Goal: Task Accomplishment & Management: Use online tool/utility

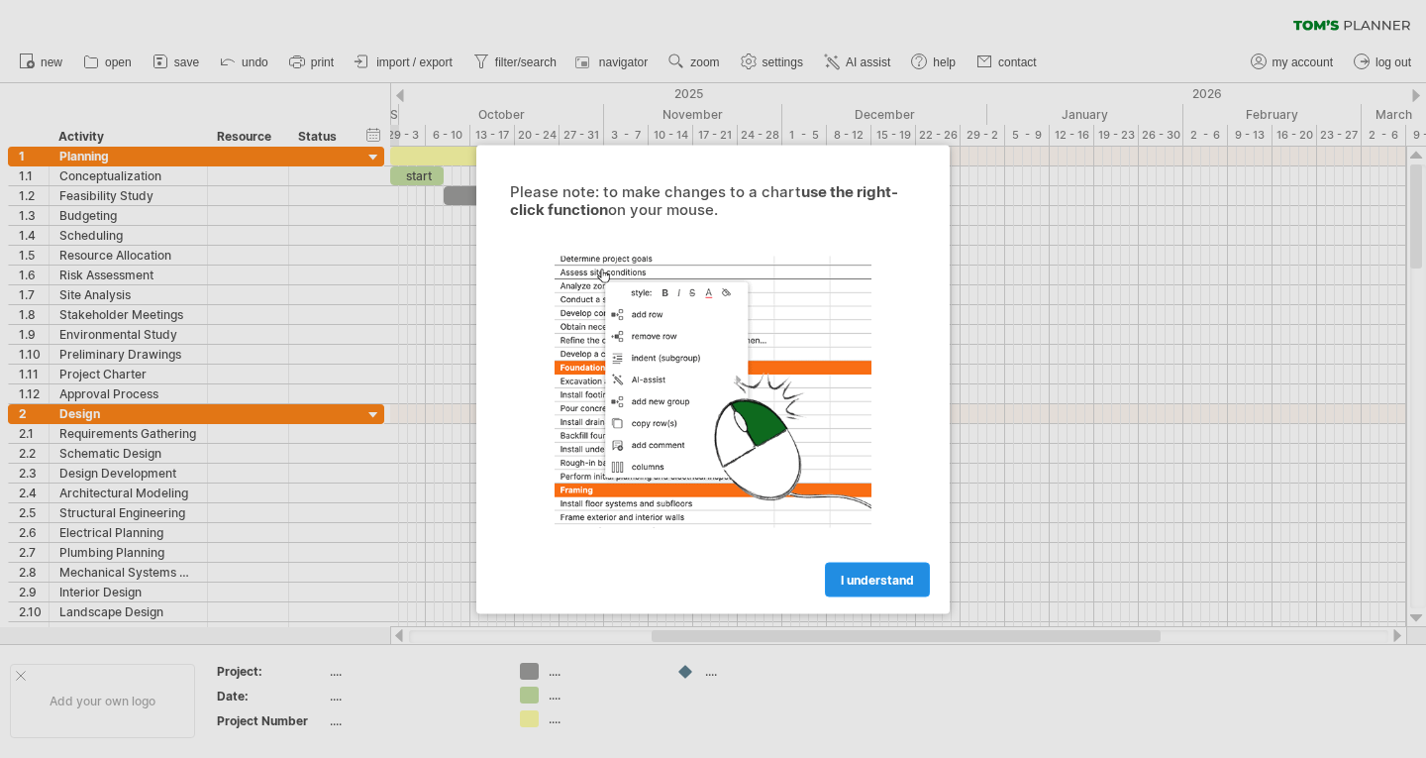
click at [874, 577] on span "I understand" at bounding box center [877, 578] width 73 height 15
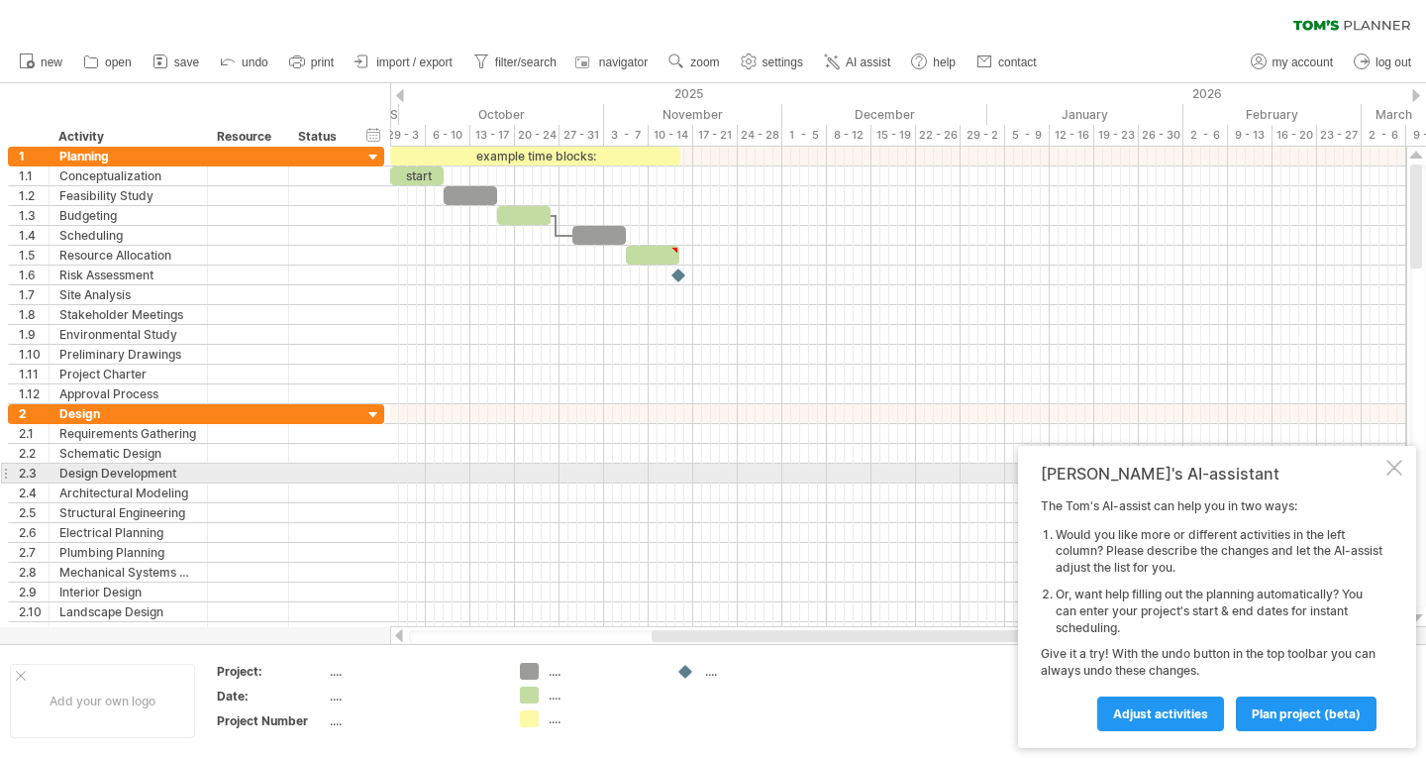
click at [1396, 462] on div at bounding box center [1395, 468] width 16 height 16
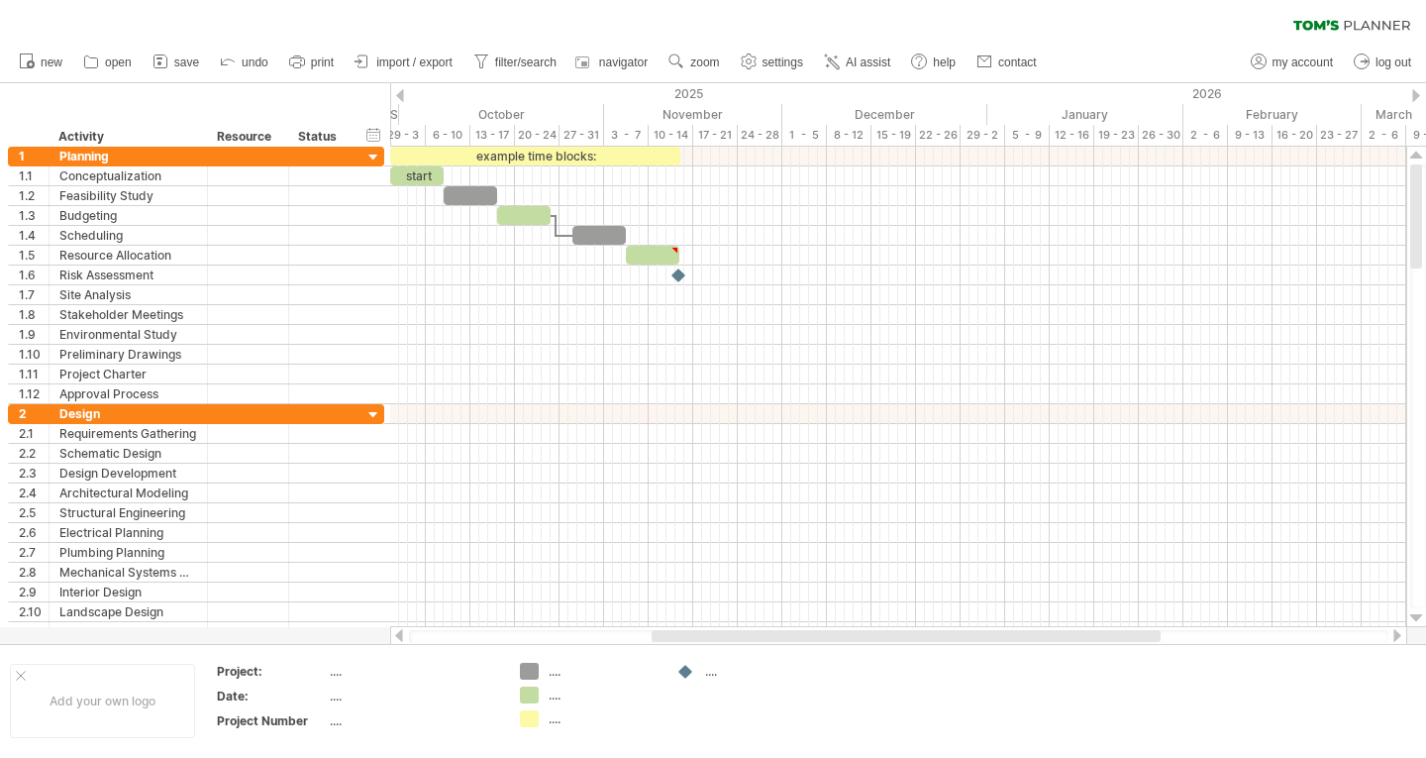
click at [1109, 62] on div "new" at bounding box center [713, 63] width 1426 height 42
click at [370, 155] on div at bounding box center [373, 158] width 19 height 19
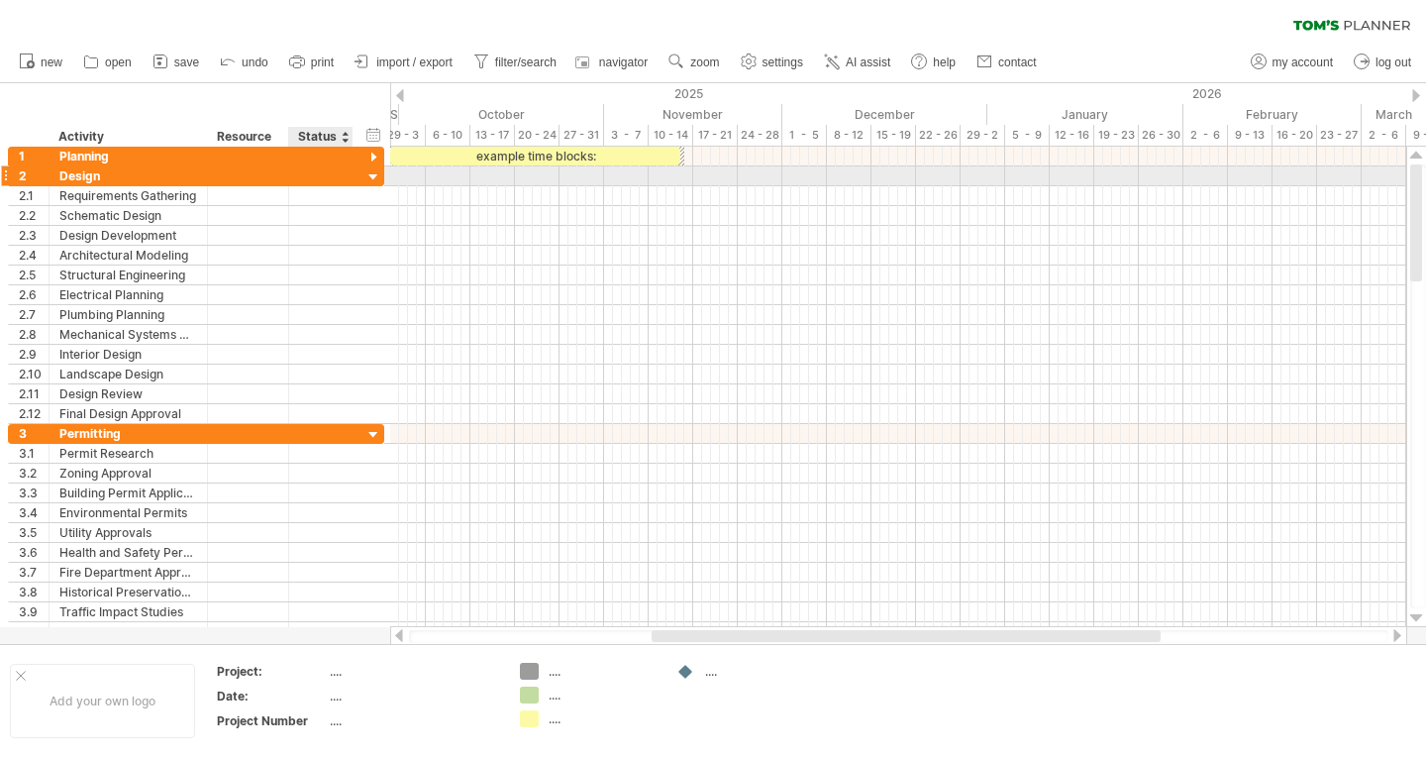
click at [375, 173] on div at bounding box center [373, 177] width 19 height 19
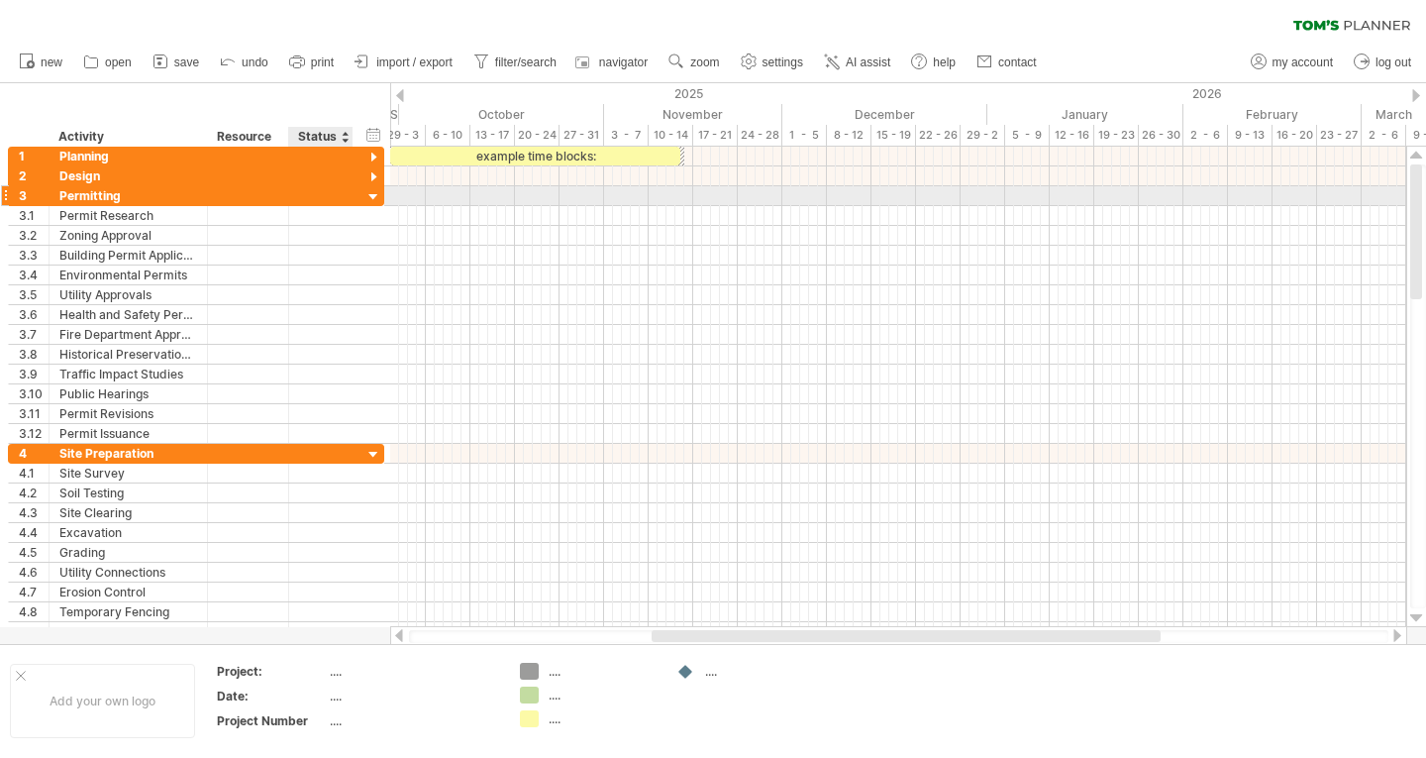
click at [375, 191] on div at bounding box center [373, 197] width 19 height 19
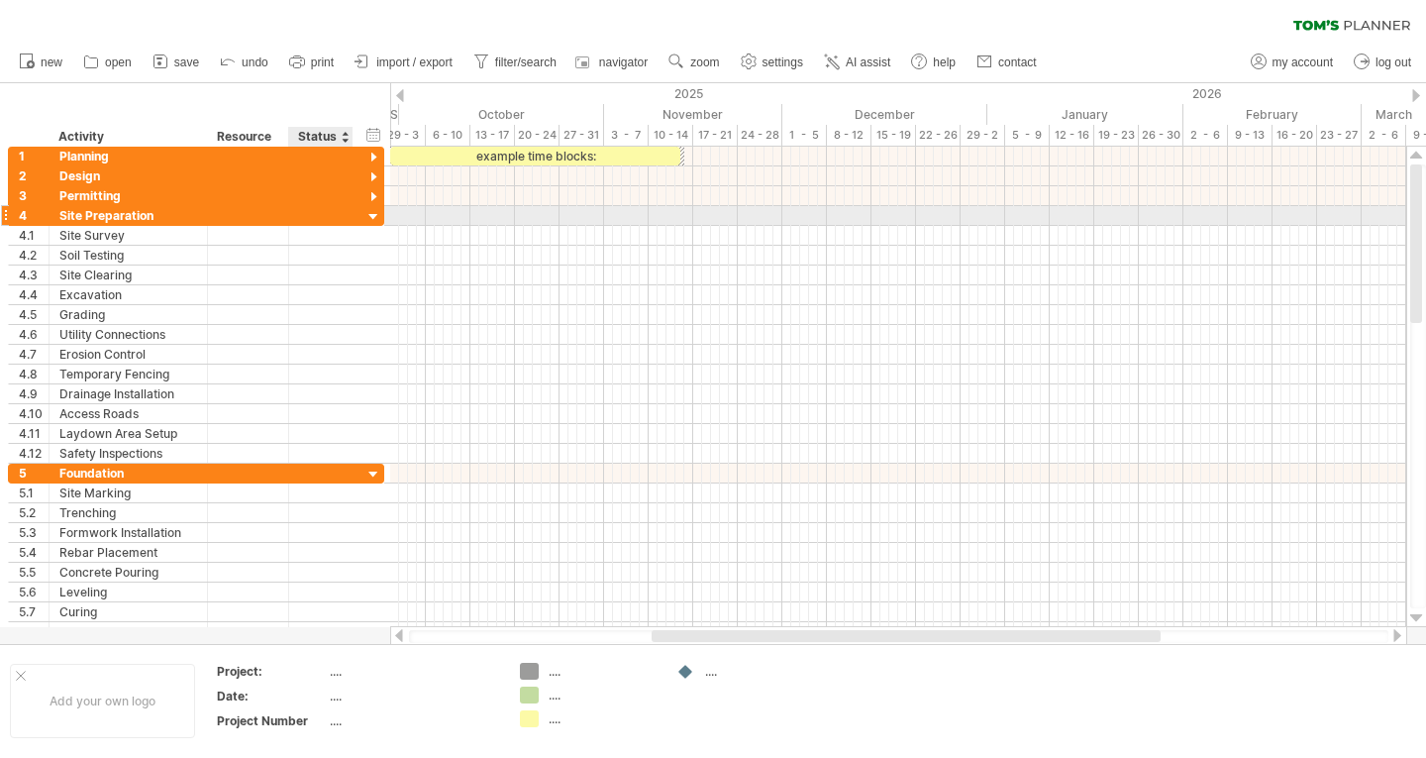
click at [376, 211] on div at bounding box center [373, 217] width 19 height 19
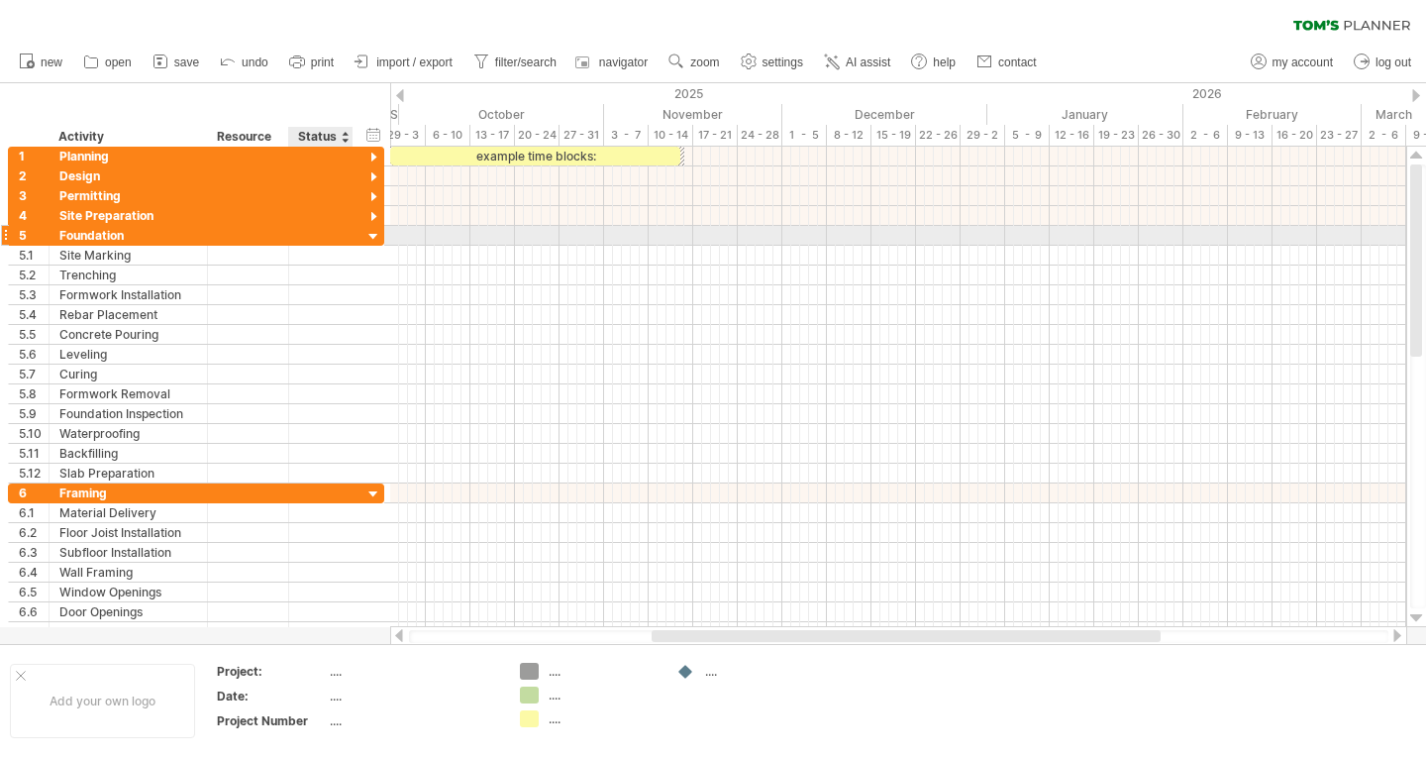
click at [373, 234] on div at bounding box center [373, 237] width 19 height 19
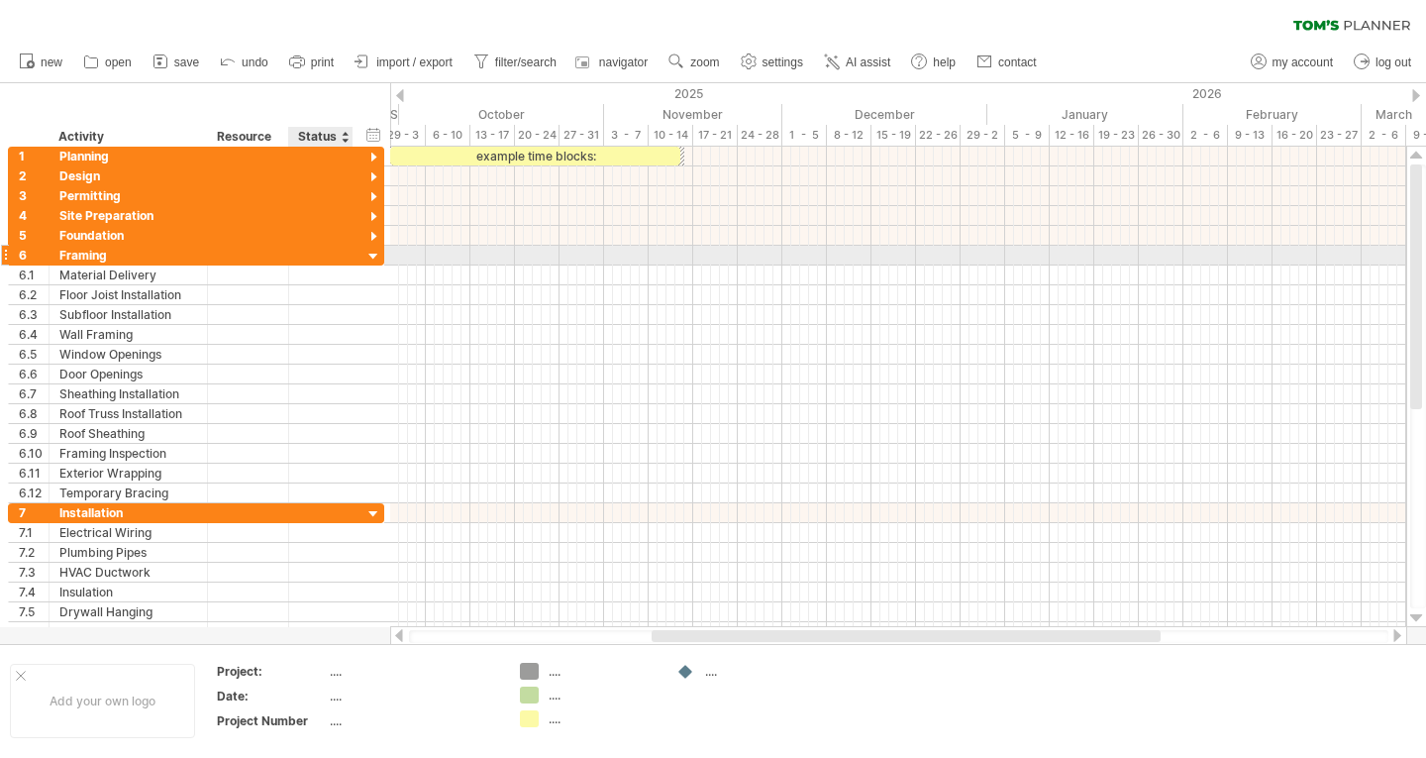
click at [375, 256] on div at bounding box center [373, 257] width 19 height 19
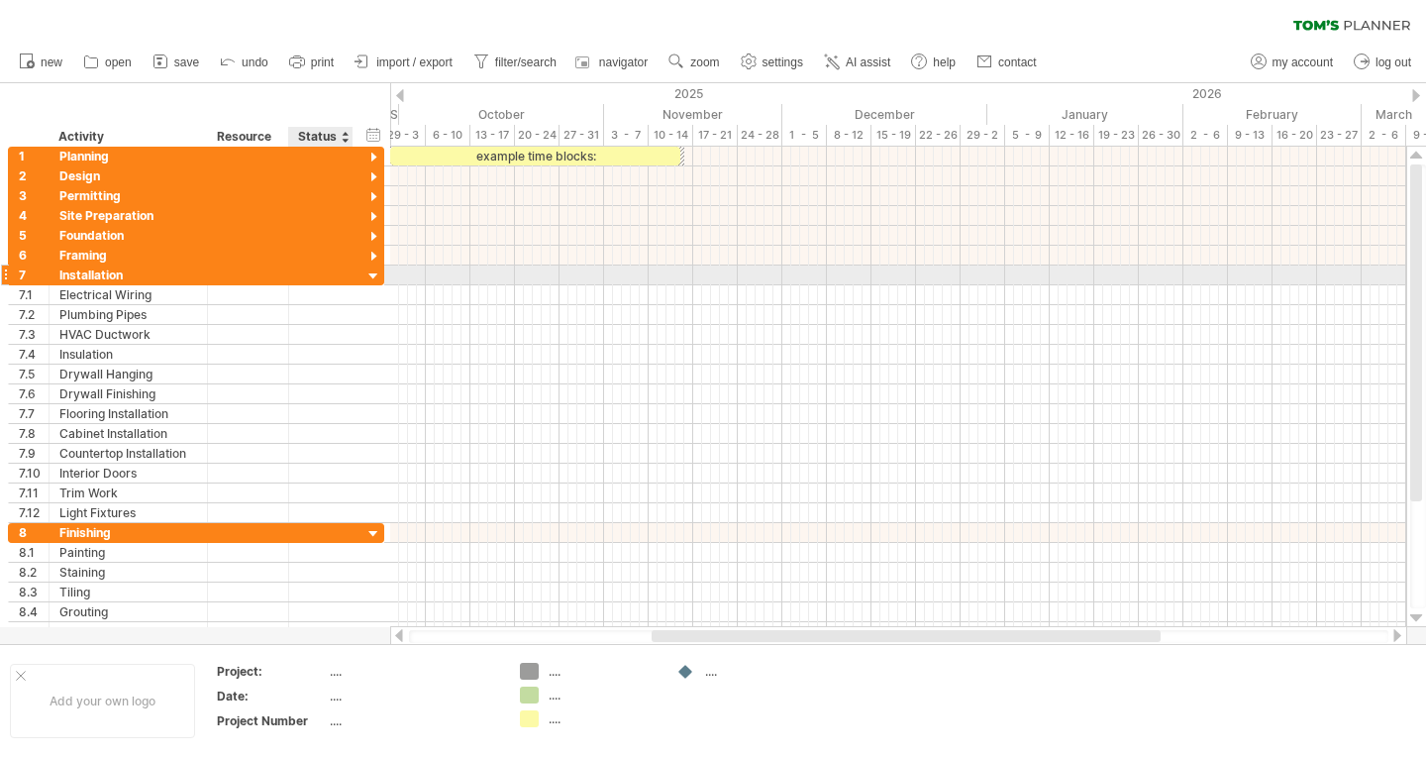
click at [371, 278] on div at bounding box center [373, 276] width 19 height 19
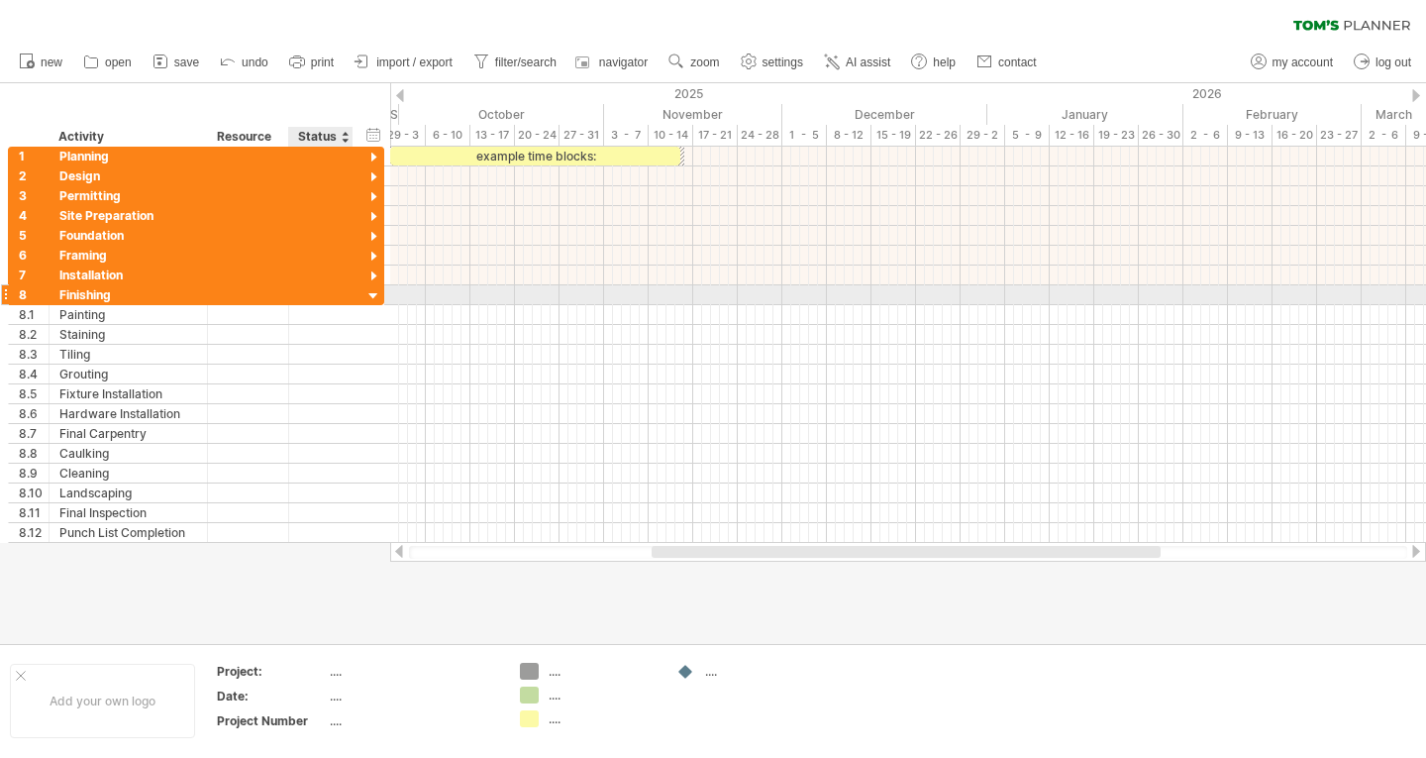
click at [368, 298] on div at bounding box center [373, 296] width 19 height 19
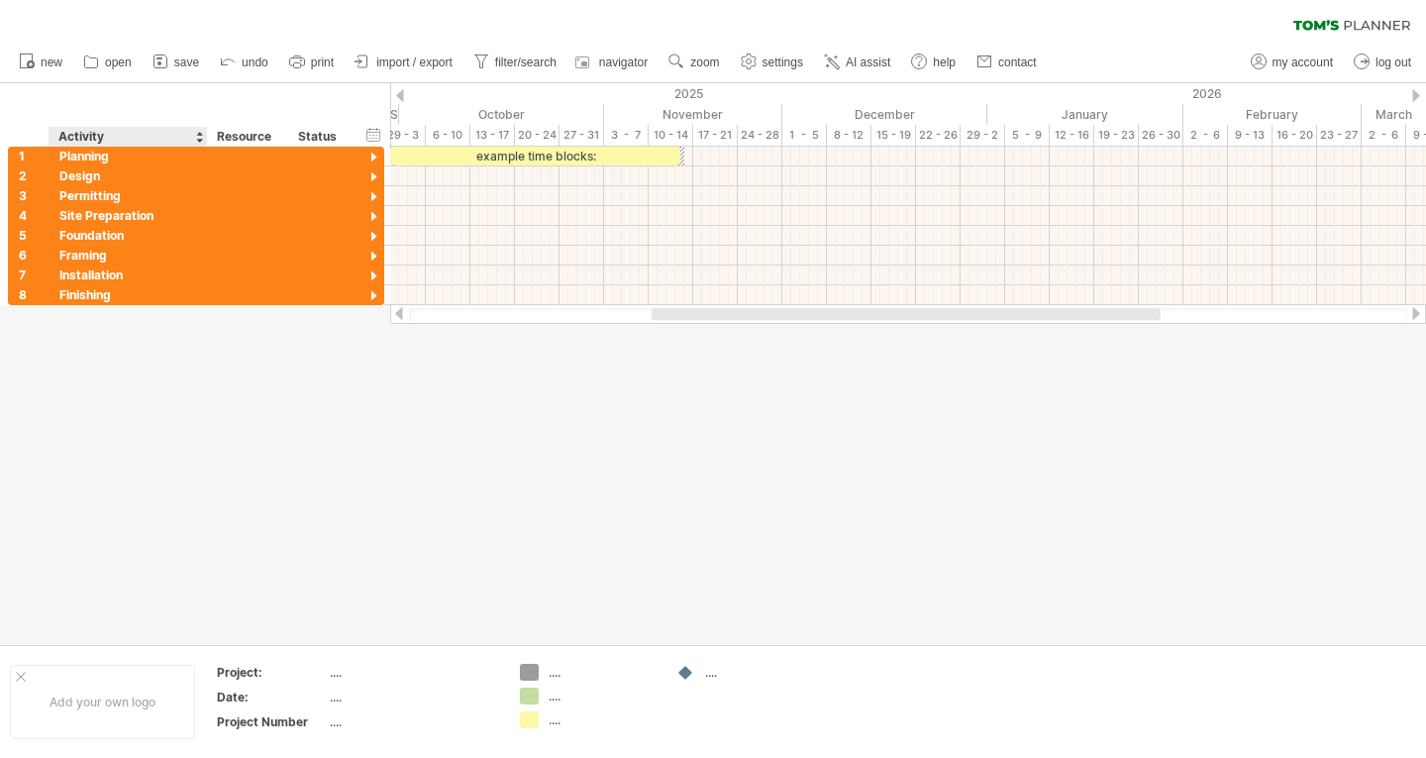
click at [167, 139] on div "Activity" at bounding box center [127, 137] width 138 height 20
click at [249, 136] on div "Resource" at bounding box center [247, 137] width 60 height 20
click at [279, 139] on div at bounding box center [280, 137] width 8 height 20
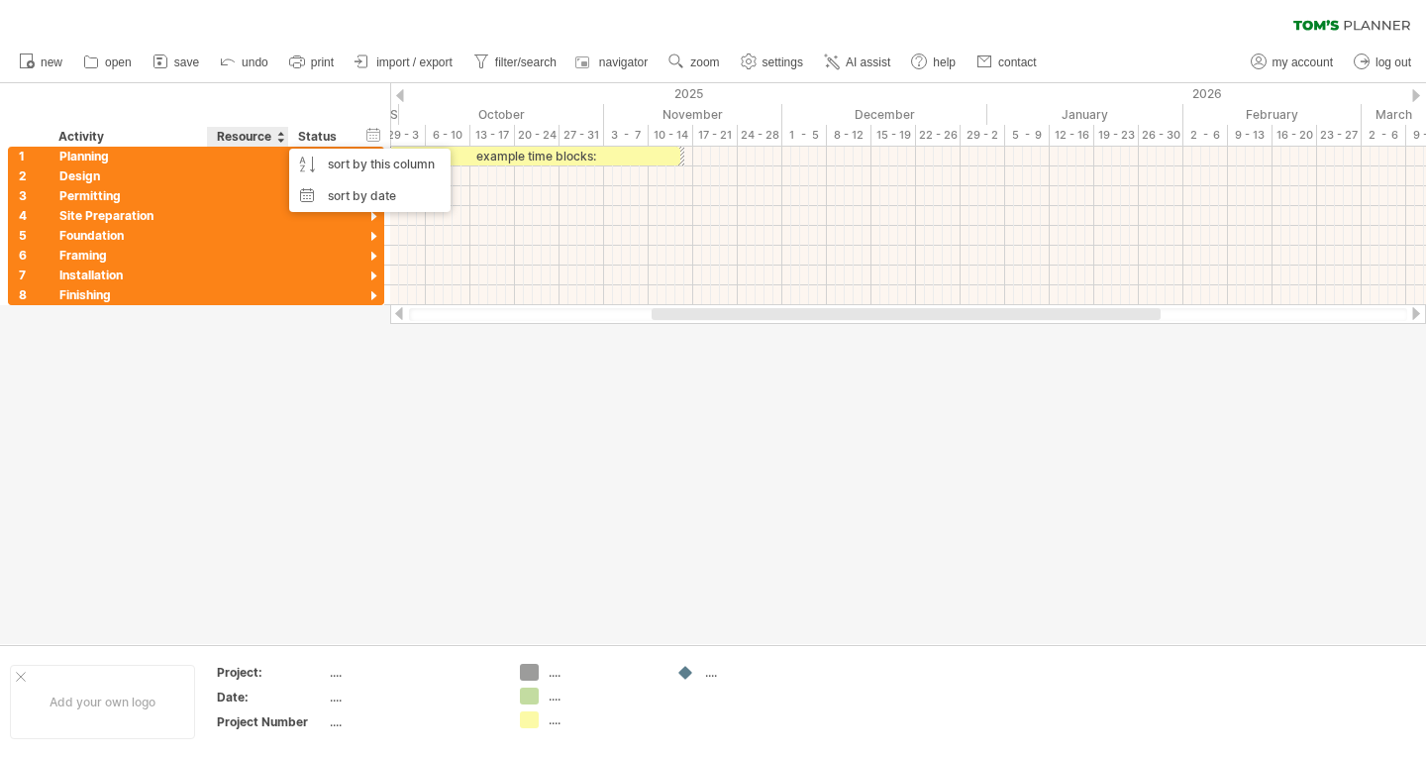
click at [328, 136] on div "Status" at bounding box center [320, 137] width 44 height 20
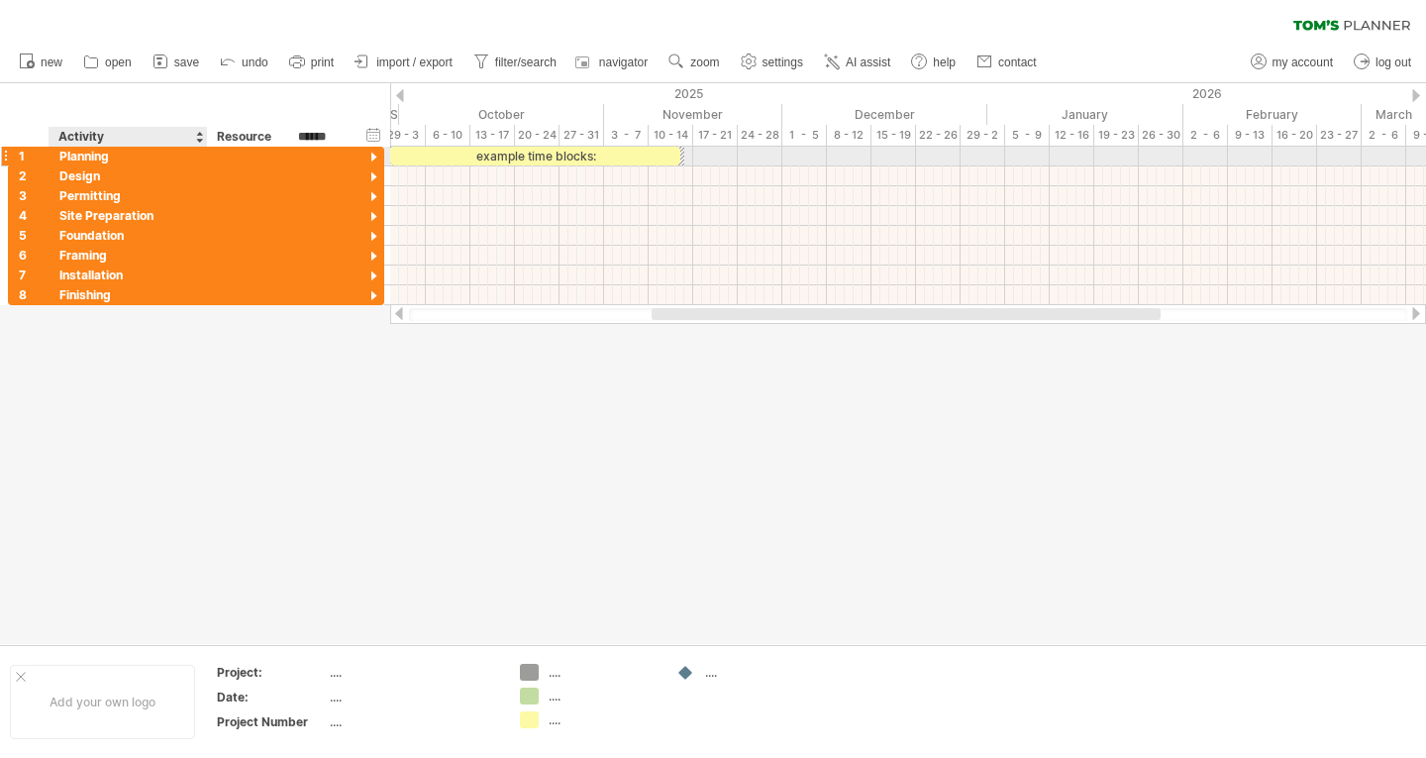
click at [83, 153] on div "Planning" at bounding box center [128, 156] width 138 height 19
click at [372, 154] on div at bounding box center [373, 158] width 19 height 19
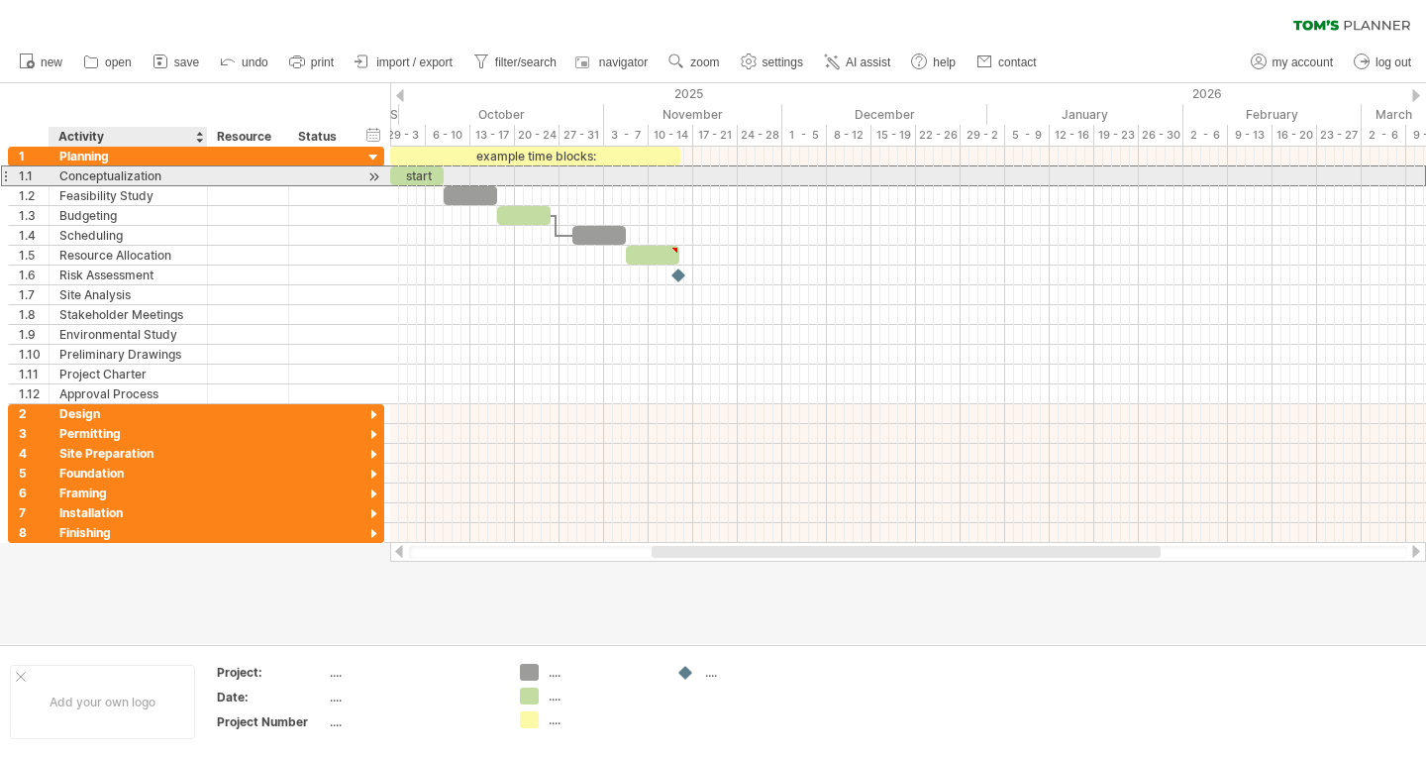
click at [141, 172] on div "Conceptualization" at bounding box center [128, 175] width 138 height 19
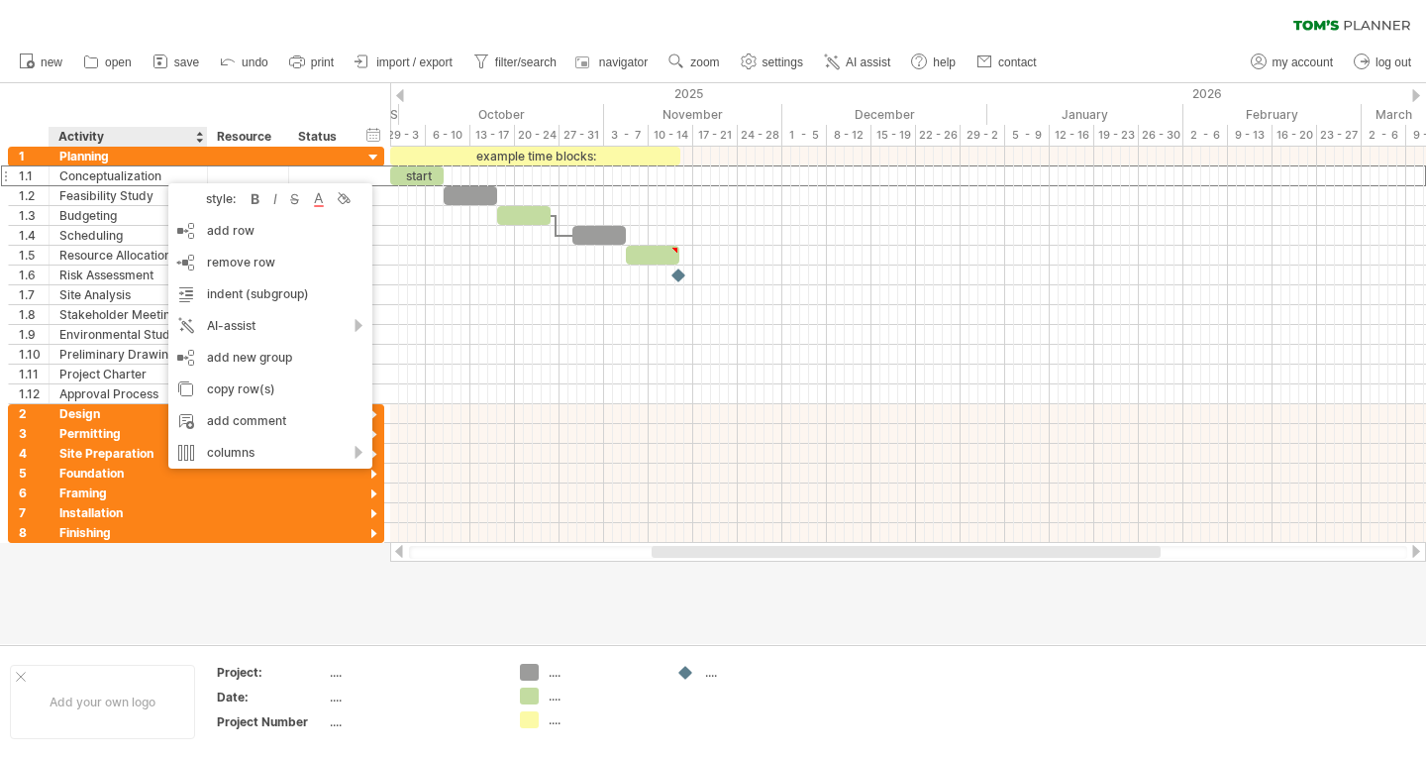
click at [394, 588] on div at bounding box center [713, 363] width 1426 height 561
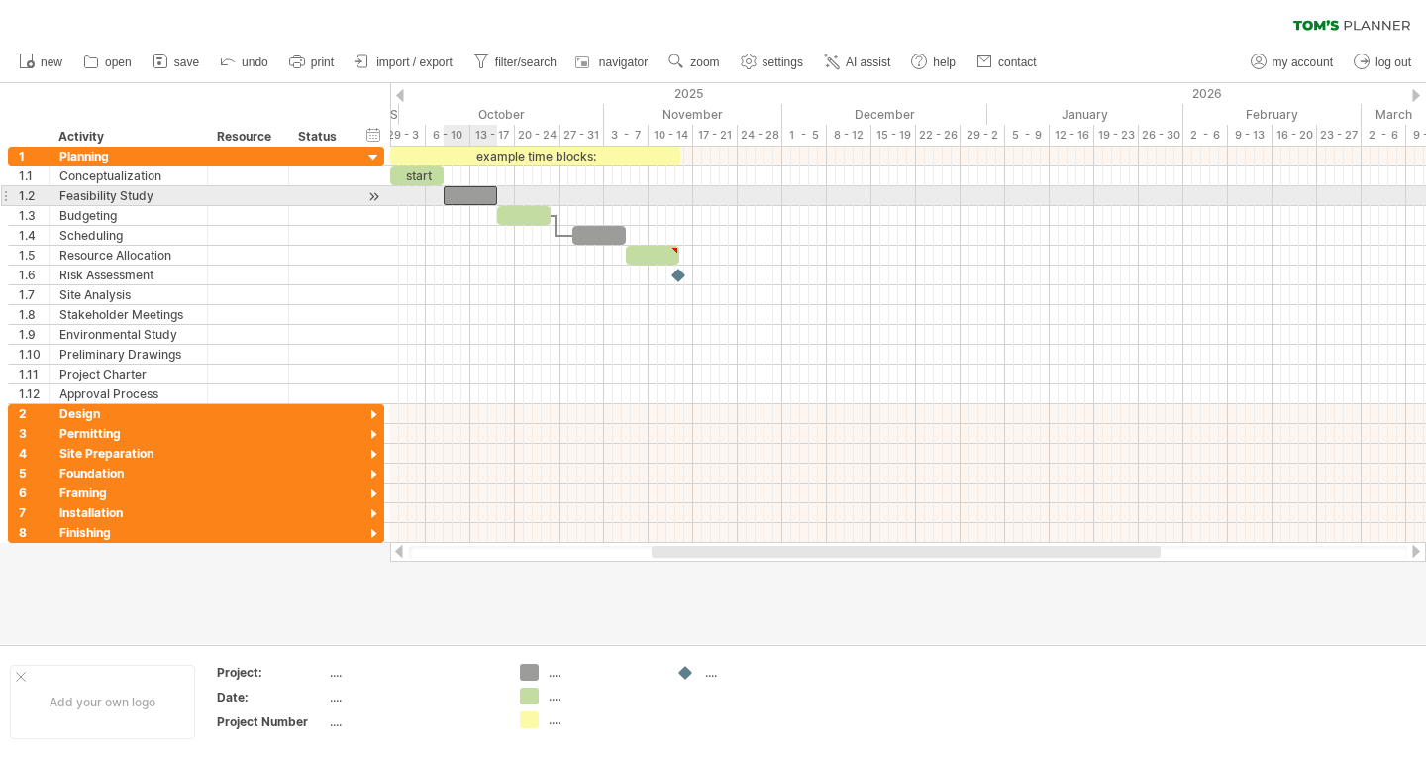
click at [475, 194] on div at bounding box center [470, 195] width 53 height 19
drag, startPoint x: 475, startPoint y: 196, endPoint x: 527, endPoint y: 196, distance: 51.5
click at [527, 196] on div "******" at bounding box center [523, 195] width 53 height 19
drag, startPoint x: 499, startPoint y: 195, endPoint x: 429, endPoint y: 195, distance: 70.3
click at [429, 195] on span at bounding box center [426, 195] width 8 height 19
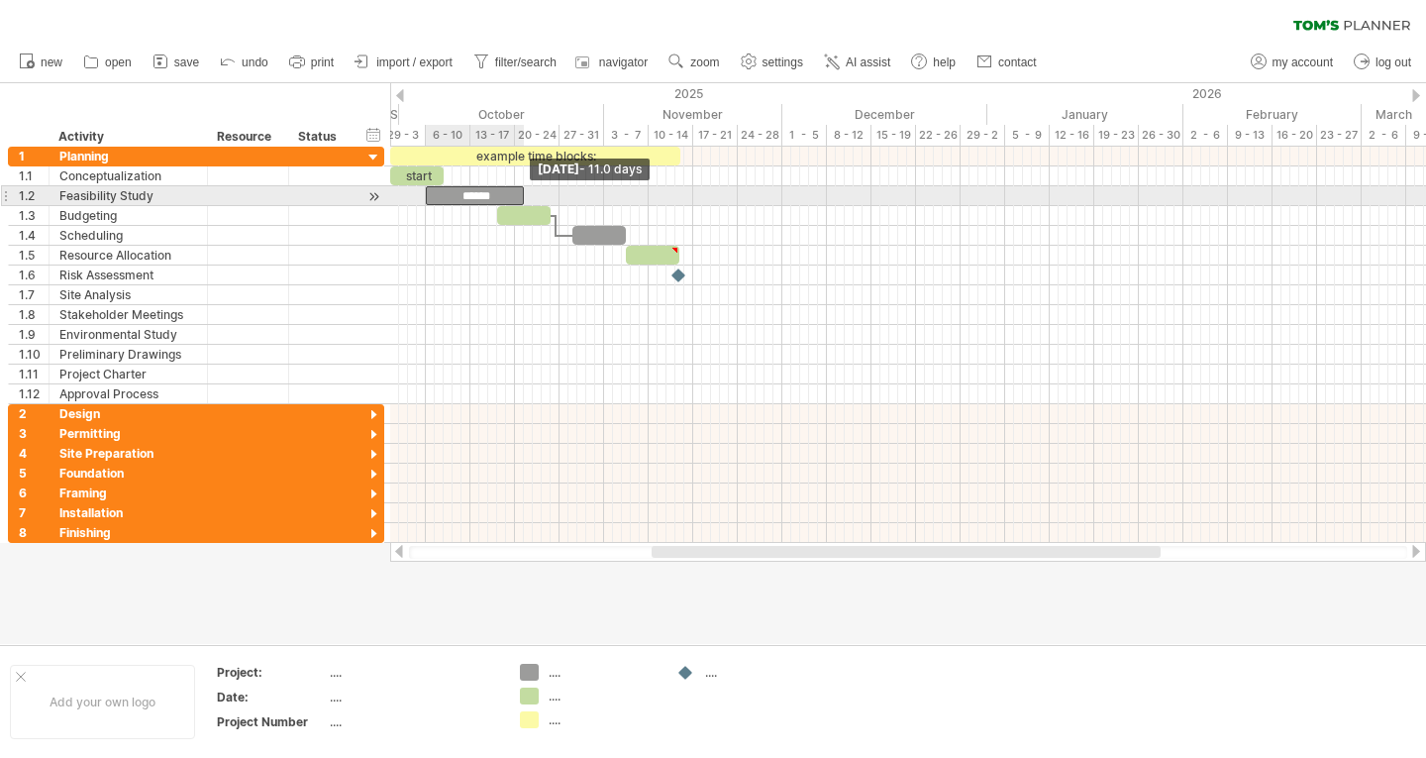
drag, startPoint x: 551, startPoint y: 193, endPoint x: 523, endPoint y: 193, distance: 27.7
click at [523, 193] on span at bounding box center [524, 195] width 8 height 19
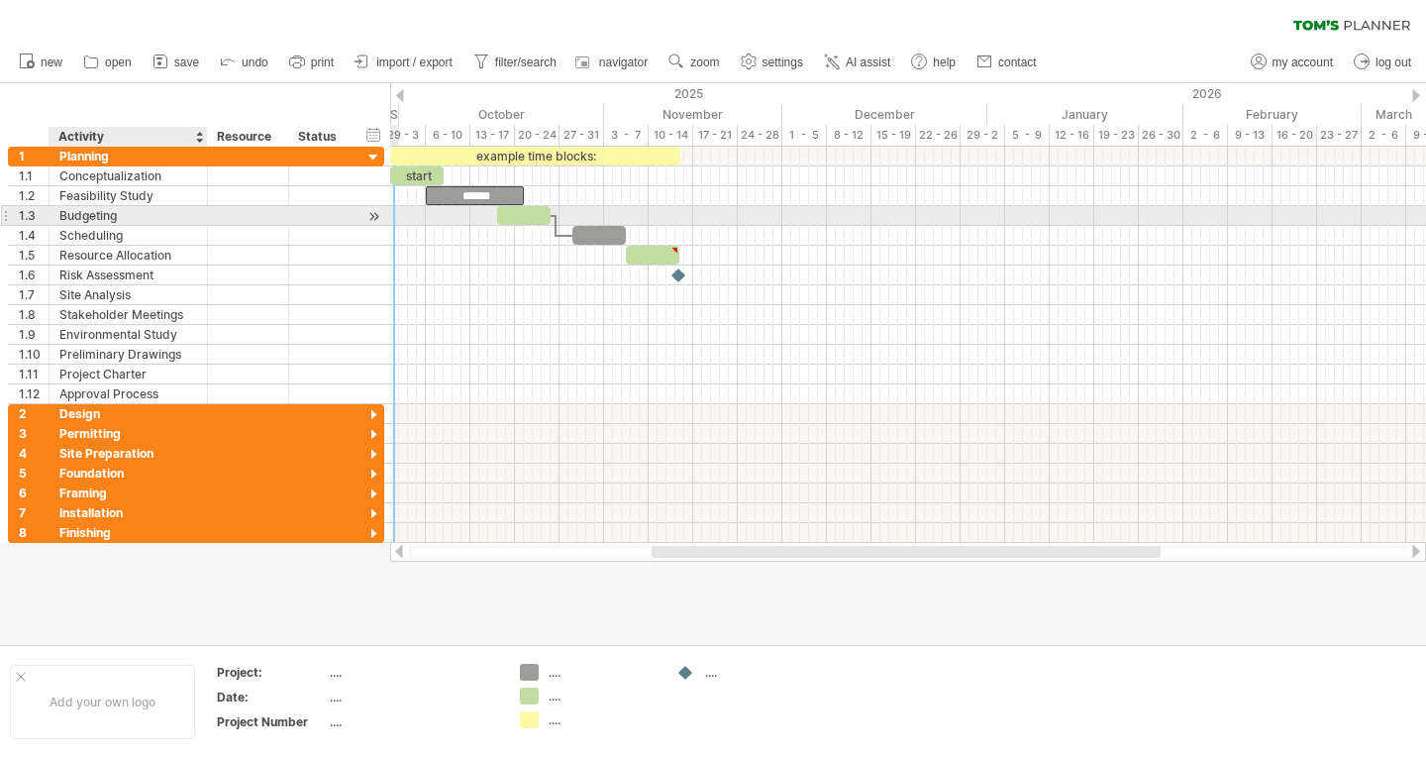
click at [127, 213] on div "Budgeting" at bounding box center [128, 215] width 138 height 19
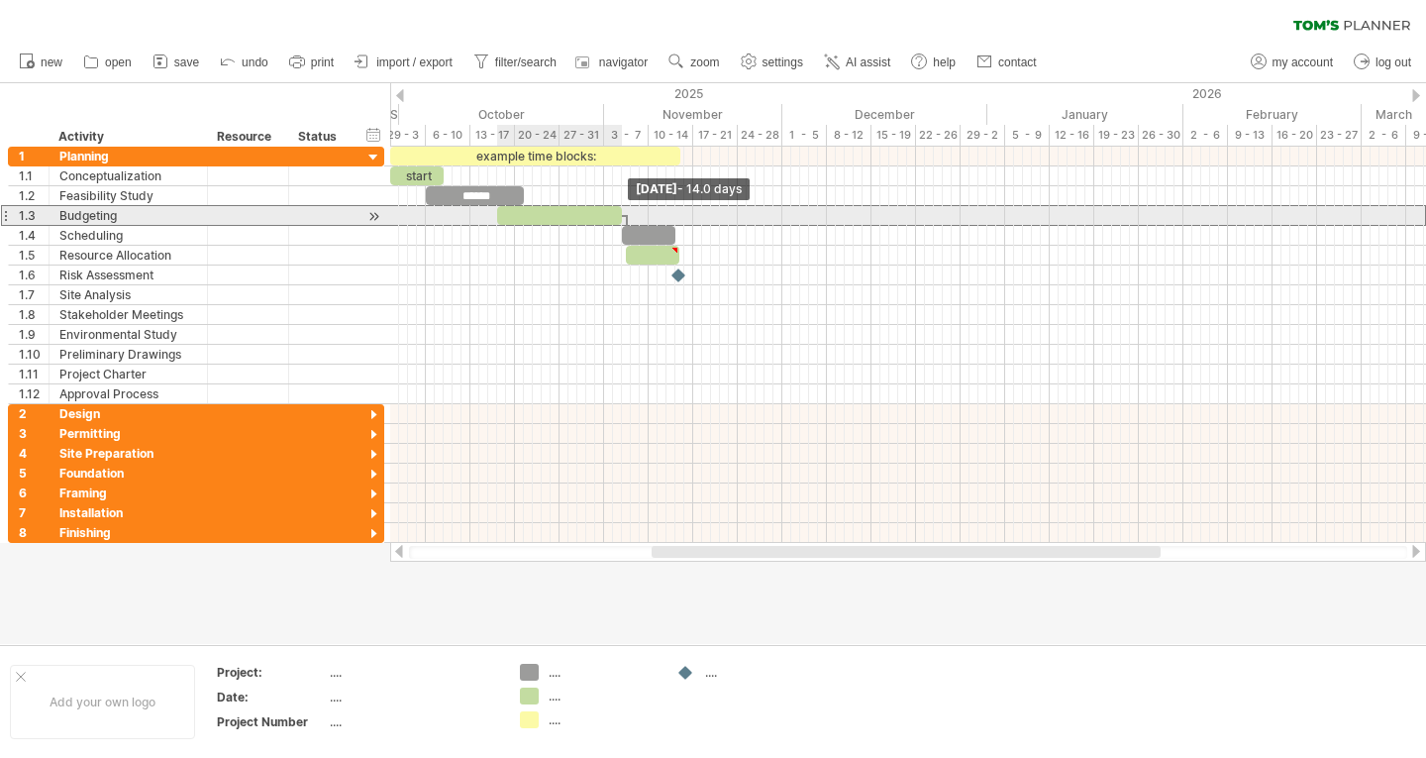
drag, startPoint x: 551, startPoint y: 213, endPoint x: 623, endPoint y: 213, distance: 72.3
click at [623, 213] on span at bounding box center [622, 215] width 8 height 19
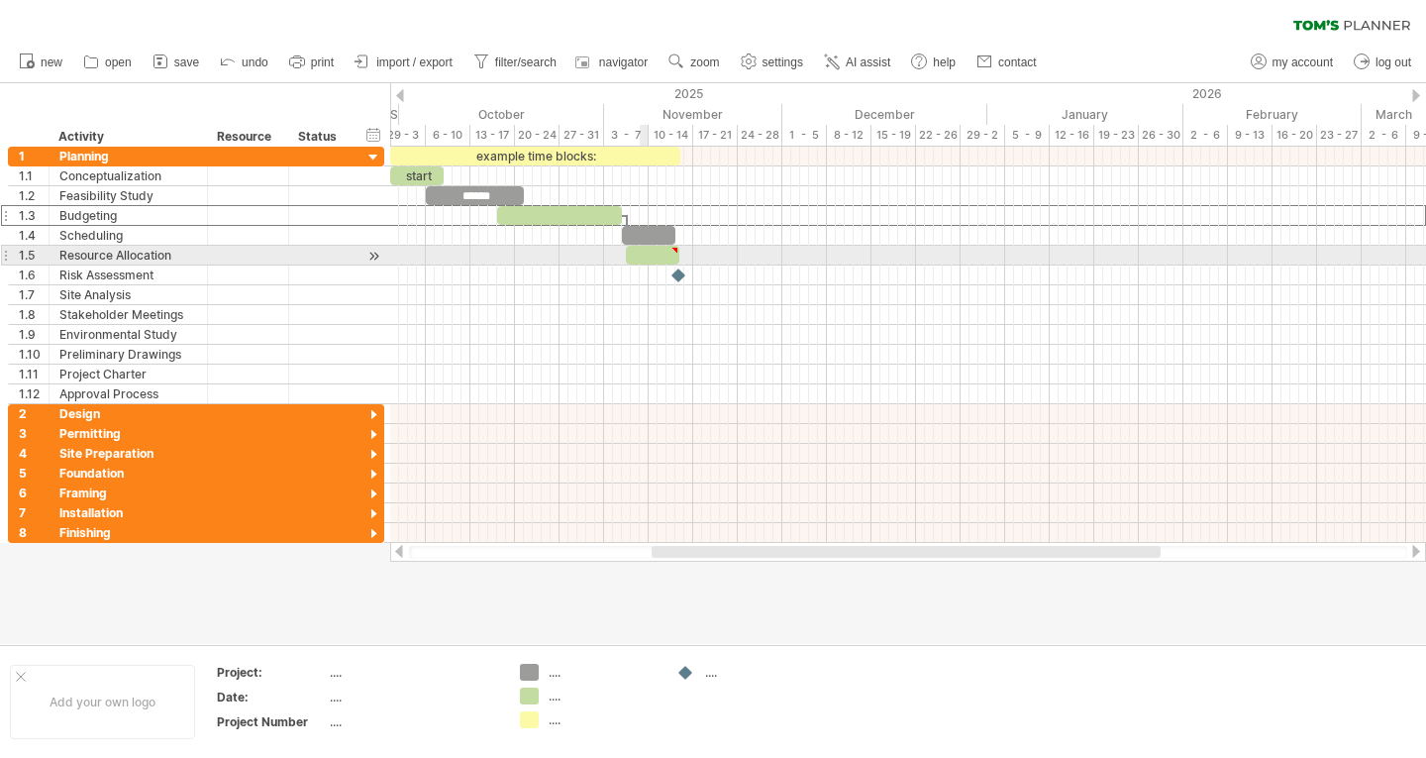
type textarea "**********"
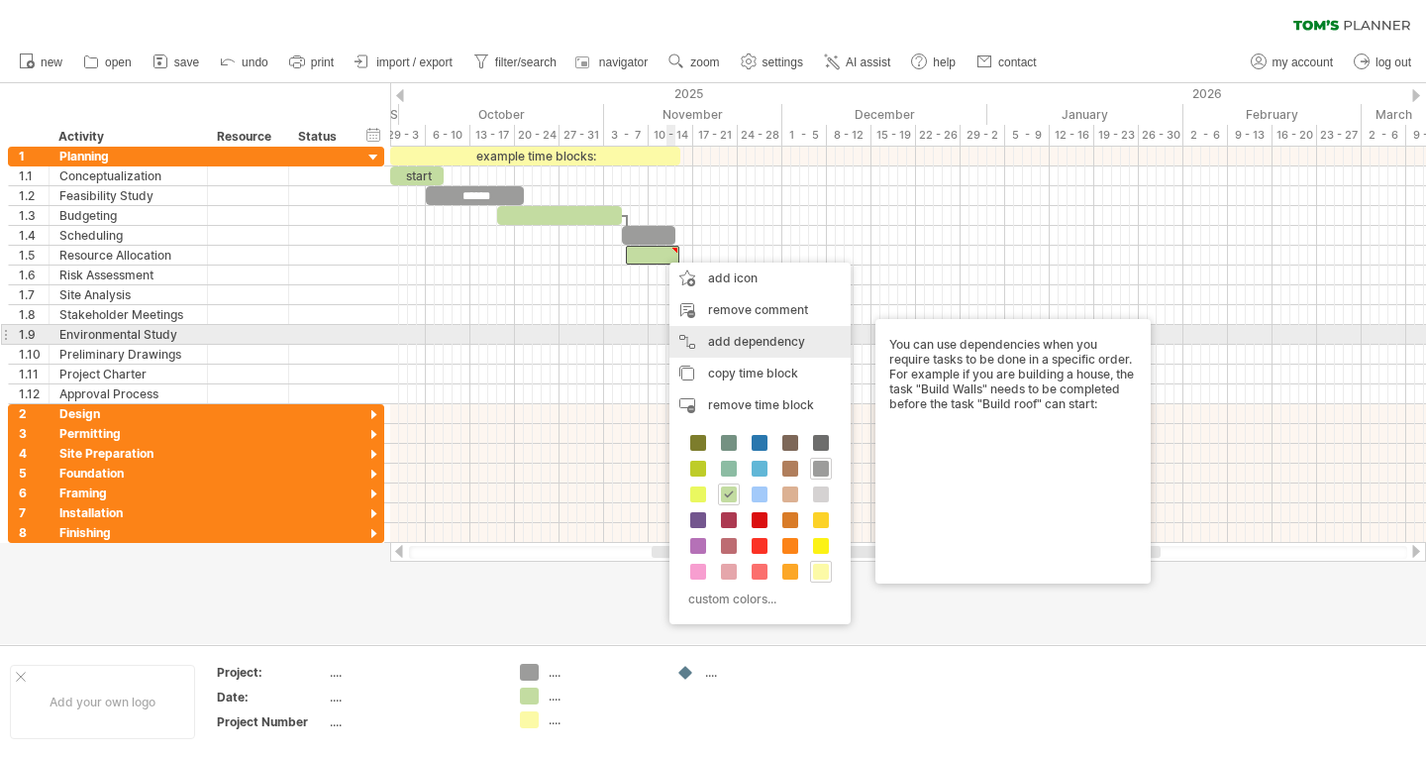
click at [736, 339] on div "add dependency You can use dependencies when you require tasks to be done in a …" at bounding box center [760, 342] width 181 height 32
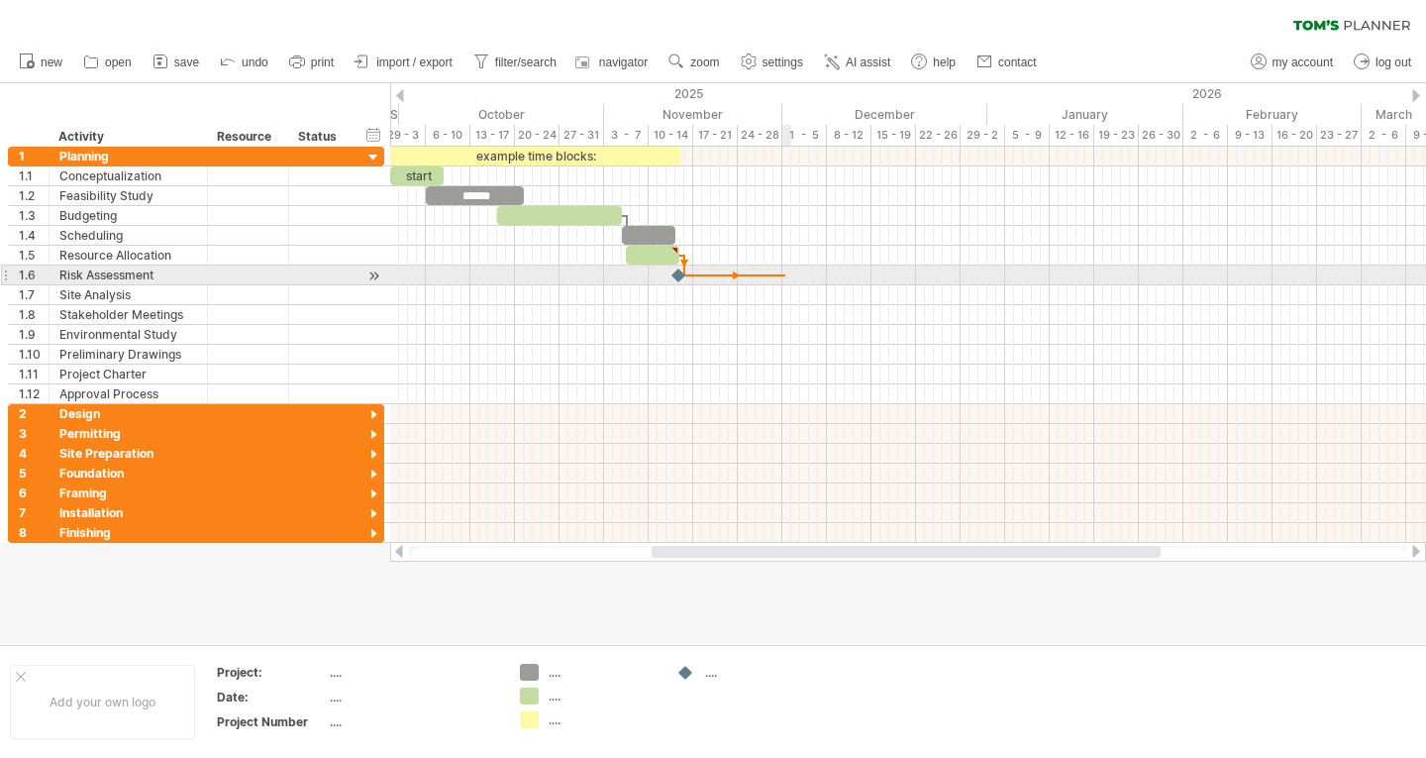
click at [785, 266] on div at bounding box center [908, 275] width 1036 height 20
click at [680, 274] on div at bounding box center [680, 274] width 22 height 19
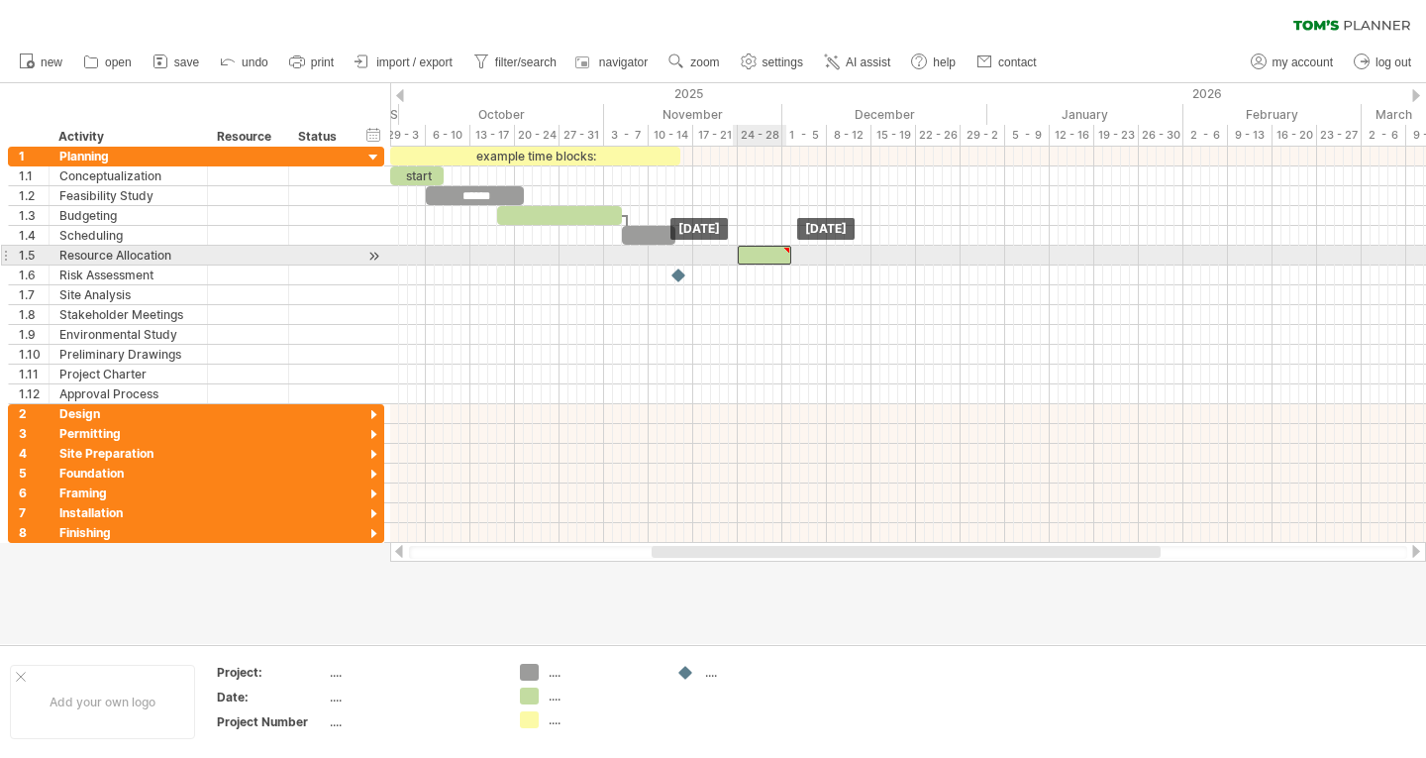
drag, startPoint x: 670, startPoint y: 255, endPoint x: 791, endPoint y: 255, distance: 121.8
click at [791, 255] on div at bounding box center [764, 255] width 53 height 19
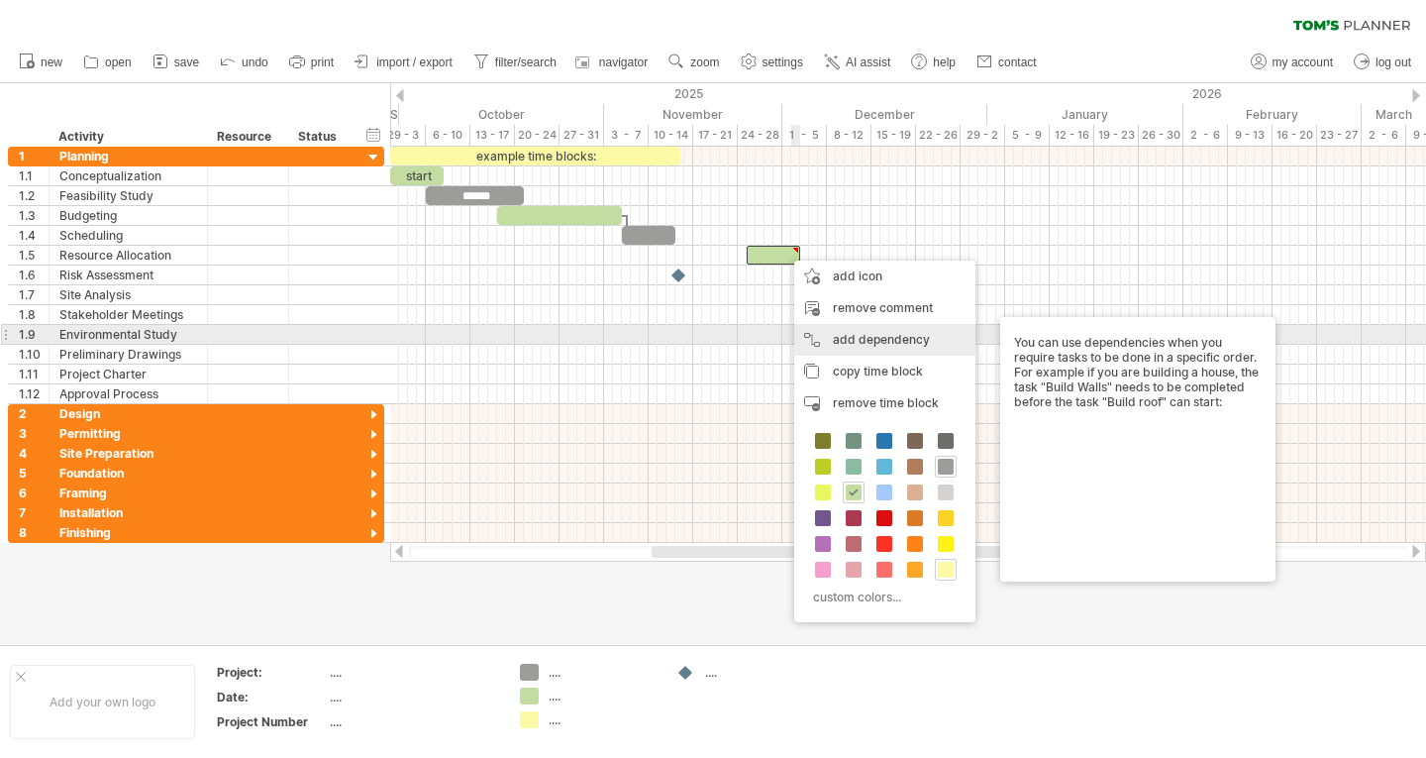
click at [864, 331] on div "add dependency You can use dependencies when you require tasks to be done in a …" at bounding box center [884, 340] width 181 height 32
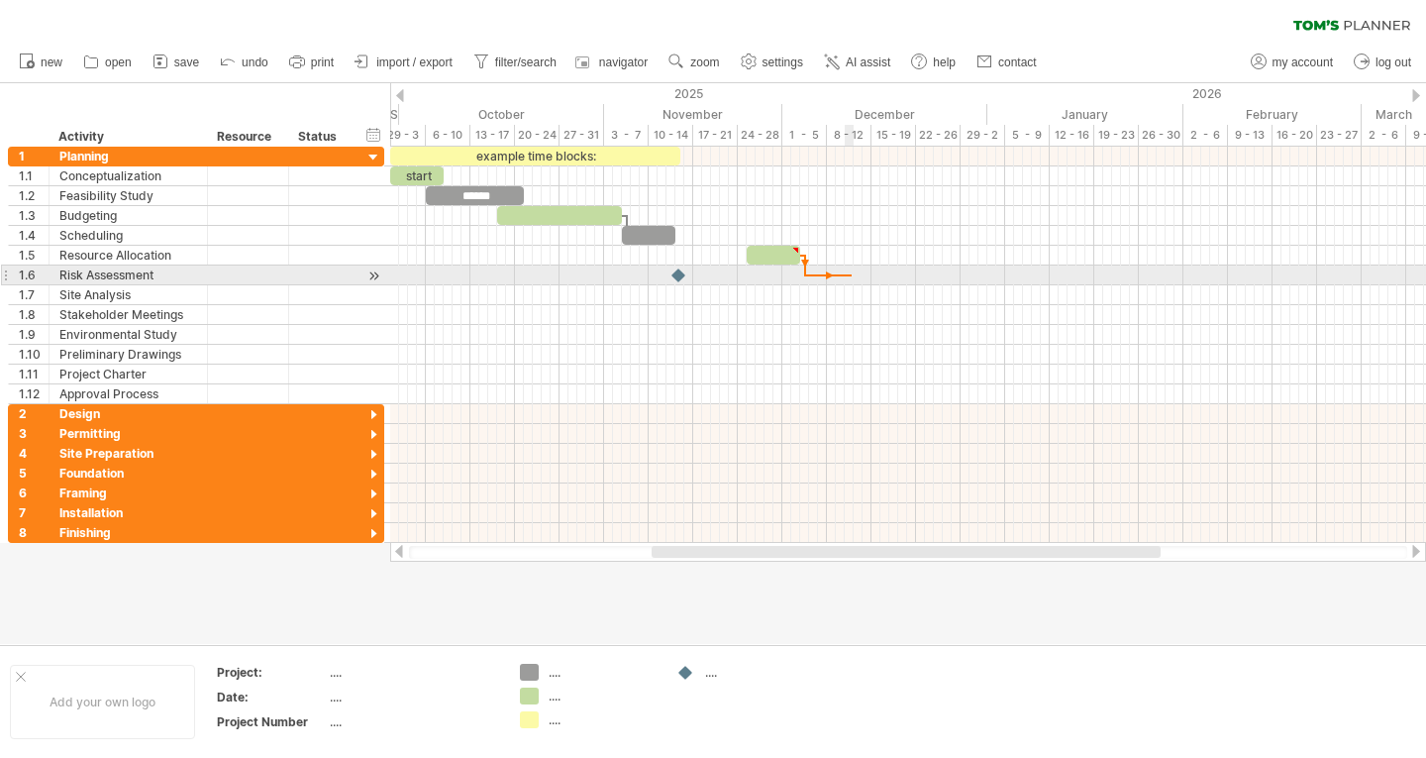
click at [852, 278] on div at bounding box center [908, 275] width 1036 height 20
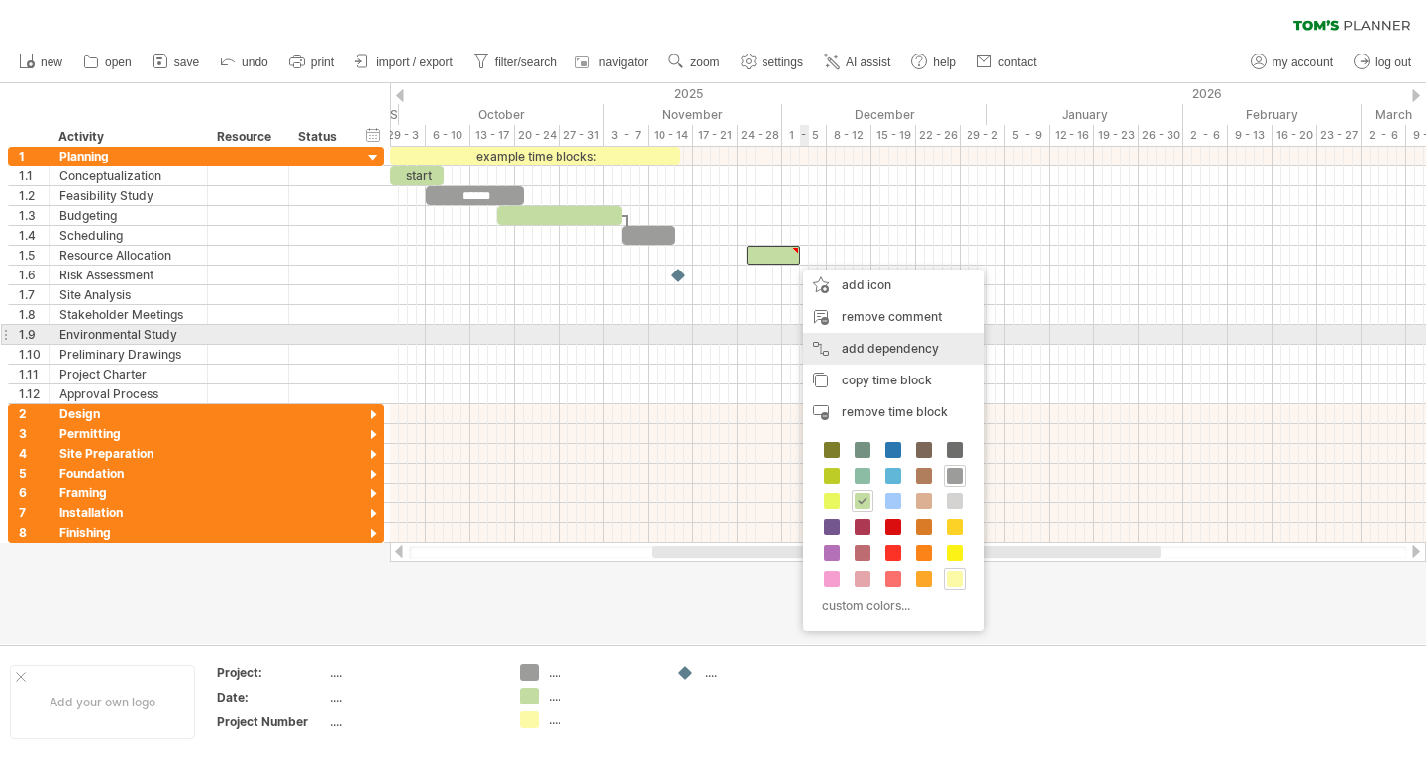
click at [869, 334] on div "add dependency You can use dependencies when you require tasks to be done in a …" at bounding box center [893, 349] width 181 height 32
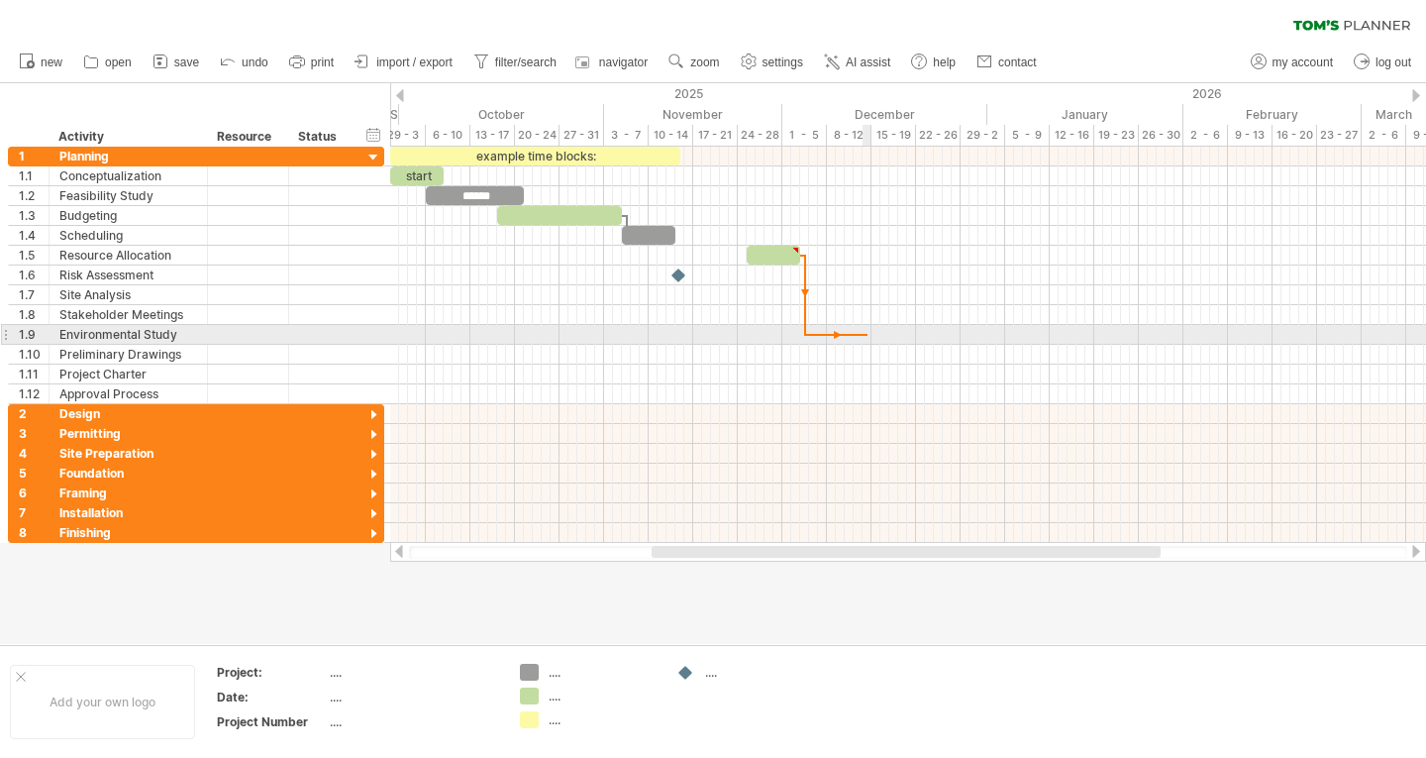
click at [868, 328] on div at bounding box center [908, 335] width 1036 height 20
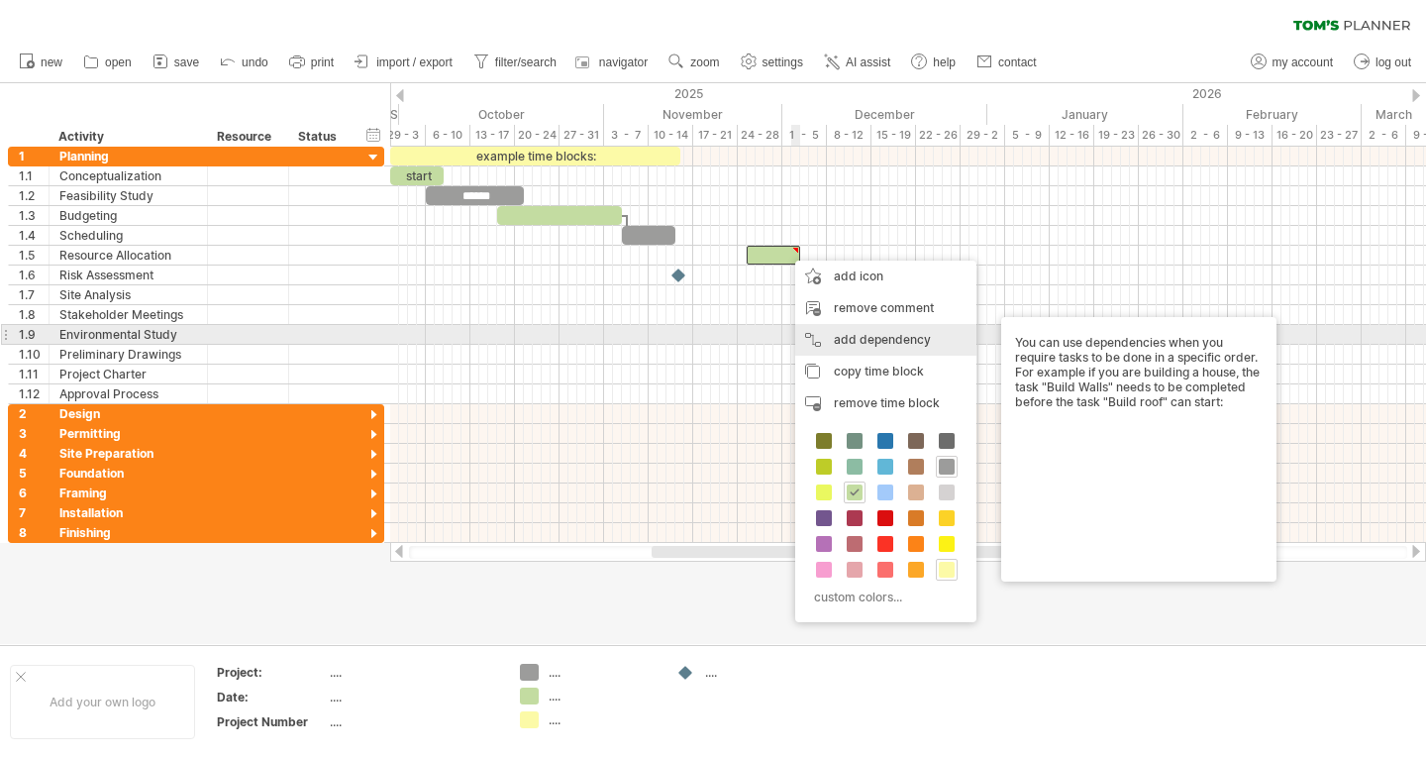
click at [860, 344] on div "add dependency You can use dependencies when you require tasks to be done in a …" at bounding box center [885, 340] width 181 height 32
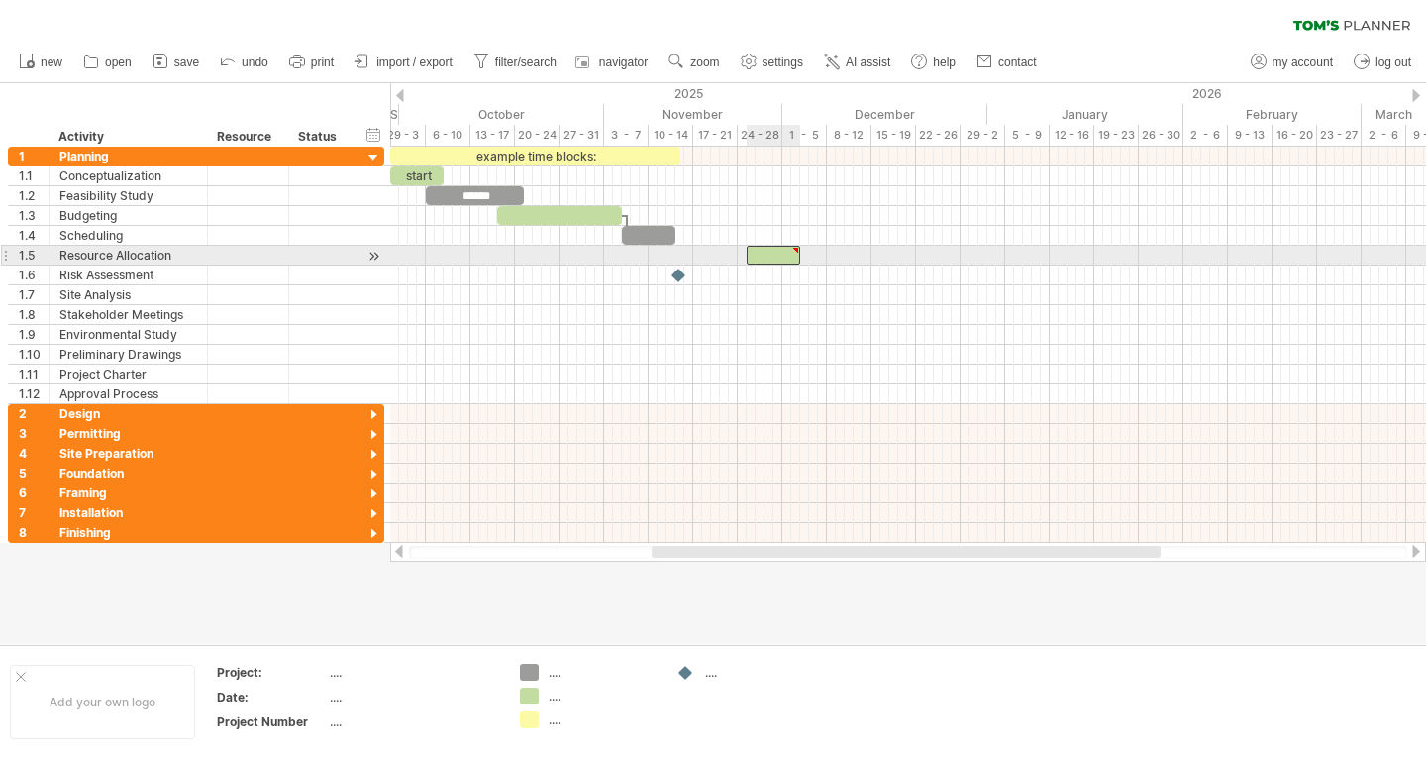
click at [789, 257] on div at bounding box center [773, 255] width 53 height 19
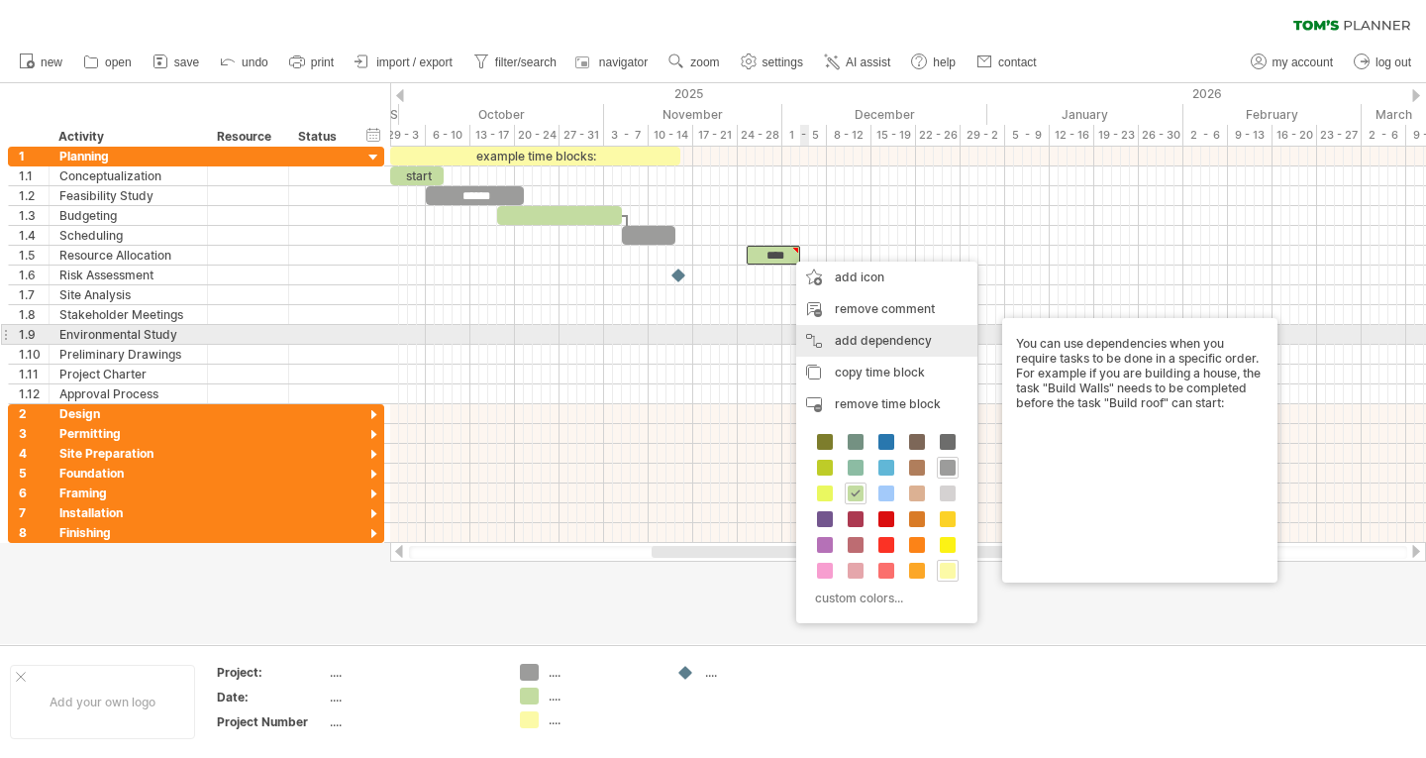
click at [876, 336] on div "add dependency You can use dependencies when you require tasks to be done in a …" at bounding box center [886, 341] width 181 height 32
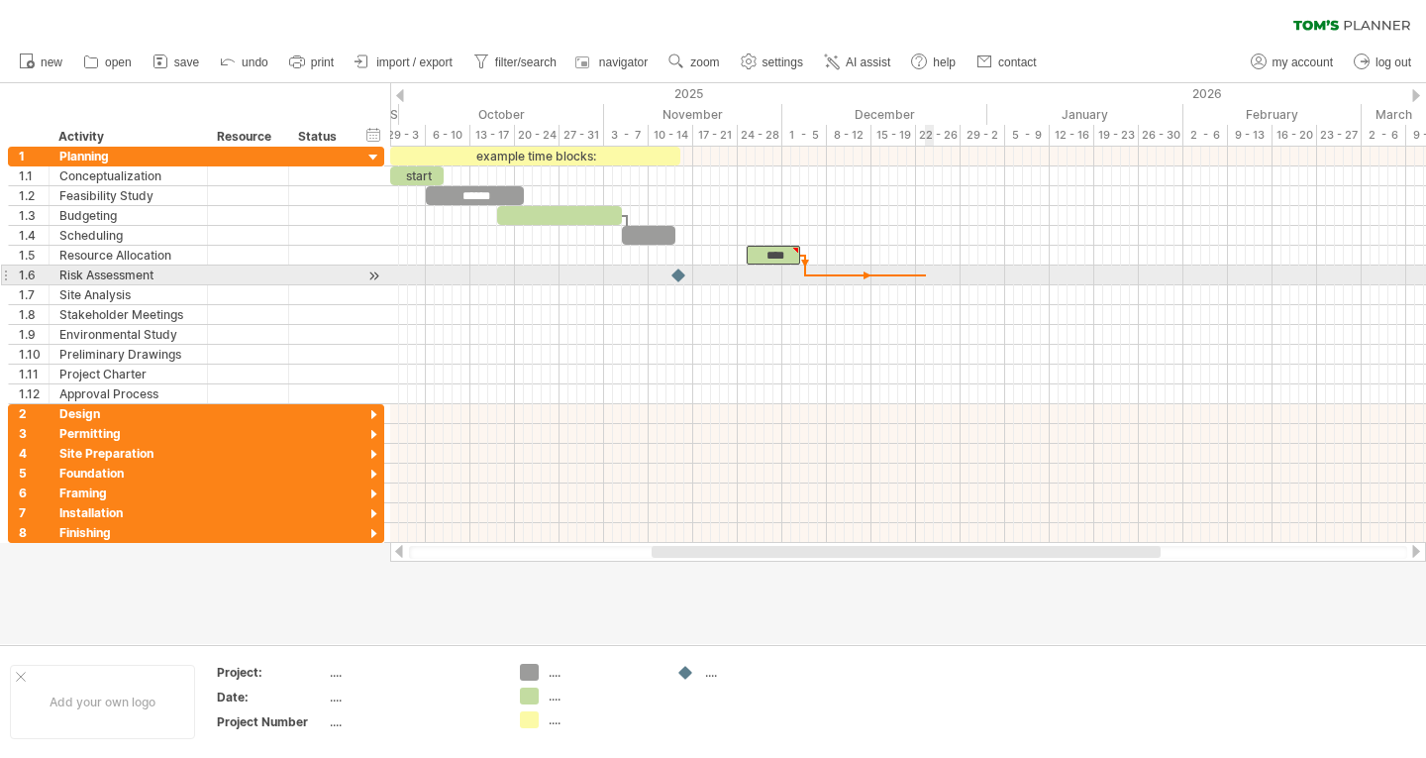
drag, startPoint x: 839, startPoint y: 272, endPoint x: 926, endPoint y: 268, distance: 87.2
click at [926, 268] on div at bounding box center [908, 275] width 1036 height 20
drag, startPoint x: 779, startPoint y: 256, endPoint x: 778, endPoint y: 276, distance: 20.8
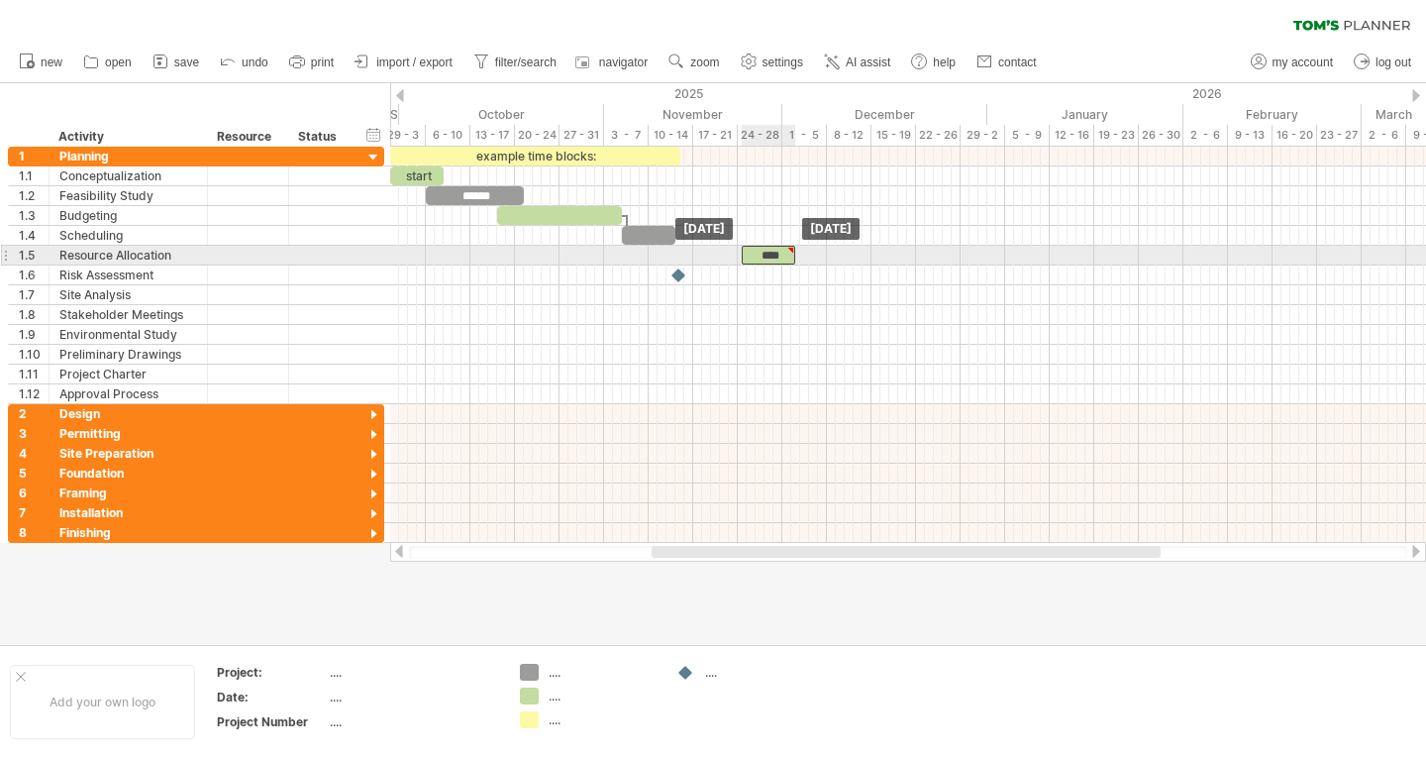
drag, startPoint x: 783, startPoint y: 266, endPoint x: 777, endPoint y: 247, distance: 20.7
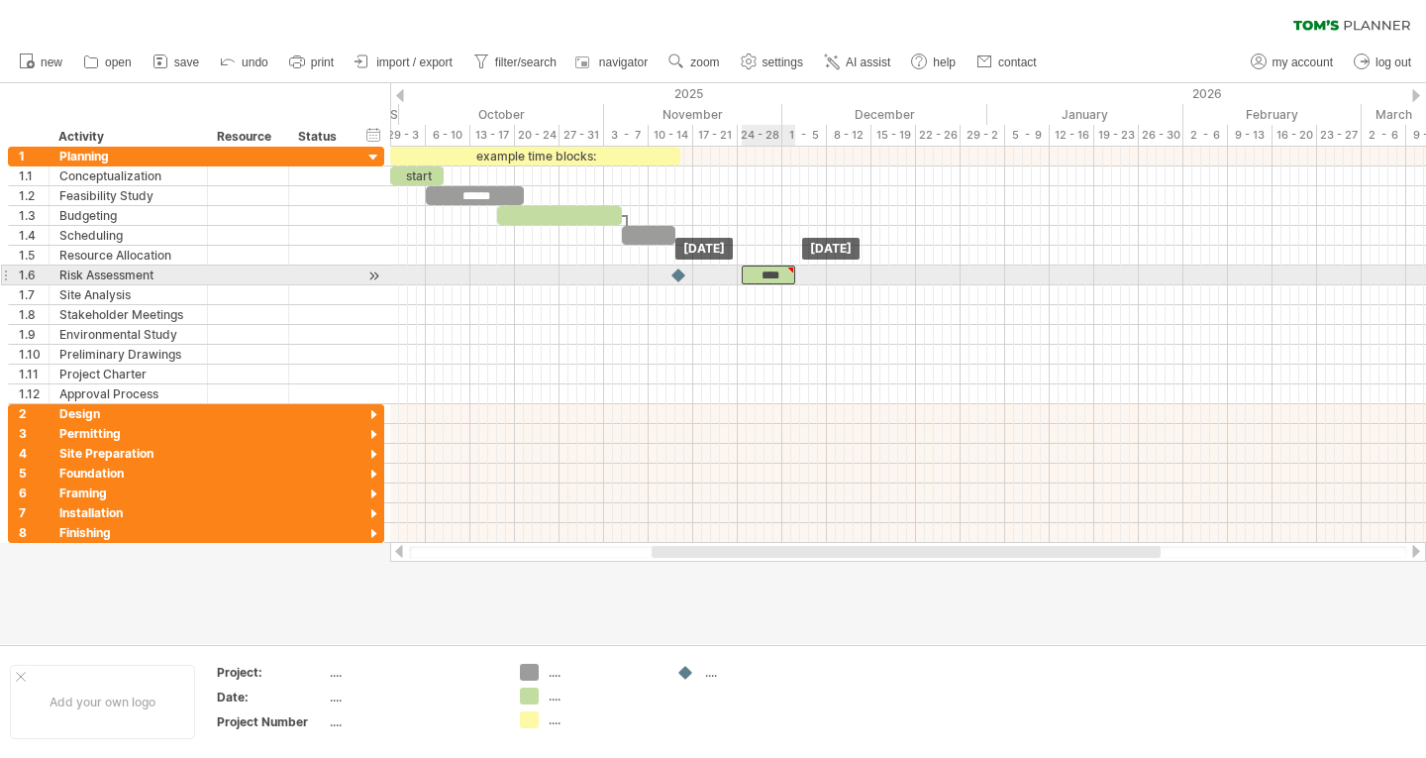
drag, startPoint x: 757, startPoint y: 259, endPoint x: 758, endPoint y: 268, distance: 10.0
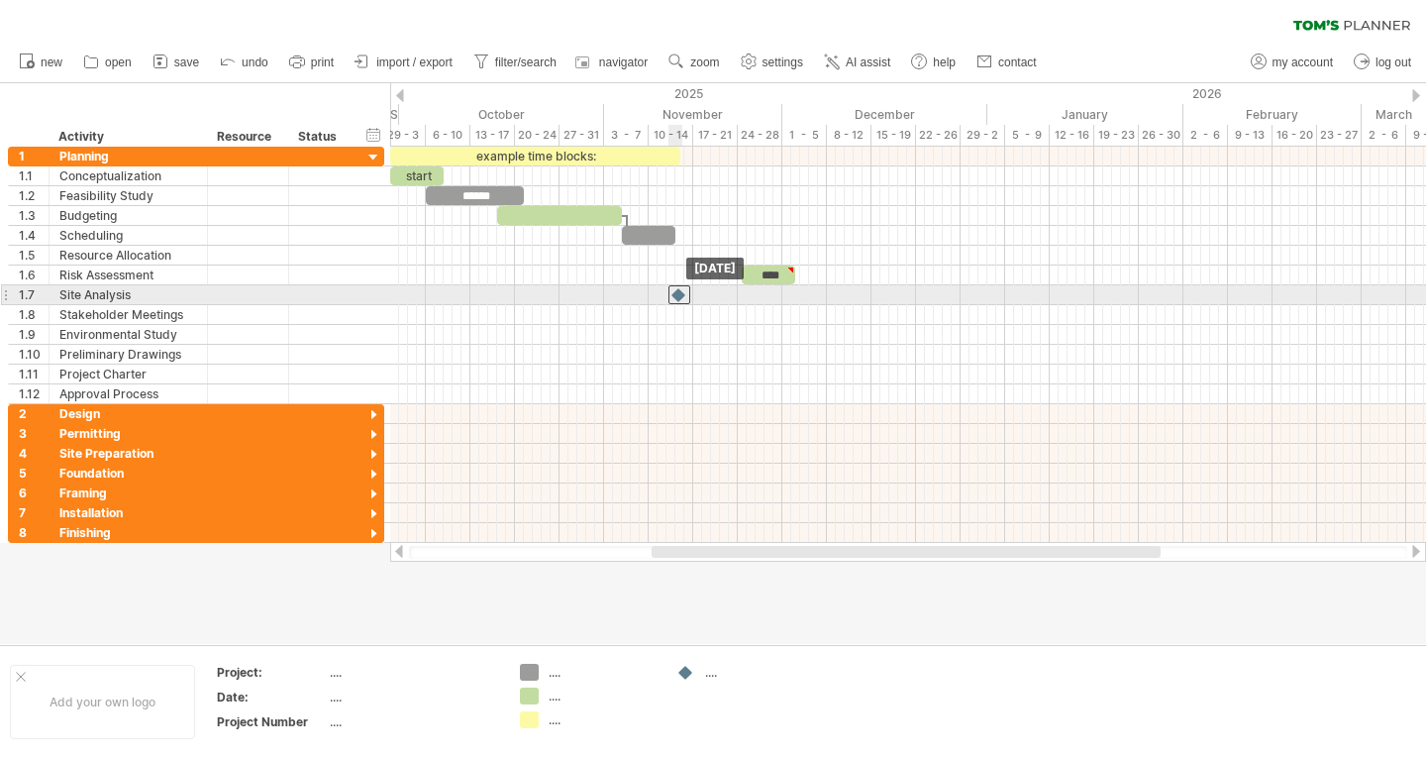
drag, startPoint x: 674, startPoint y: 271, endPoint x: 674, endPoint y: 292, distance: 20.8
click at [677, 292] on div at bounding box center [680, 294] width 22 height 19
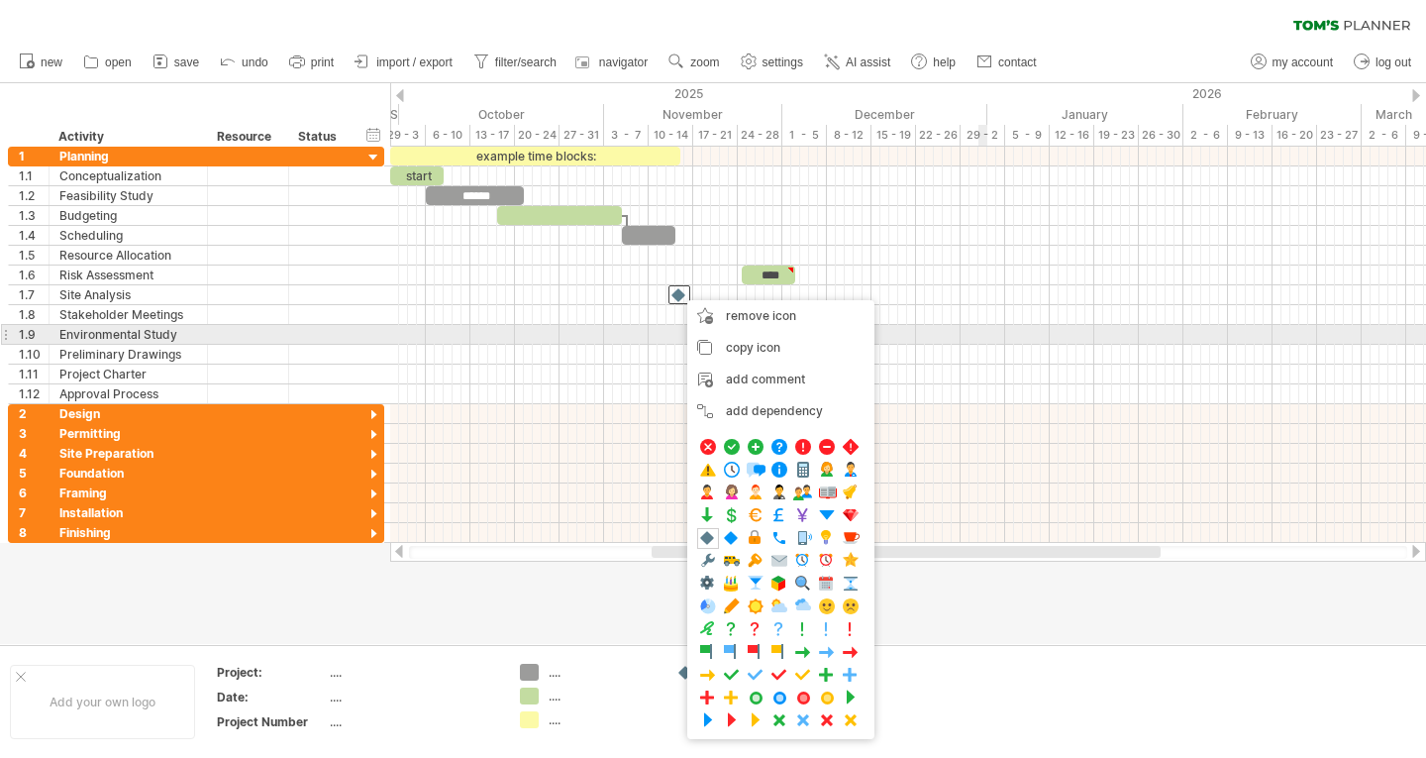
click at [983, 336] on div at bounding box center [908, 335] width 1036 height 20
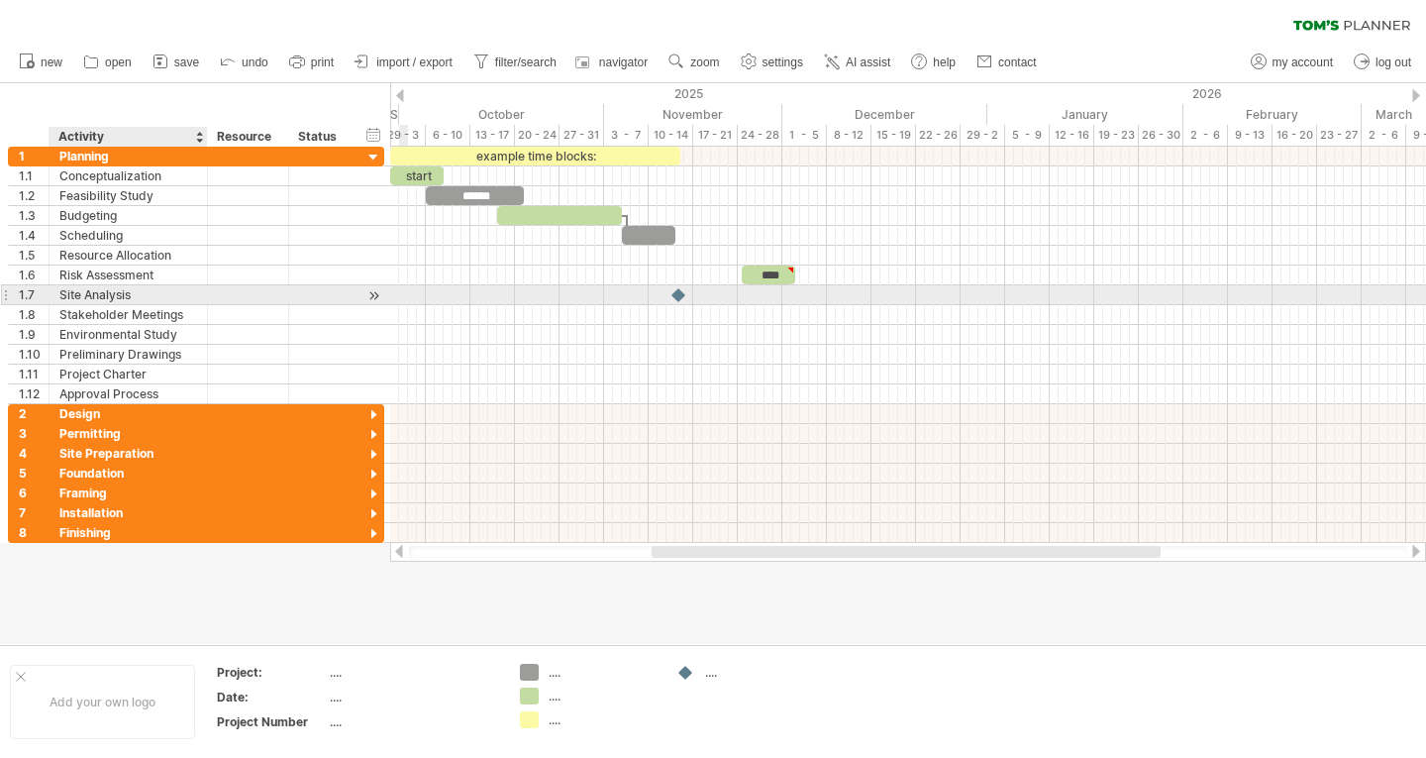
click at [156, 296] on div "Site Analysis" at bounding box center [128, 294] width 138 height 19
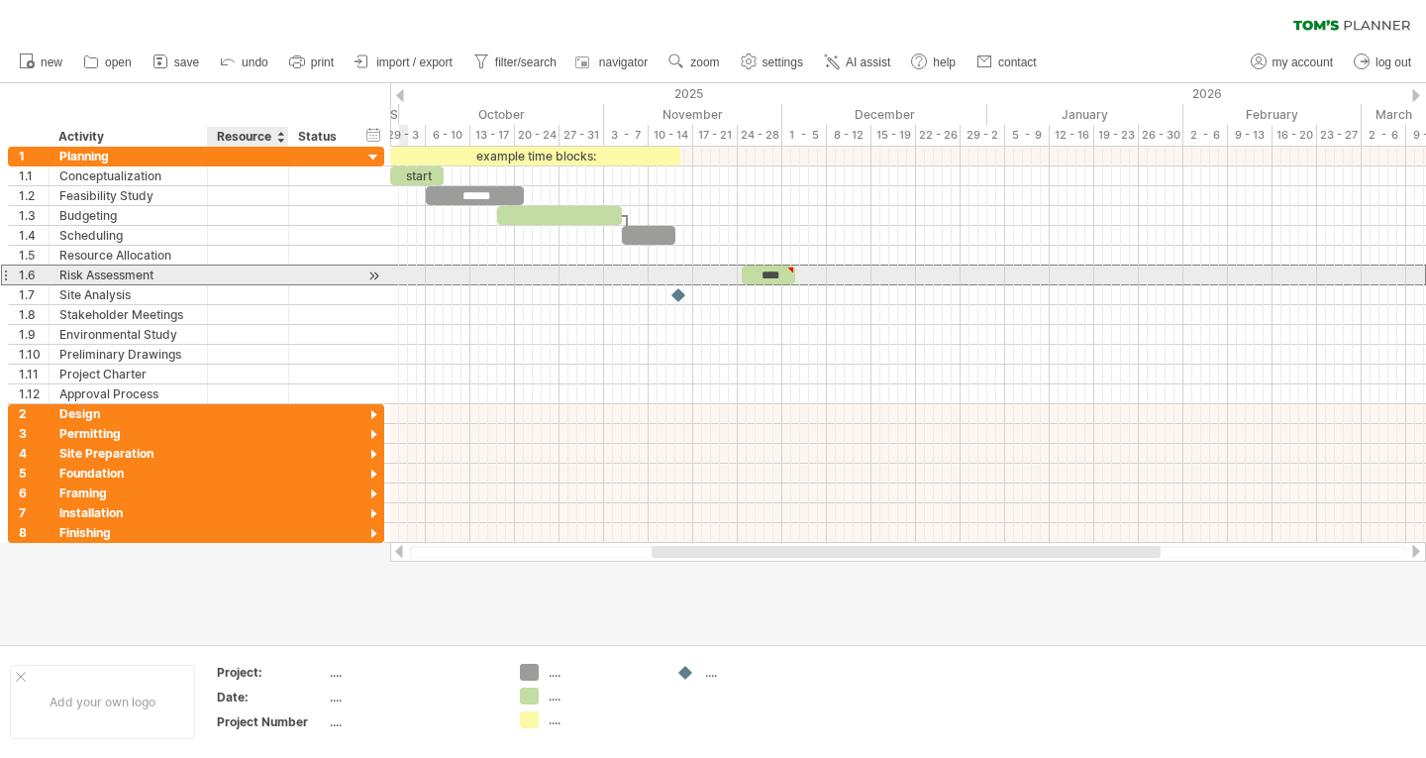
click at [226, 272] on div at bounding box center [248, 274] width 60 height 19
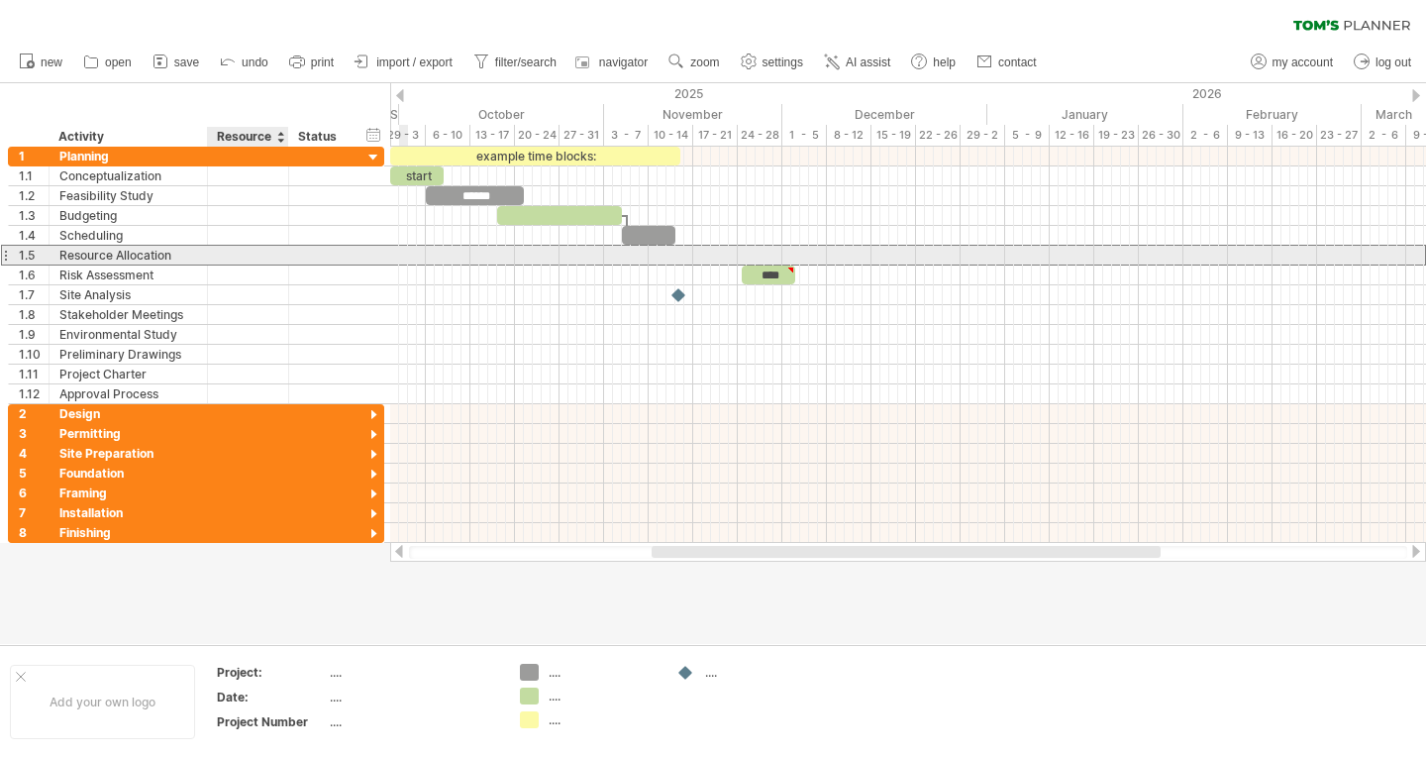
click at [250, 253] on div at bounding box center [248, 255] width 60 height 19
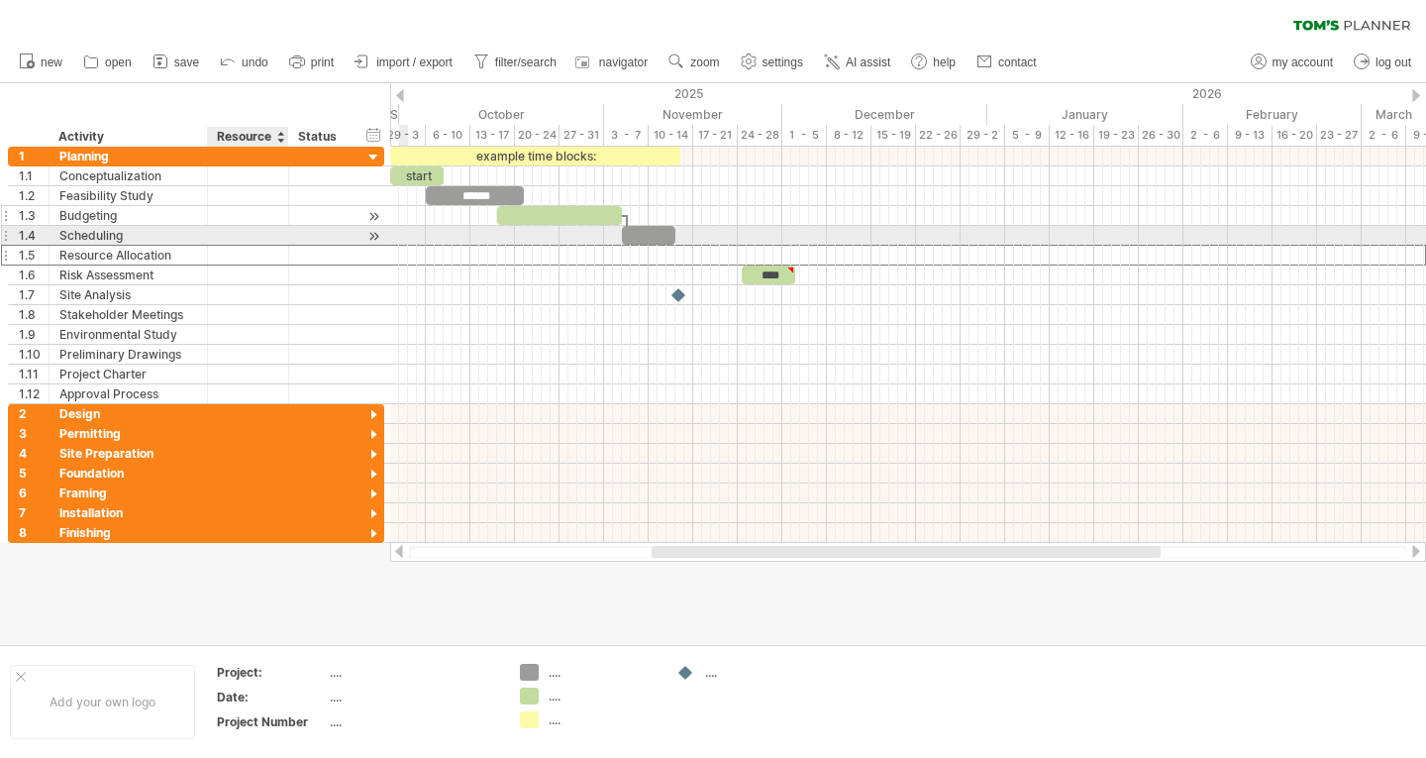
click at [258, 221] on div at bounding box center [248, 215] width 60 height 19
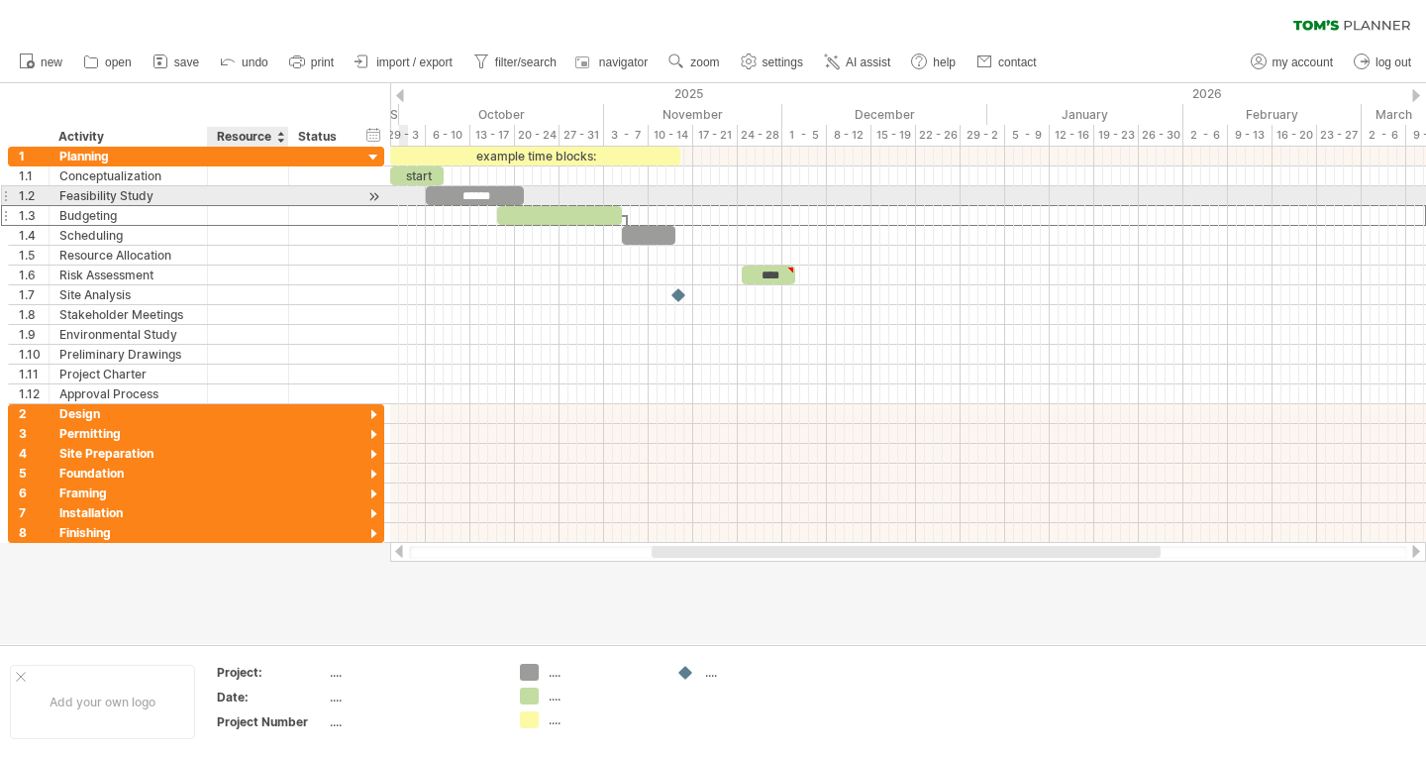
click at [258, 197] on div at bounding box center [248, 195] width 60 height 19
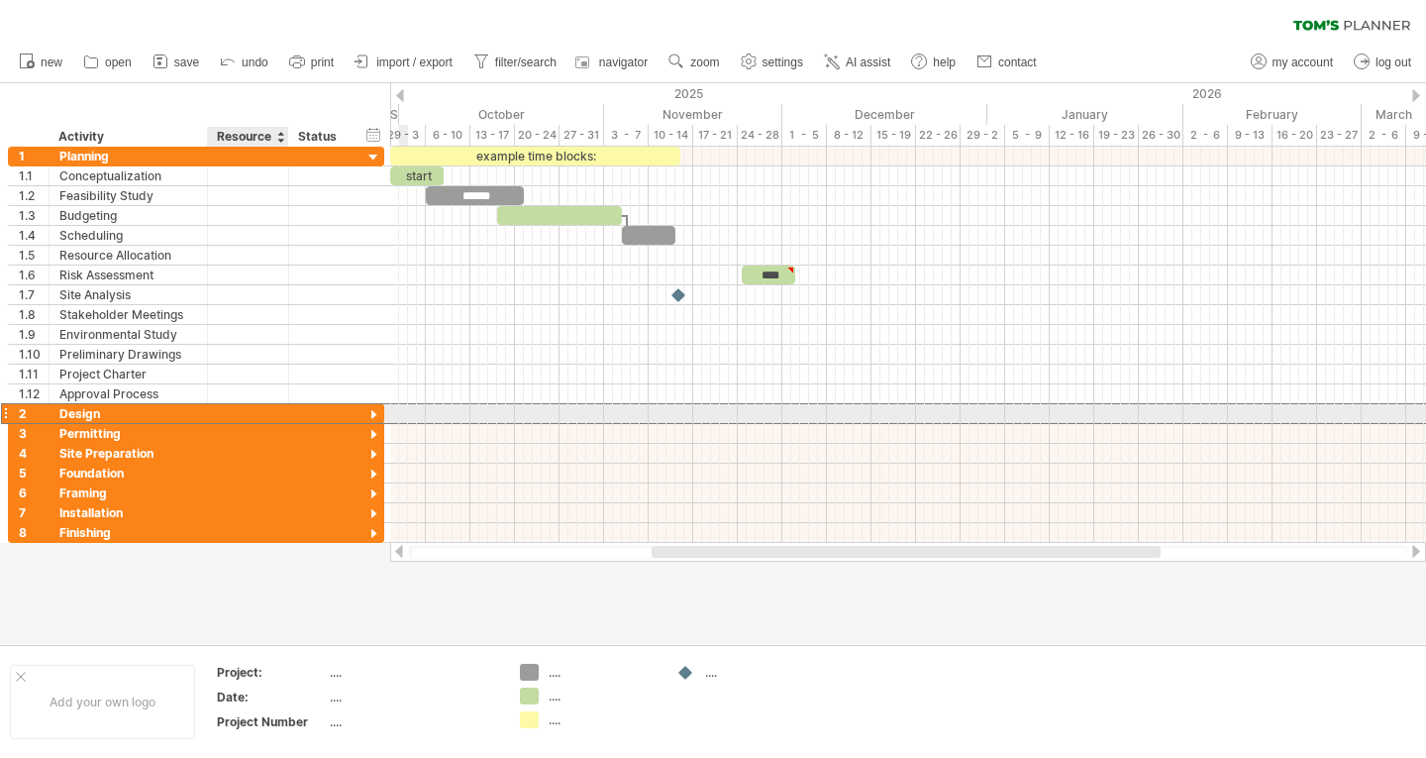
click at [289, 414] on div at bounding box center [321, 413] width 64 height 19
click at [373, 410] on div at bounding box center [373, 415] width 19 height 19
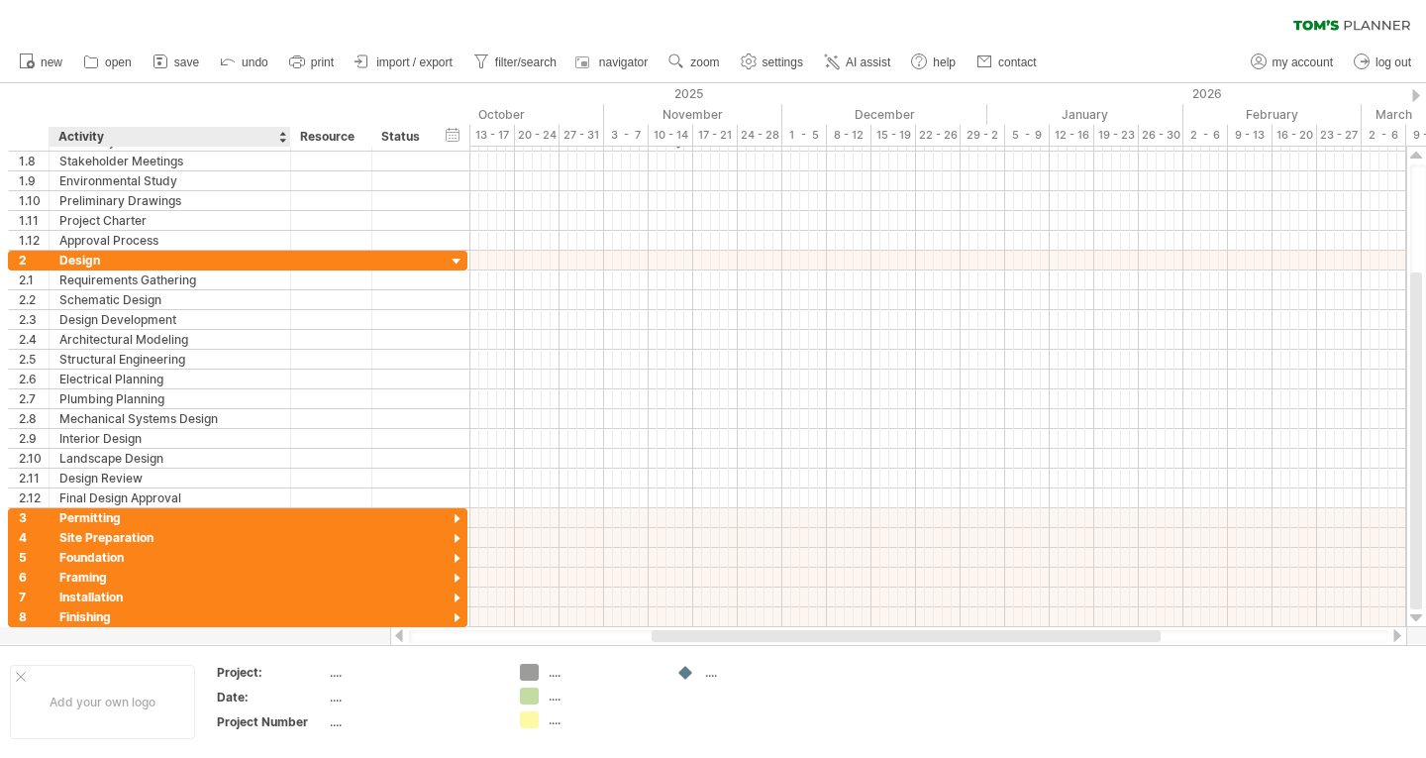
drag, startPoint x: 203, startPoint y: 136, endPoint x: 286, endPoint y: 139, distance: 83.2
click at [286, 139] on div at bounding box center [289, 137] width 7 height 20
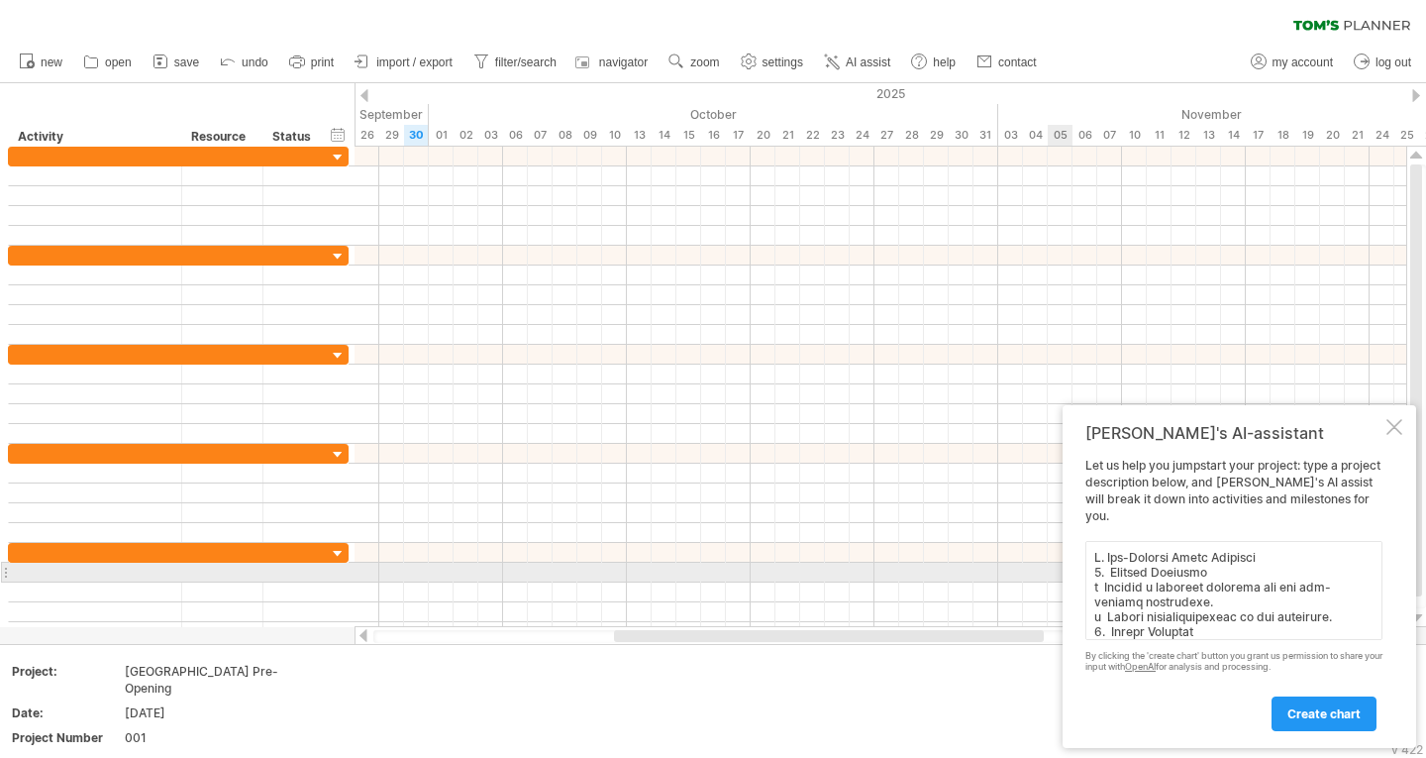
scroll to position [1677, 0]
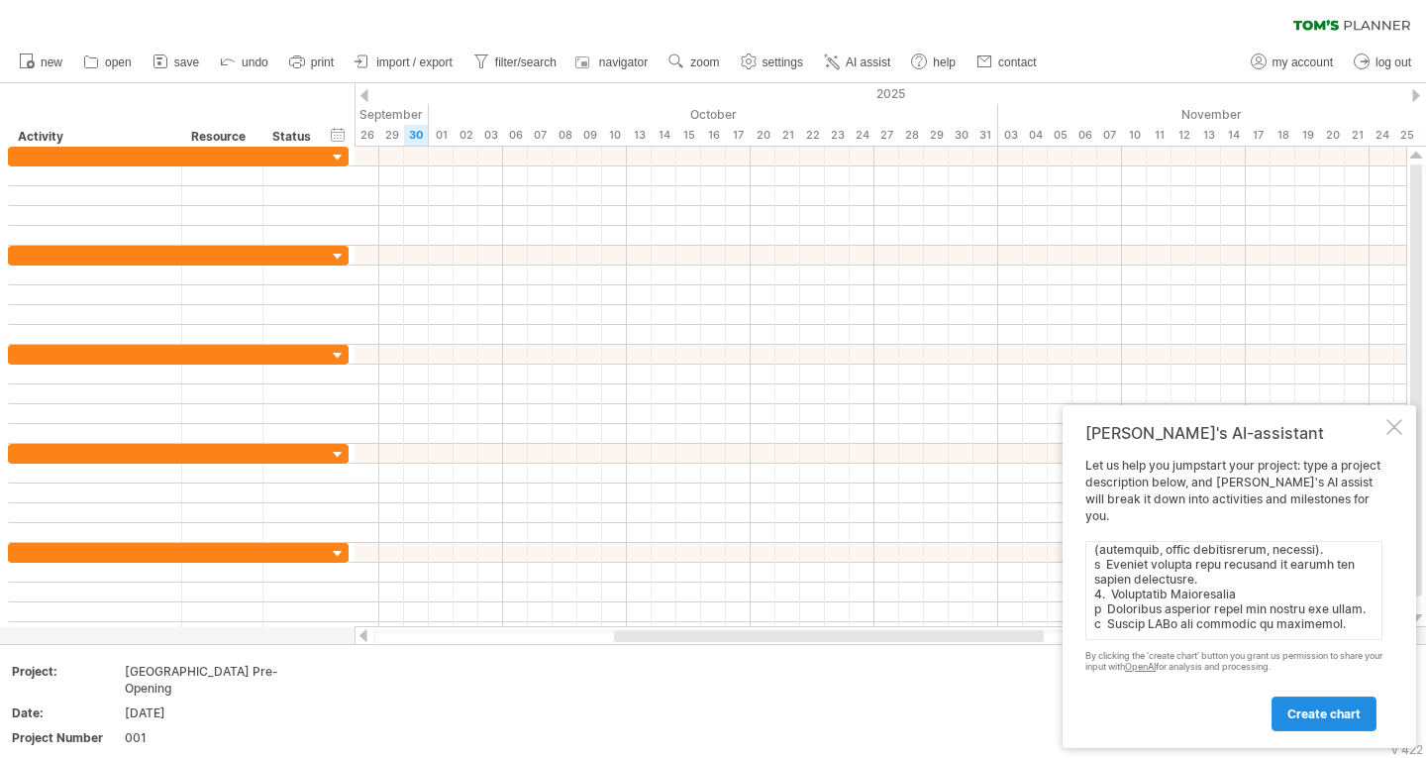
type textarea "I. Pre-Opening Phase Planning 1. Project Timeline o Develop a detailed timeline…"
click at [1331, 717] on span "create chart" at bounding box center [1324, 713] width 73 height 15
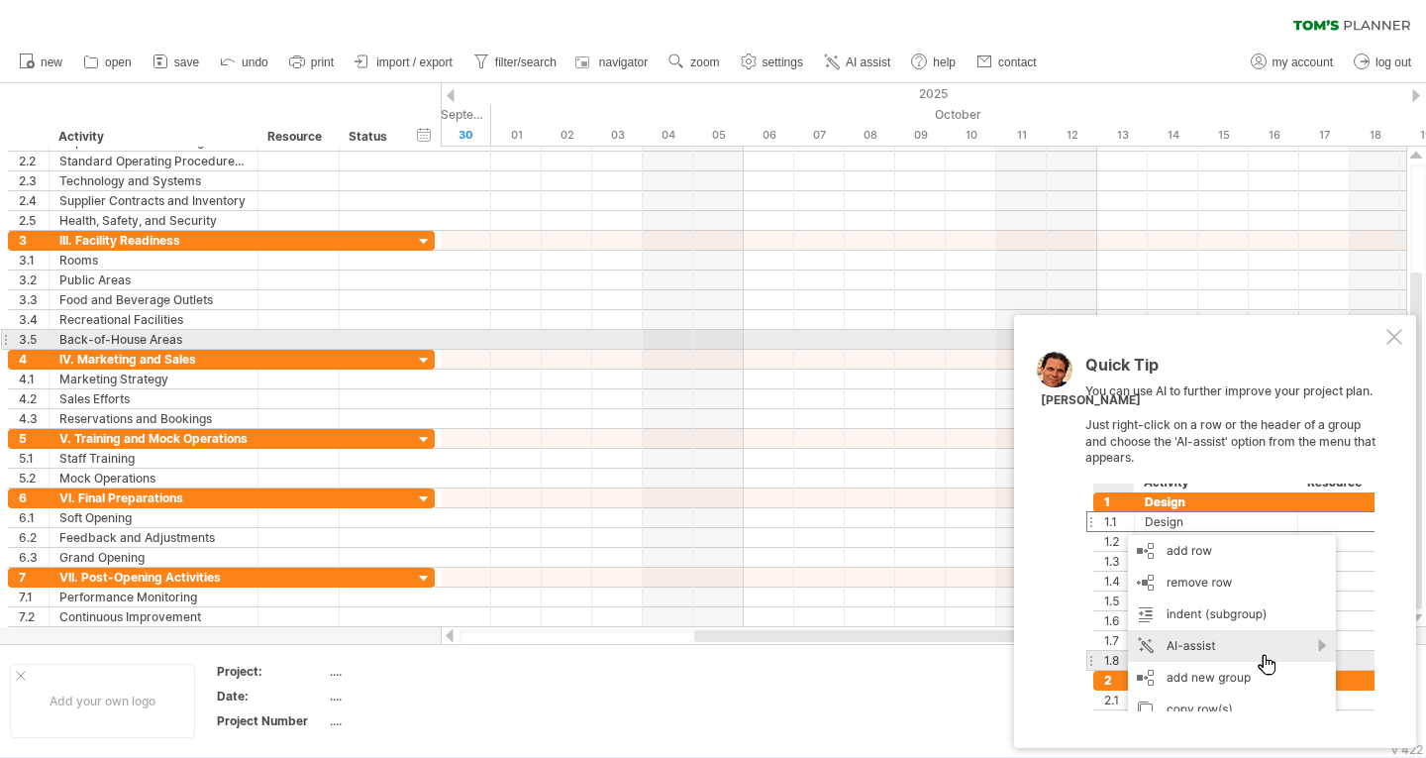
click at [1399, 339] on div at bounding box center [1395, 337] width 16 height 16
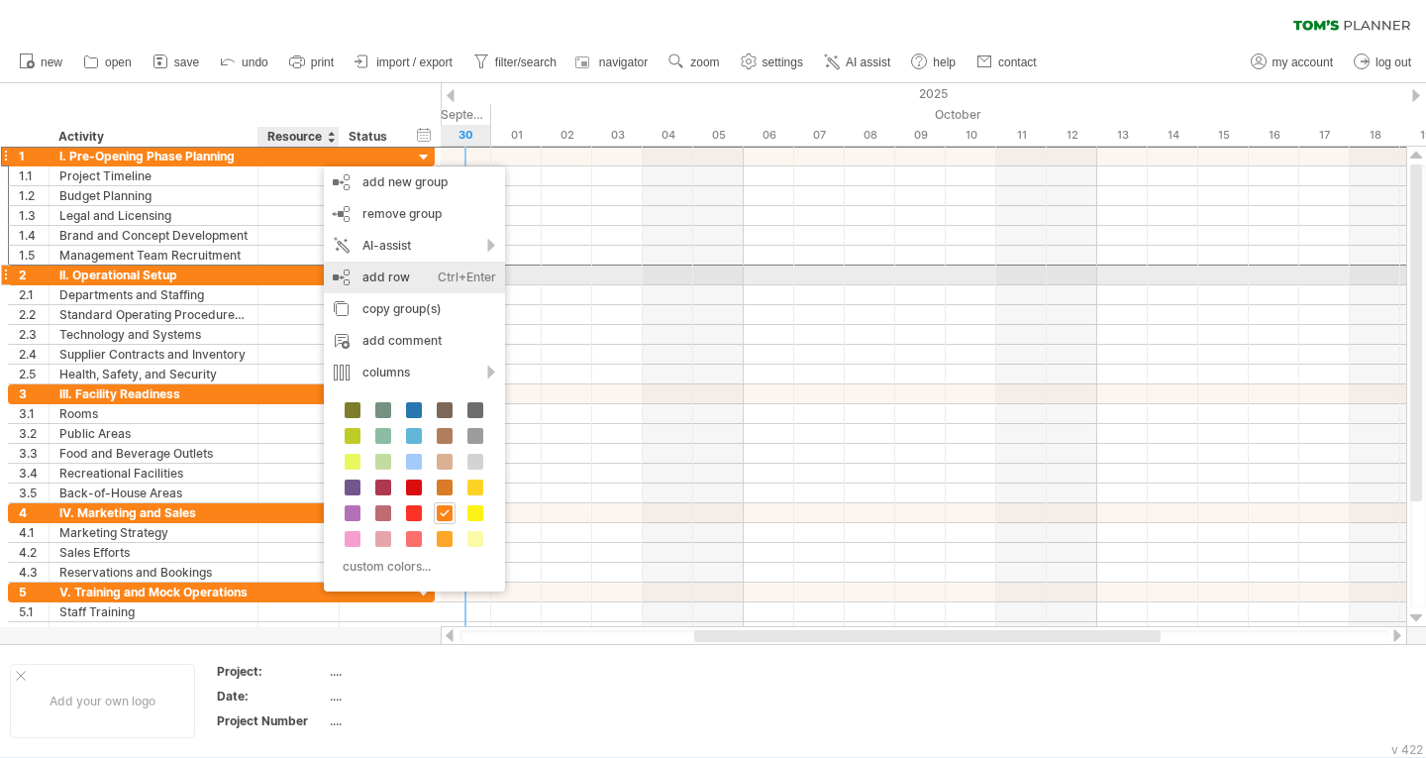
click at [402, 273] on div "add row Ctrl+Enter Cmd+Enter" at bounding box center [414, 277] width 181 height 32
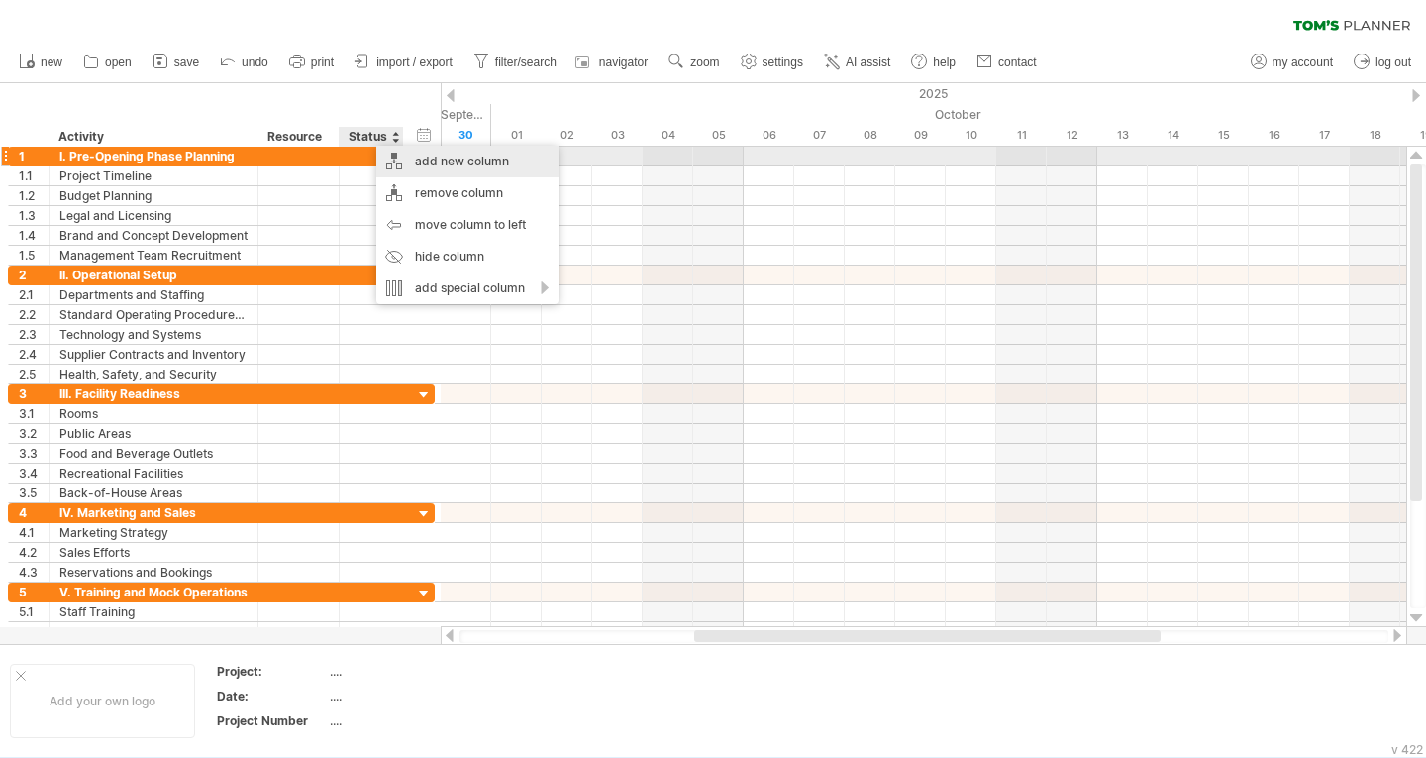
click at [451, 151] on div "add new column" at bounding box center [467, 162] width 182 height 32
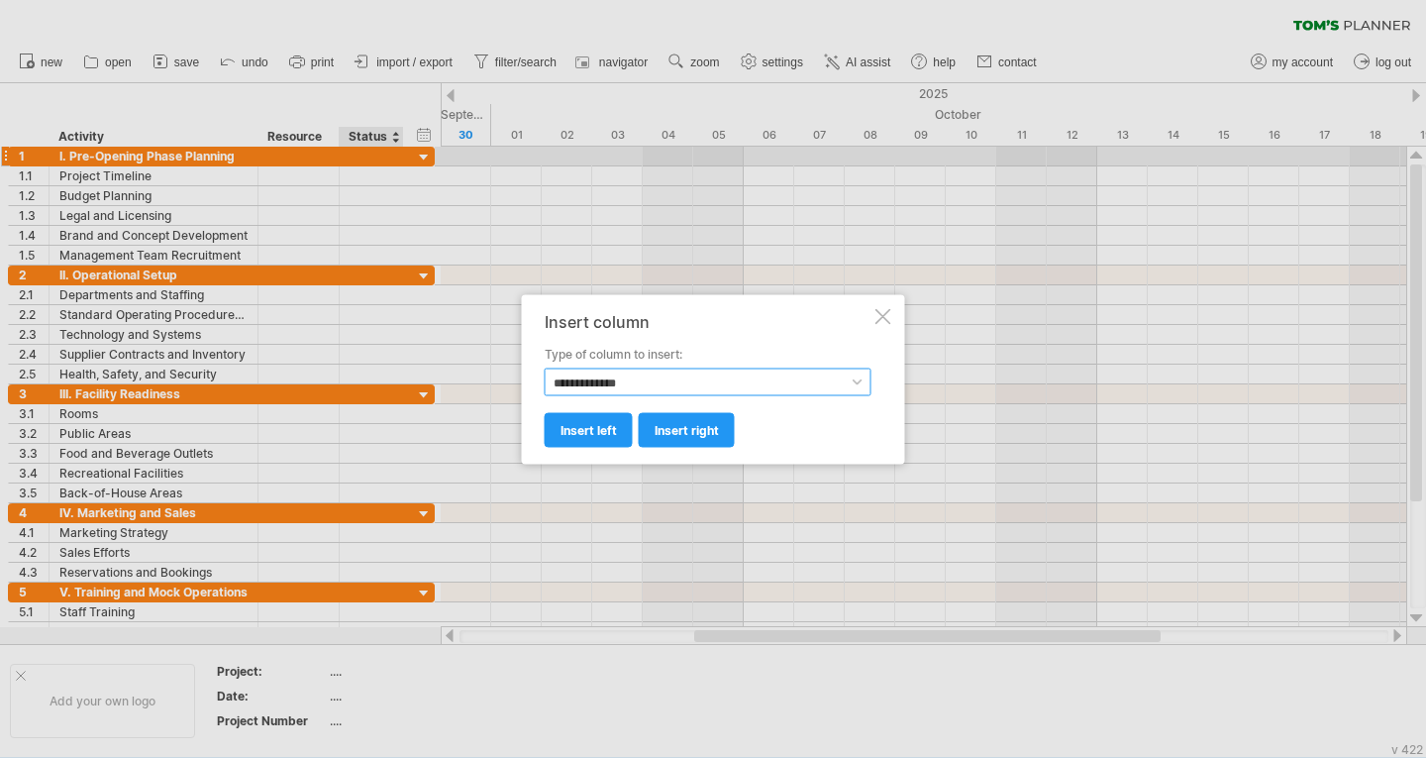
click at [674, 381] on select "**********" at bounding box center [708, 381] width 327 height 28
click at [887, 315] on div at bounding box center [884, 316] width 16 height 16
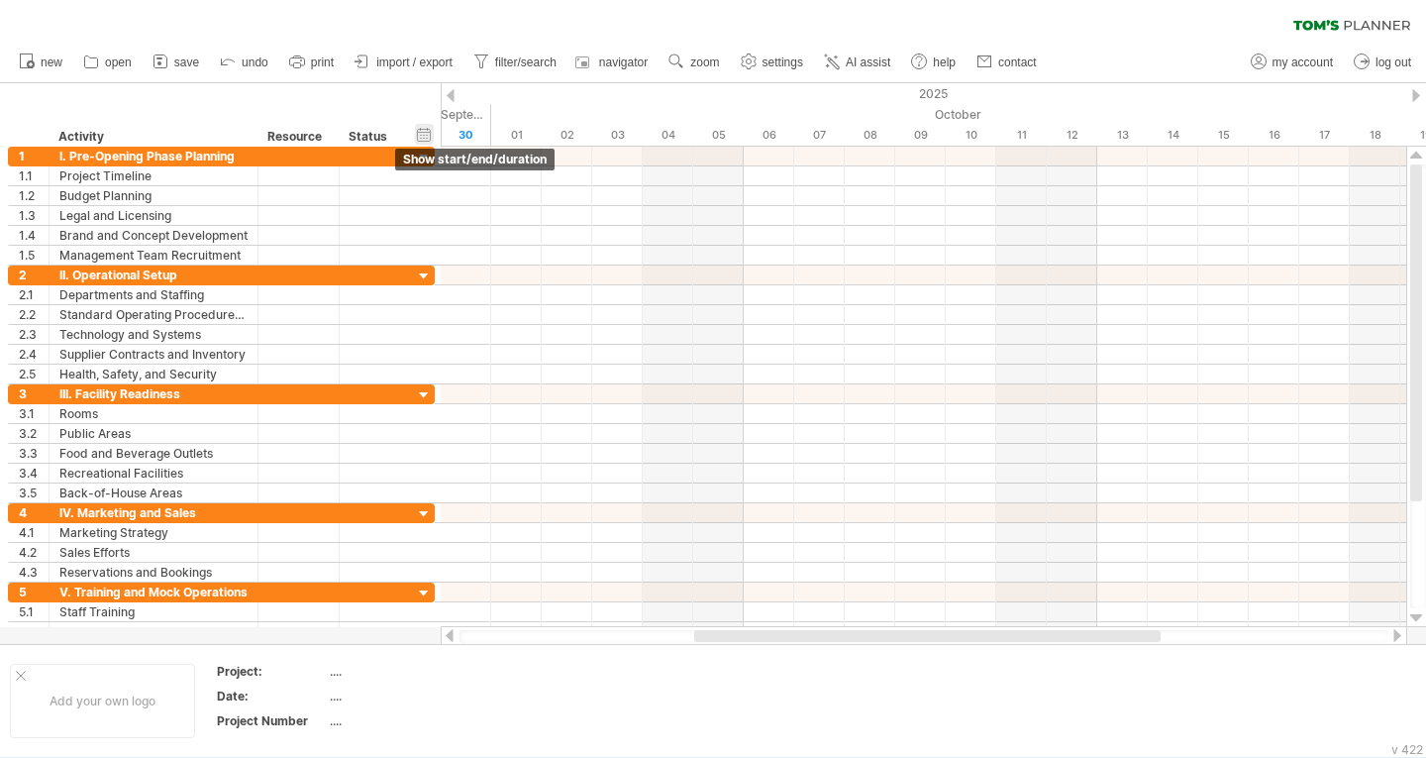
click at [429, 136] on div "hide start/end/duration show start/end/duration" at bounding box center [424, 134] width 19 height 21
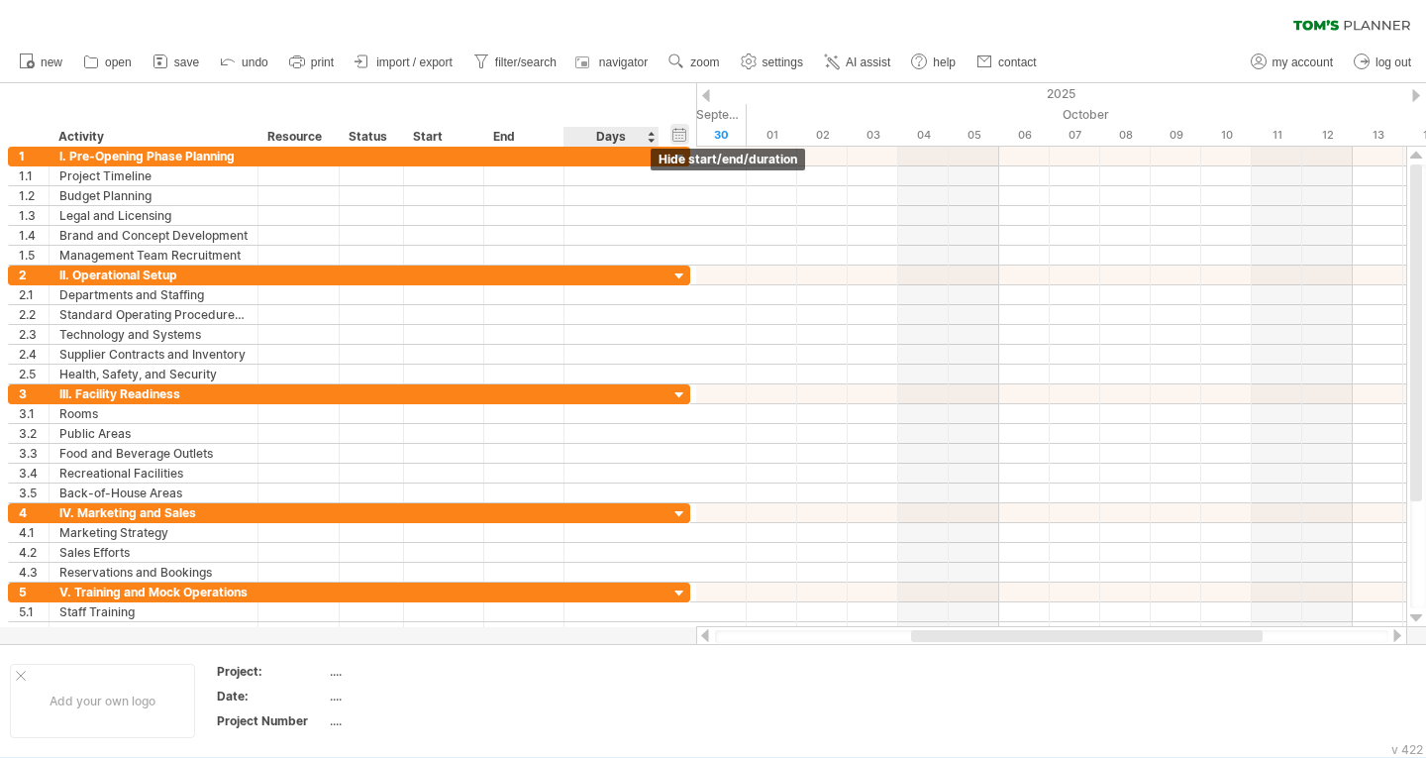
click at [682, 137] on div "hide start/end/duration show start/end/duration" at bounding box center [680, 134] width 19 height 21
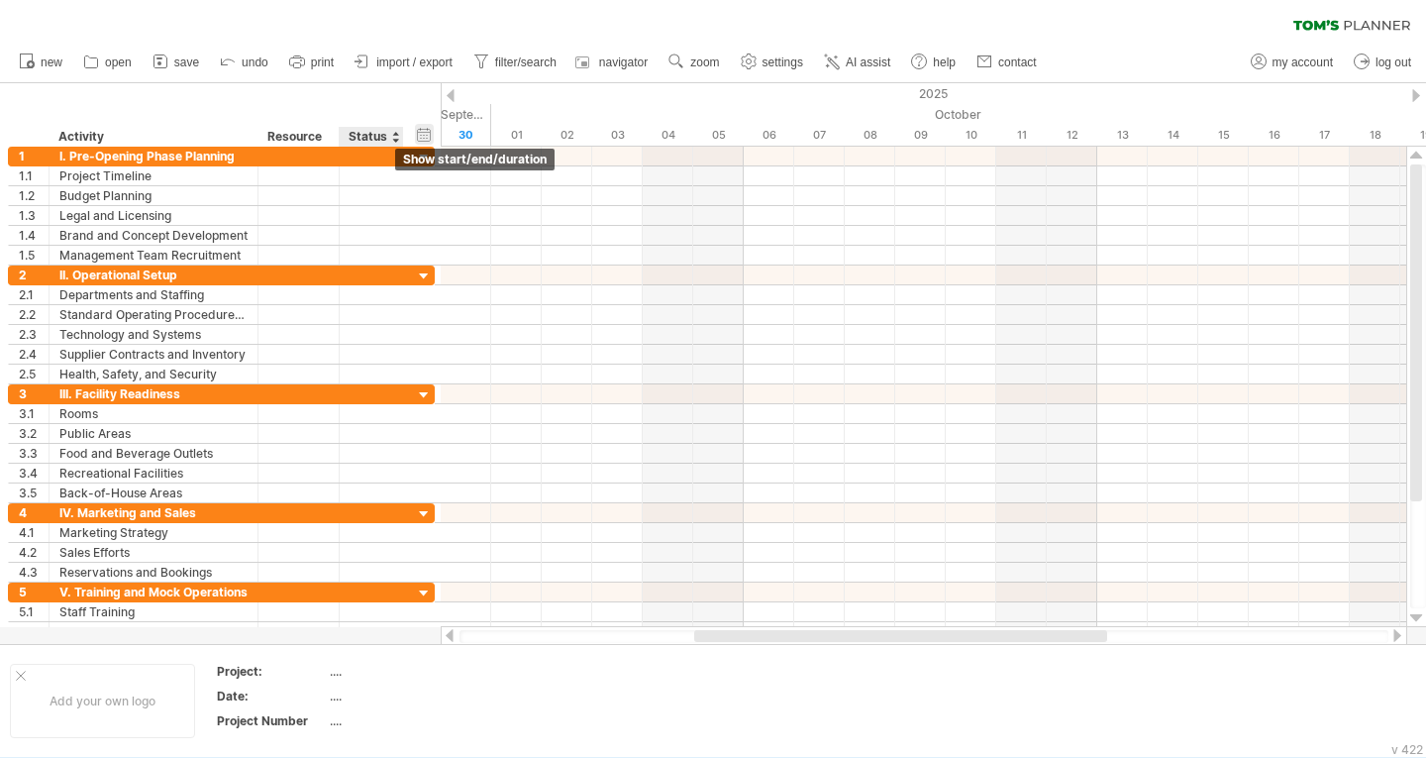
click at [421, 134] on div "hide start/end/duration show start/end/duration" at bounding box center [424, 134] width 19 height 21
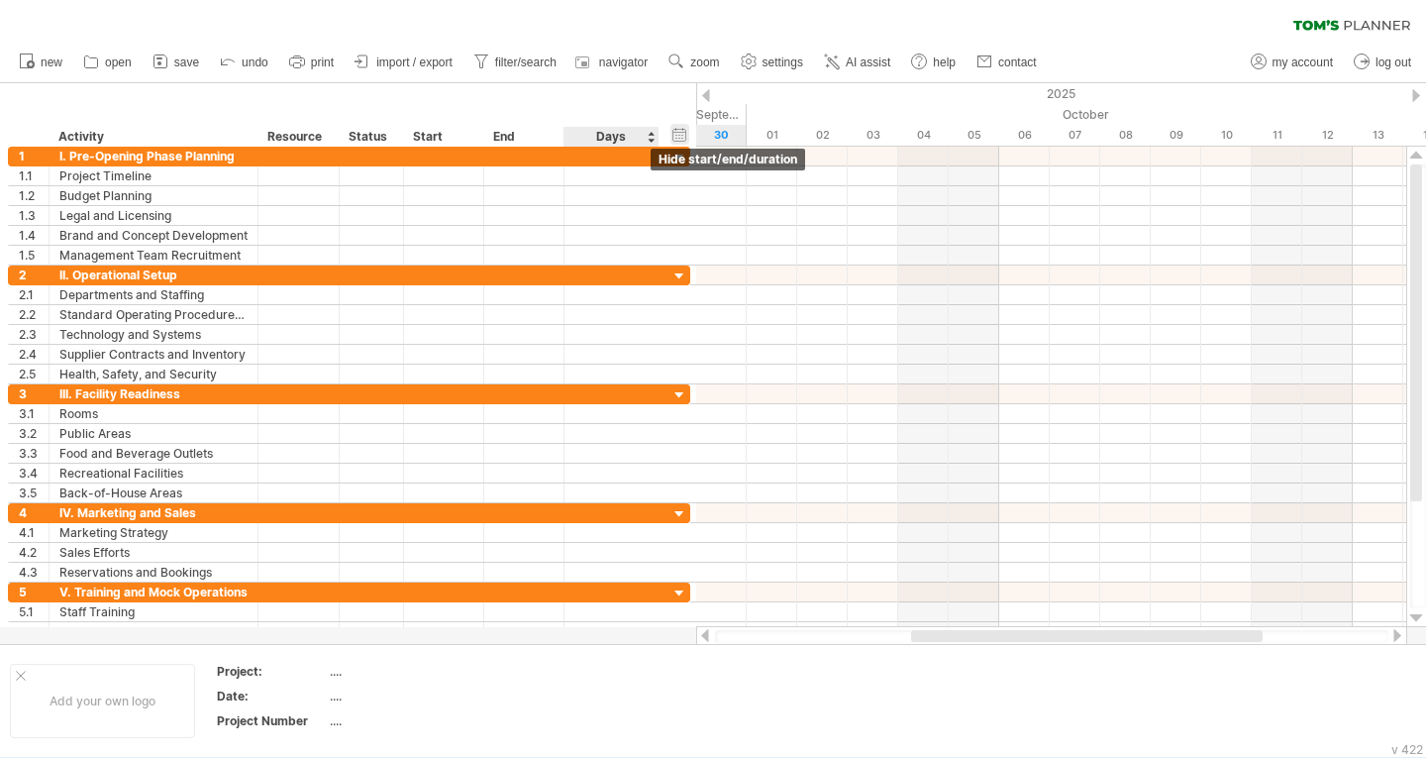
click at [676, 132] on div "hide start/end/duration show start/end/duration" at bounding box center [680, 134] width 19 height 21
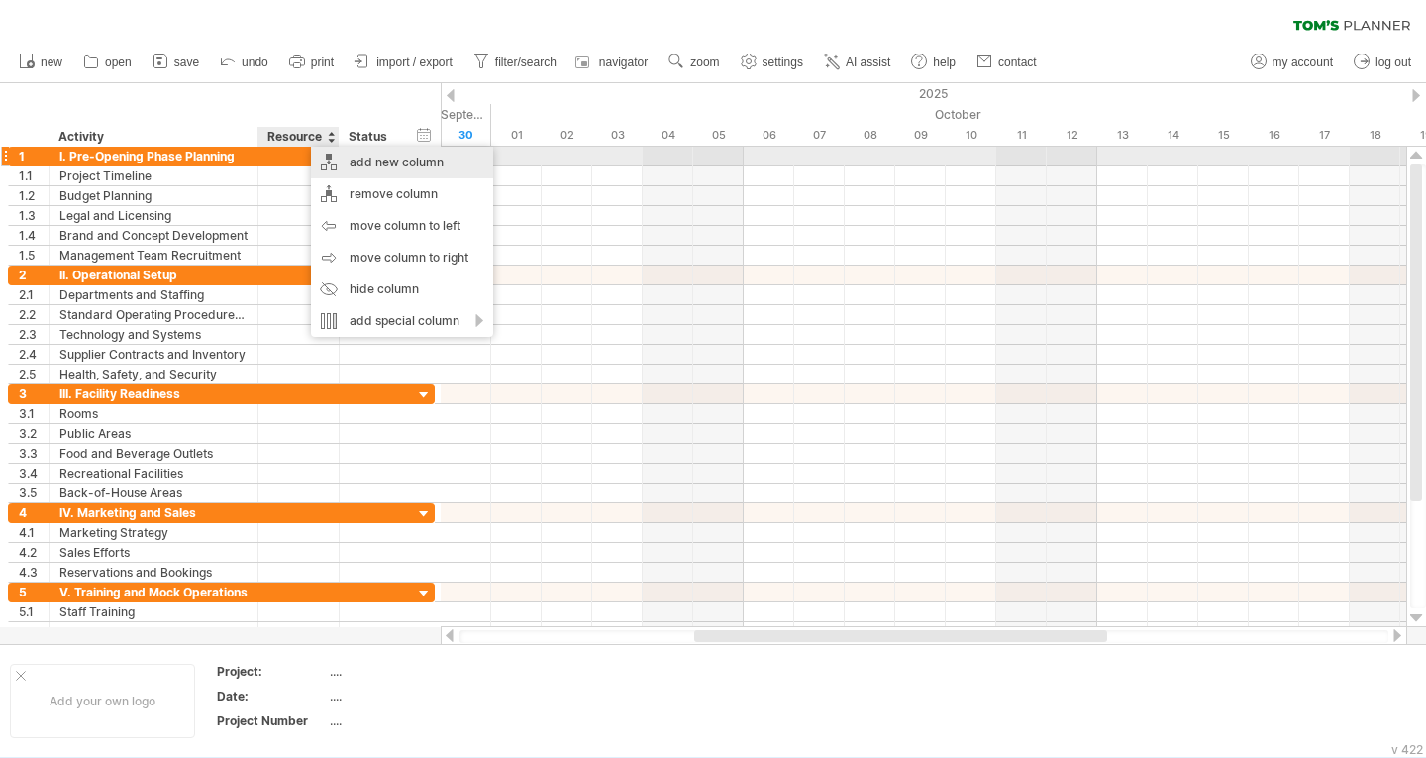
click at [370, 160] on div "add new column" at bounding box center [402, 163] width 182 height 32
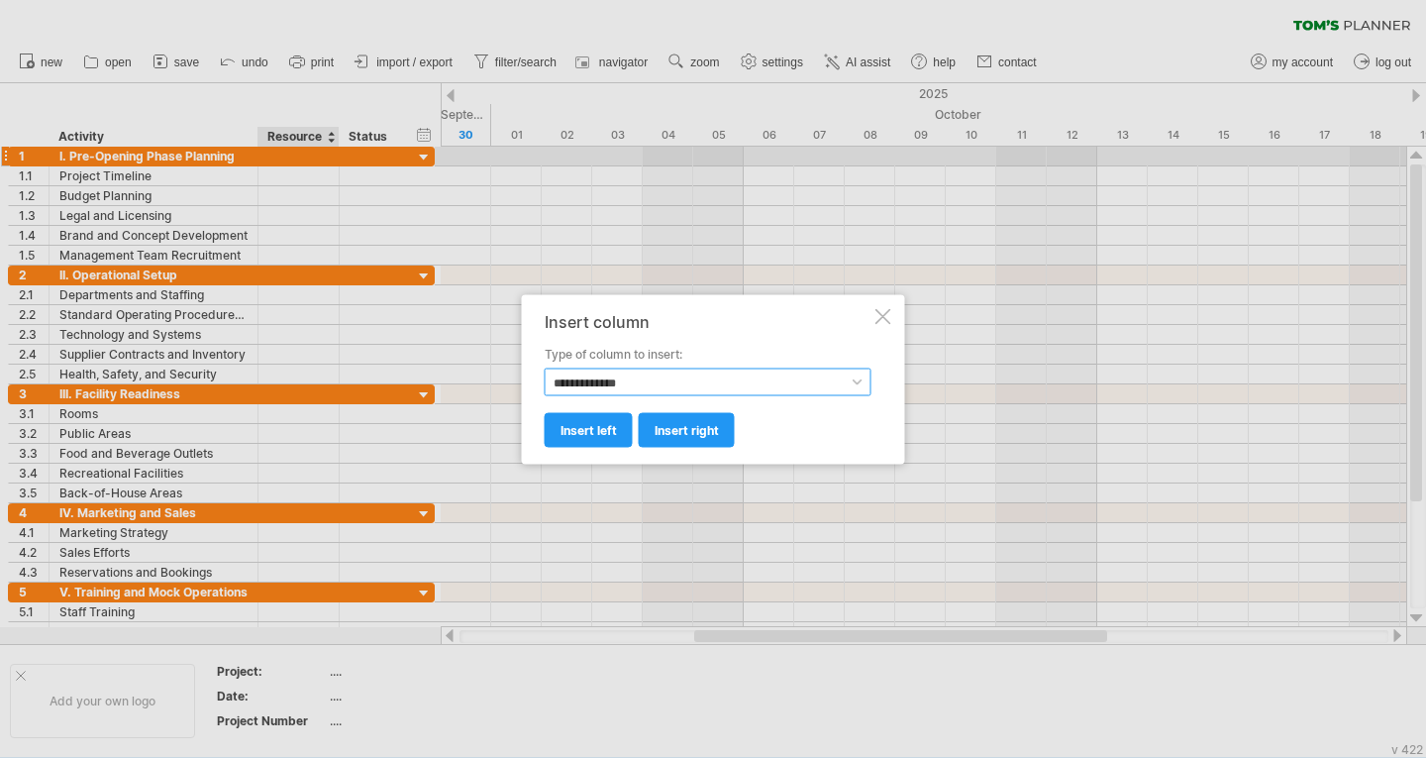
click at [797, 376] on select "**********" at bounding box center [708, 381] width 327 height 28
click at [887, 317] on div at bounding box center [884, 316] width 16 height 16
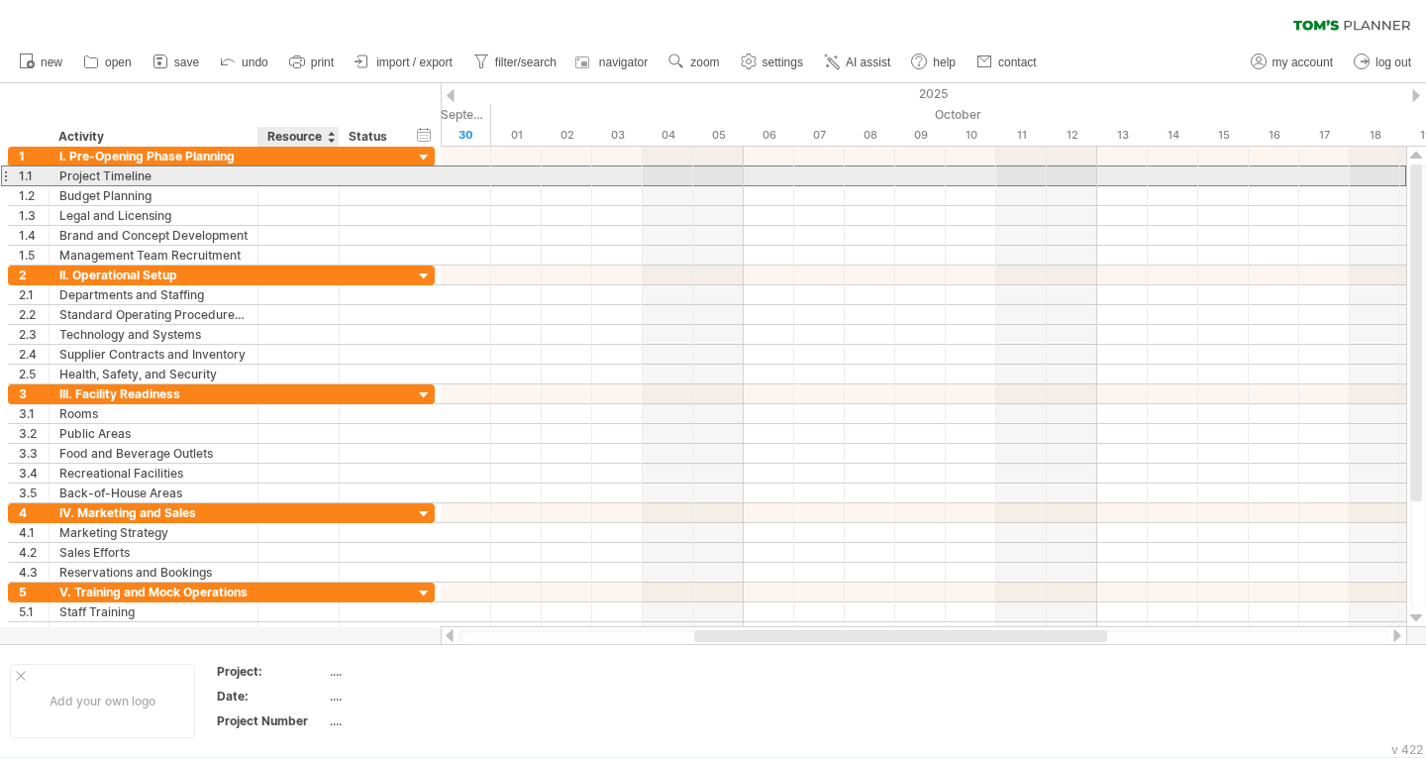
click at [271, 172] on div at bounding box center [298, 175] width 60 height 19
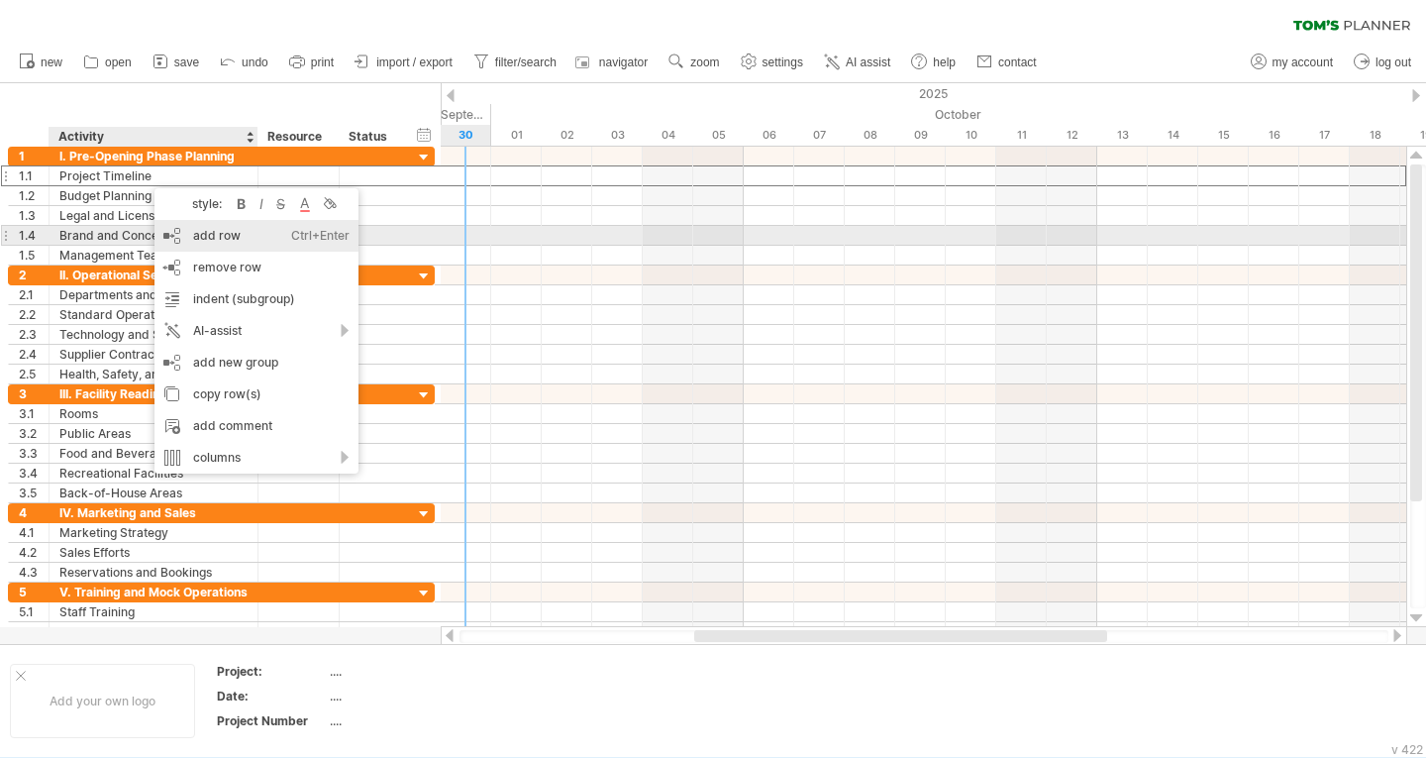
click at [217, 235] on div "add row Ctrl+Enter Cmd+Enter" at bounding box center [257, 236] width 204 height 32
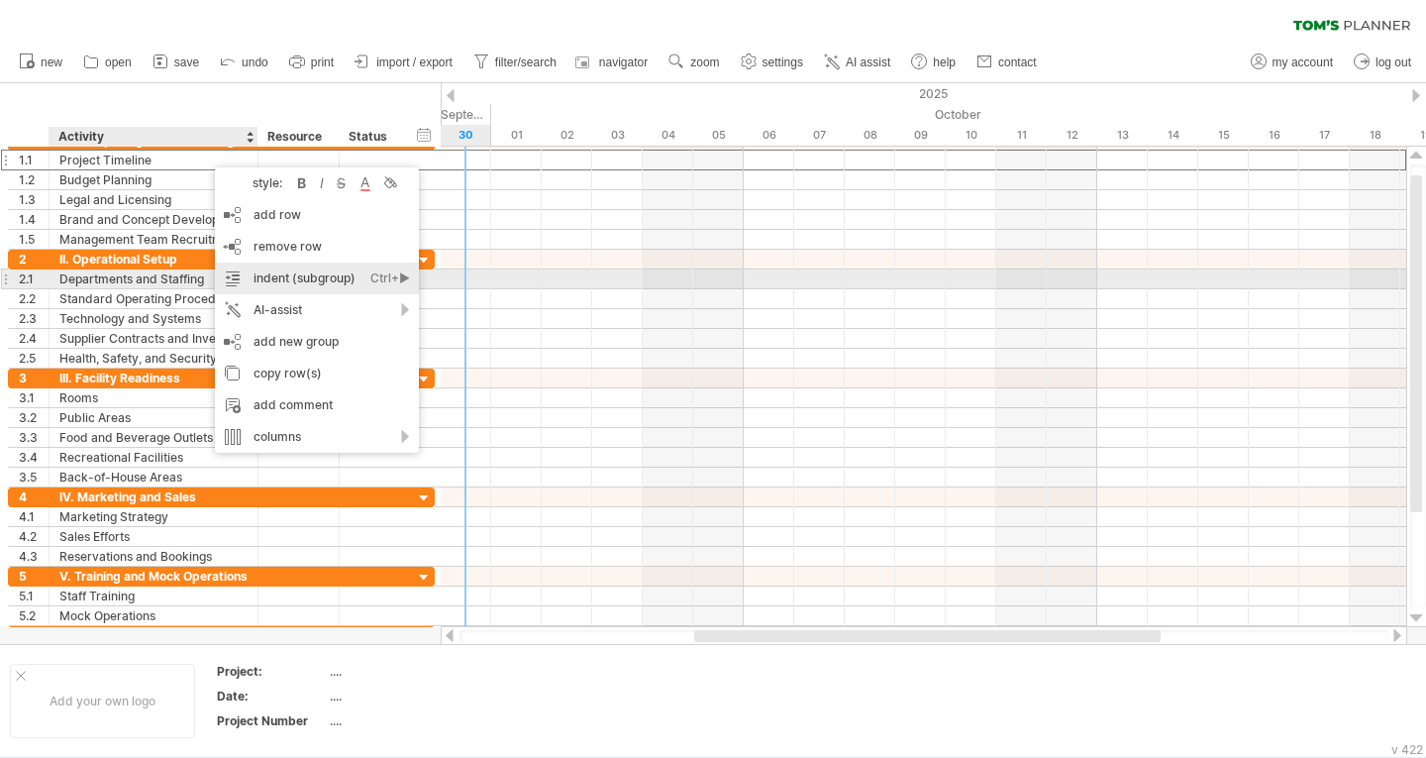
click at [312, 272] on div "indent (subgroup) Ctrl+► Cmd+►" at bounding box center [317, 278] width 204 height 32
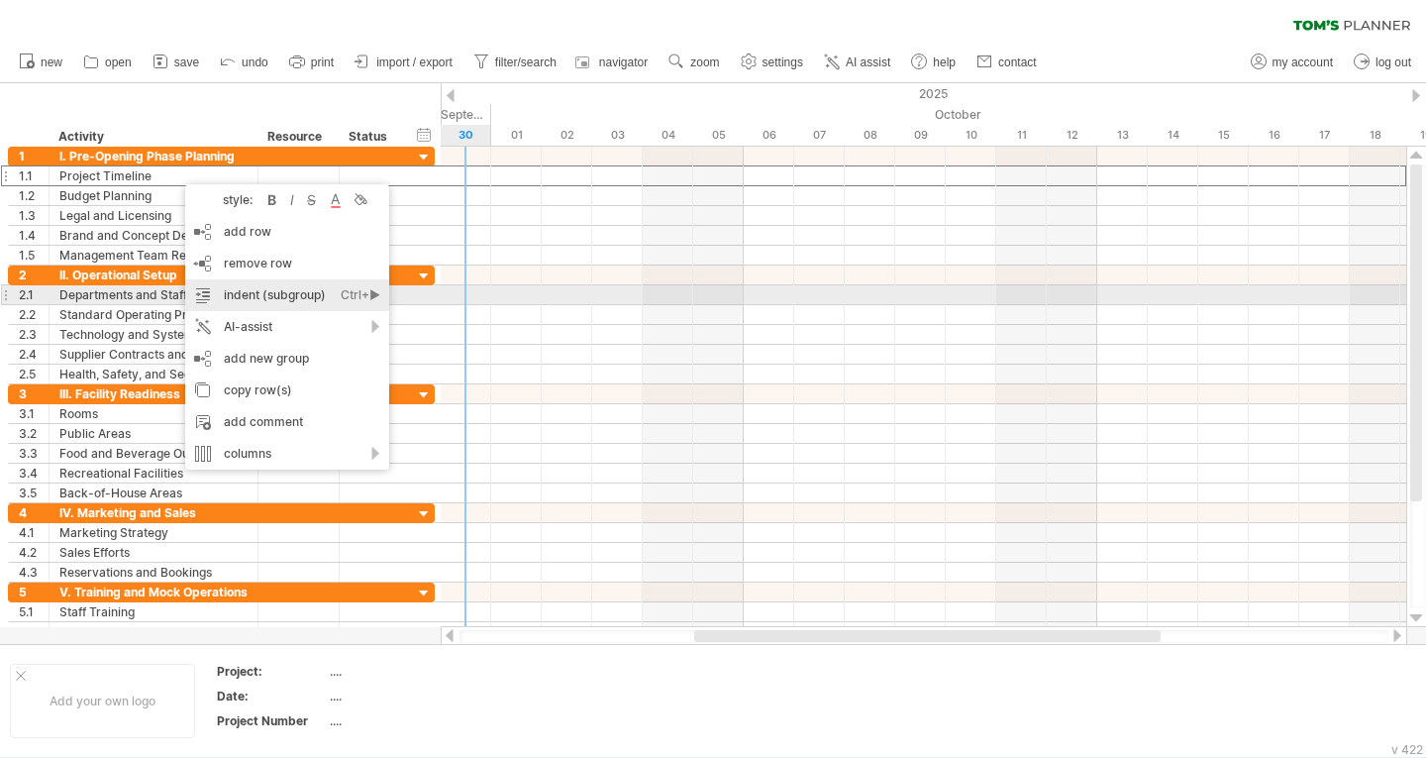
click at [293, 295] on div "indent (subgroup) Ctrl+► Cmd+►" at bounding box center [287, 295] width 204 height 32
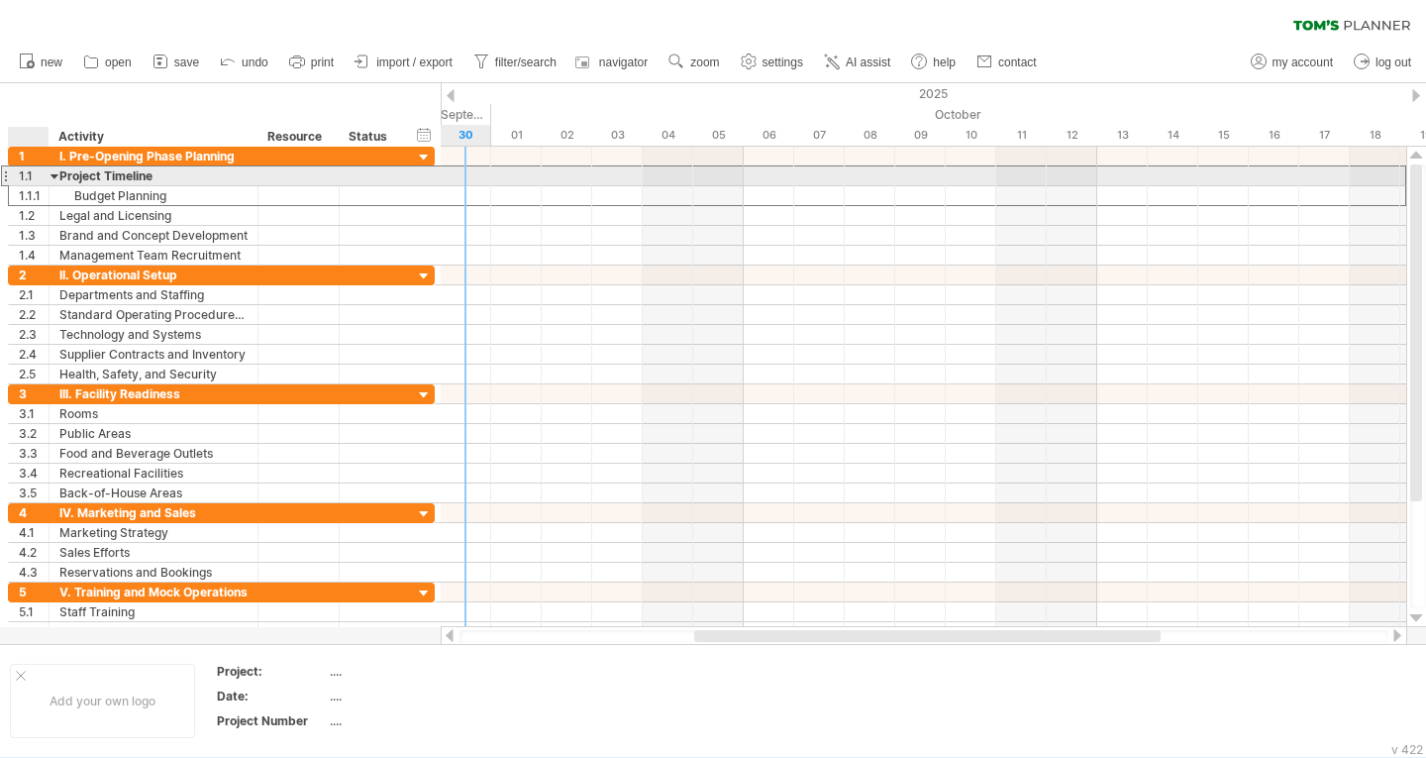
click at [55, 178] on div at bounding box center [55, 175] width 9 height 19
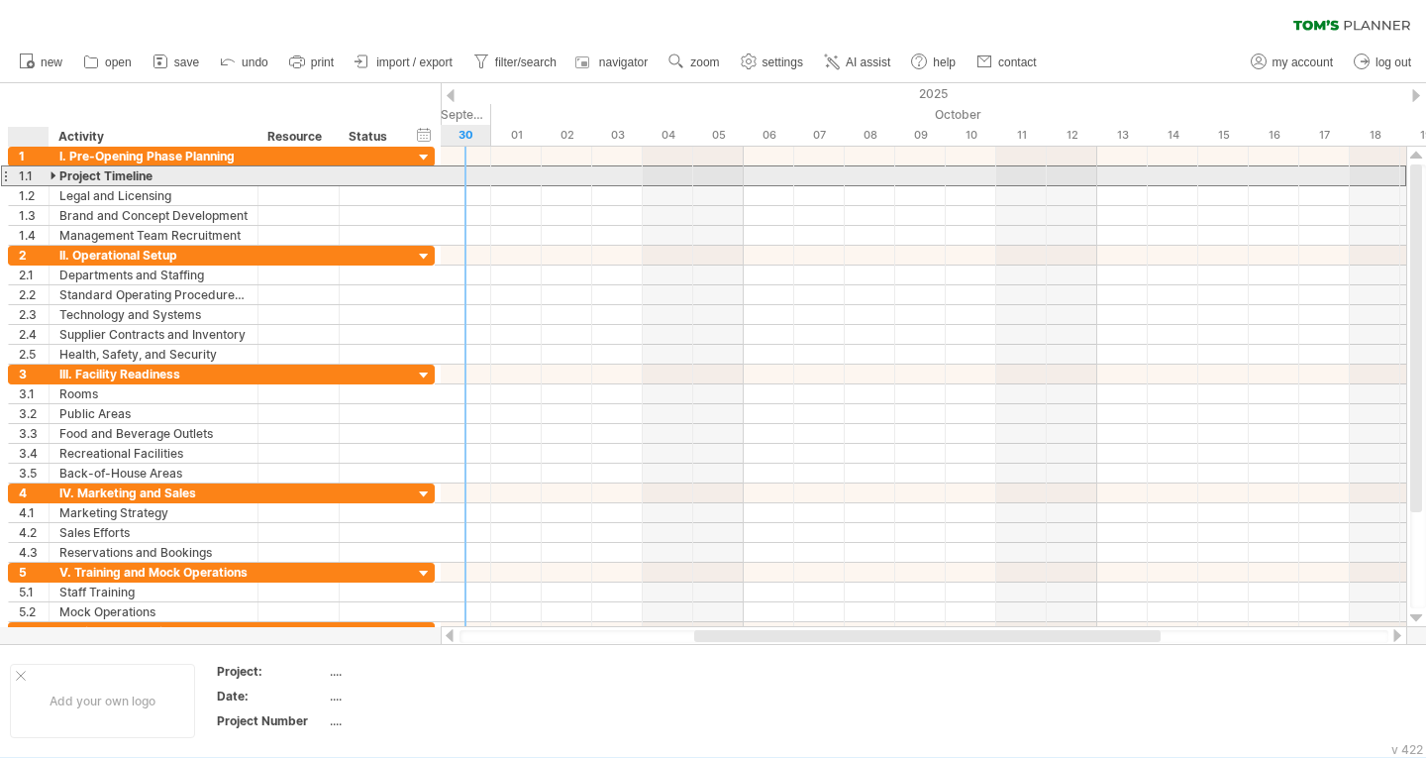
click at [55, 178] on div at bounding box center [55, 175] width 9 height 19
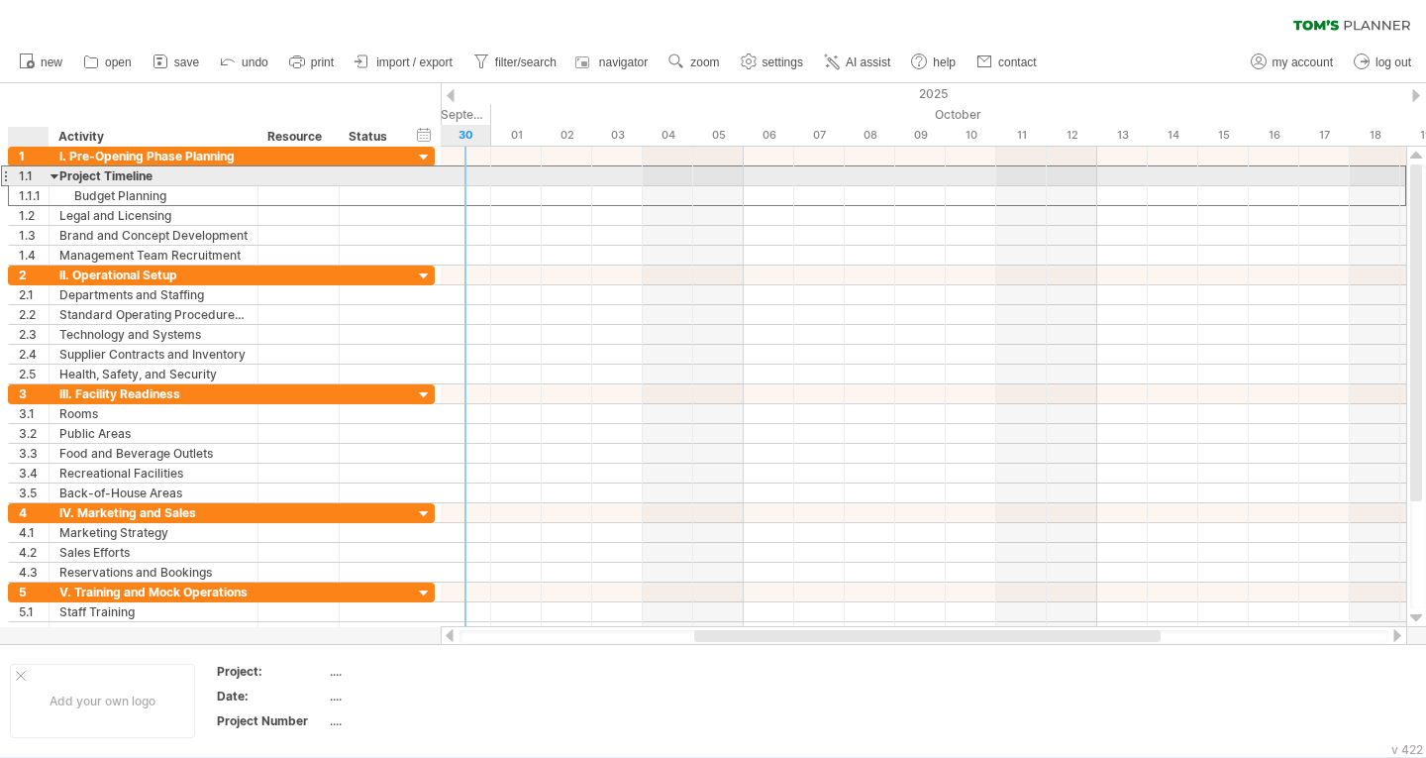
click at [55, 178] on div at bounding box center [55, 175] width 9 height 19
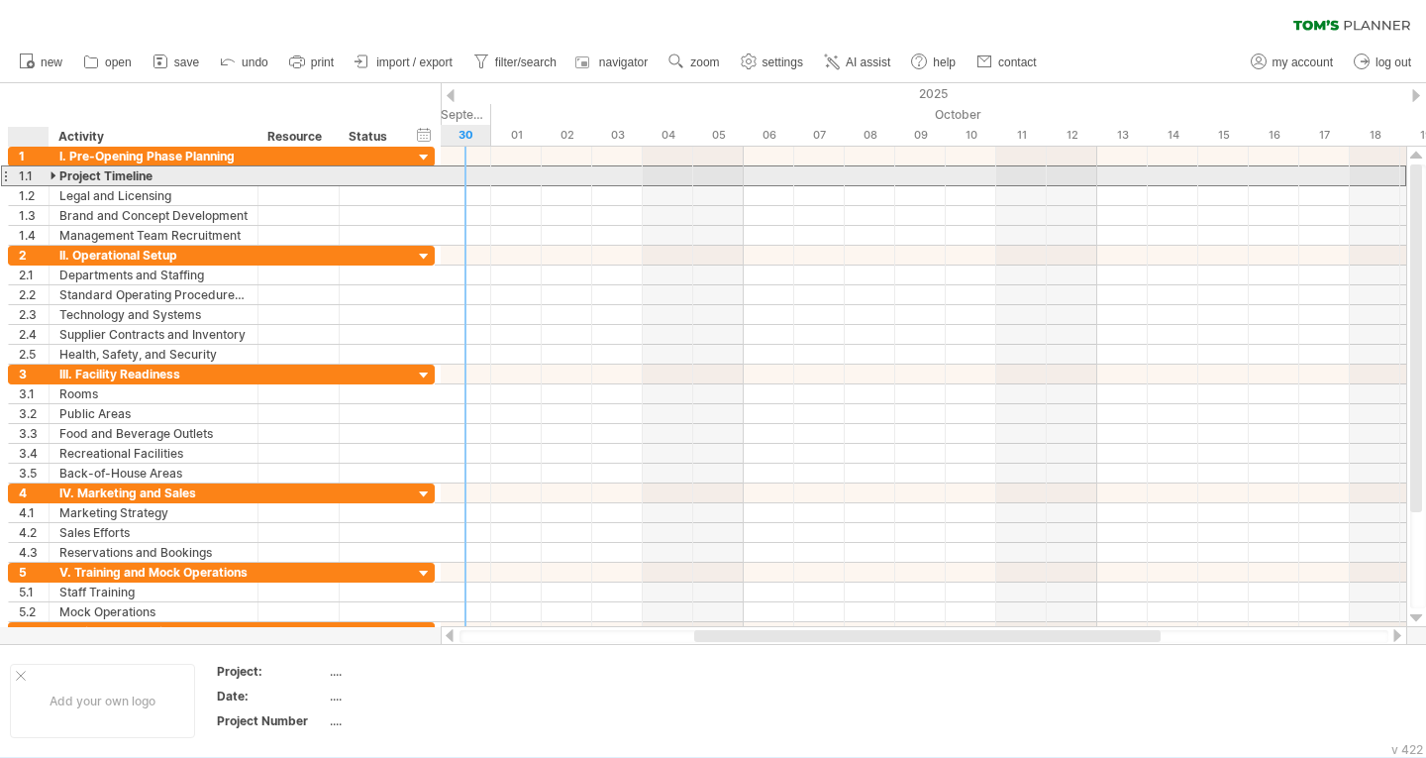
click at [54, 176] on div at bounding box center [55, 175] width 9 height 19
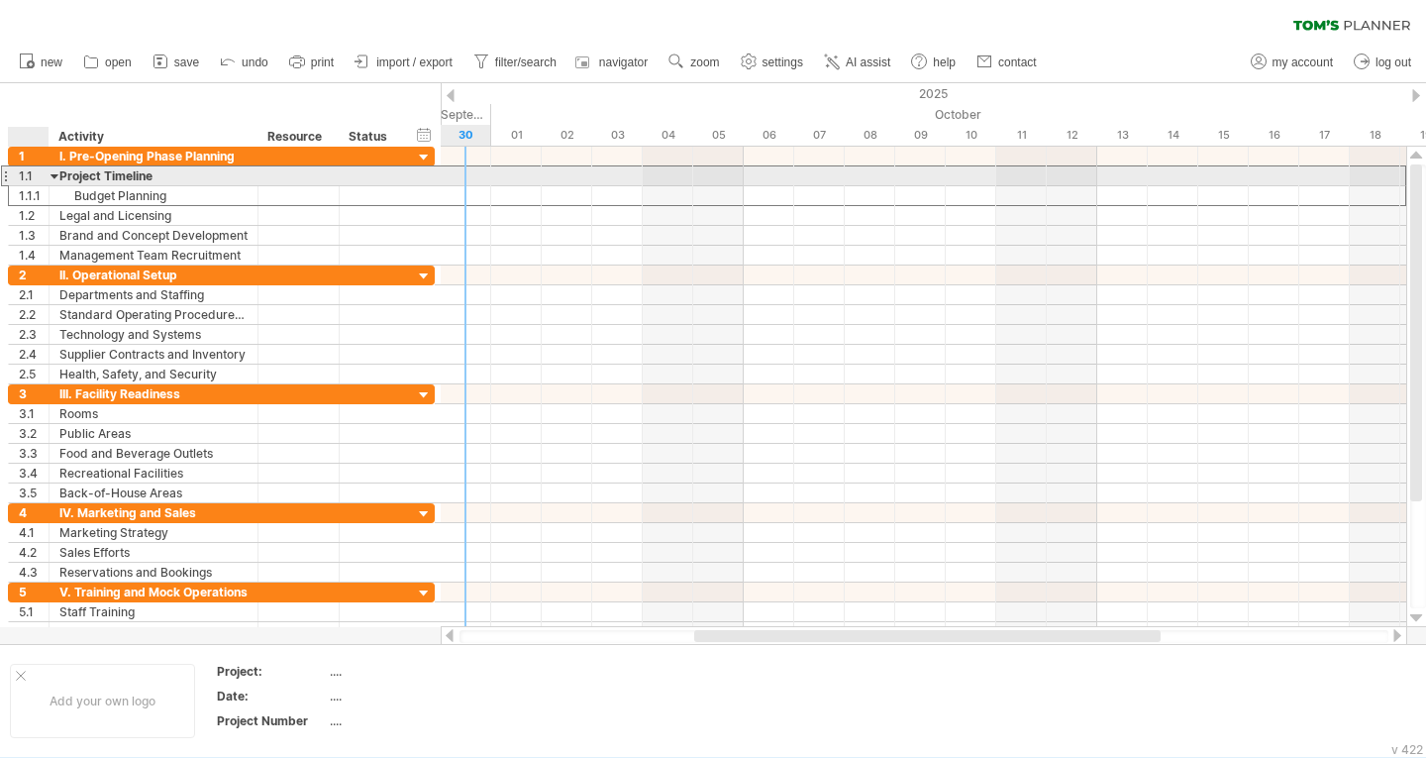
click at [52, 175] on div at bounding box center [55, 175] width 9 height 19
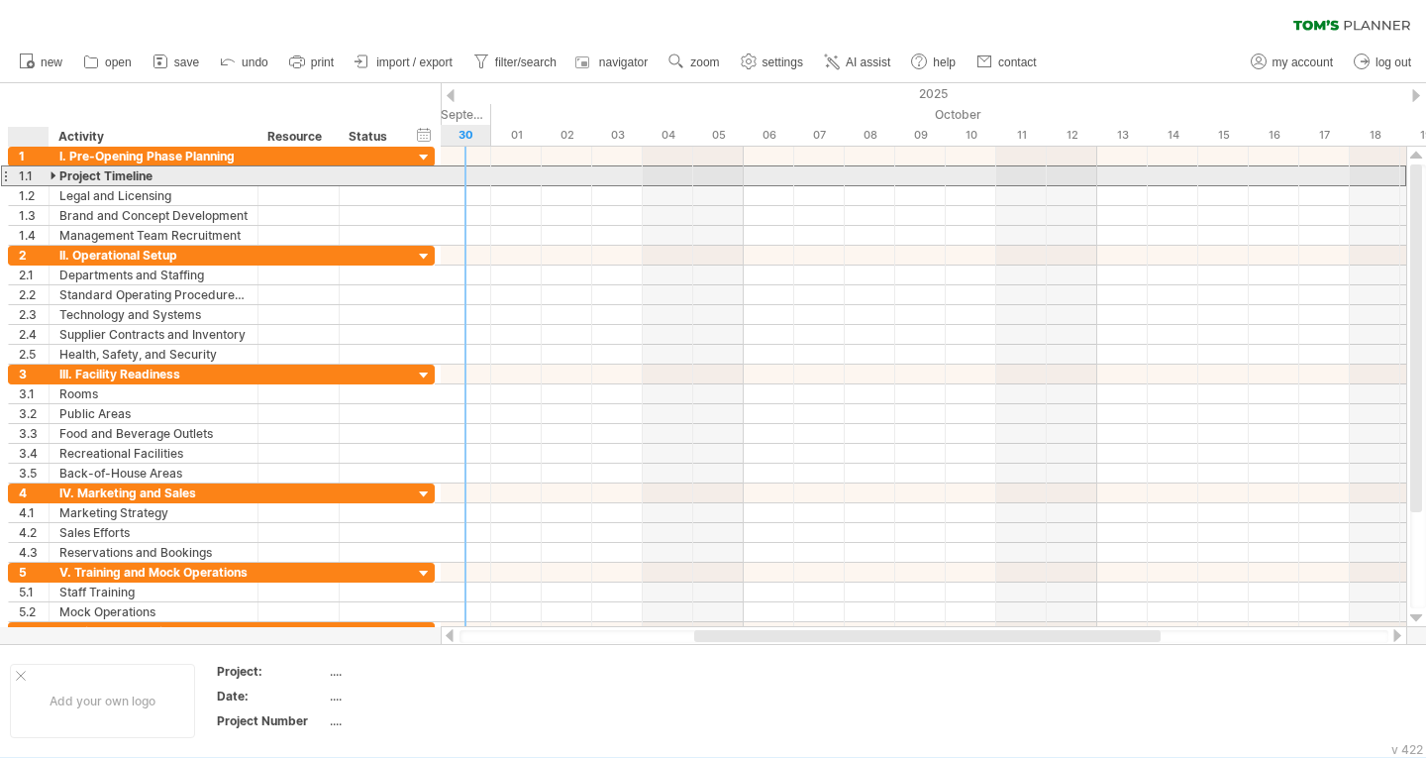
click at [55, 174] on div at bounding box center [55, 175] width 9 height 19
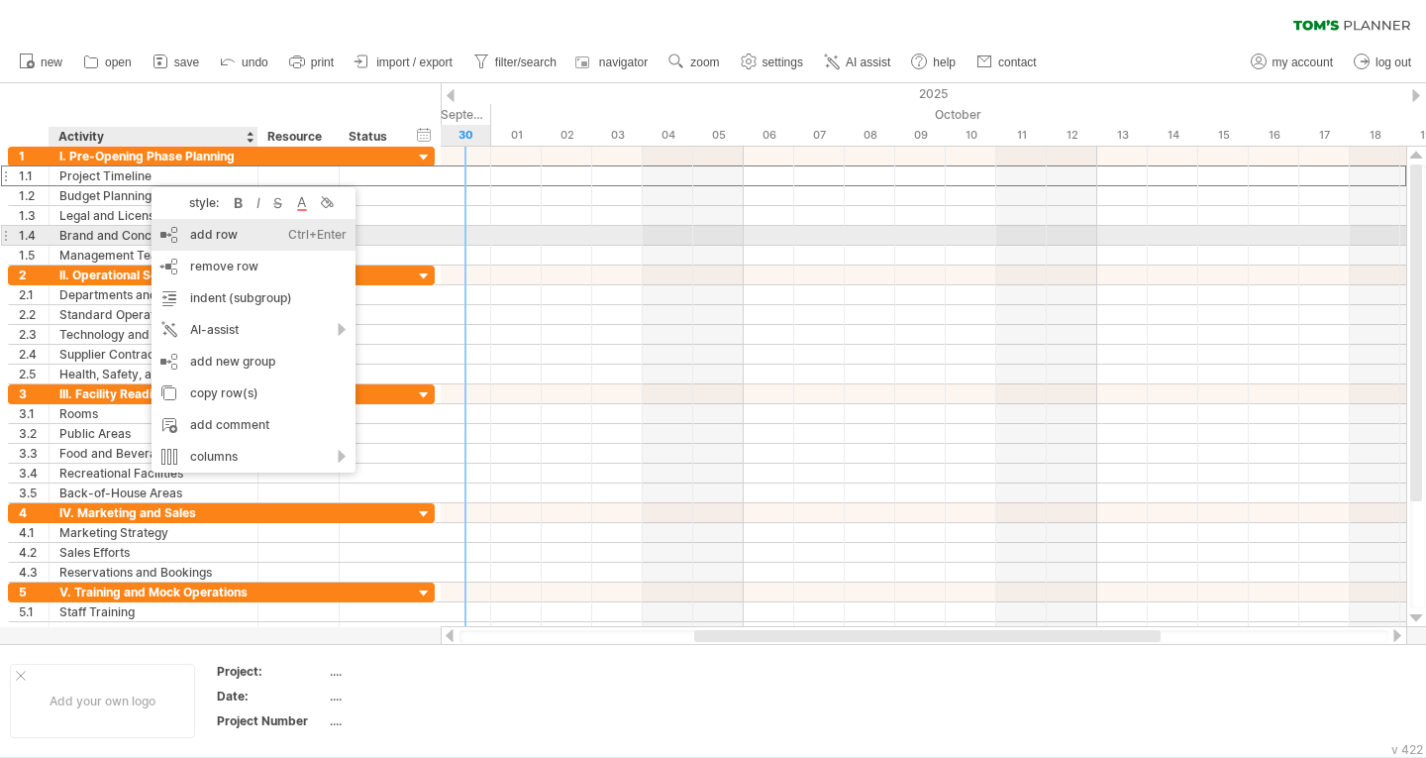
click at [215, 238] on div "add row Ctrl+Enter Cmd+Enter" at bounding box center [254, 235] width 204 height 32
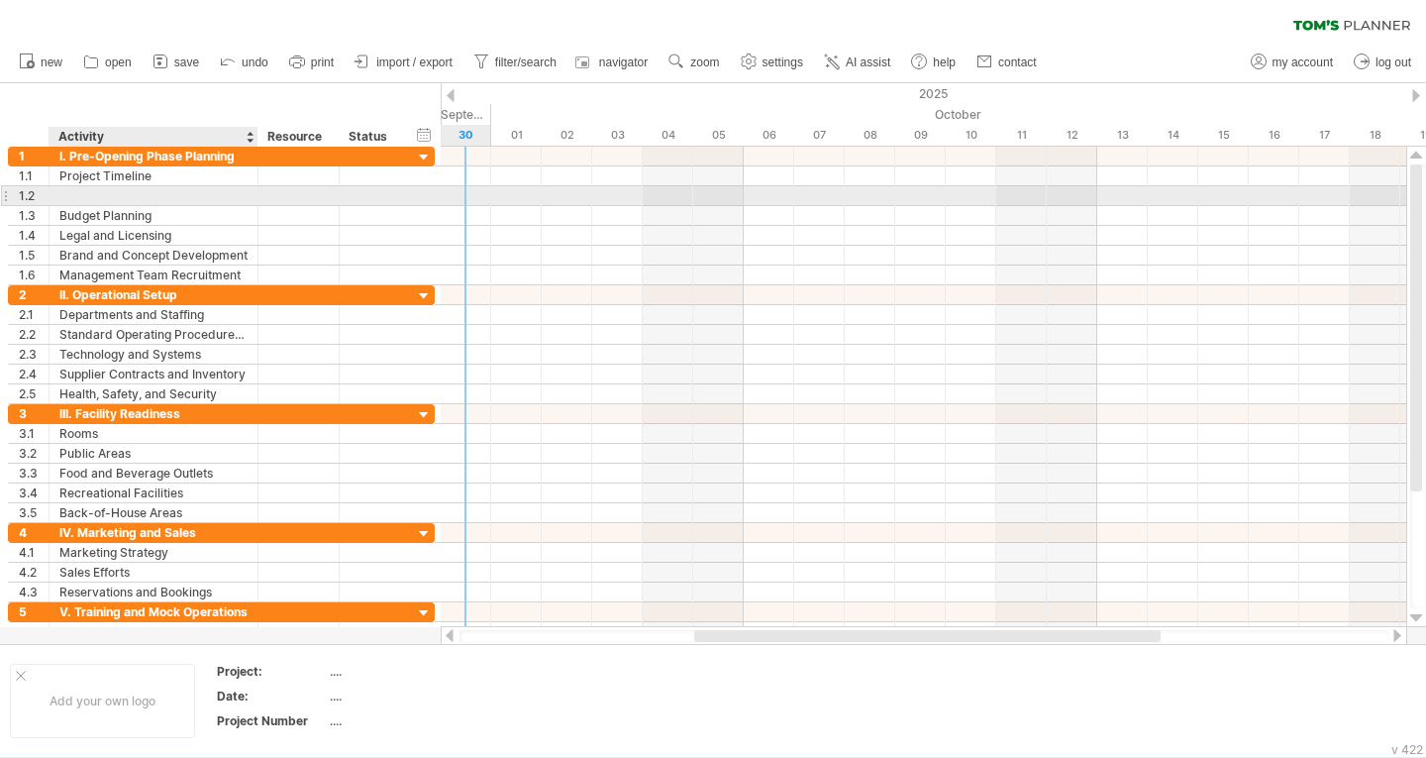
click at [98, 190] on div at bounding box center [153, 195] width 188 height 19
paste input "**********"
type input "**********"
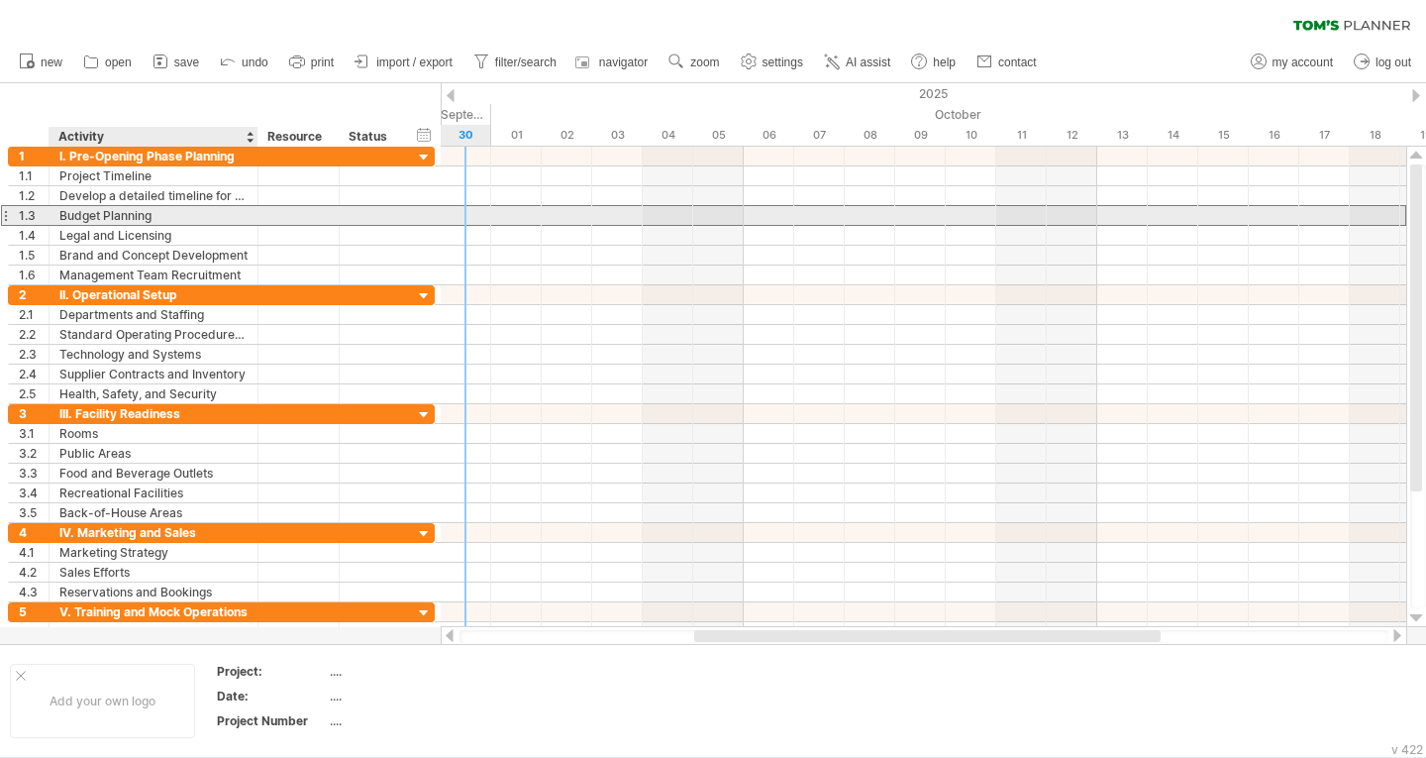
click at [202, 216] on div "Budget Planning" at bounding box center [153, 215] width 188 height 19
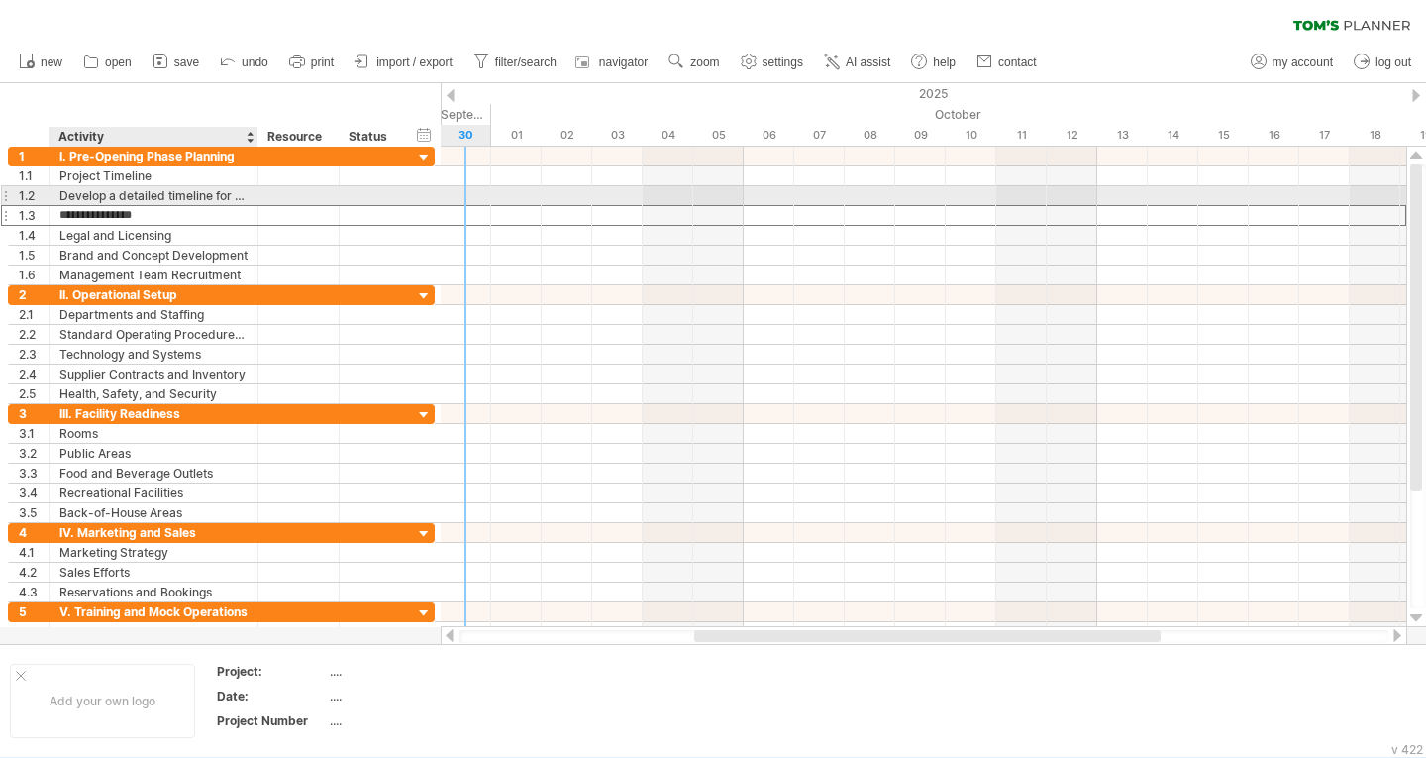
click at [177, 194] on div "Develop a detailed timeline for all pre-opening activities." at bounding box center [153, 195] width 188 height 19
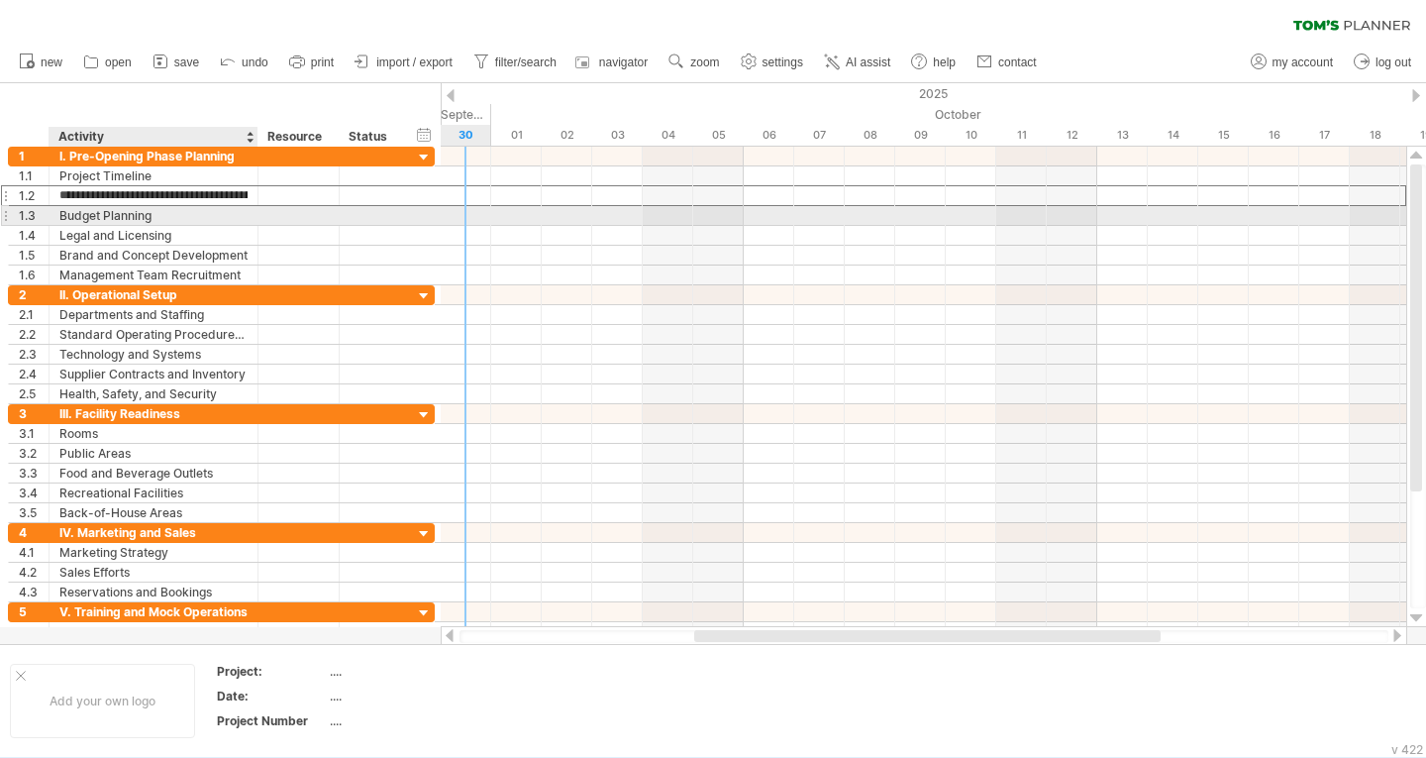
click at [261, 221] on div at bounding box center [299, 215] width 81 height 19
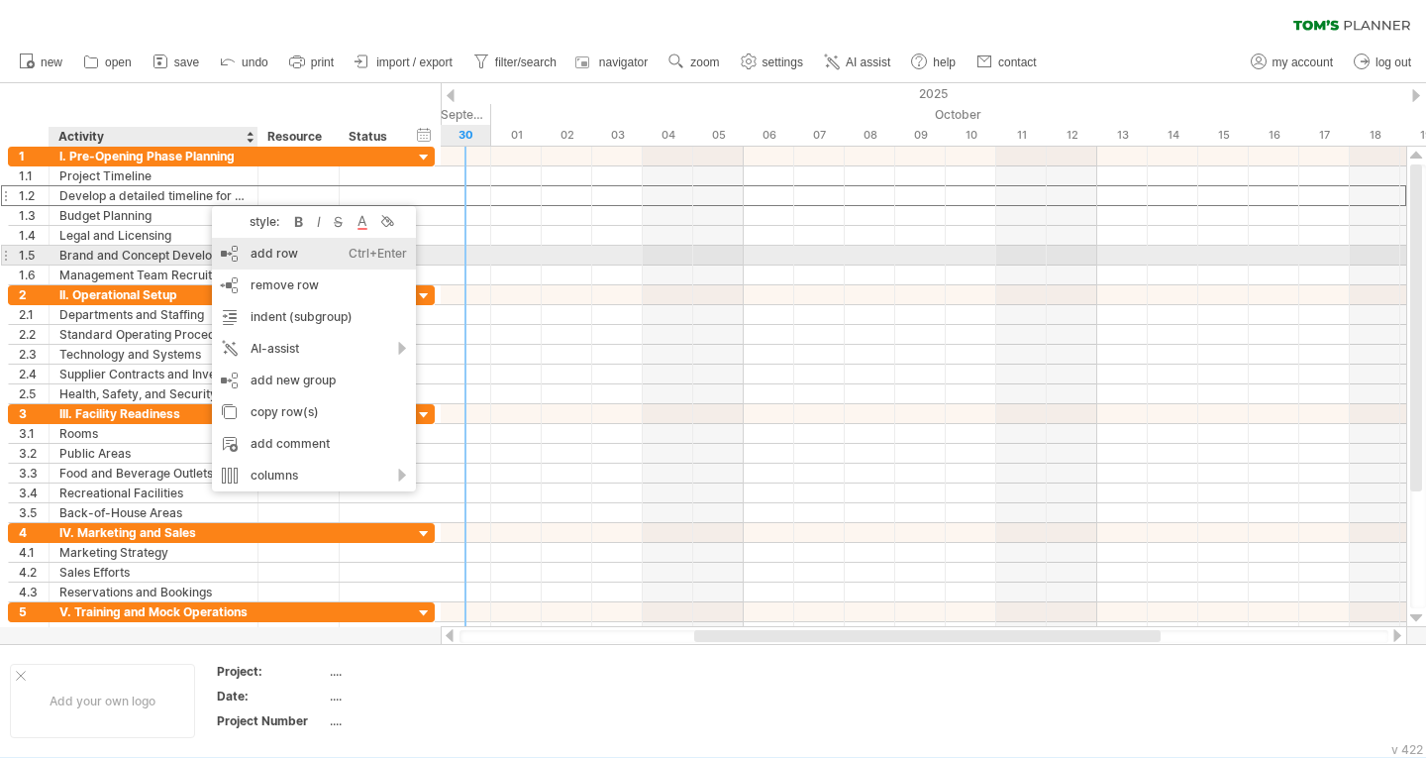
click at [319, 259] on div "add row Ctrl+Enter Cmd+Enter" at bounding box center [314, 254] width 204 height 32
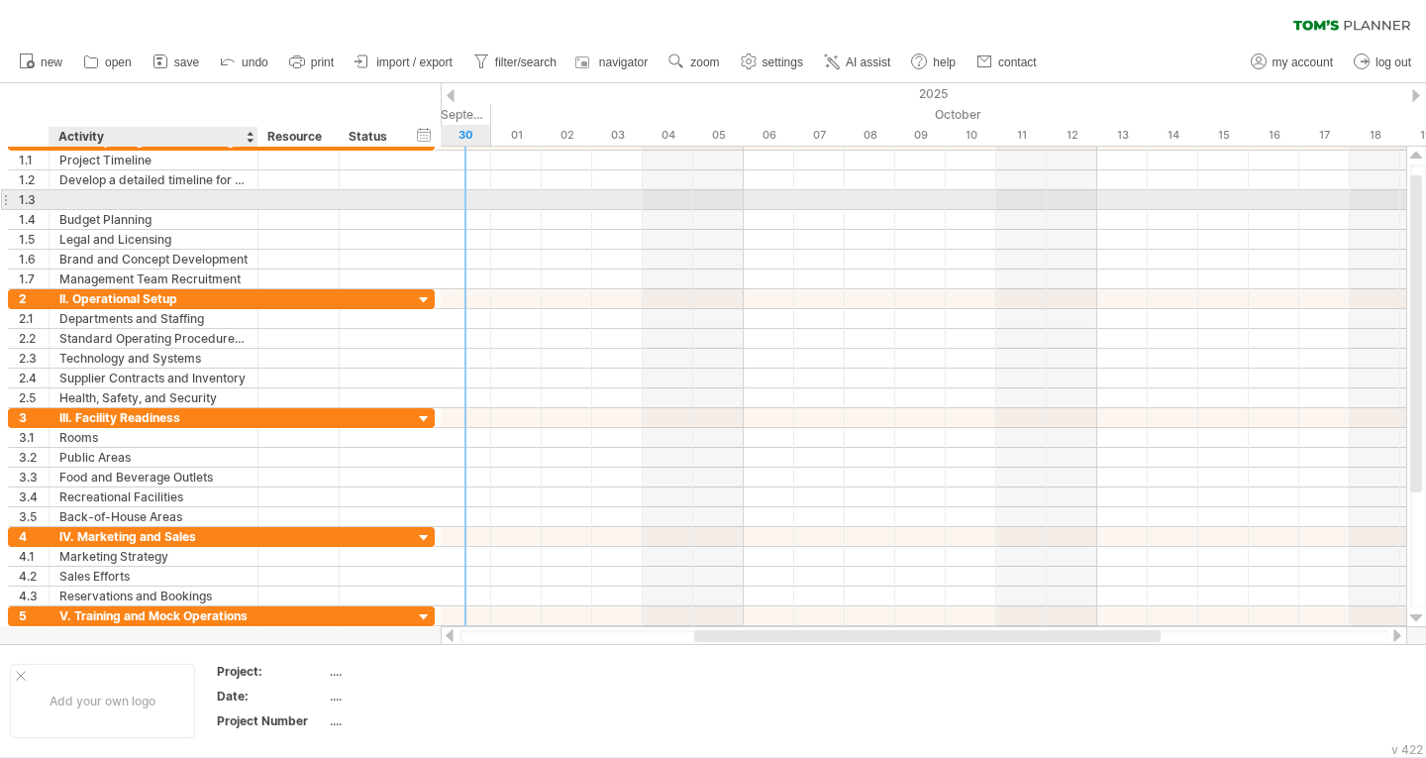
click at [164, 200] on div at bounding box center [153, 199] width 188 height 19
click at [87, 199] on div at bounding box center [153, 199] width 188 height 19
paste input "**********"
type input "**********"
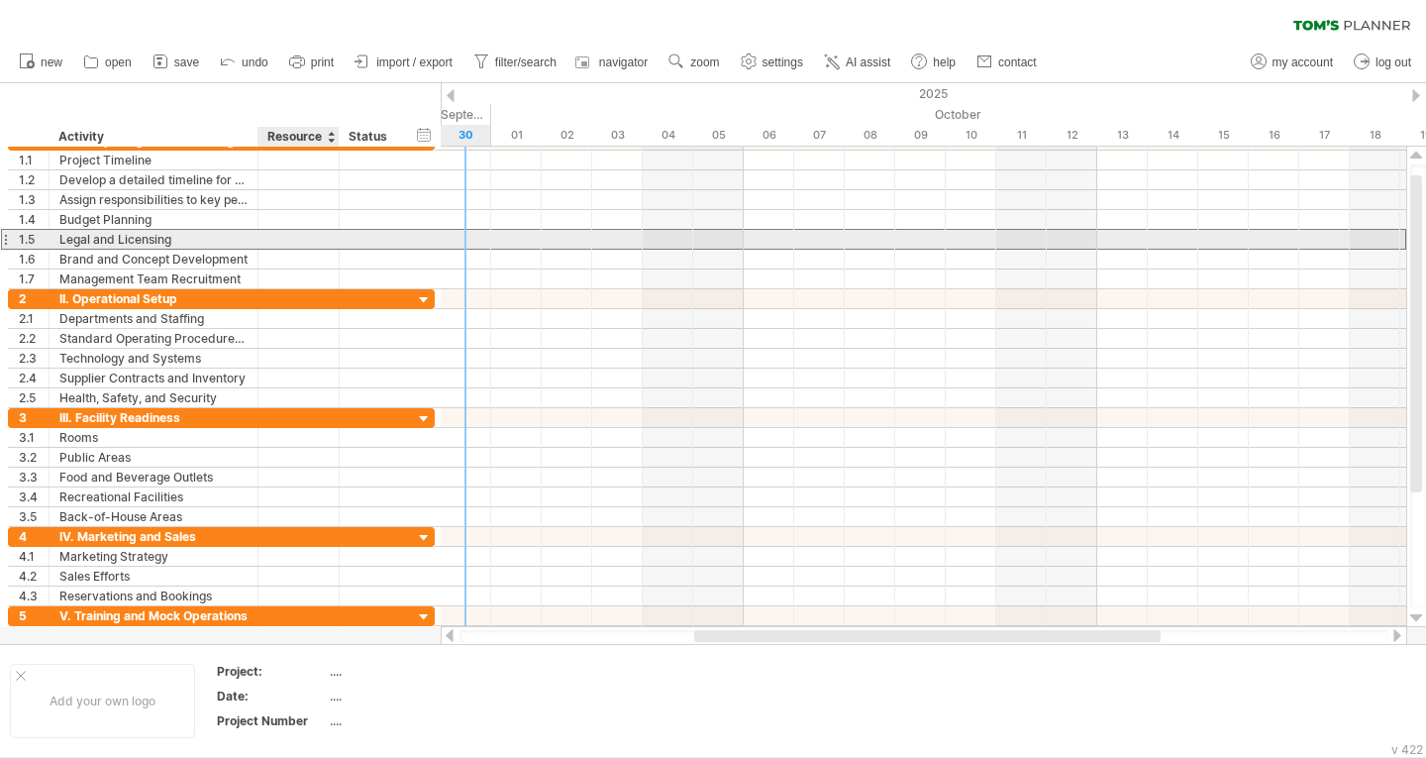
click at [326, 242] on div at bounding box center [298, 239] width 60 height 19
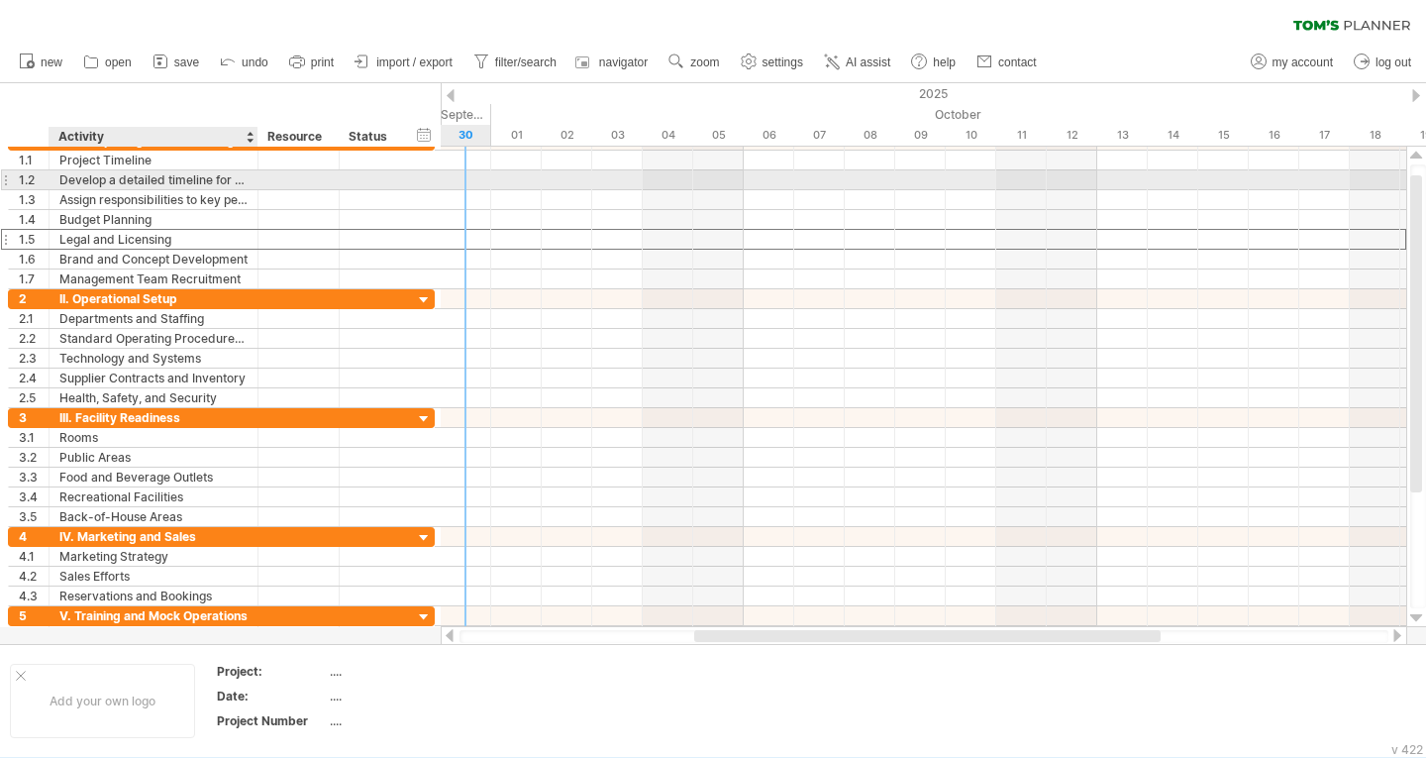
click at [133, 181] on div "Develop a detailed timeline for all pre-opening activities." at bounding box center [153, 179] width 188 height 19
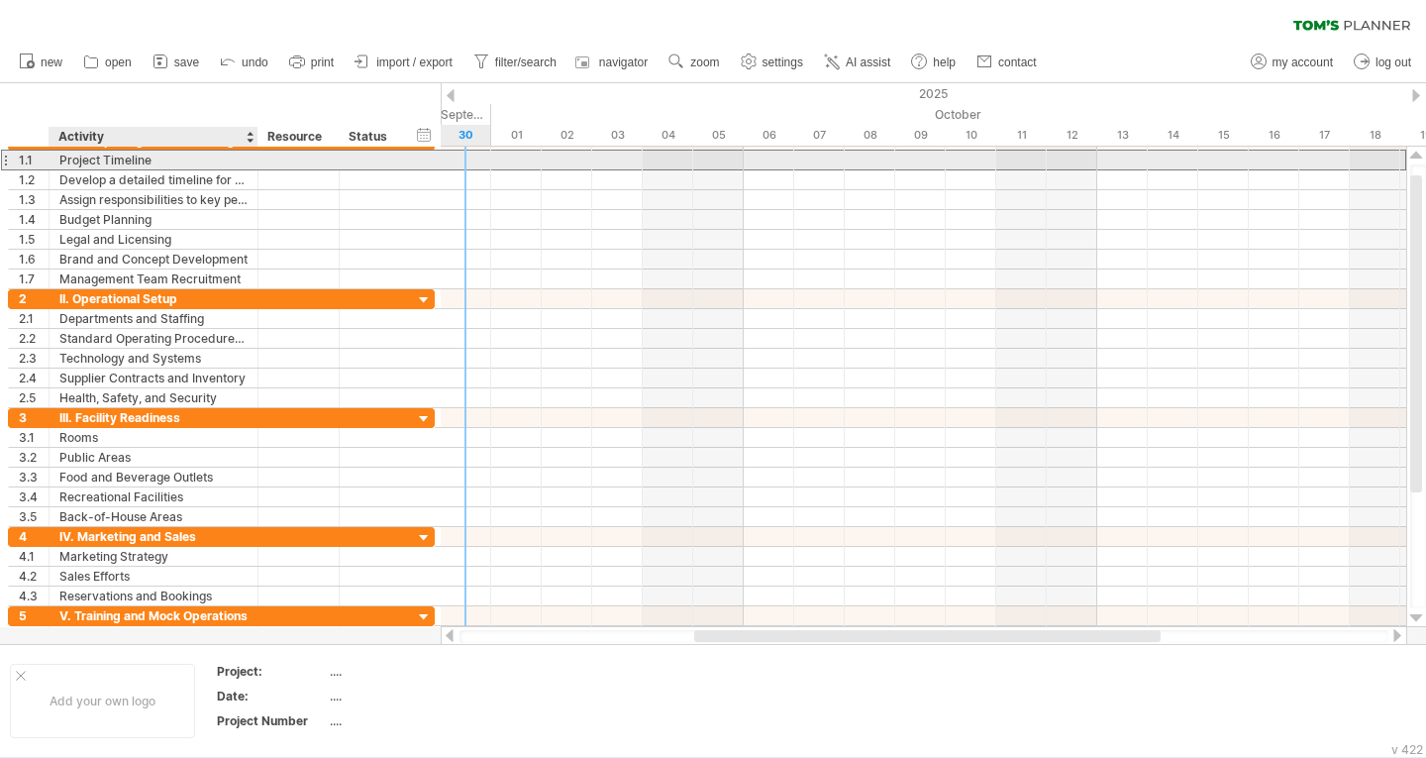
click at [114, 163] on div "Project Timeline" at bounding box center [153, 160] width 188 height 19
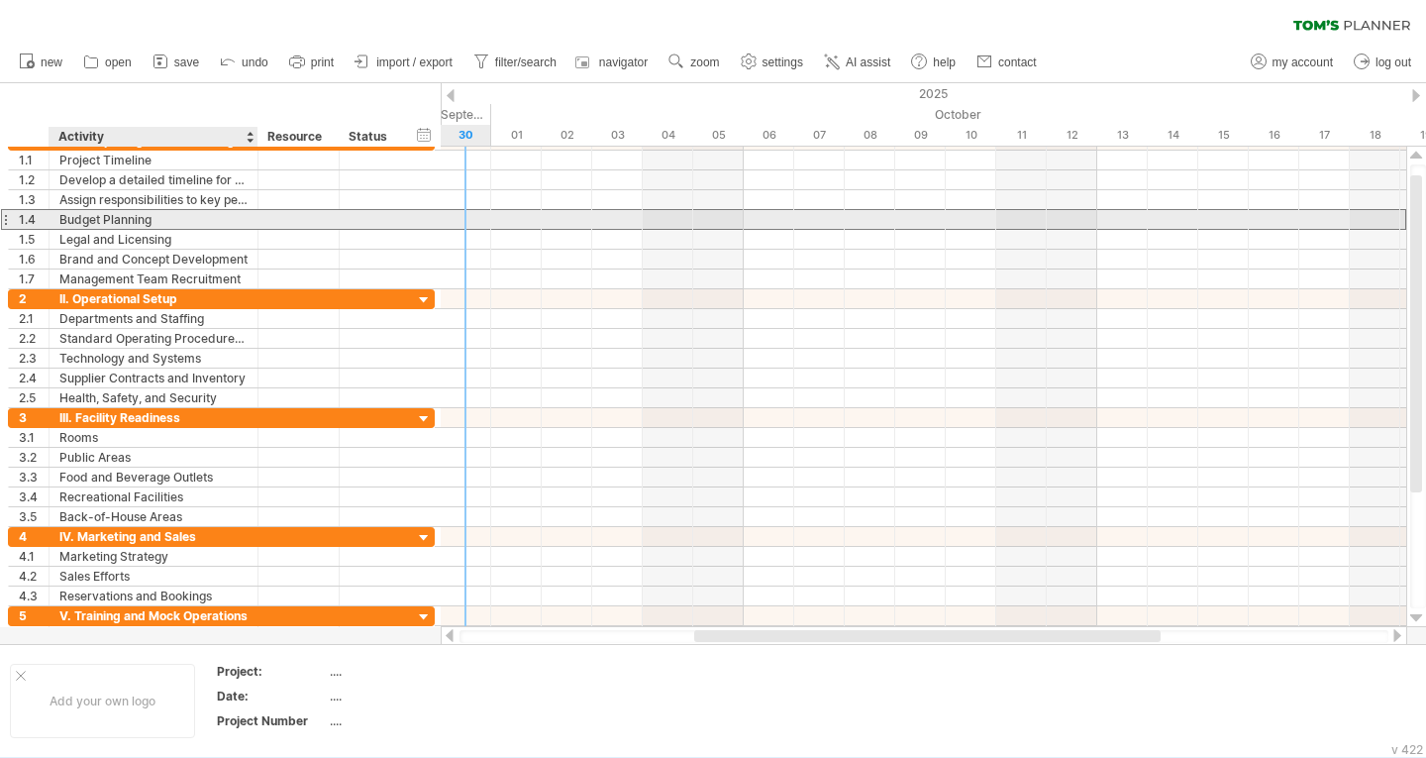
click at [86, 220] on div "Budget Planning" at bounding box center [153, 219] width 188 height 19
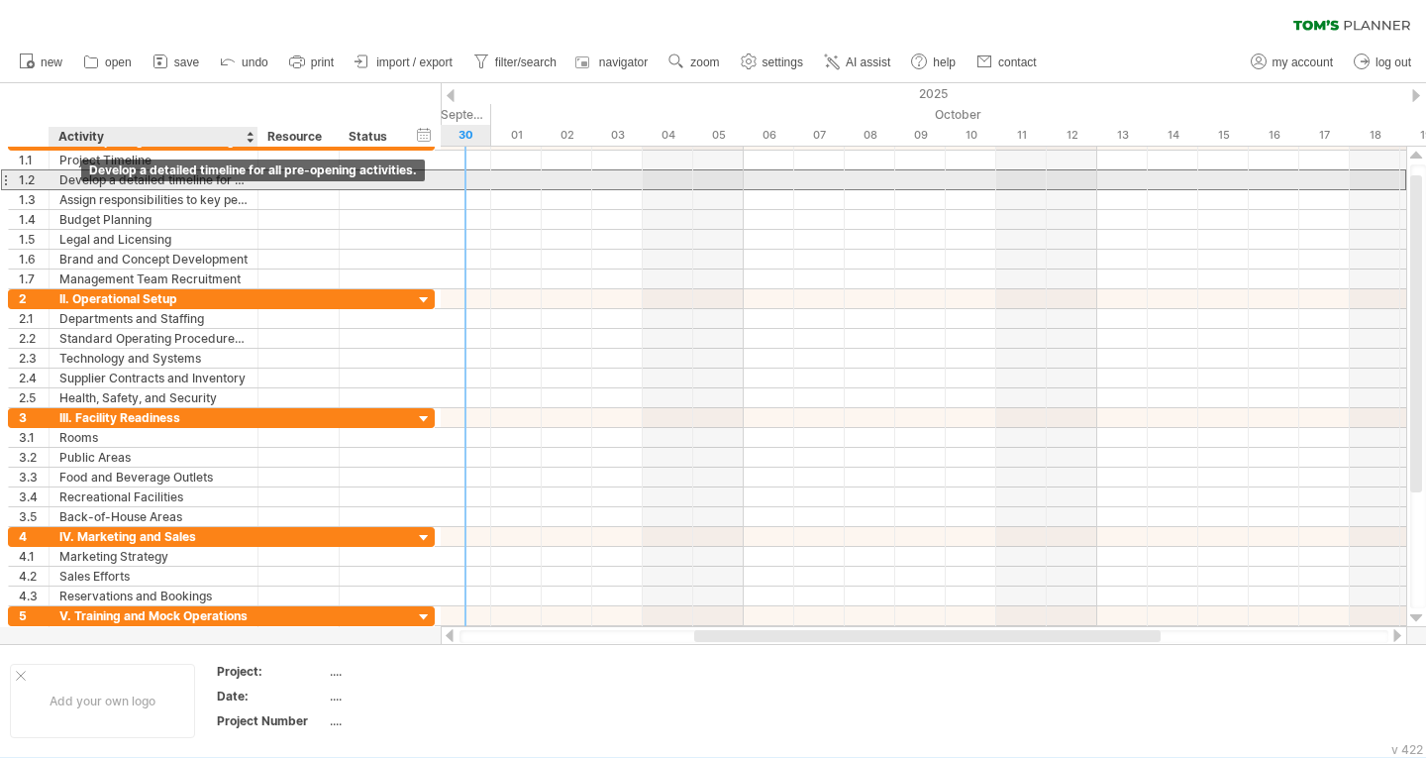
click at [79, 182] on div "Develop a detailed timeline for all pre-opening activities." at bounding box center [153, 179] width 188 height 19
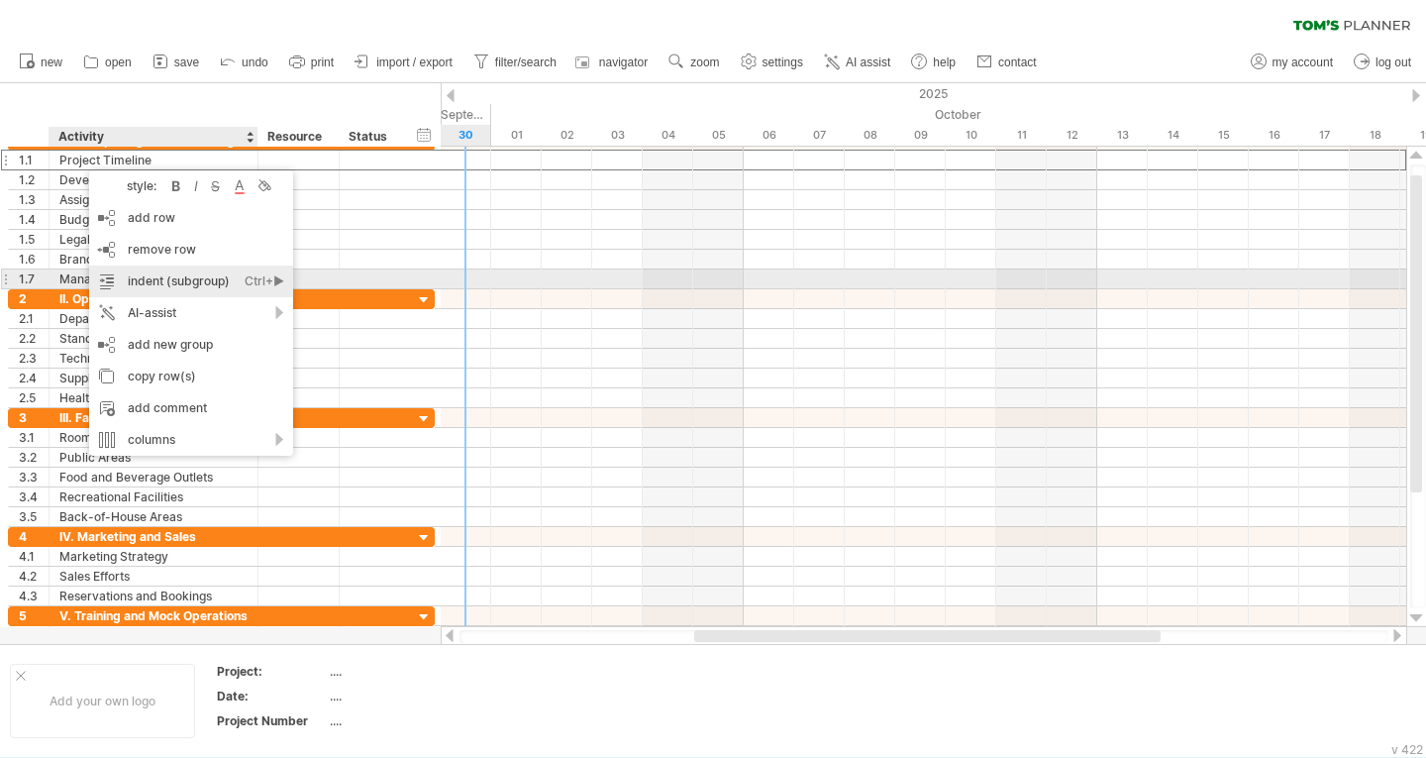
click at [173, 279] on div "indent (subgroup) Ctrl+► Cmd+►" at bounding box center [191, 281] width 204 height 32
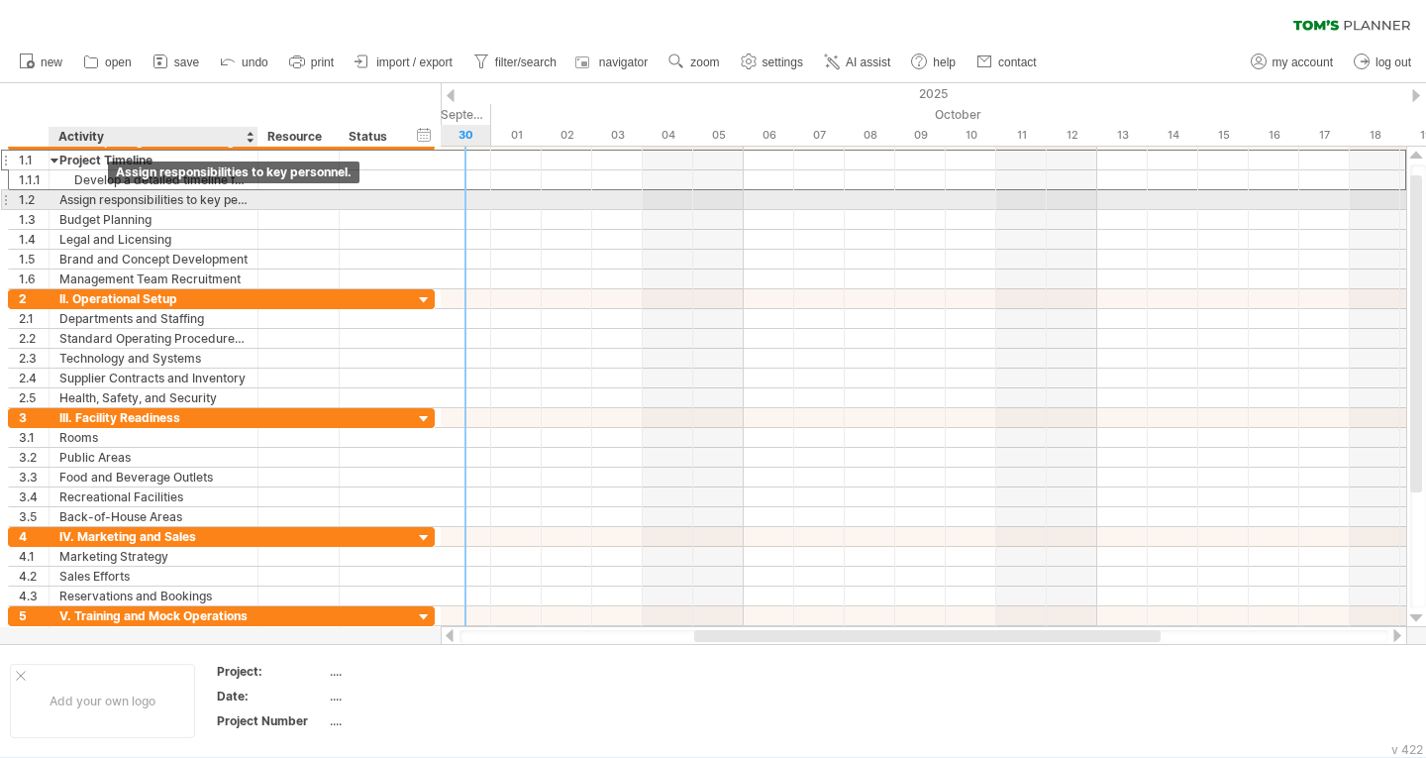
click at [113, 201] on div "Assign responsibilities to key personnel." at bounding box center [153, 199] width 188 height 19
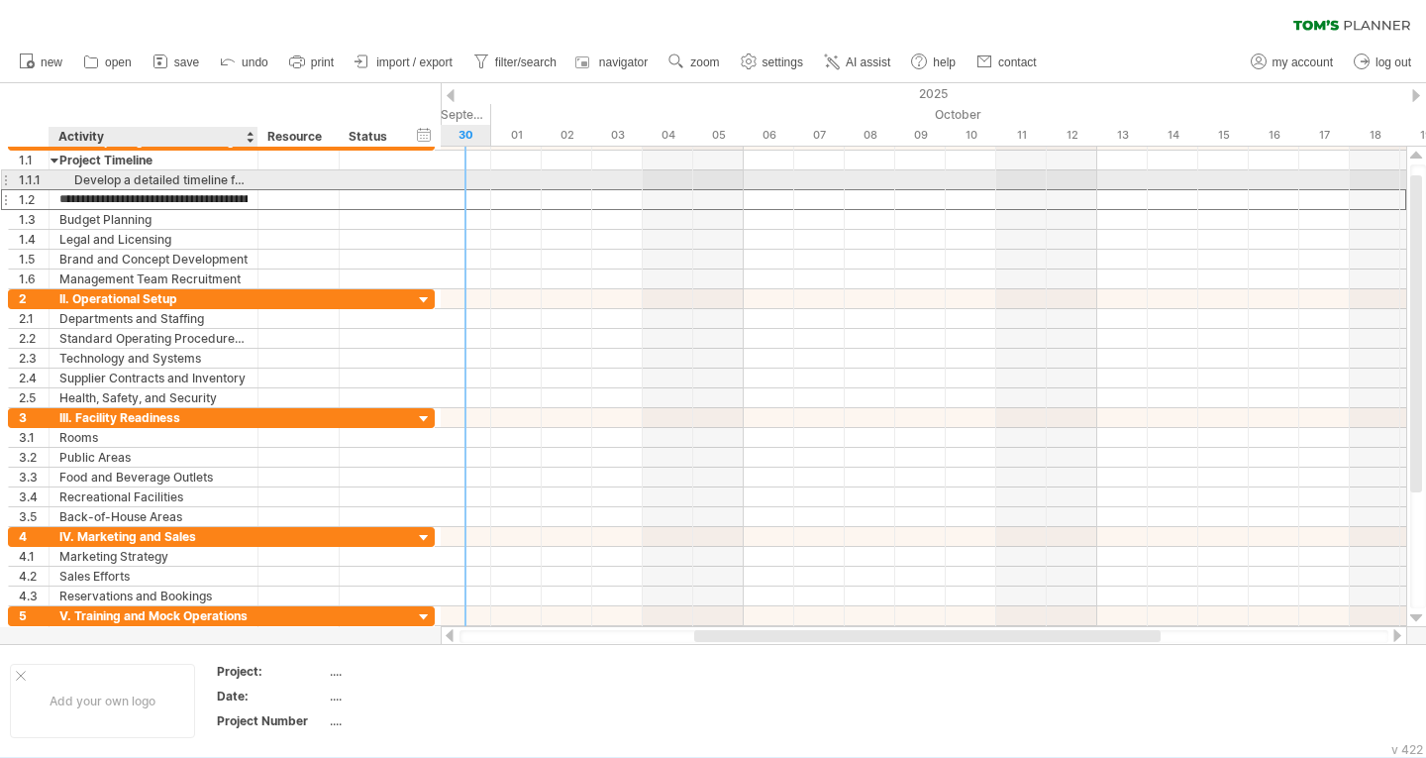
click at [118, 177] on div "Develop a detailed timeline for all pre-opening activities." at bounding box center [153, 179] width 188 height 19
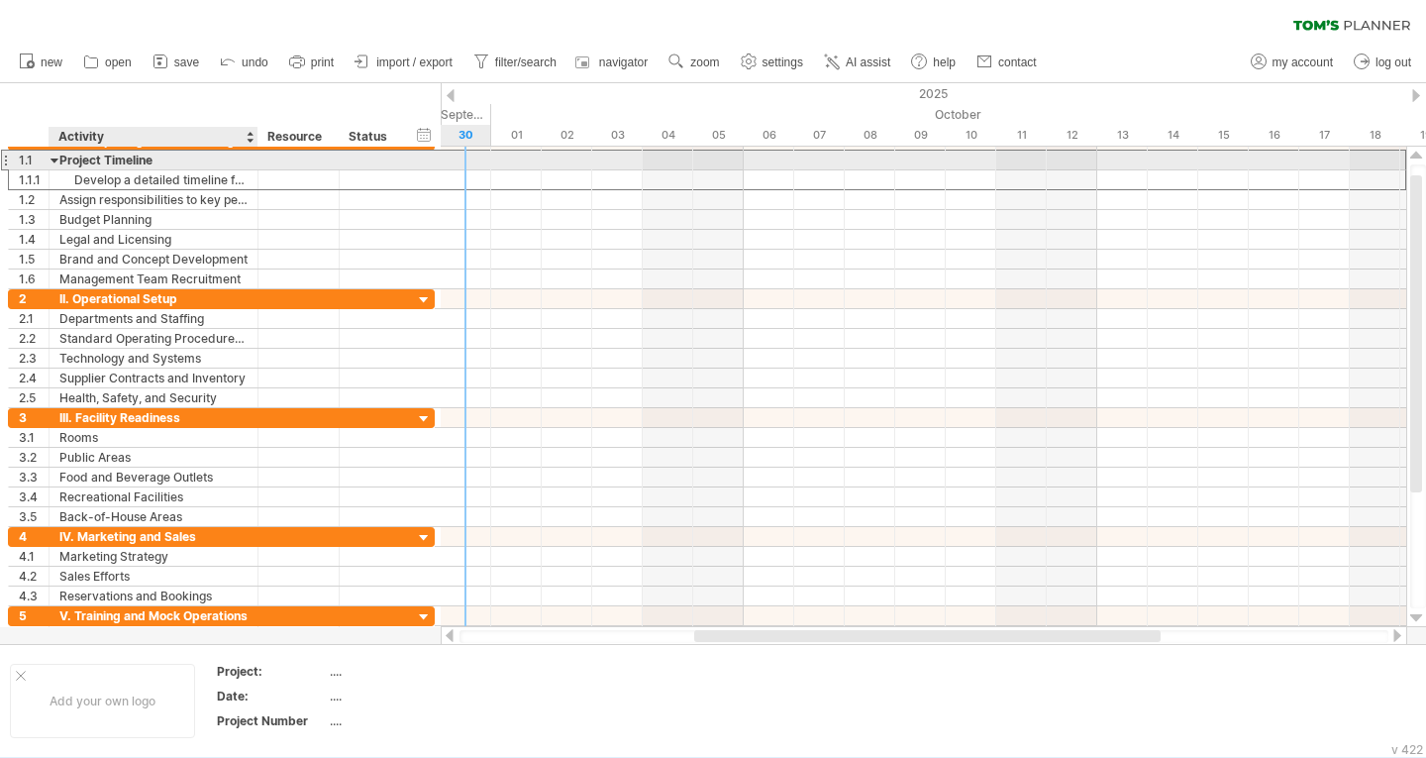
click at [92, 162] on div "Project Timeline" at bounding box center [153, 160] width 188 height 19
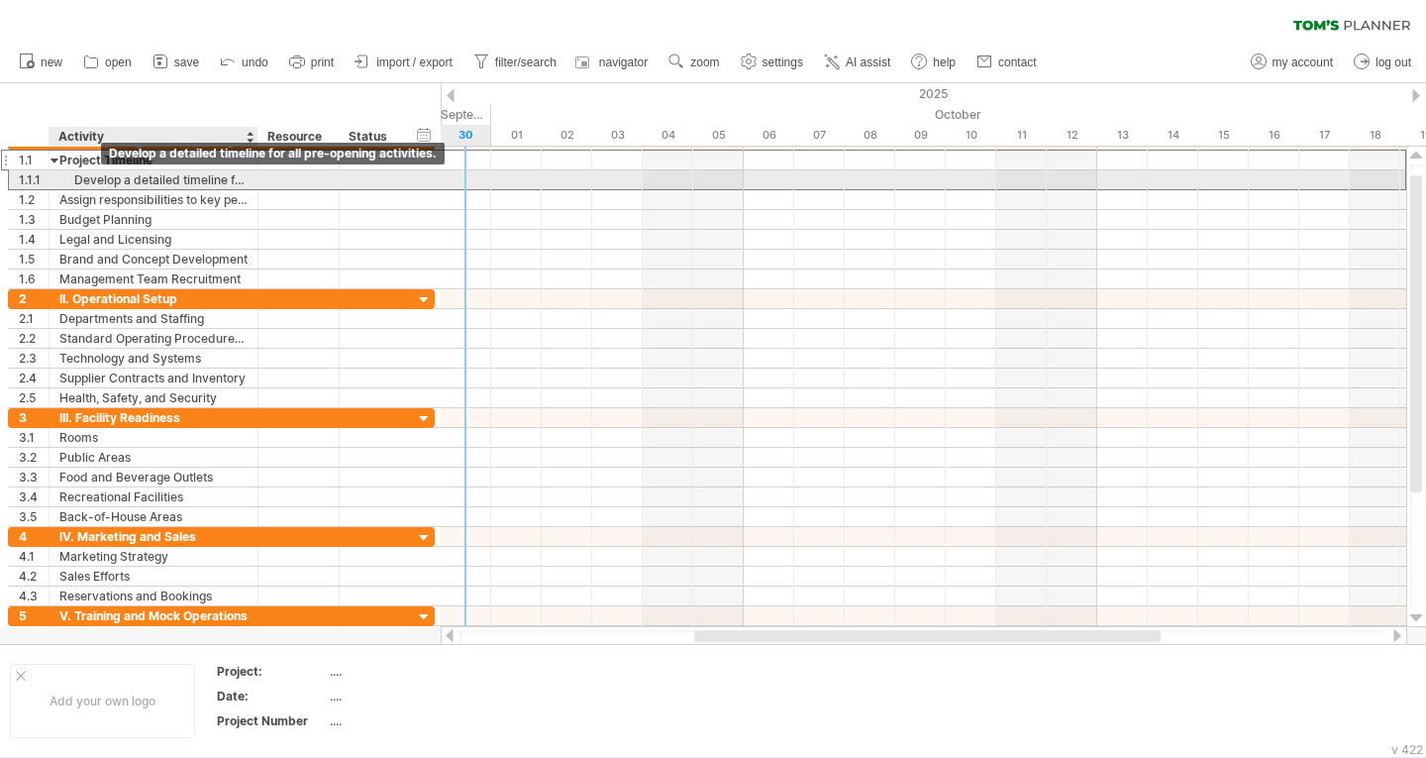
click at [93, 186] on div "Develop a detailed timeline for all pre-opening activities." at bounding box center [153, 179] width 188 height 19
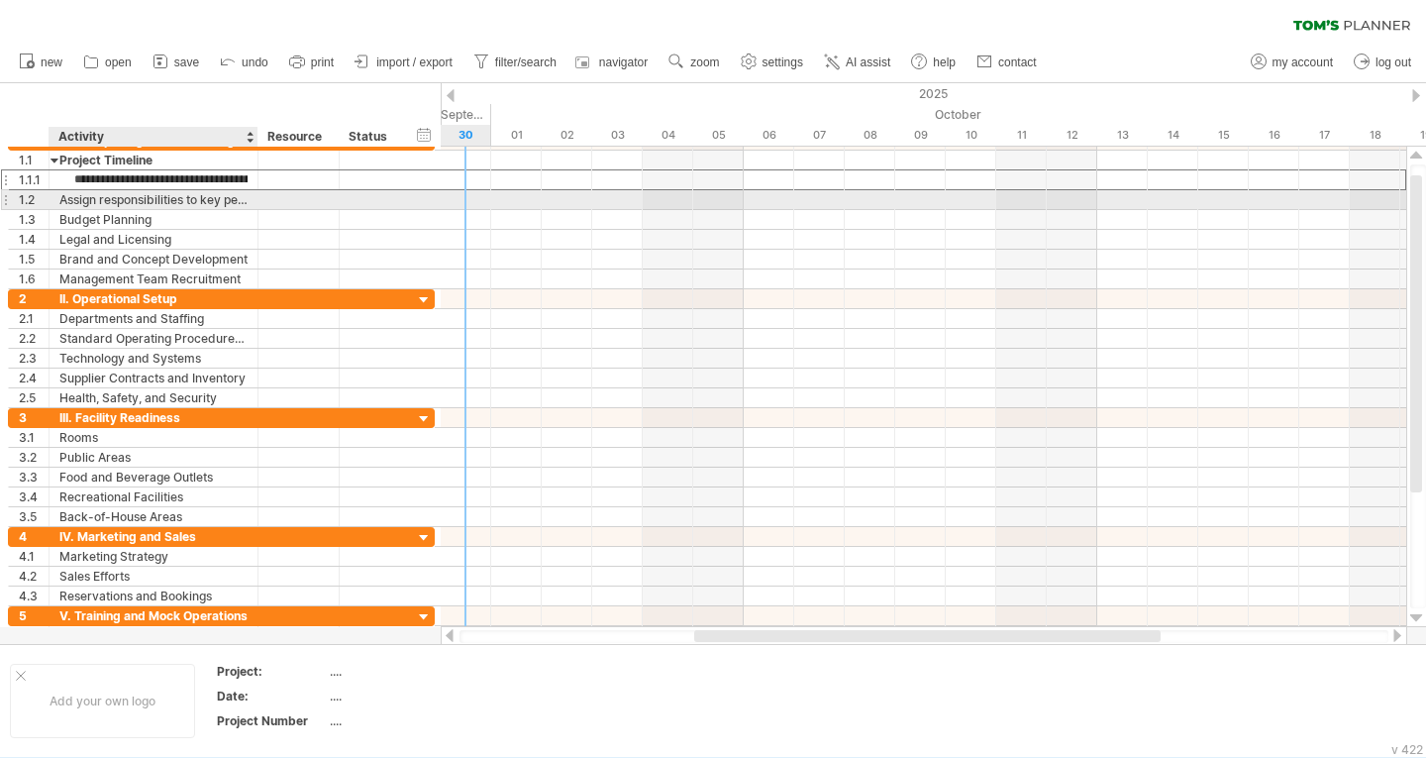
click at [71, 199] on div "Assign responsibilities to key personnel." at bounding box center [153, 199] width 188 height 19
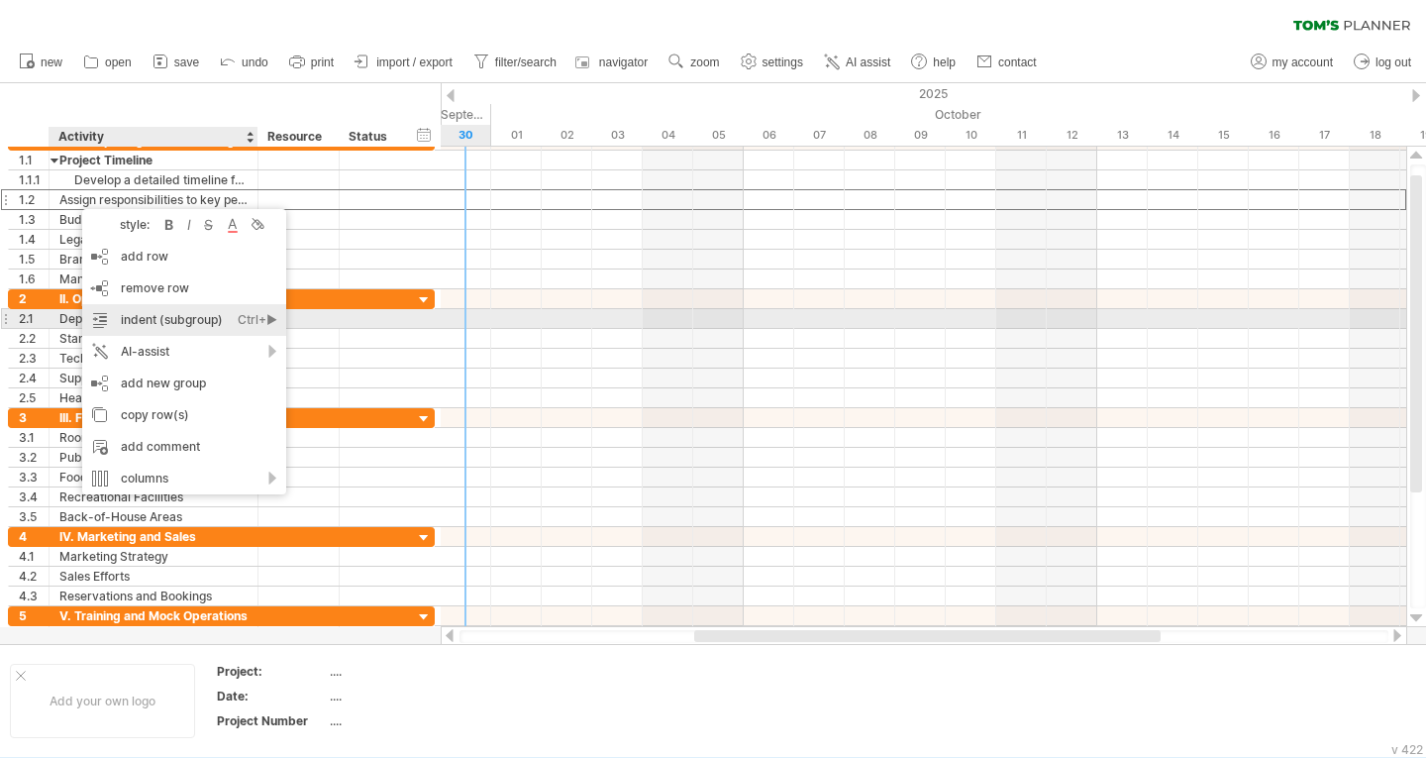
click at [161, 310] on div "indent (subgroup) Ctrl+► Cmd+►" at bounding box center [184, 320] width 204 height 32
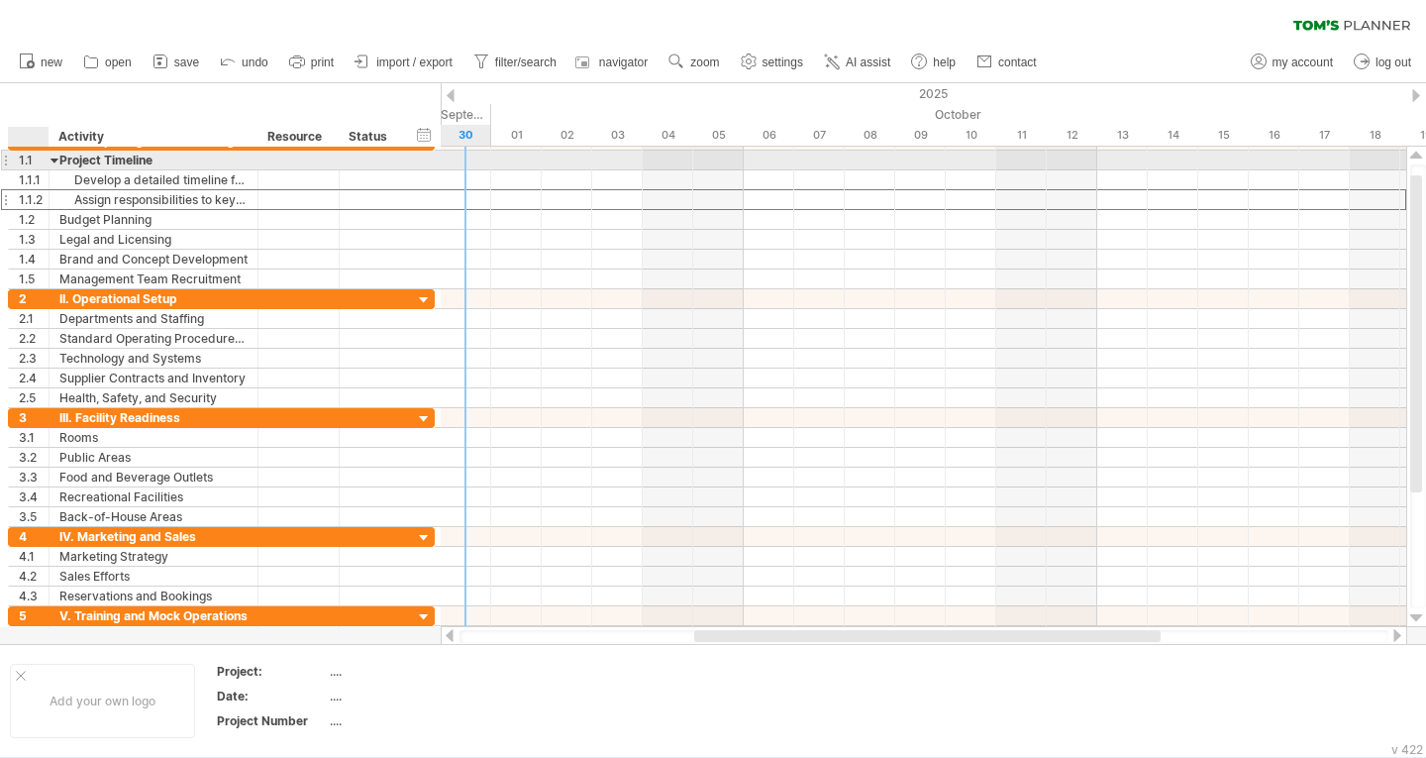
click at [54, 163] on div at bounding box center [55, 160] width 9 height 19
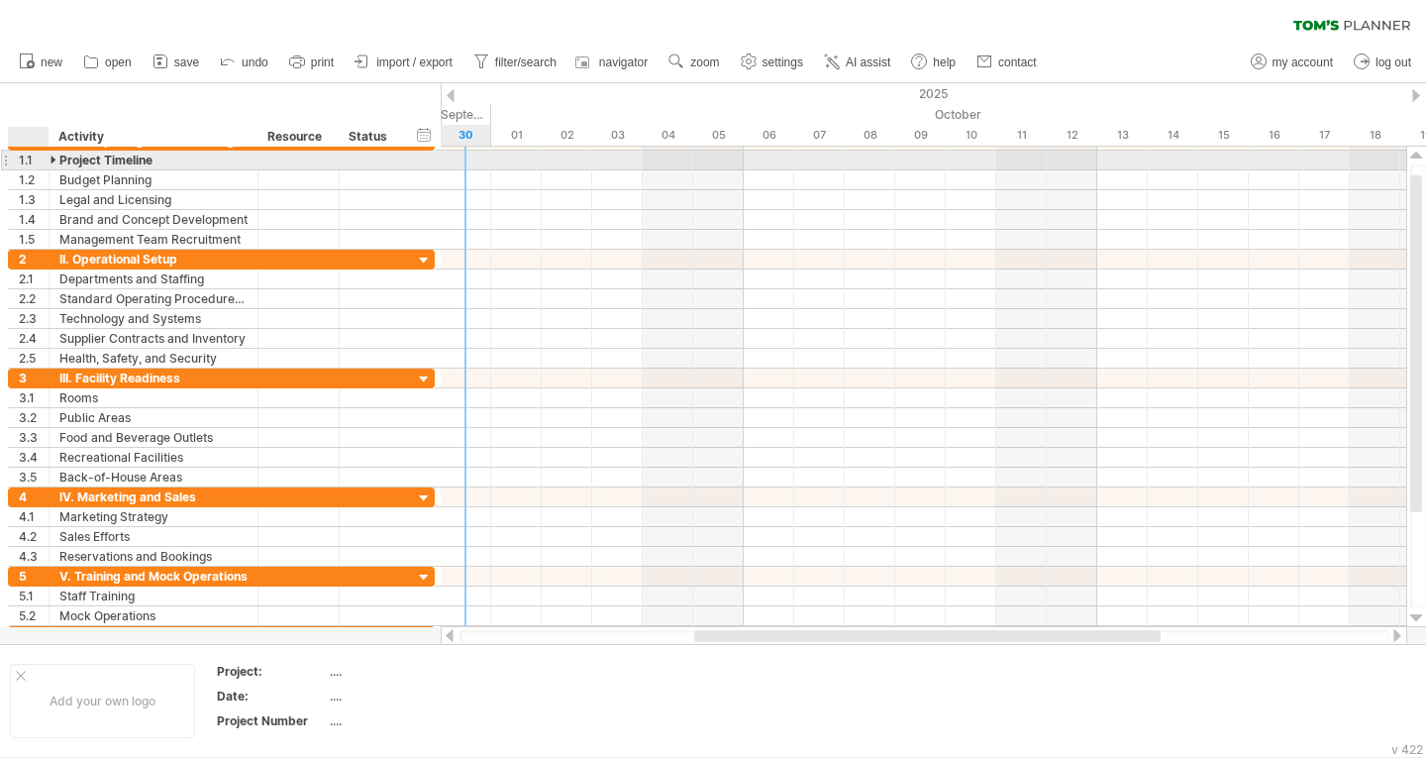
click at [54, 163] on div at bounding box center [55, 160] width 9 height 19
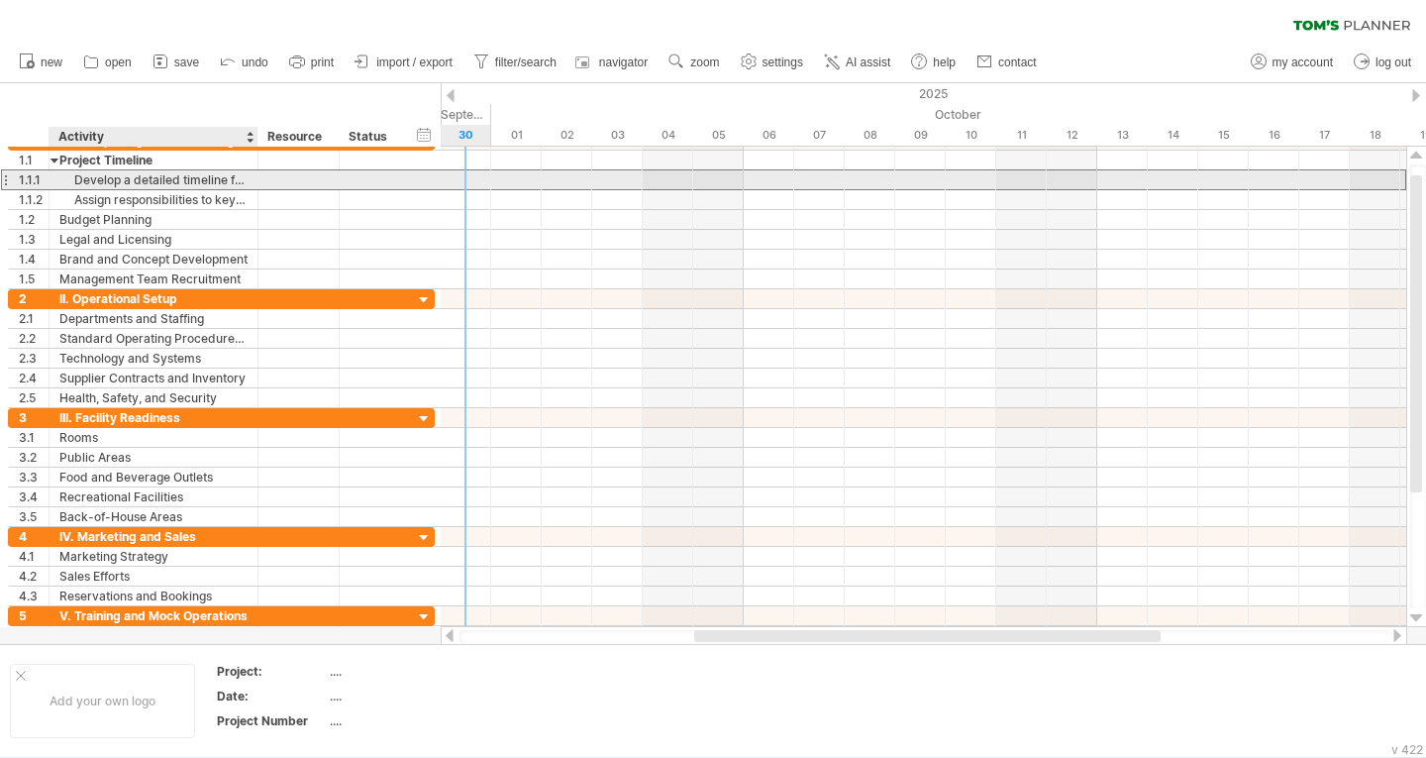
click at [206, 181] on div "Develop a detailed timeline for all pre-opening activities." at bounding box center [153, 179] width 188 height 19
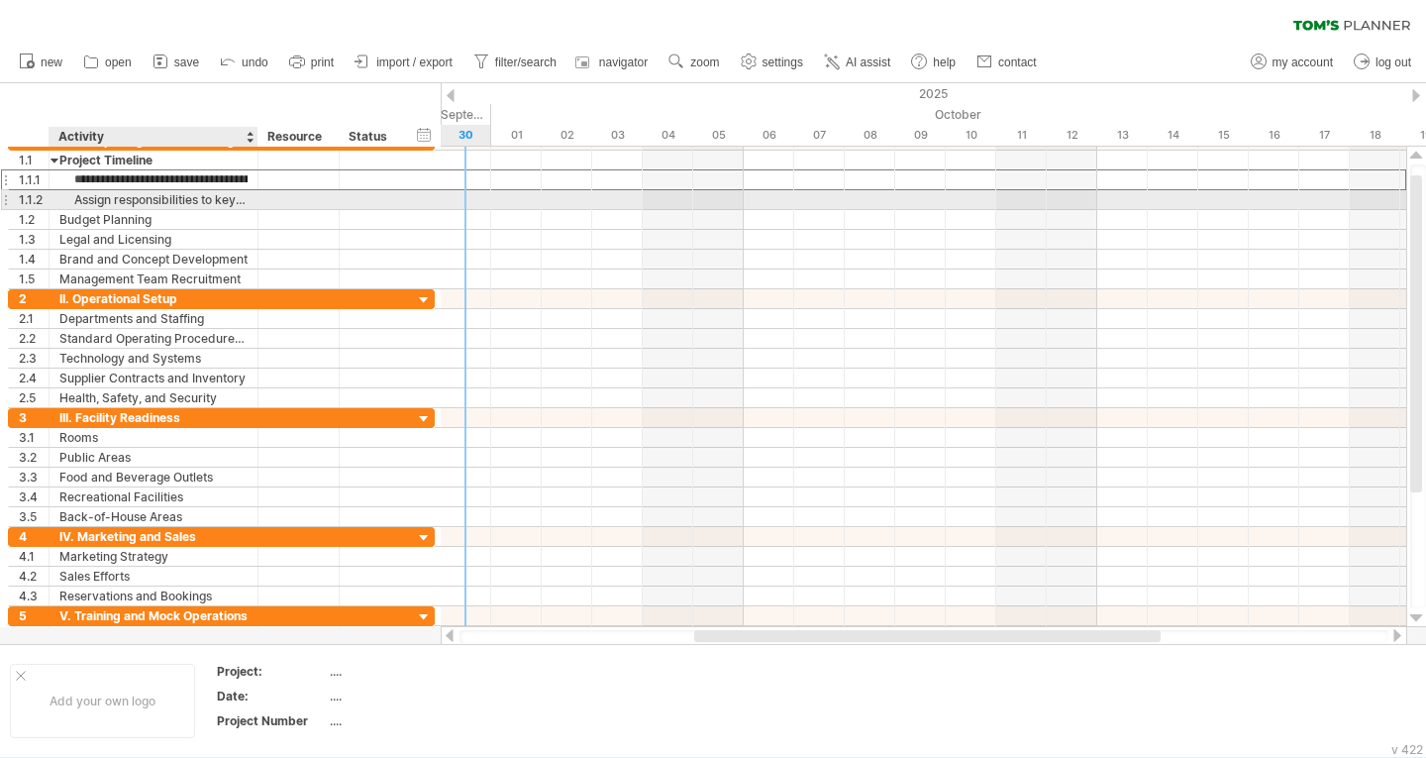
click at [214, 200] on div "Assign responsibilities to key personnel." at bounding box center [153, 199] width 188 height 19
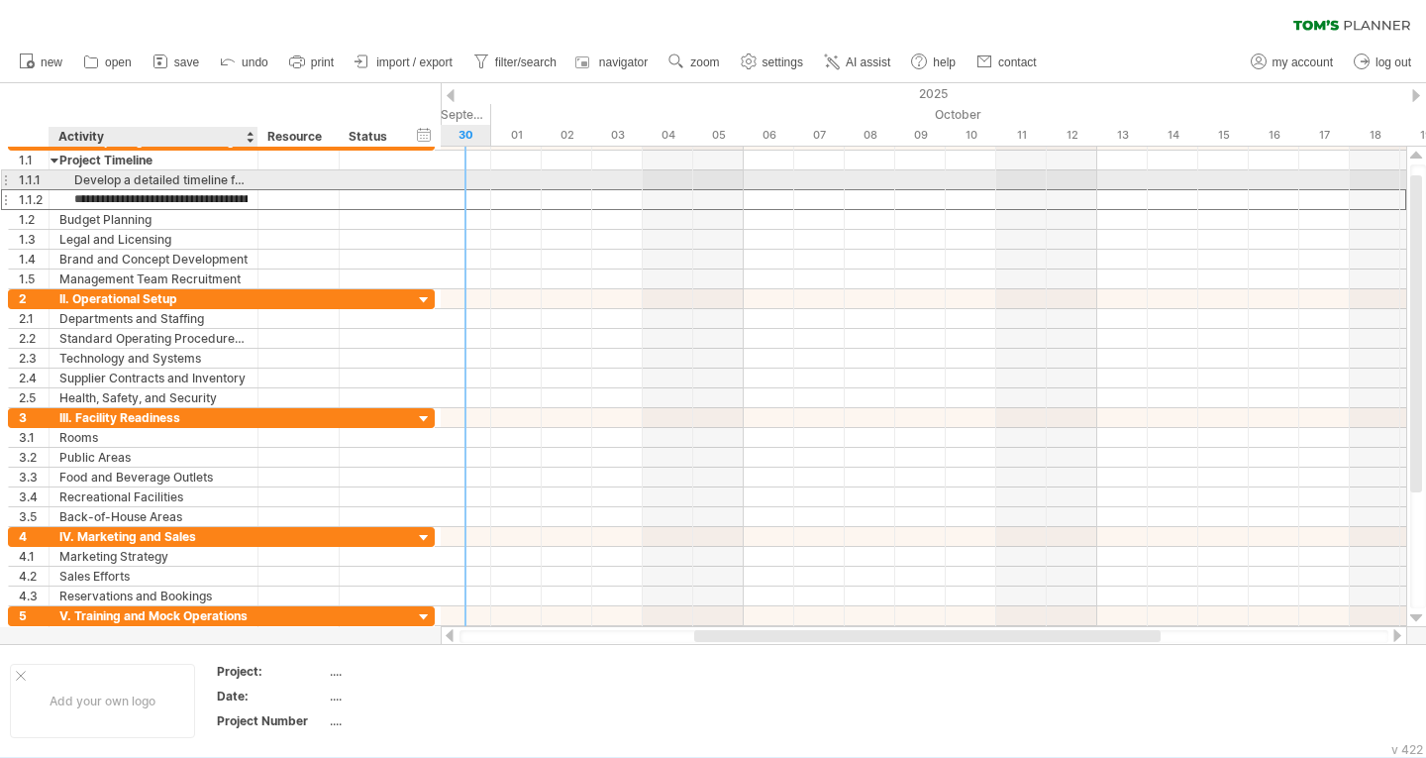
click at [198, 182] on div "Develop a detailed timeline for all pre-opening activities." at bounding box center [153, 179] width 188 height 19
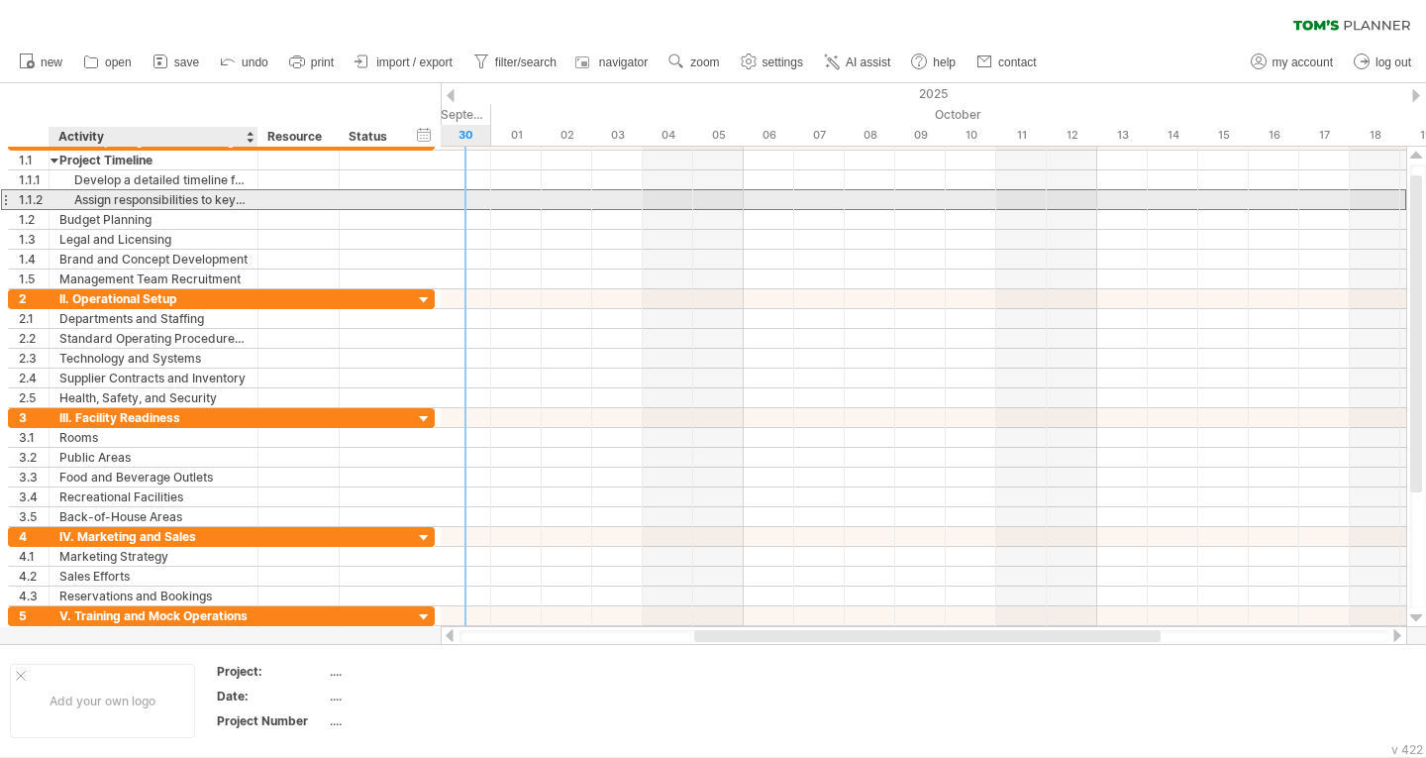
click at [232, 204] on div "Assign responsibilities to key personnel." at bounding box center [153, 199] width 188 height 19
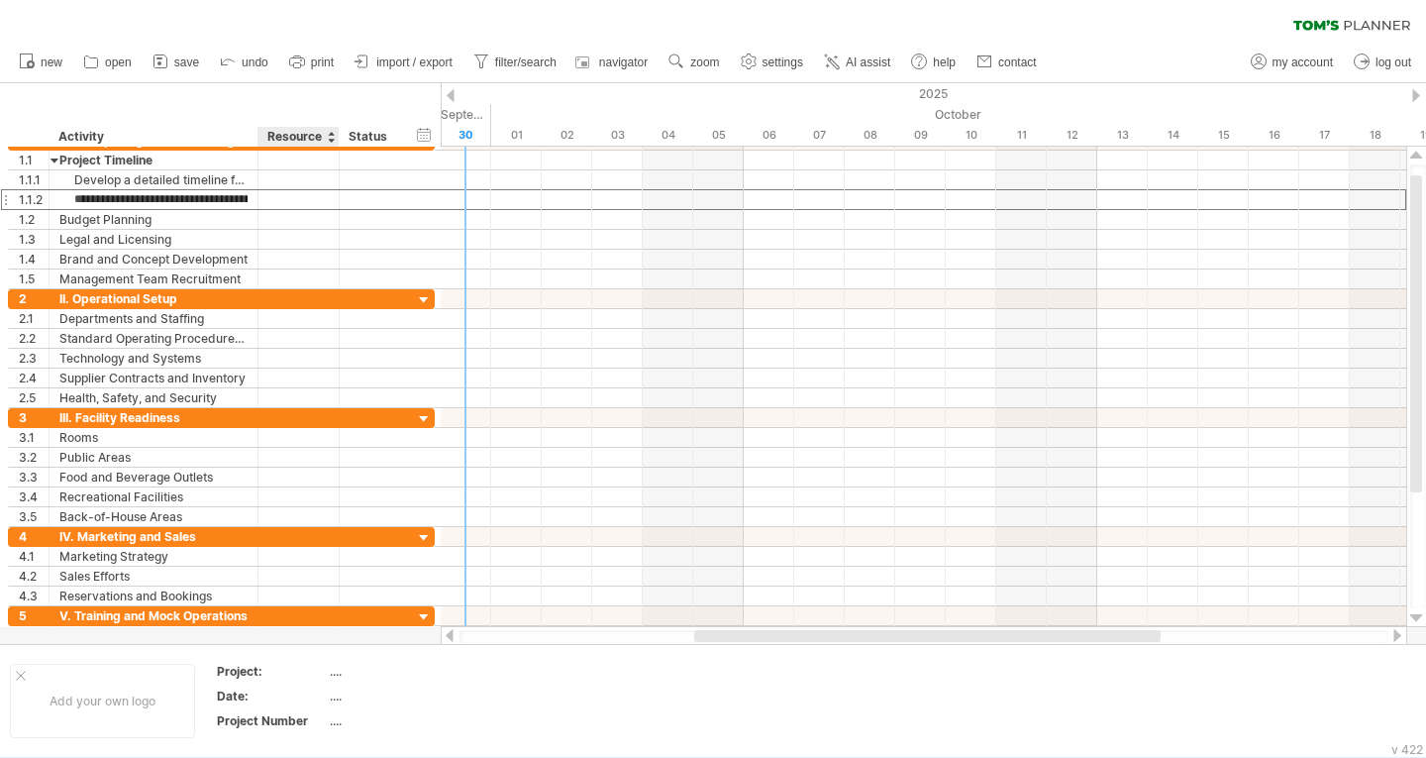
click at [293, 141] on div "Resource" at bounding box center [297, 137] width 60 height 20
click at [334, 141] on div at bounding box center [331, 137] width 8 height 20
click at [203, 115] on div "hide start/end/duration show start/end/duration ******** Activity ******** Reso…" at bounding box center [220, 114] width 441 height 63
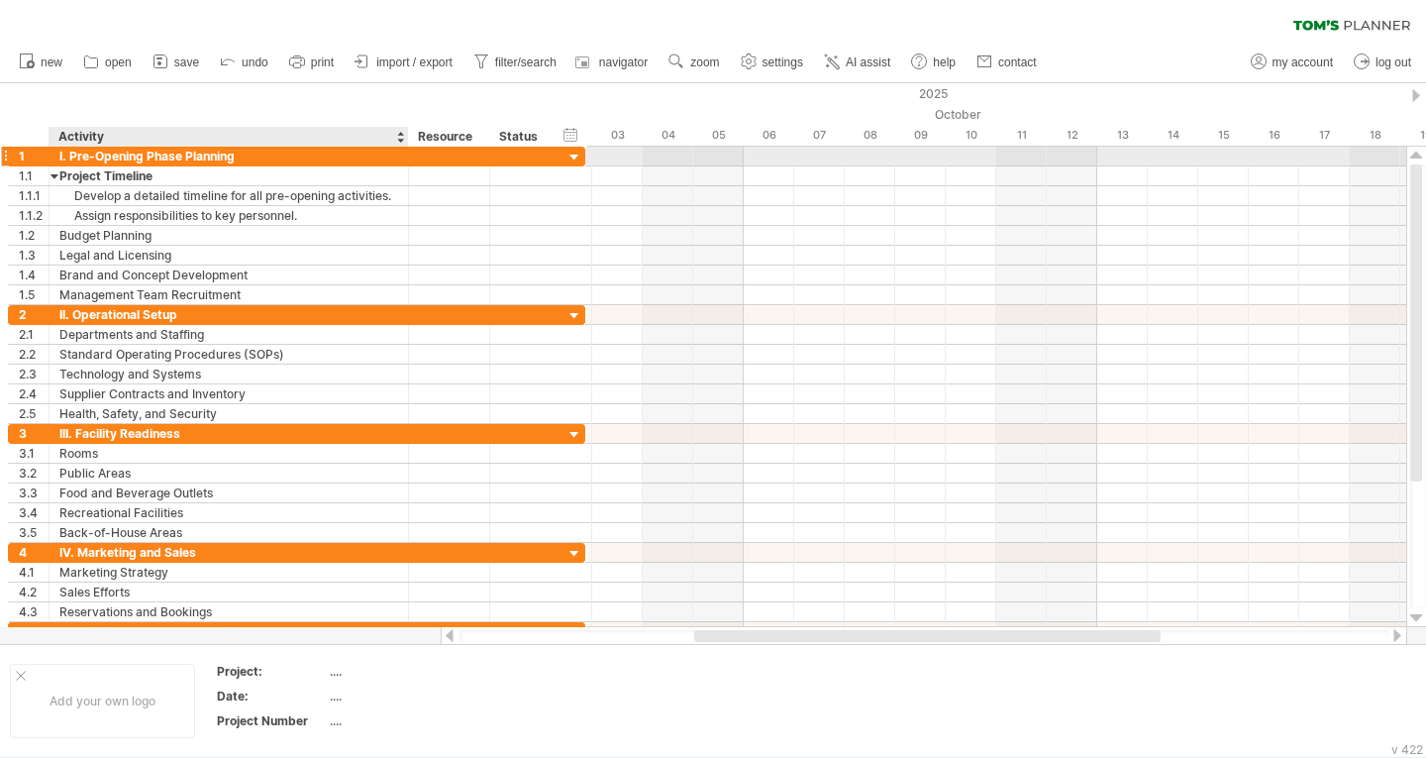
drag, startPoint x: 256, startPoint y: 158, endPoint x: 406, endPoint y: 156, distance: 150.6
click at [406, 156] on div at bounding box center [406, 157] width 10 height 20
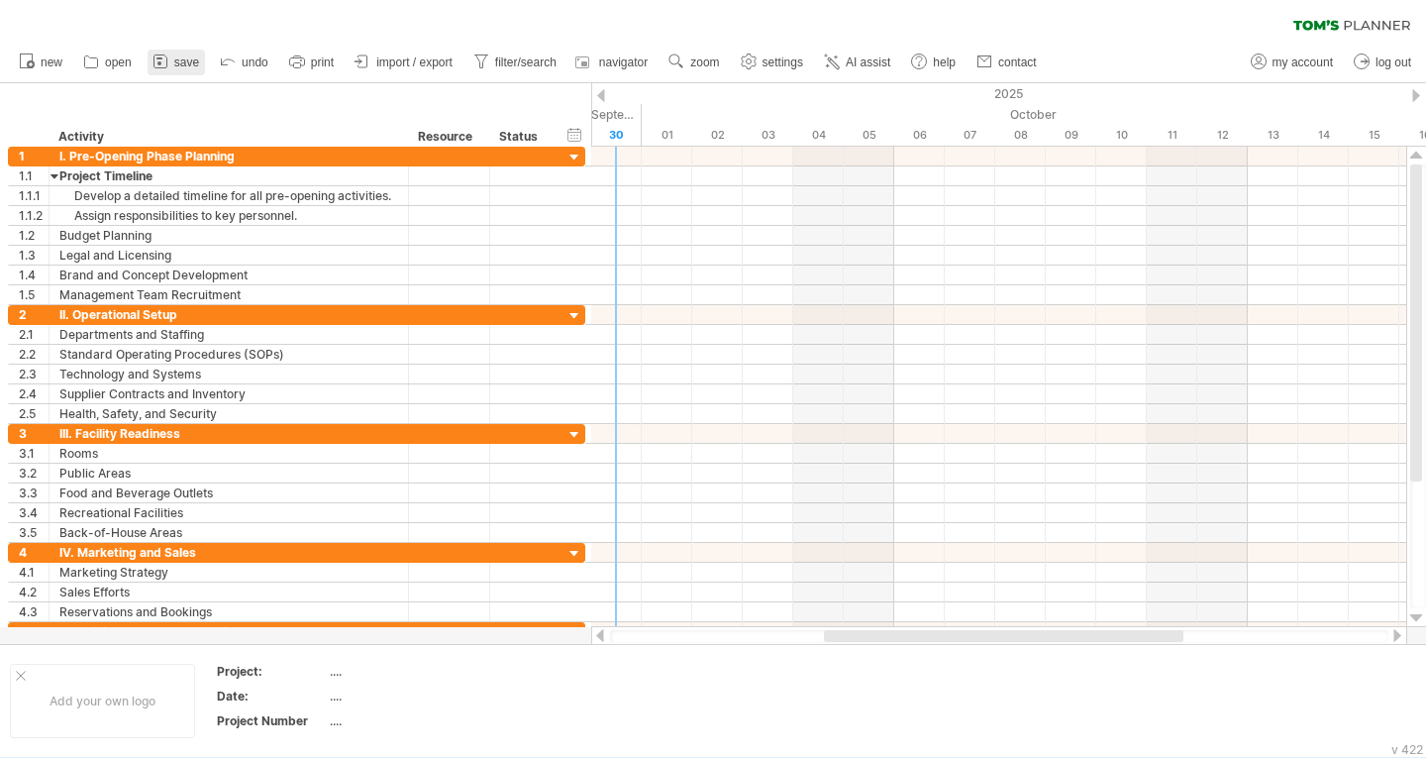
click at [190, 63] on span "save" at bounding box center [186, 62] width 25 height 14
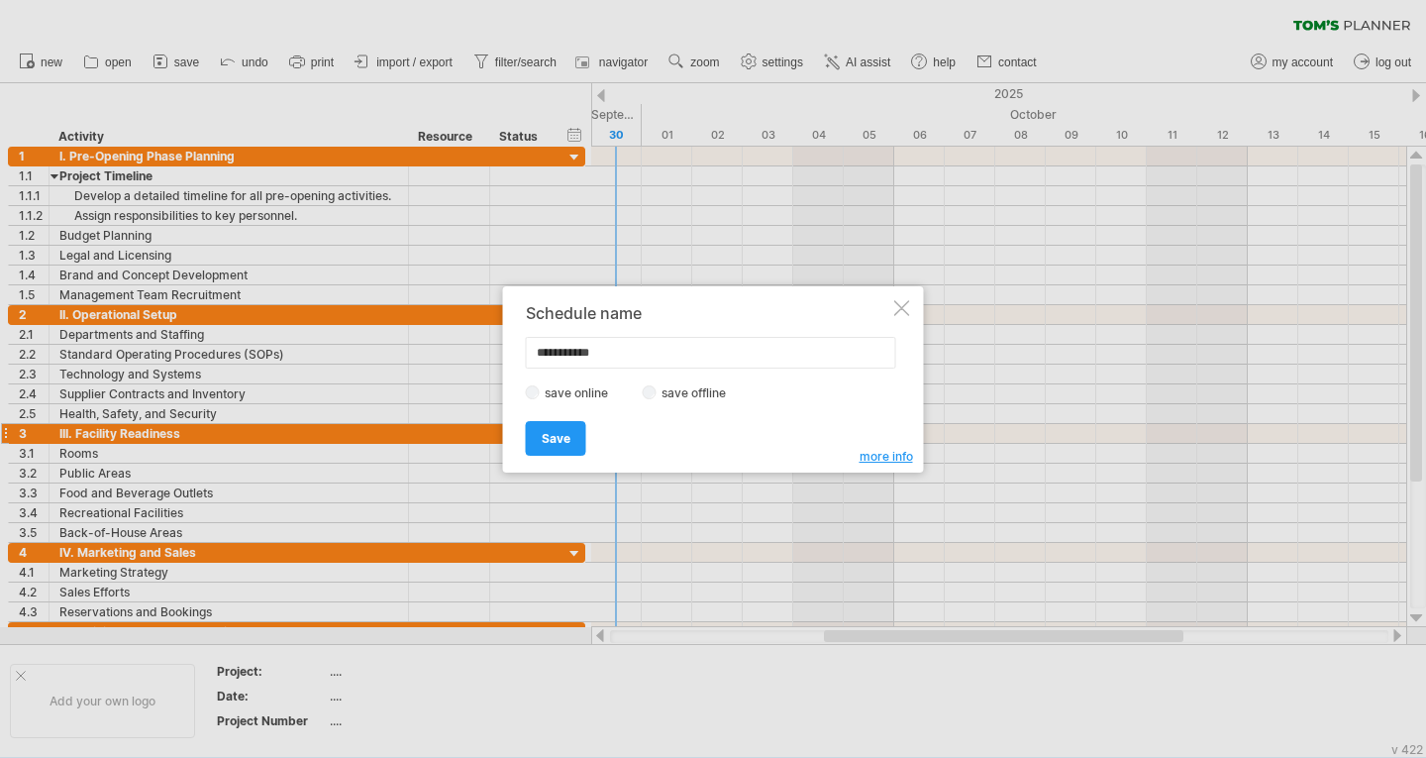
click at [553, 436] on span "Save" at bounding box center [556, 438] width 29 height 15
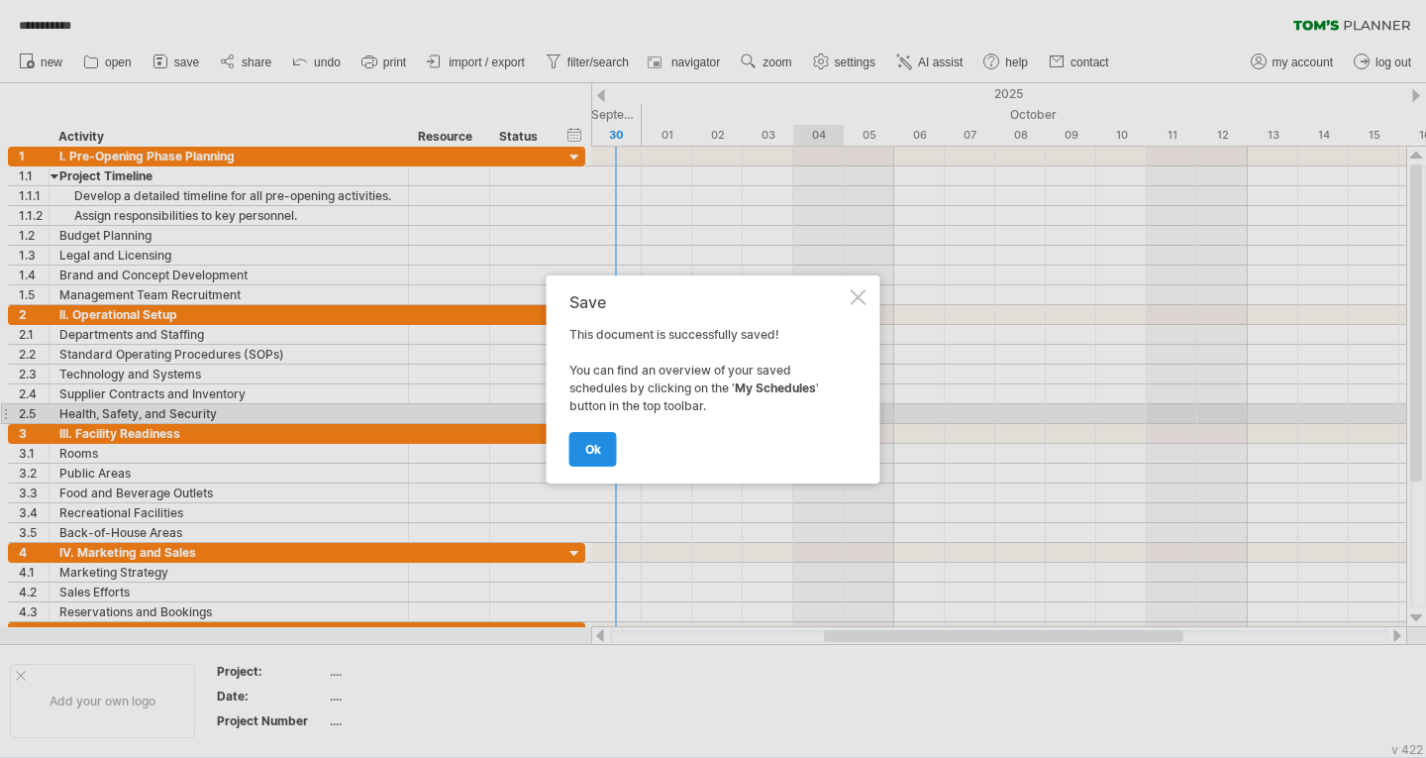
click at [594, 450] on span "ok" at bounding box center [593, 449] width 16 height 15
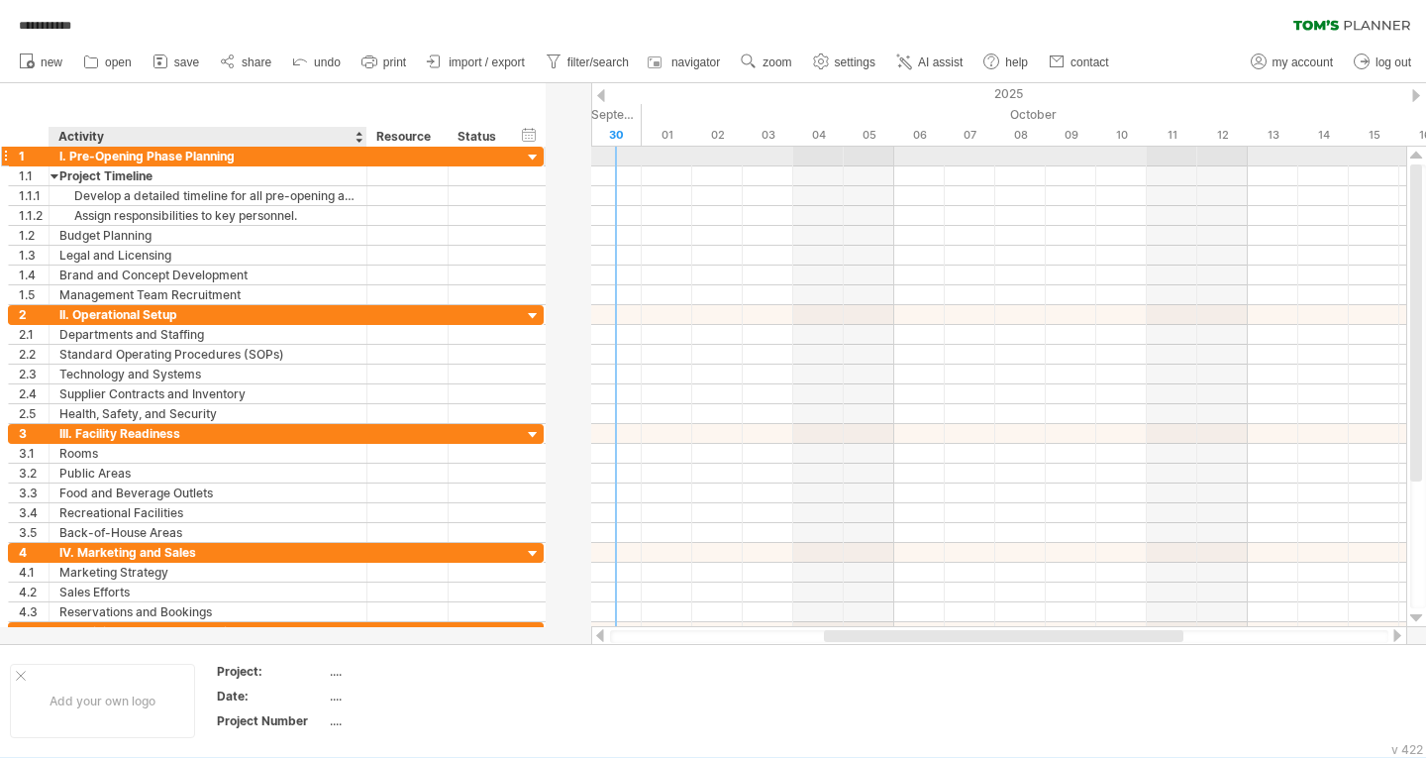
drag, startPoint x: 404, startPoint y: 156, endPoint x: 362, endPoint y: 152, distance: 41.9
click at [362, 152] on div at bounding box center [365, 157] width 10 height 20
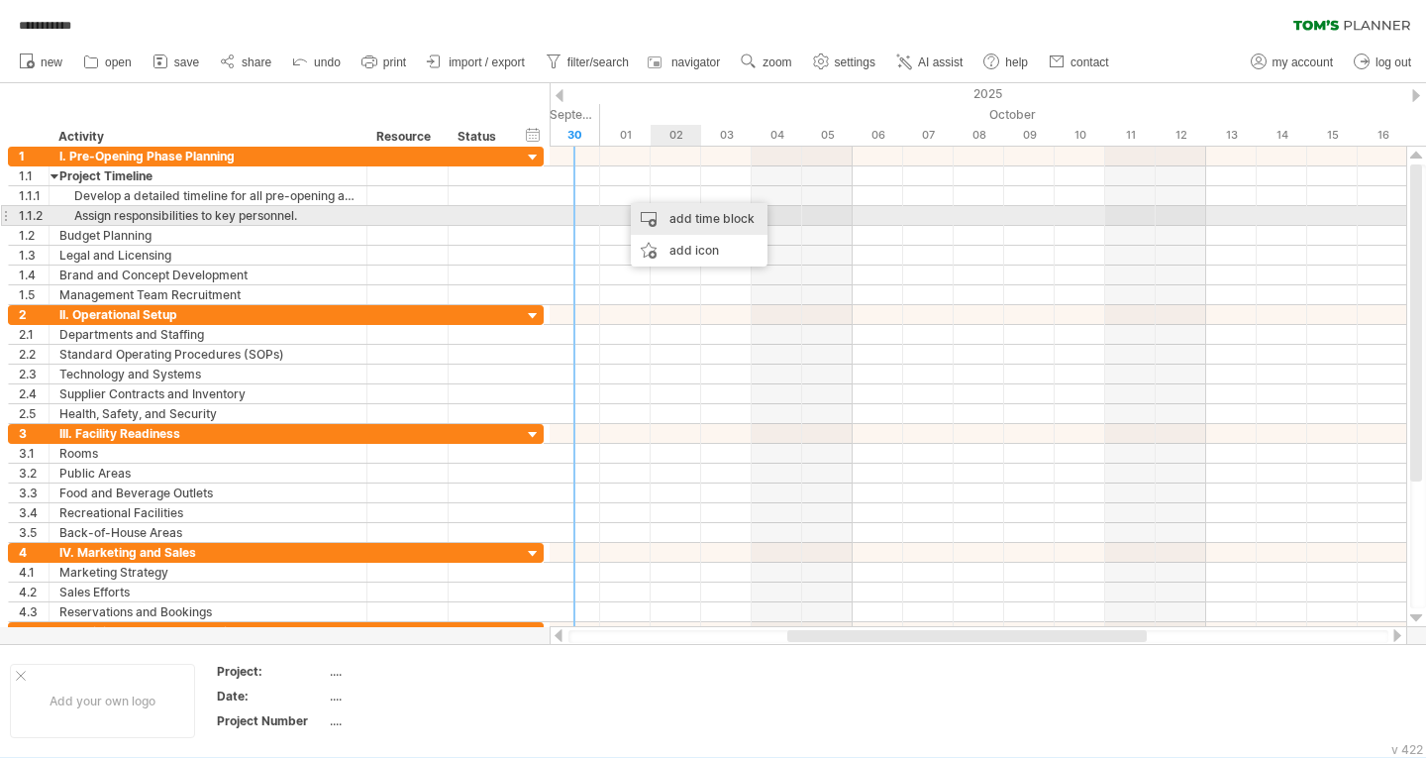
click at [691, 212] on div "add time block" at bounding box center [699, 219] width 137 height 32
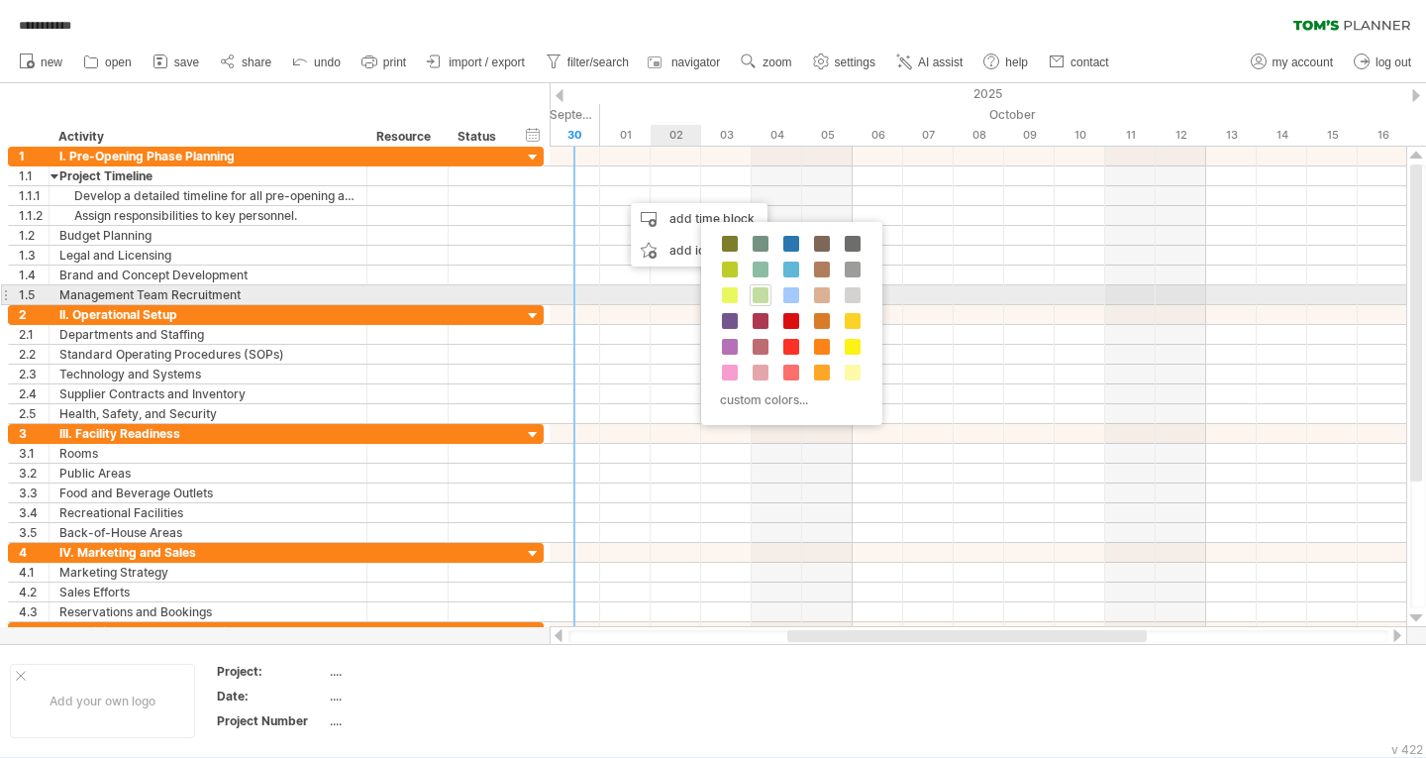
click at [761, 290] on span at bounding box center [761, 295] width 16 height 16
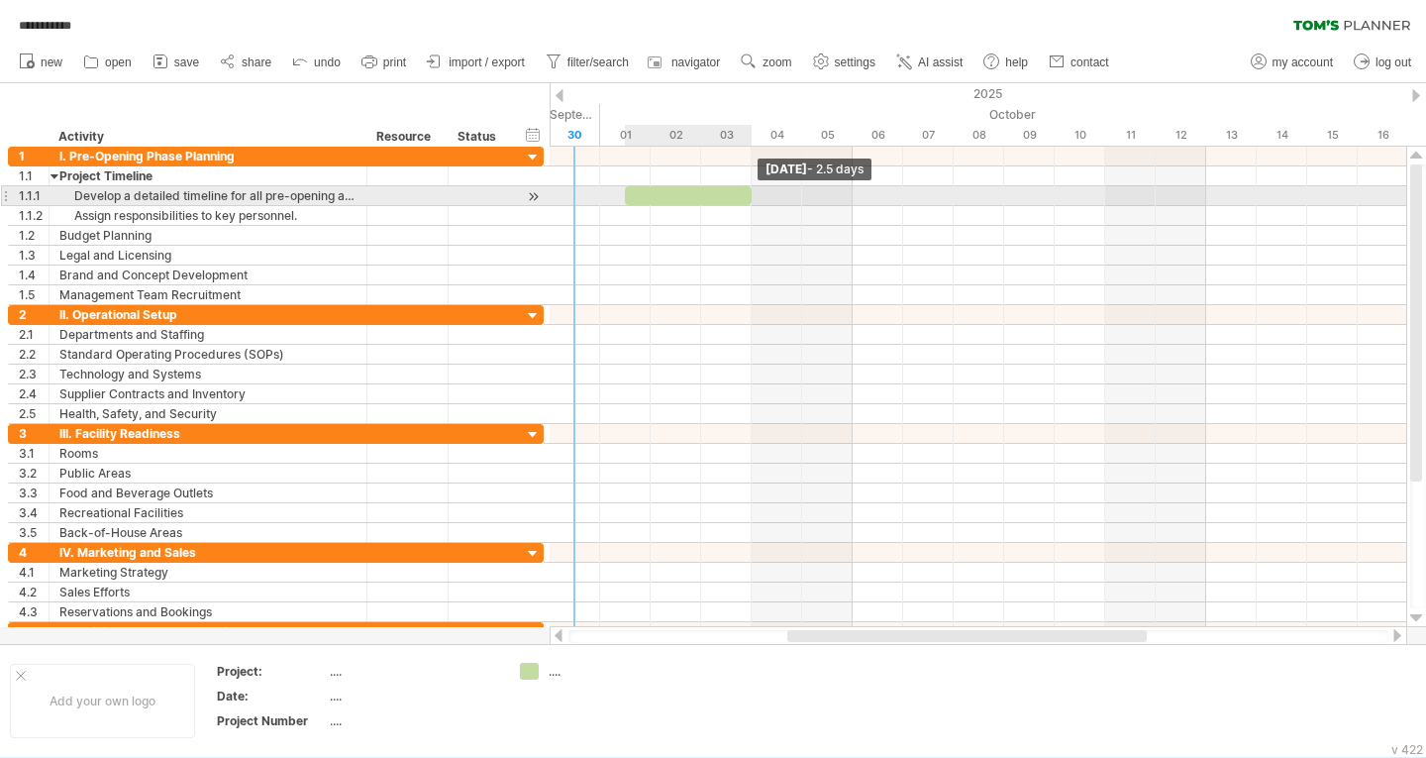
drag, startPoint x: 674, startPoint y: 200, endPoint x: 757, endPoint y: 198, distance: 82.2
click at [757, 198] on div "Friday 03 October - 2.5 days" at bounding box center [978, 387] width 857 height 480
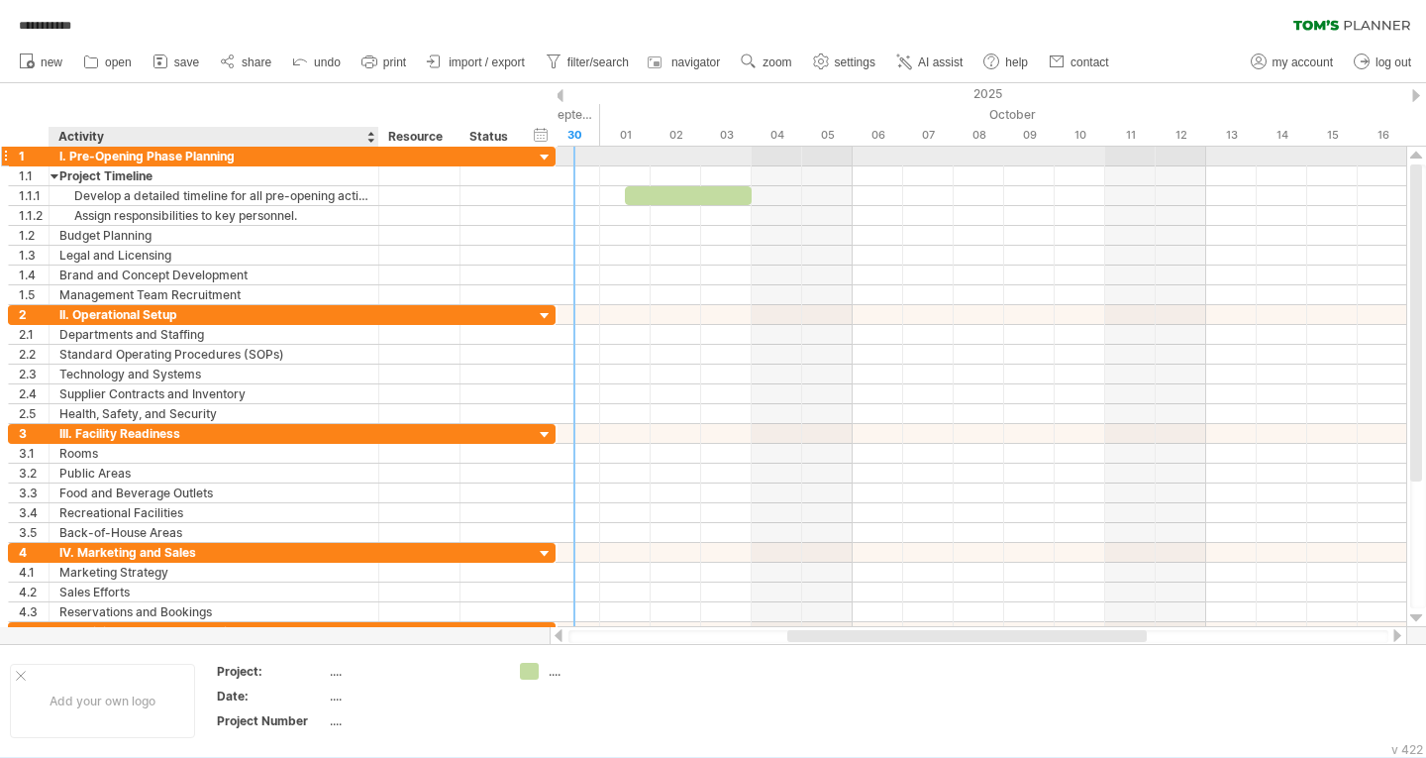
drag, startPoint x: 363, startPoint y: 156, endPoint x: 375, endPoint y: 155, distance: 12.0
click at [375, 155] on div at bounding box center [376, 157] width 10 height 20
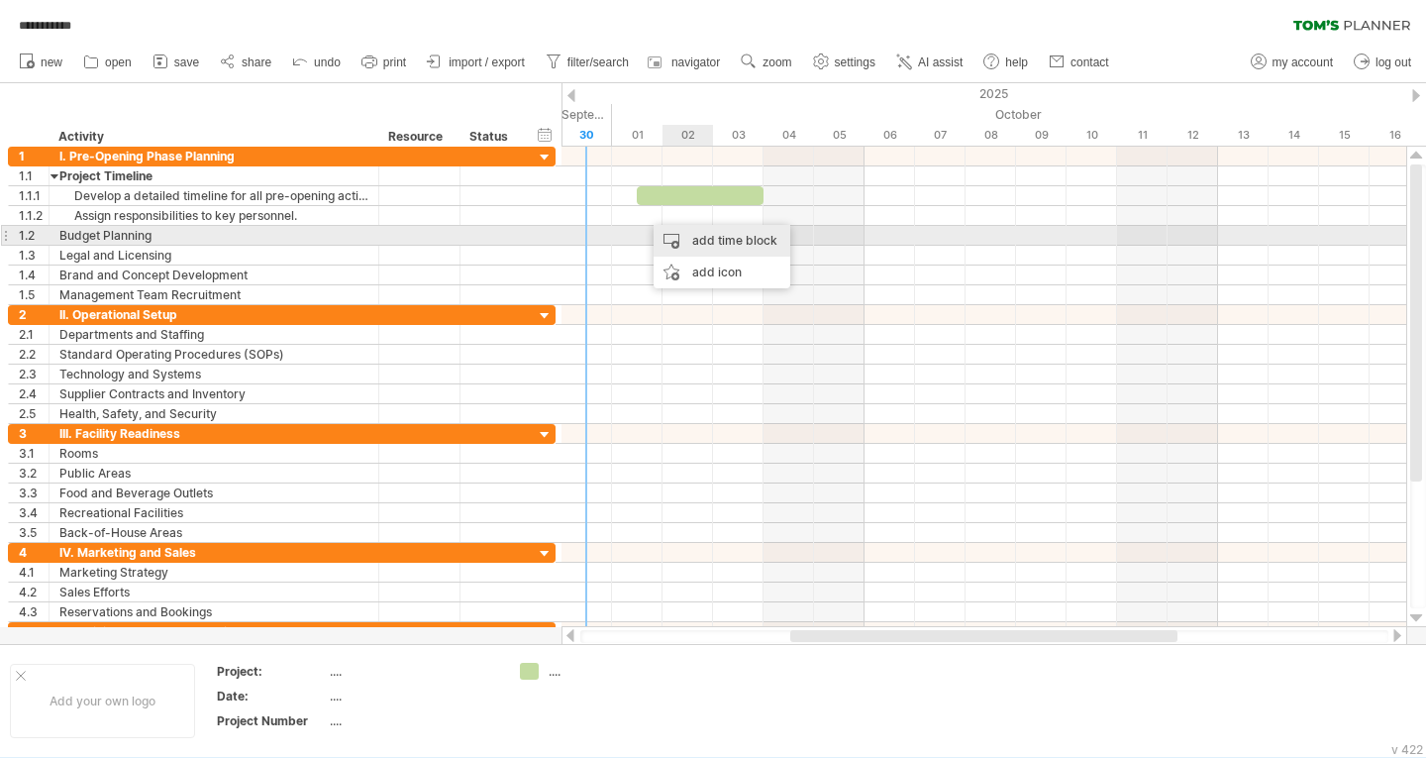
click at [699, 234] on div "add time block" at bounding box center [722, 241] width 137 height 32
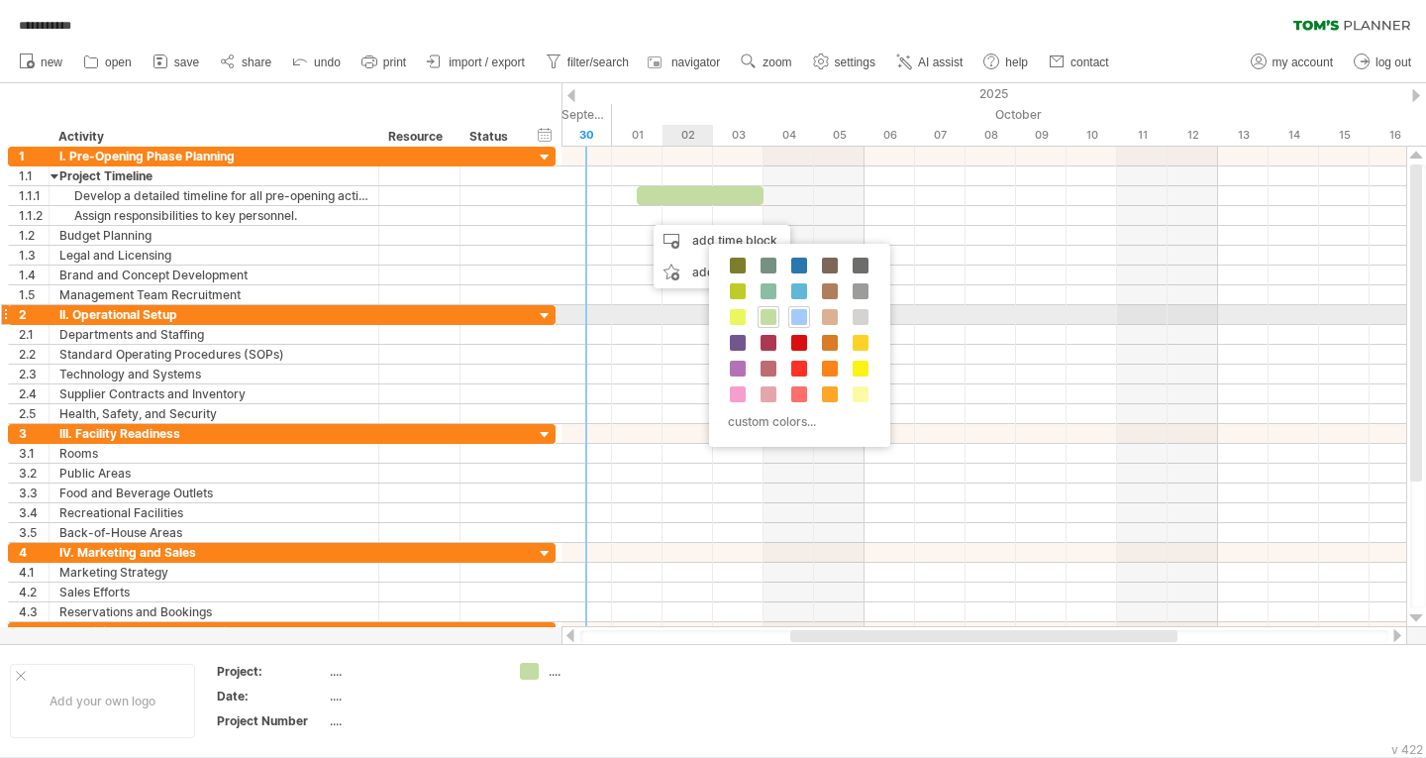
click at [798, 314] on span at bounding box center [799, 317] width 16 height 16
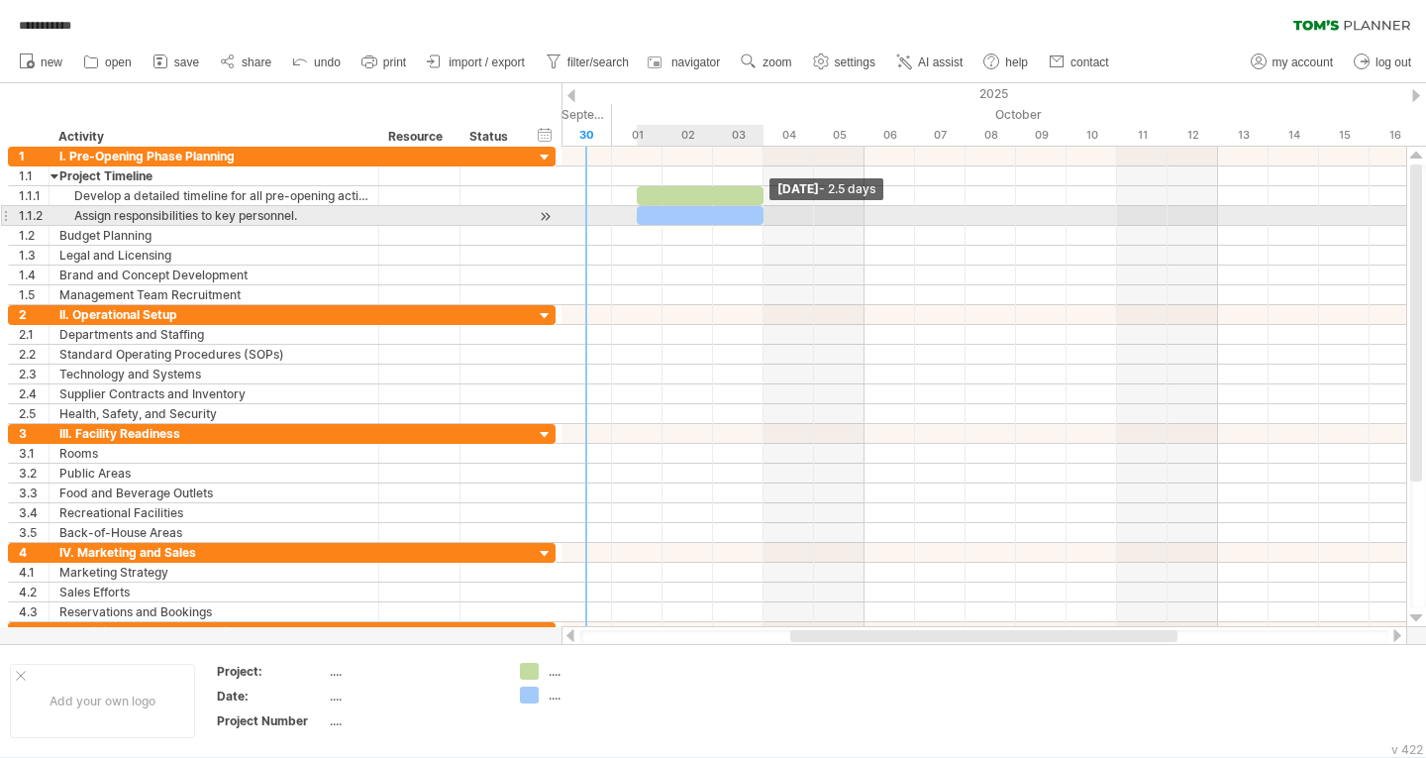
drag, startPoint x: 683, startPoint y: 215, endPoint x: 760, endPoint y: 217, distance: 76.3
click at [760, 217] on span at bounding box center [764, 215] width 8 height 19
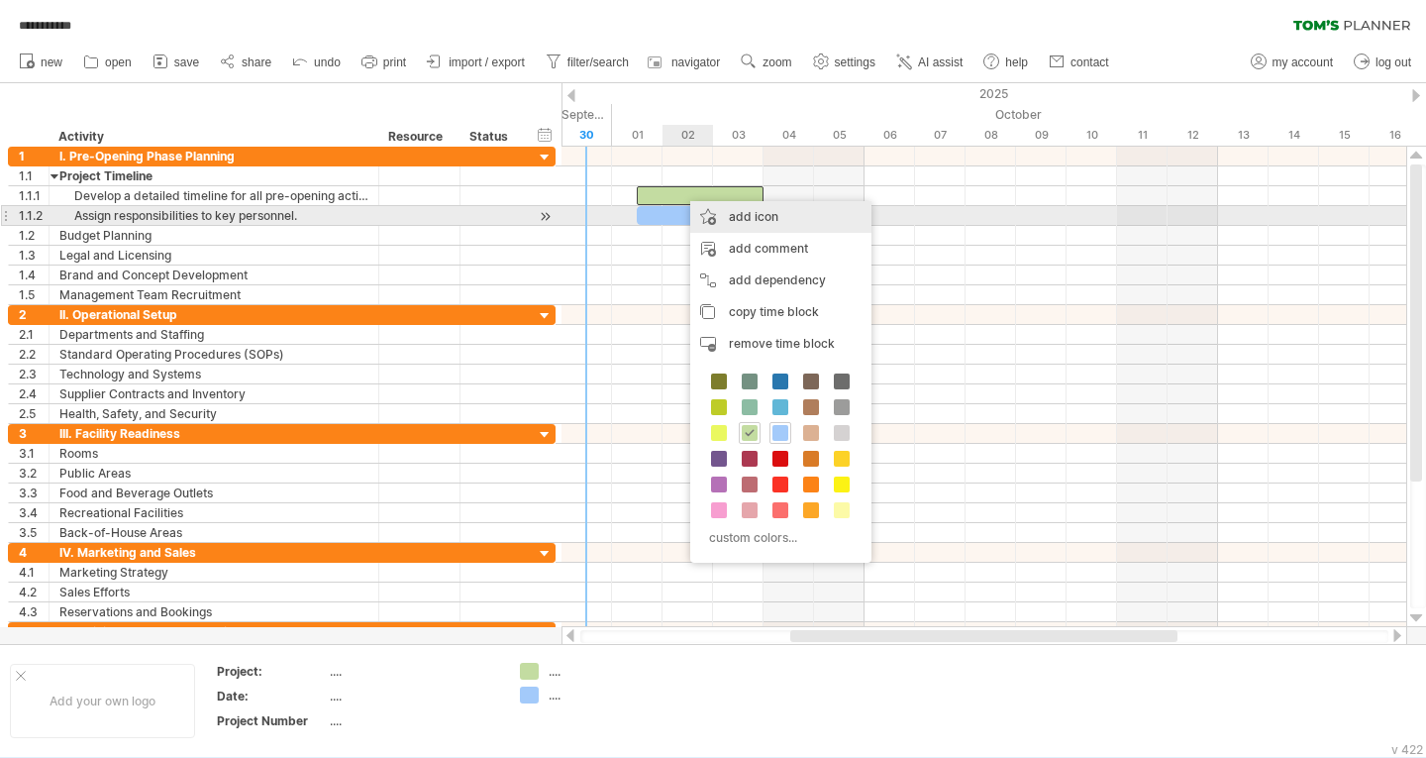
click at [764, 213] on div "add icon" at bounding box center [780, 217] width 181 height 32
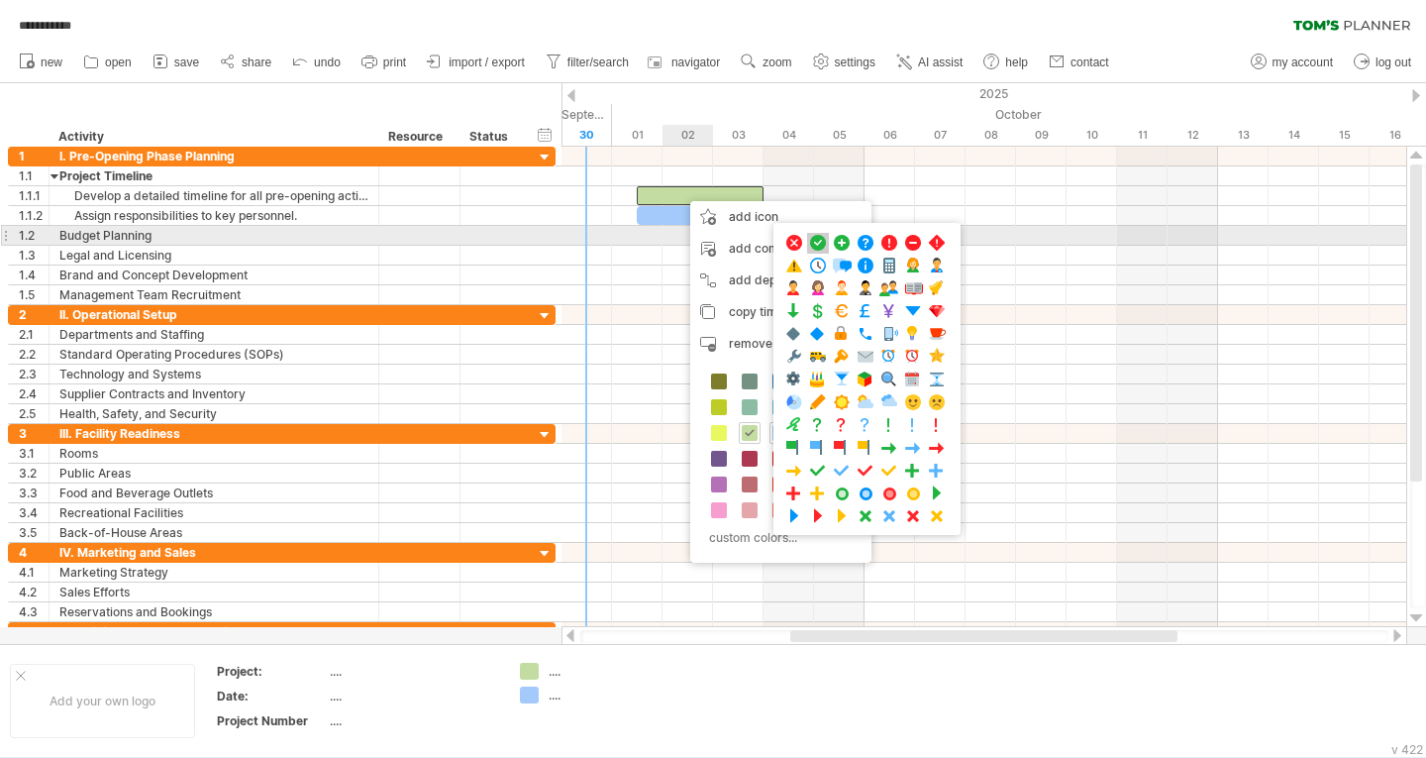
click at [819, 240] on span at bounding box center [818, 243] width 20 height 19
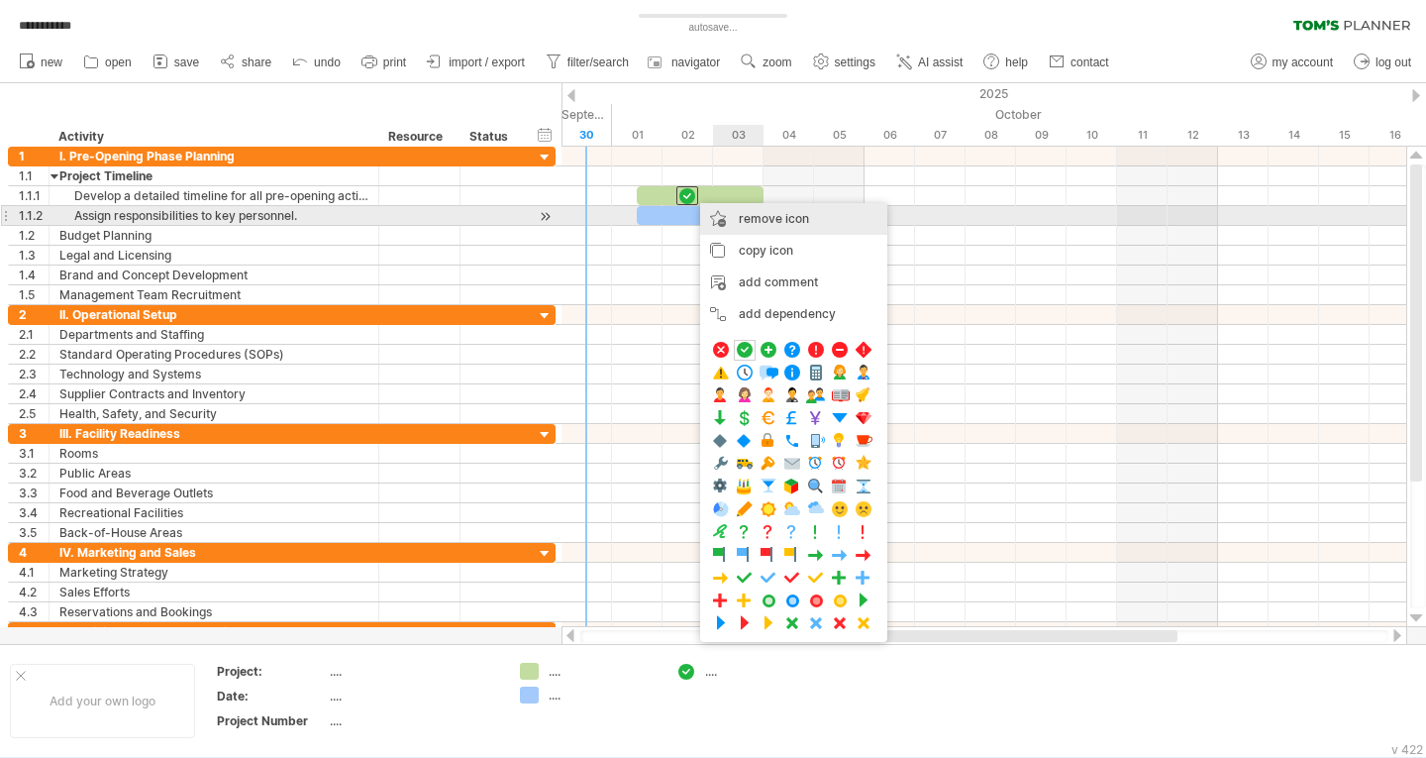
click at [775, 218] on span "remove icon" at bounding box center [774, 218] width 70 height 15
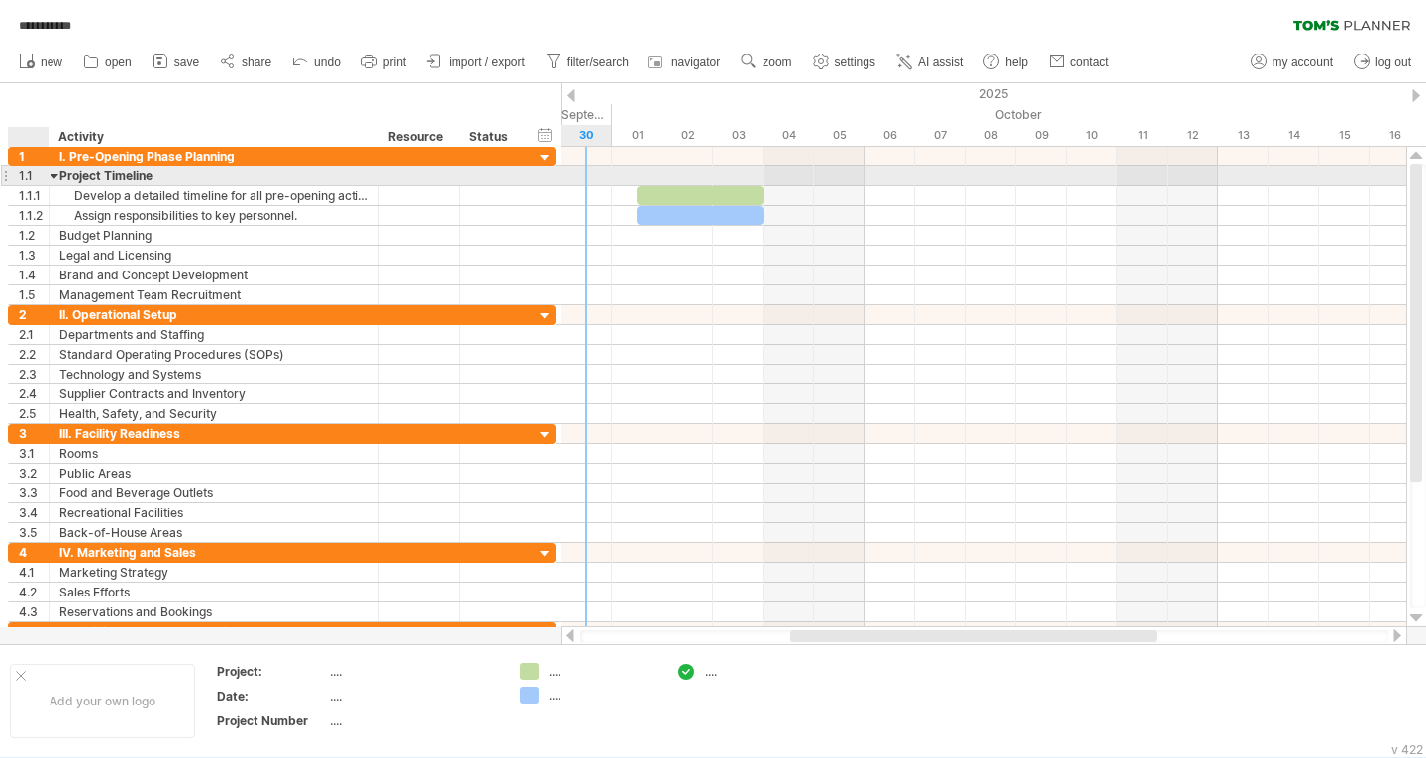
click at [53, 177] on div at bounding box center [55, 175] width 9 height 19
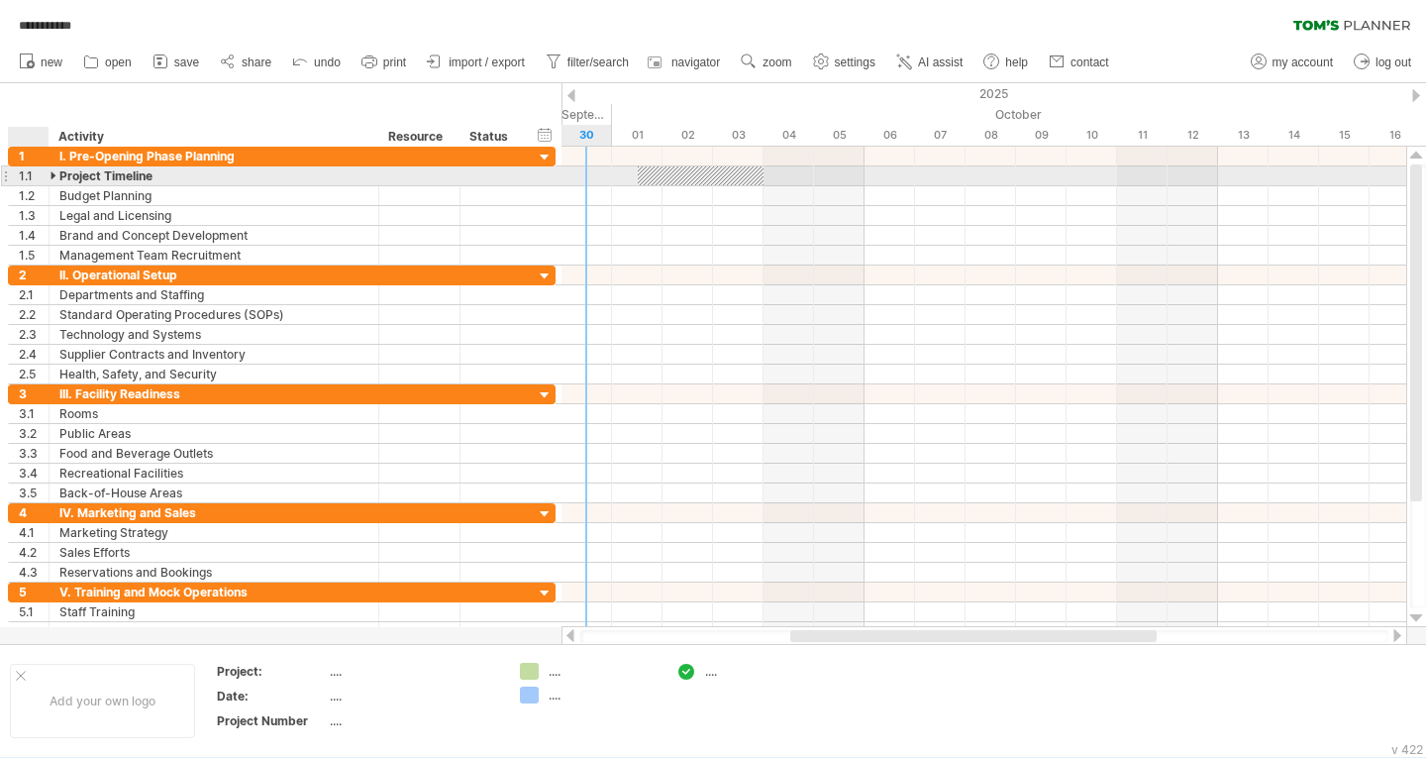
click at [53, 177] on div at bounding box center [55, 175] width 9 height 19
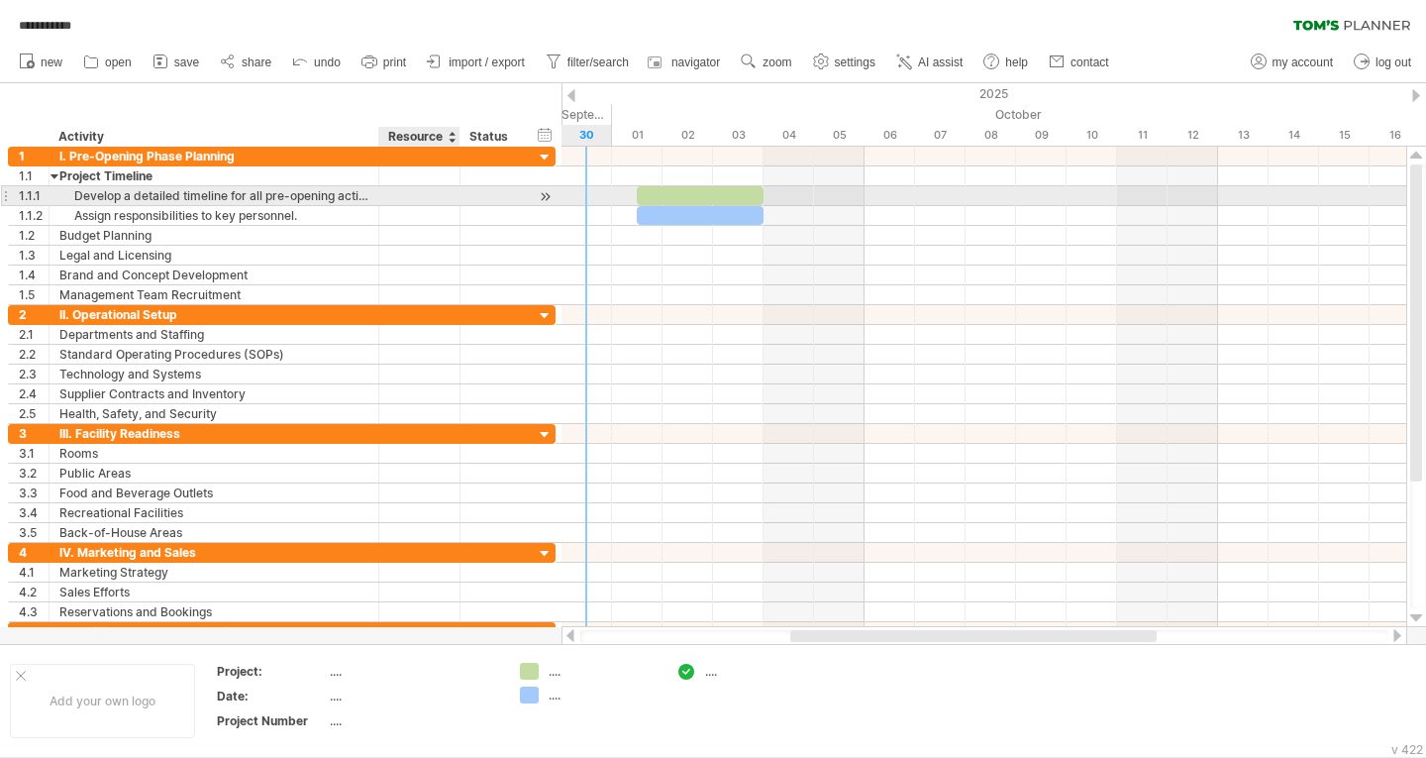
click at [416, 196] on div at bounding box center [419, 195] width 60 height 19
type input "*"
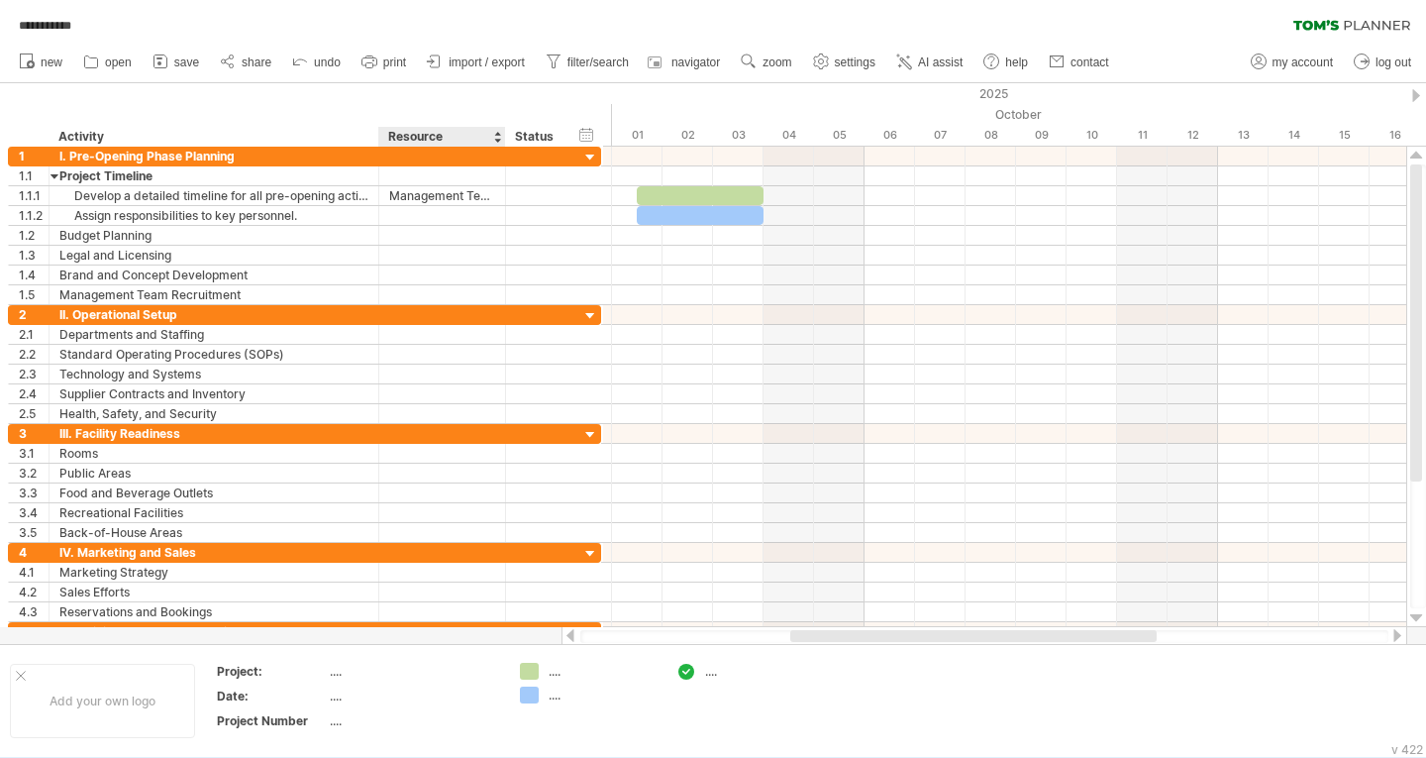
drag, startPoint x: 457, startPoint y: 132, endPoint x: 503, endPoint y: 133, distance: 46.6
click at [503, 133] on div at bounding box center [504, 137] width 7 height 20
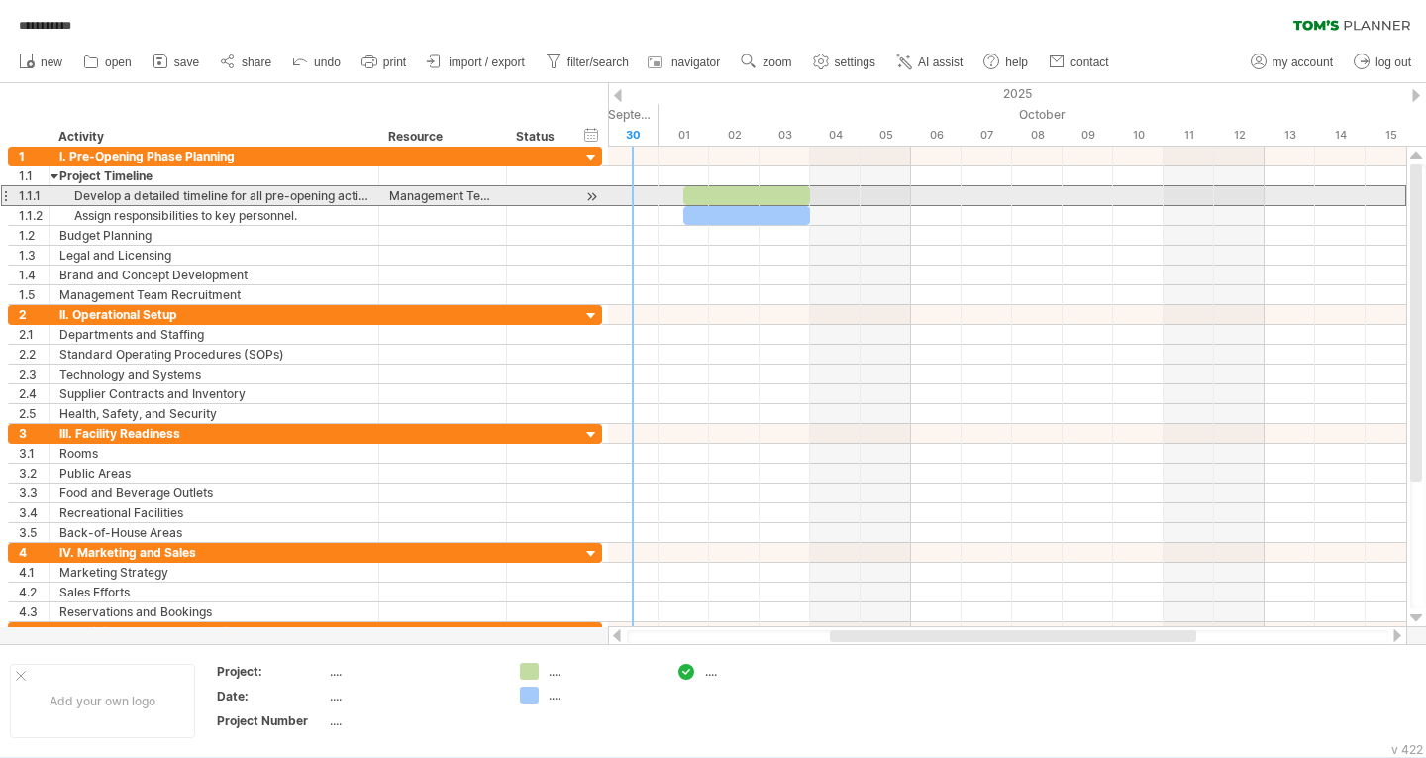
click at [450, 199] on div "Management Team Recruitment" at bounding box center [442, 195] width 107 height 19
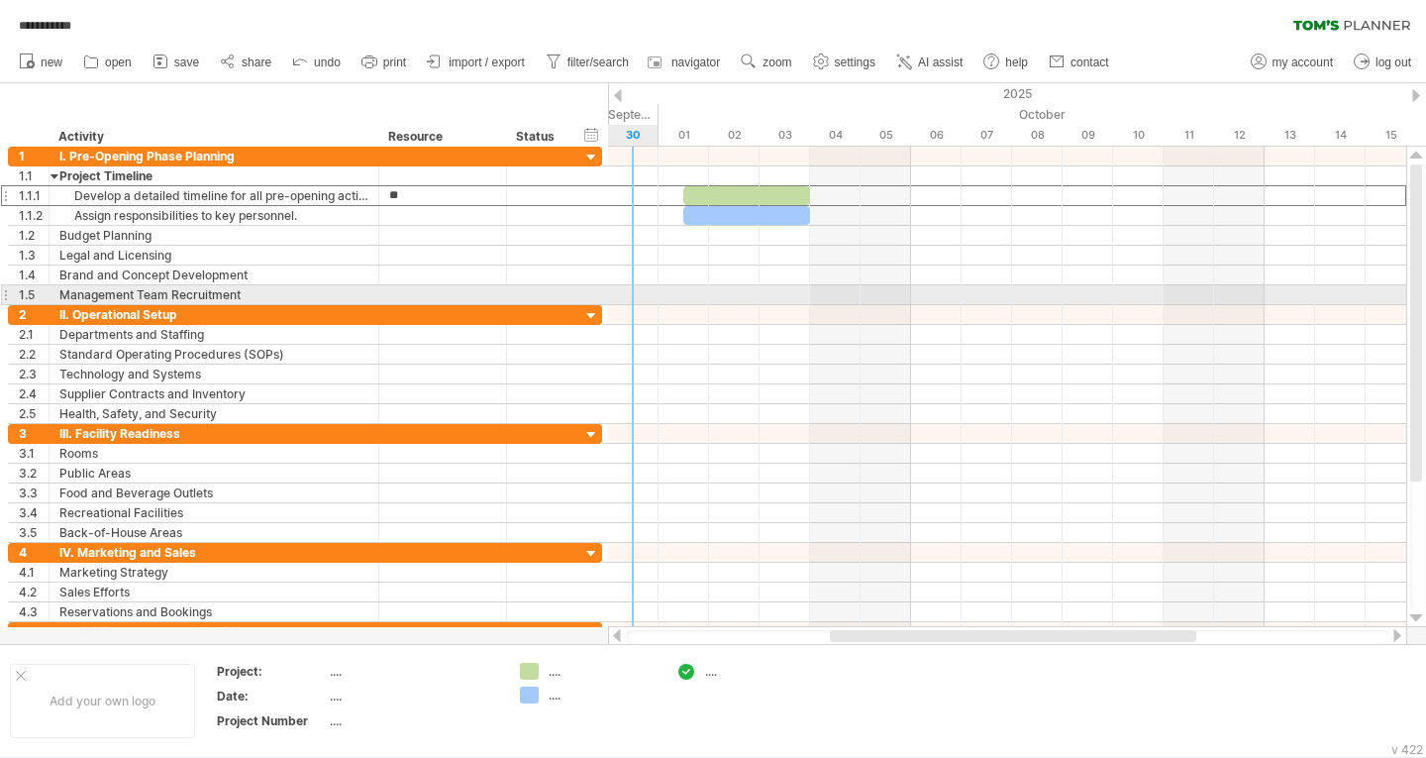
type input "*"
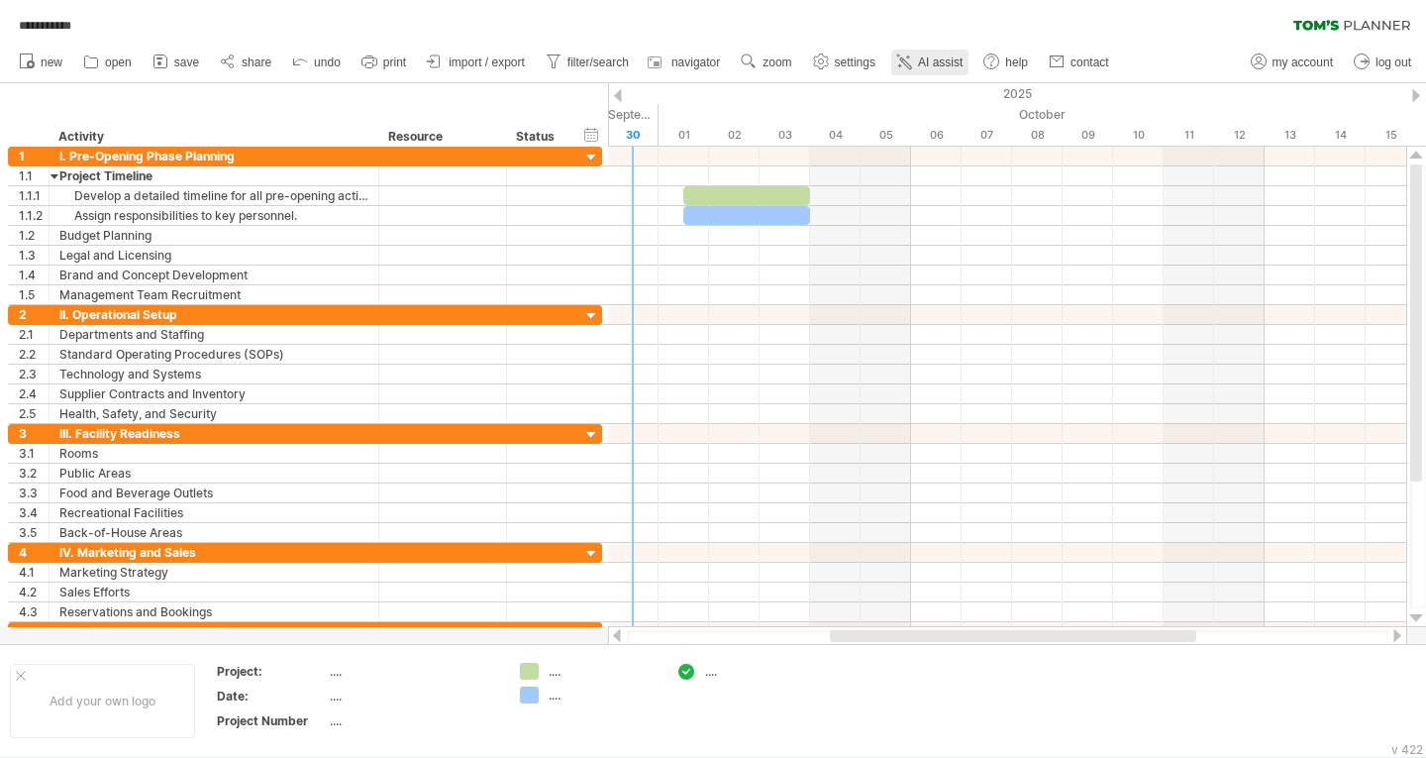
click at [937, 59] on span "AI assist" at bounding box center [940, 62] width 45 height 14
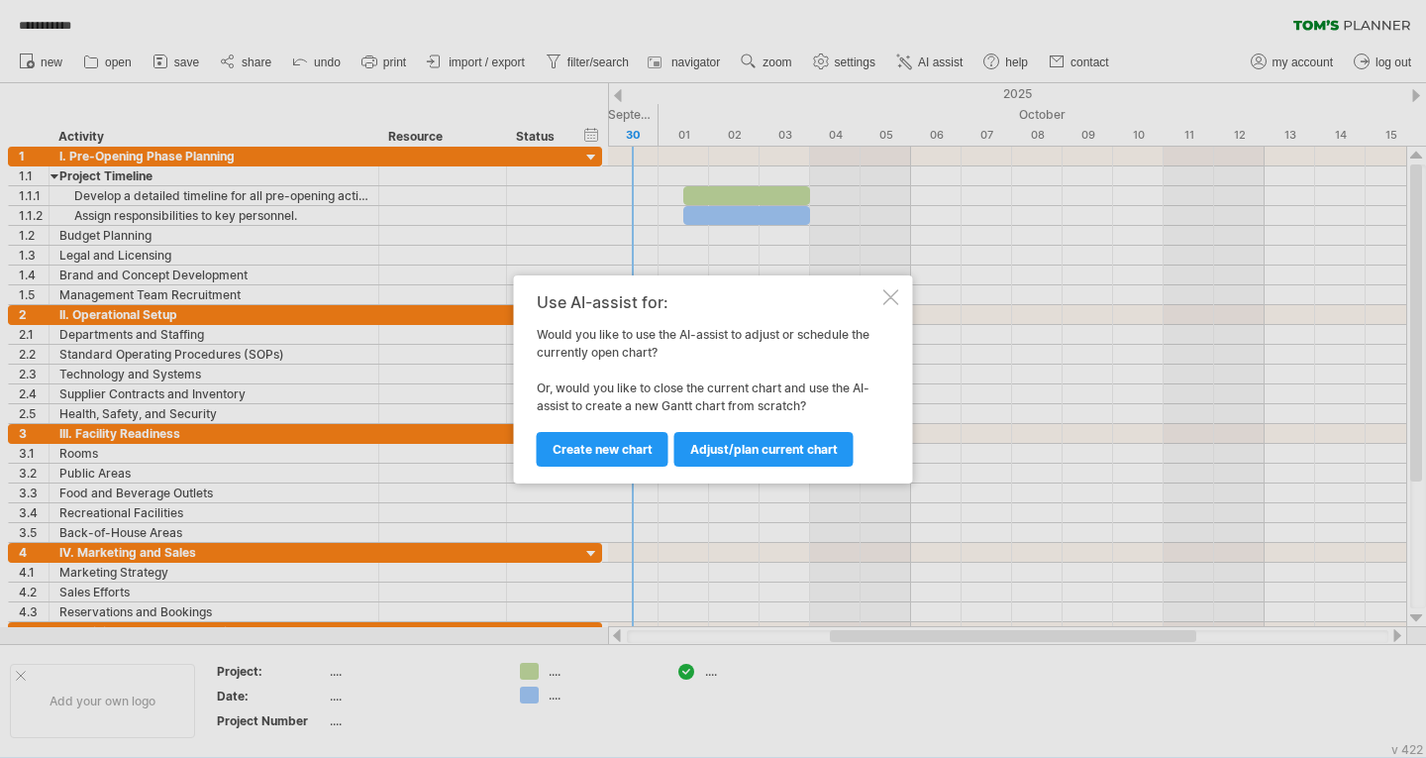
click at [892, 297] on div at bounding box center [891, 297] width 16 height 16
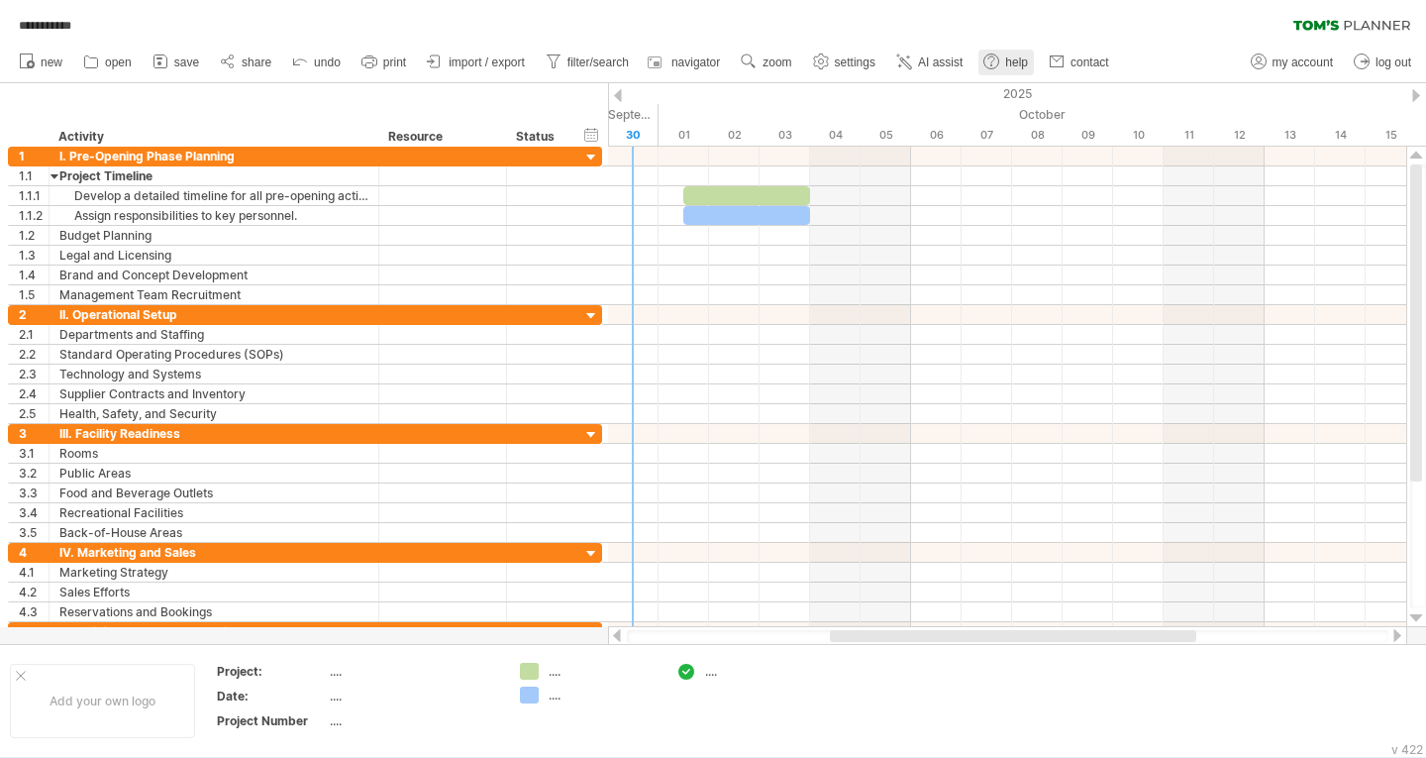
click at [1006, 59] on link "help" at bounding box center [1006, 63] width 55 height 26
click at [389, 60] on span "print" at bounding box center [394, 62] width 23 height 14
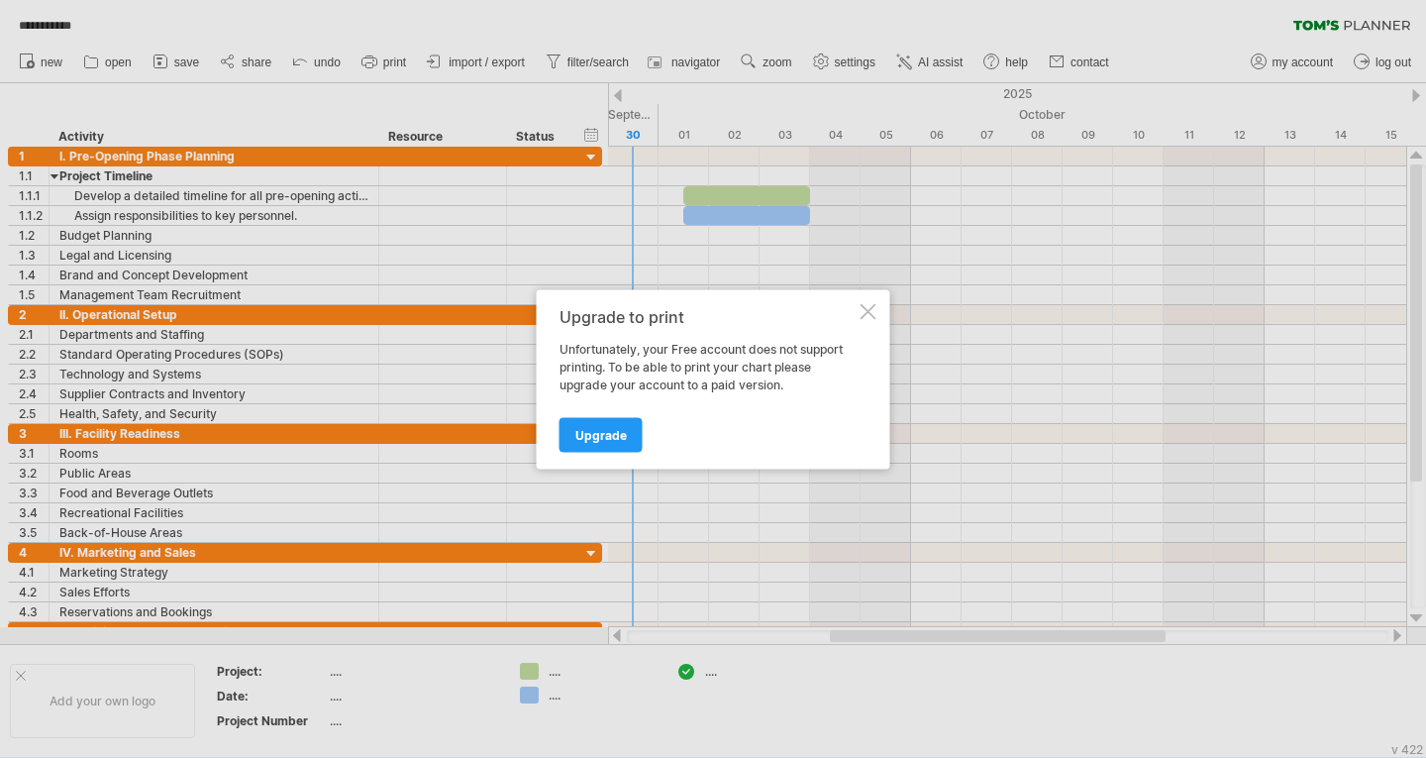
click at [871, 313] on div at bounding box center [869, 311] width 16 height 16
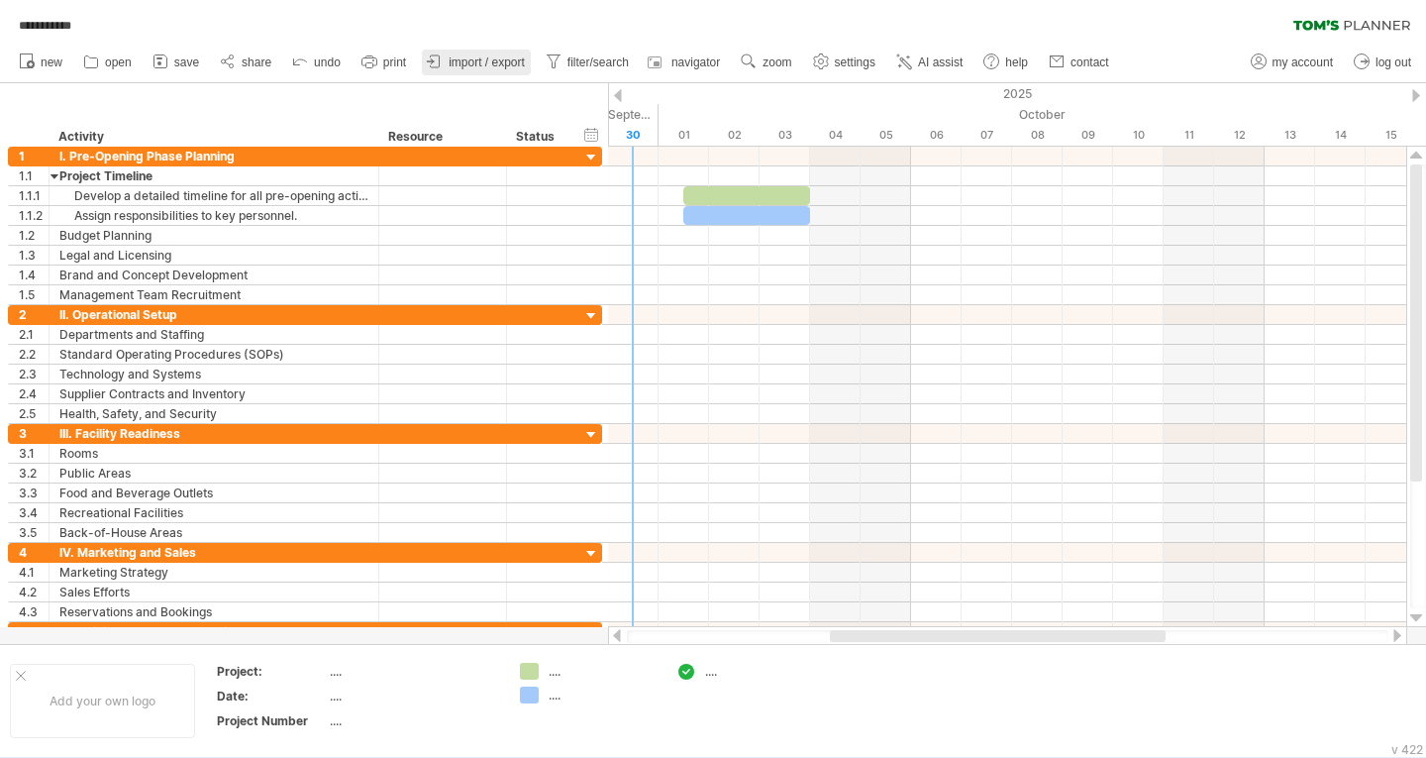
click at [498, 61] on span "import / export" at bounding box center [487, 62] width 76 height 14
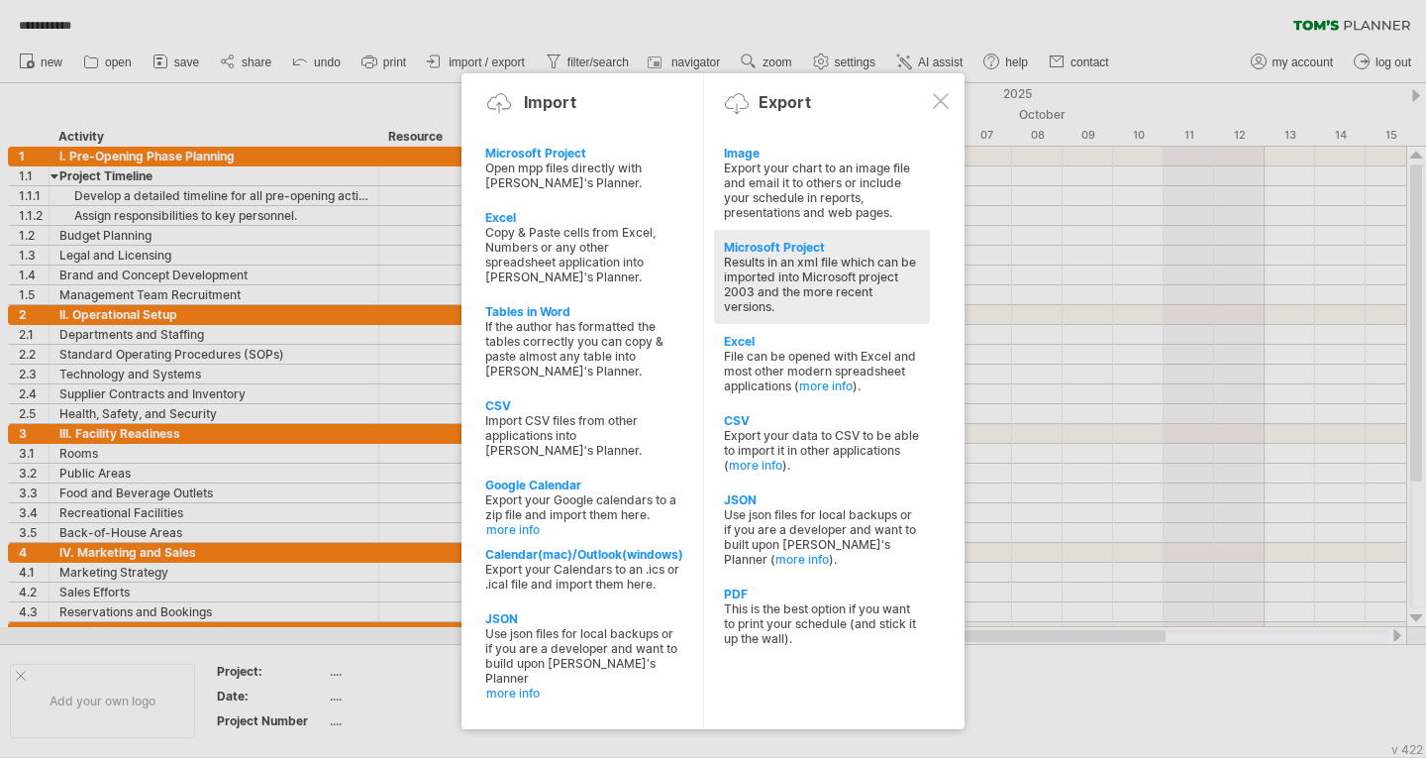
click at [785, 265] on div "Results in an xml file which can be imported into Microsoft project 2003 and th…" at bounding box center [822, 284] width 196 height 59
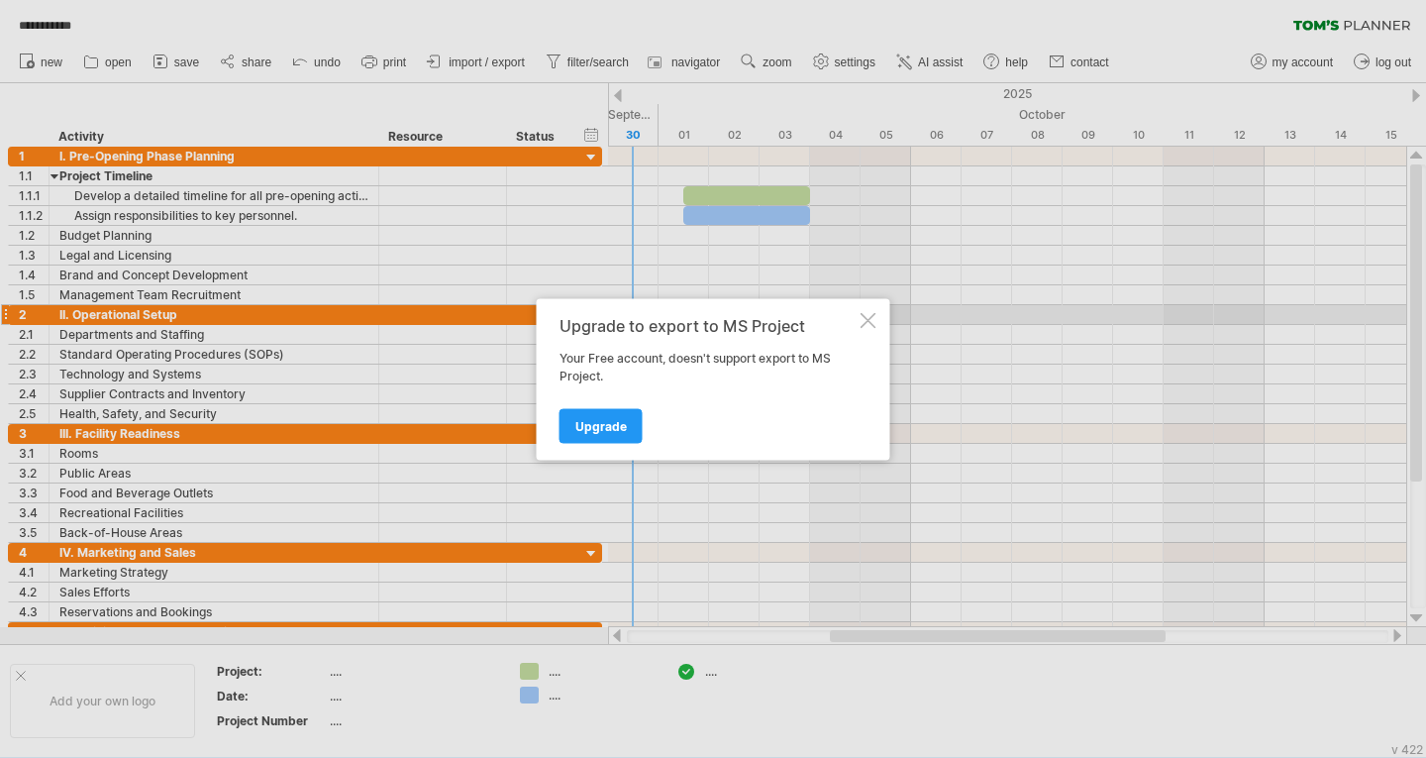
click at [869, 318] on div at bounding box center [869, 320] width 16 height 16
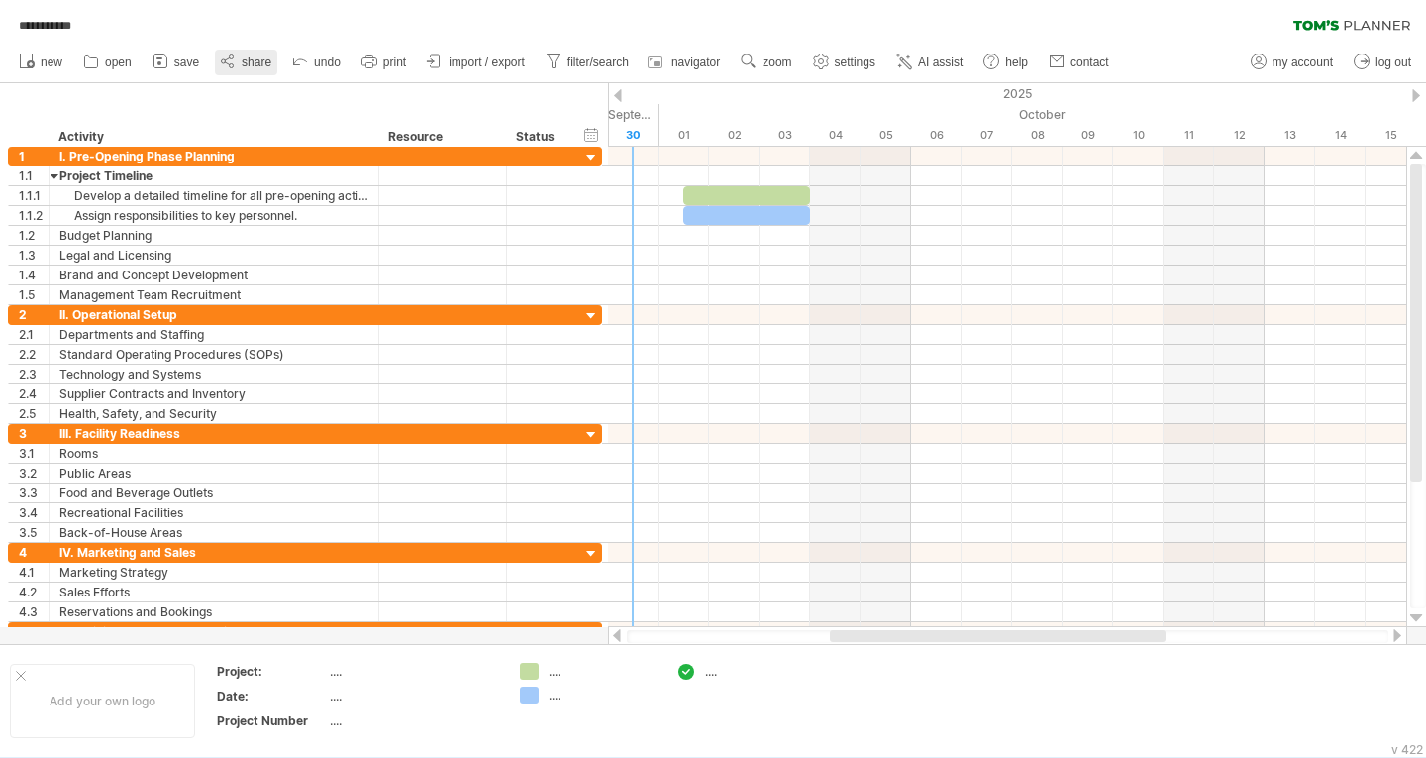
click at [229, 63] on icon at bounding box center [228, 62] width 20 height 20
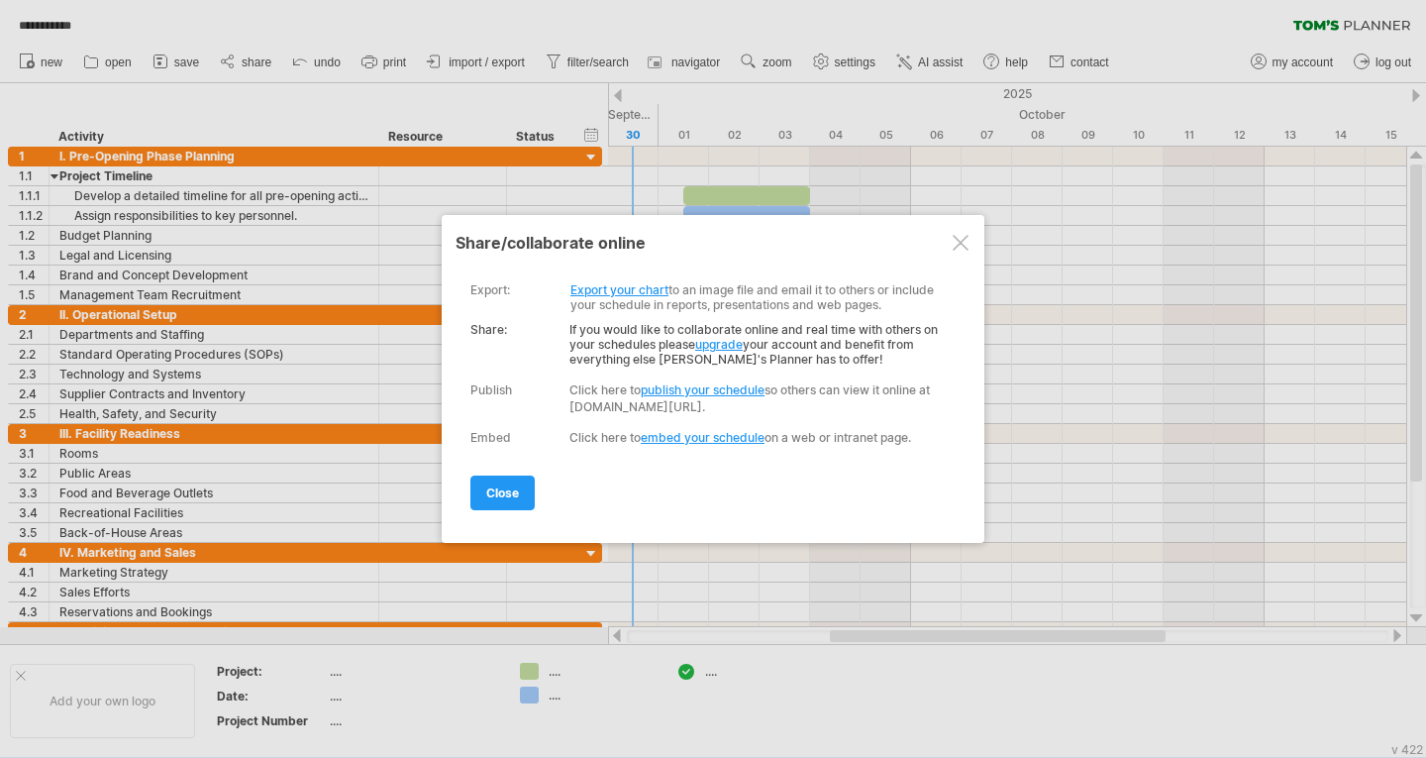
click at [963, 241] on div at bounding box center [961, 243] width 16 height 16
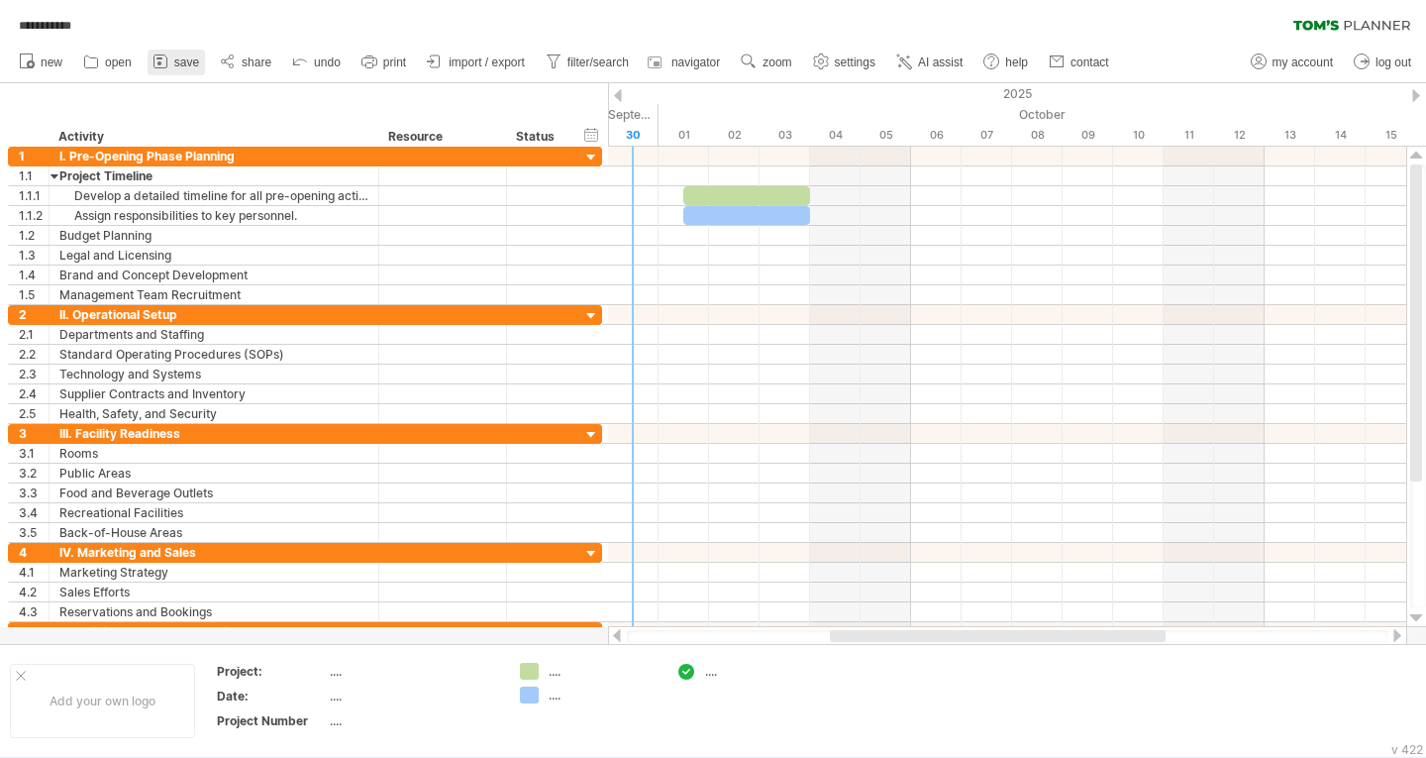
click at [185, 61] on span "save" at bounding box center [186, 62] width 25 height 14
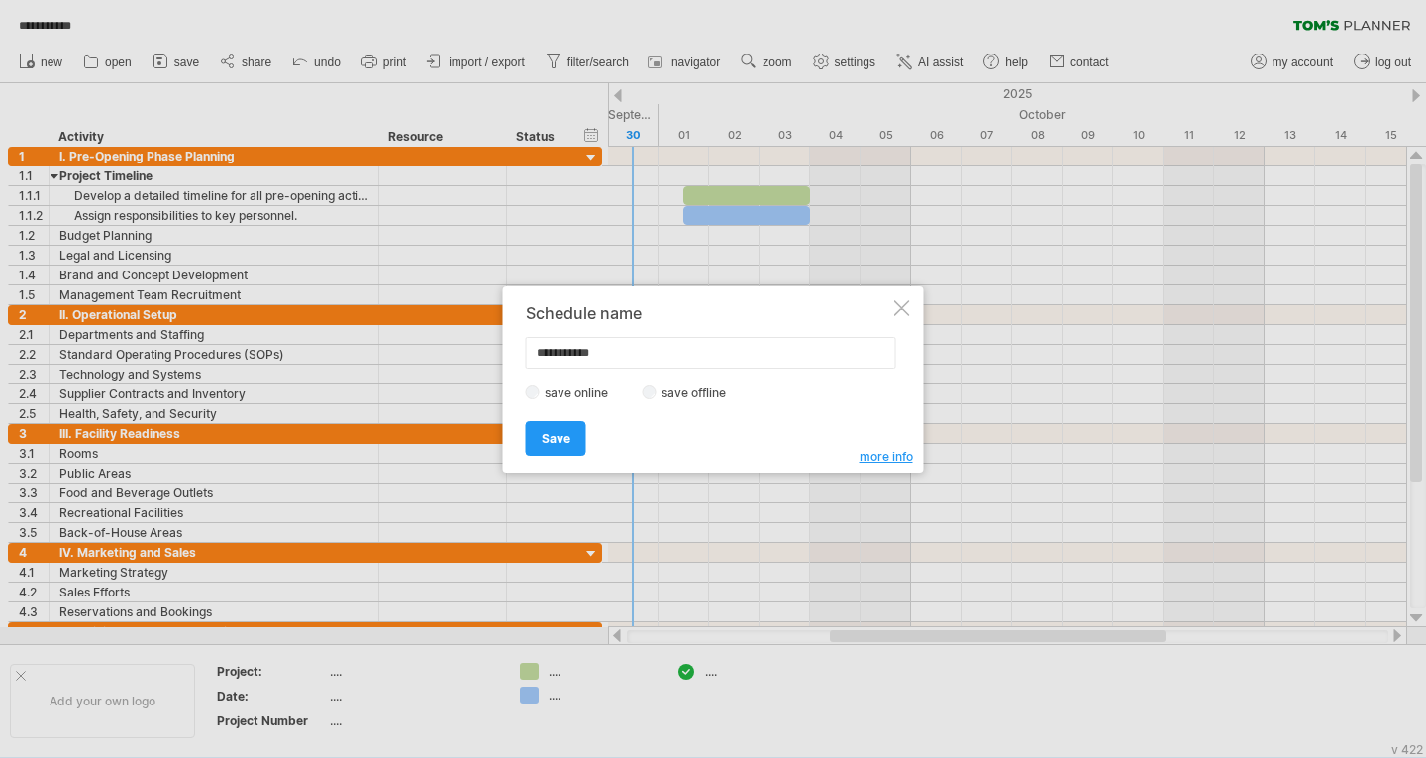
click at [898, 310] on div at bounding box center [902, 308] width 16 height 16
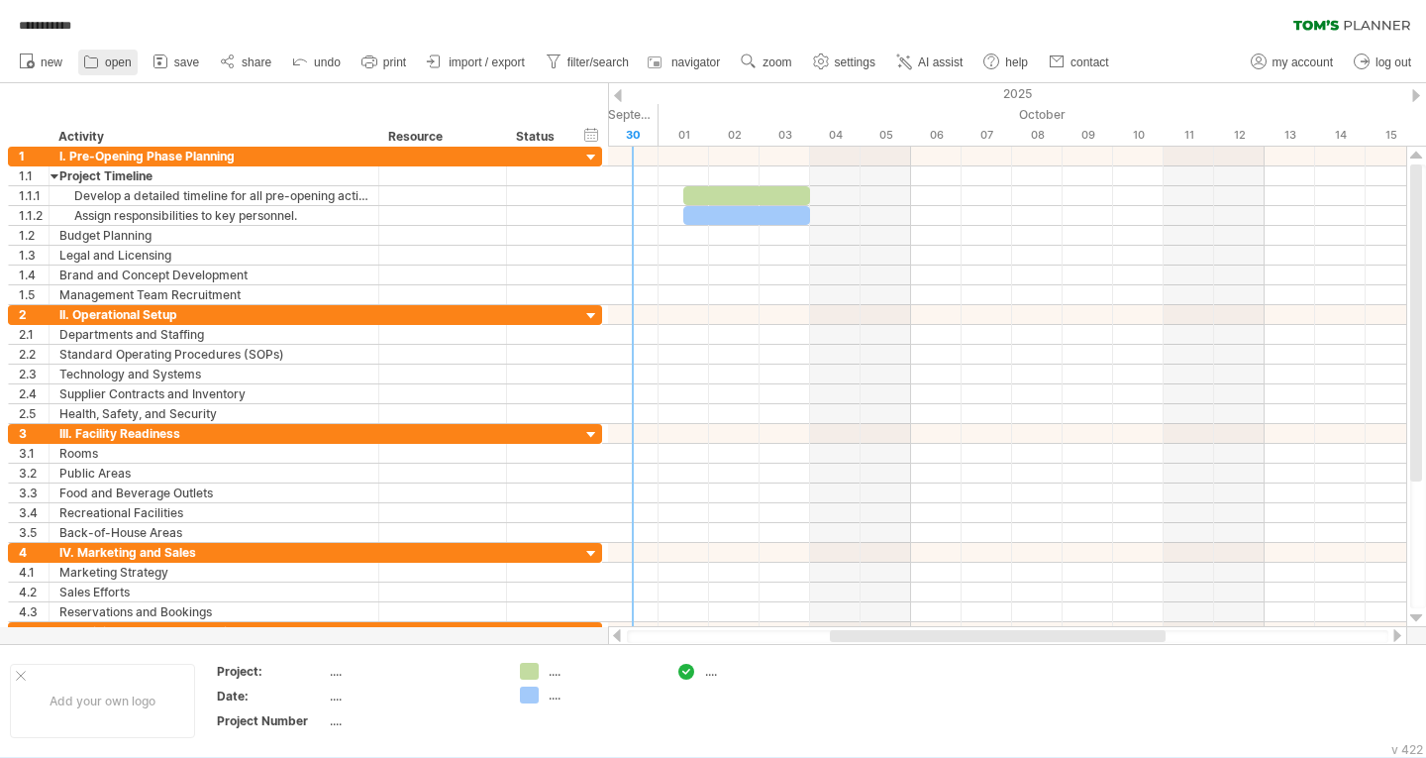
click at [88, 56] on icon at bounding box center [91, 62] width 13 height 12
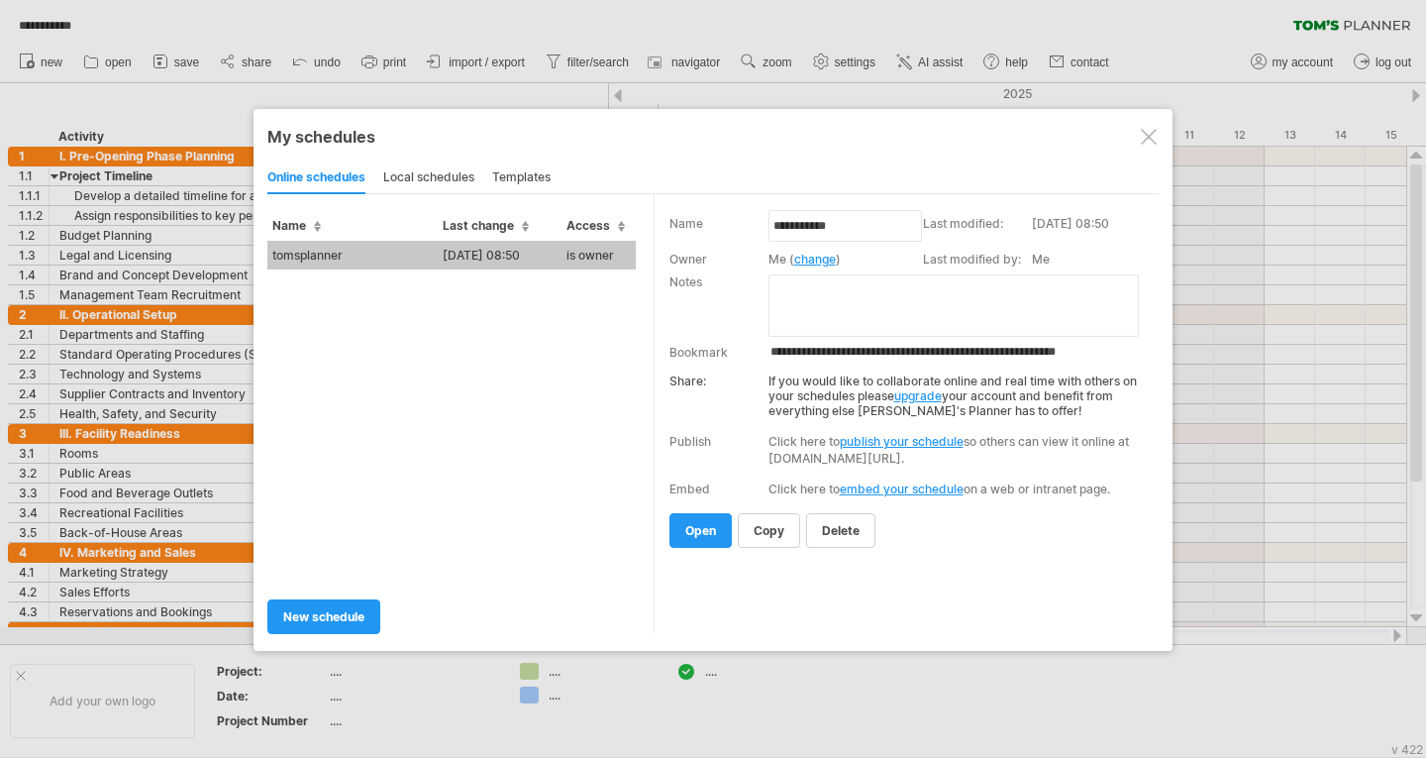
click at [1149, 137] on div at bounding box center [1149, 137] width 16 height 16
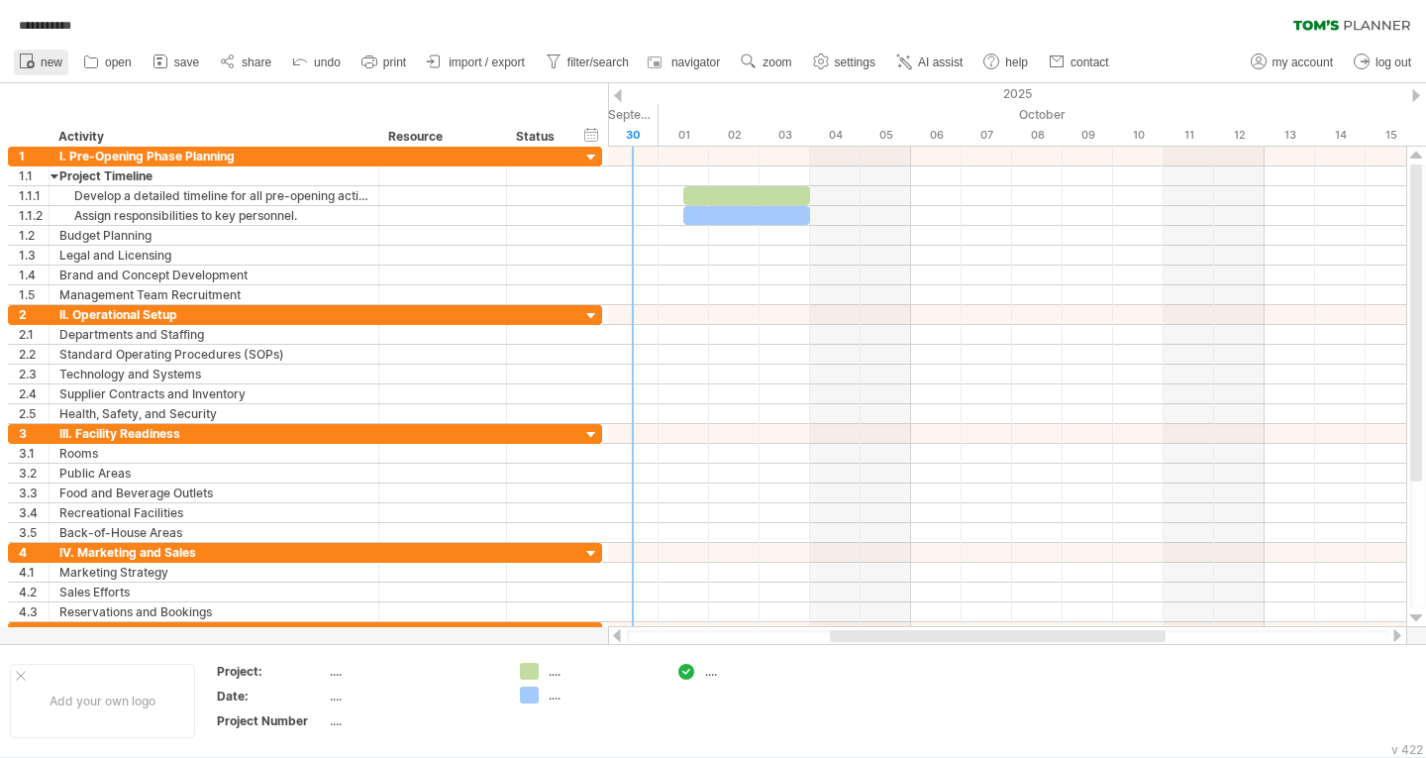
click at [33, 57] on icon at bounding box center [27, 61] width 20 height 20
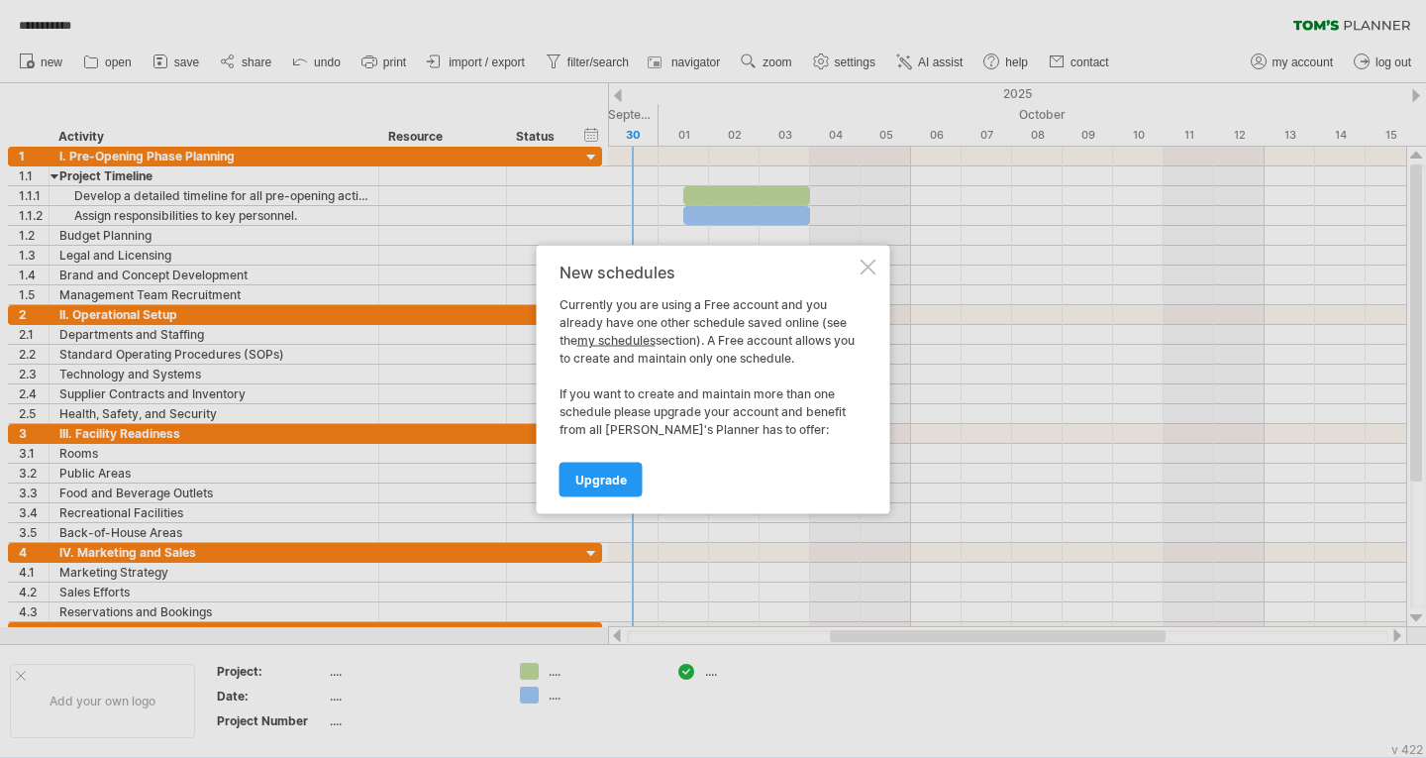
click at [868, 266] on div at bounding box center [869, 267] width 16 height 16
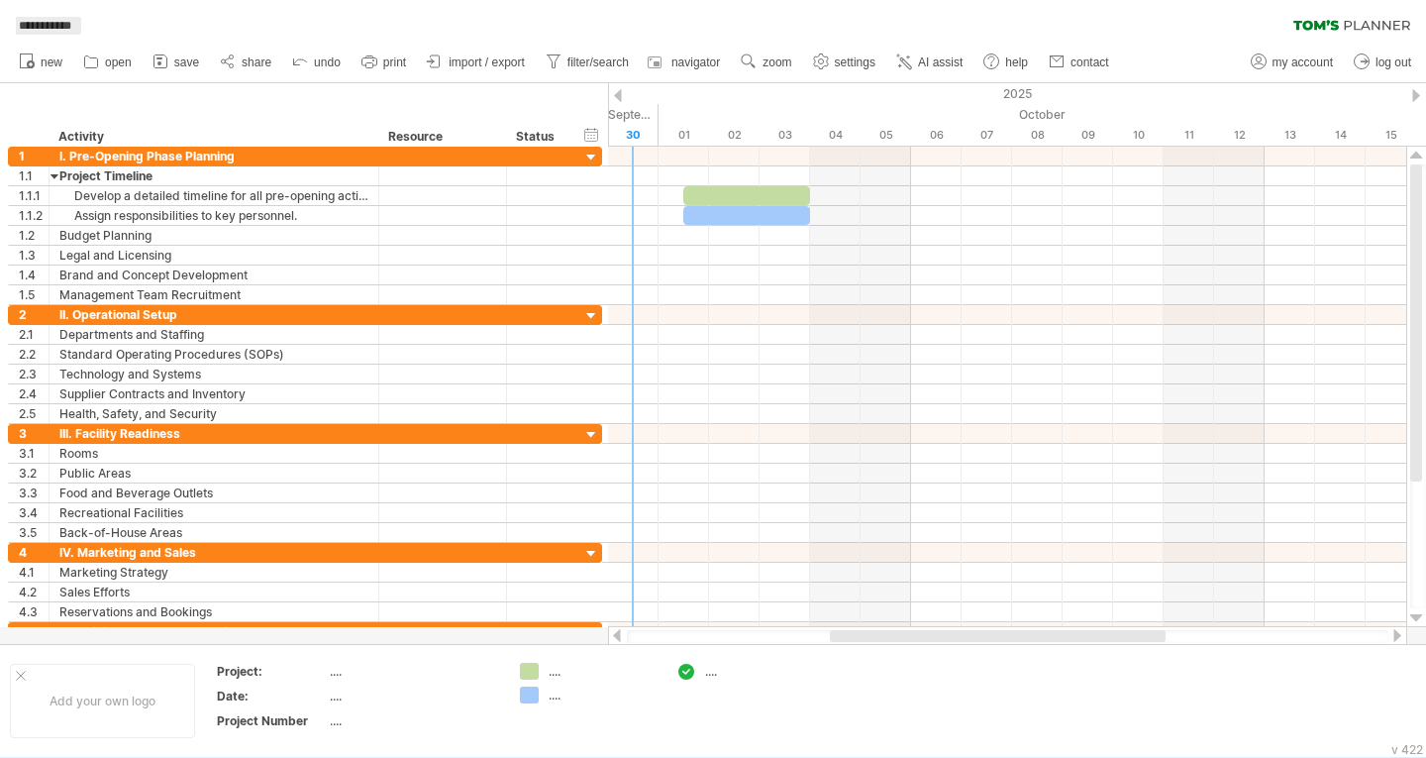
click at [43, 29] on span "**********" at bounding box center [45, 26] width 72 height 18
click at [839, 59] on span "settings" at bounding box center [855, 62] width 41 height 14
select select "*"
select select "**"
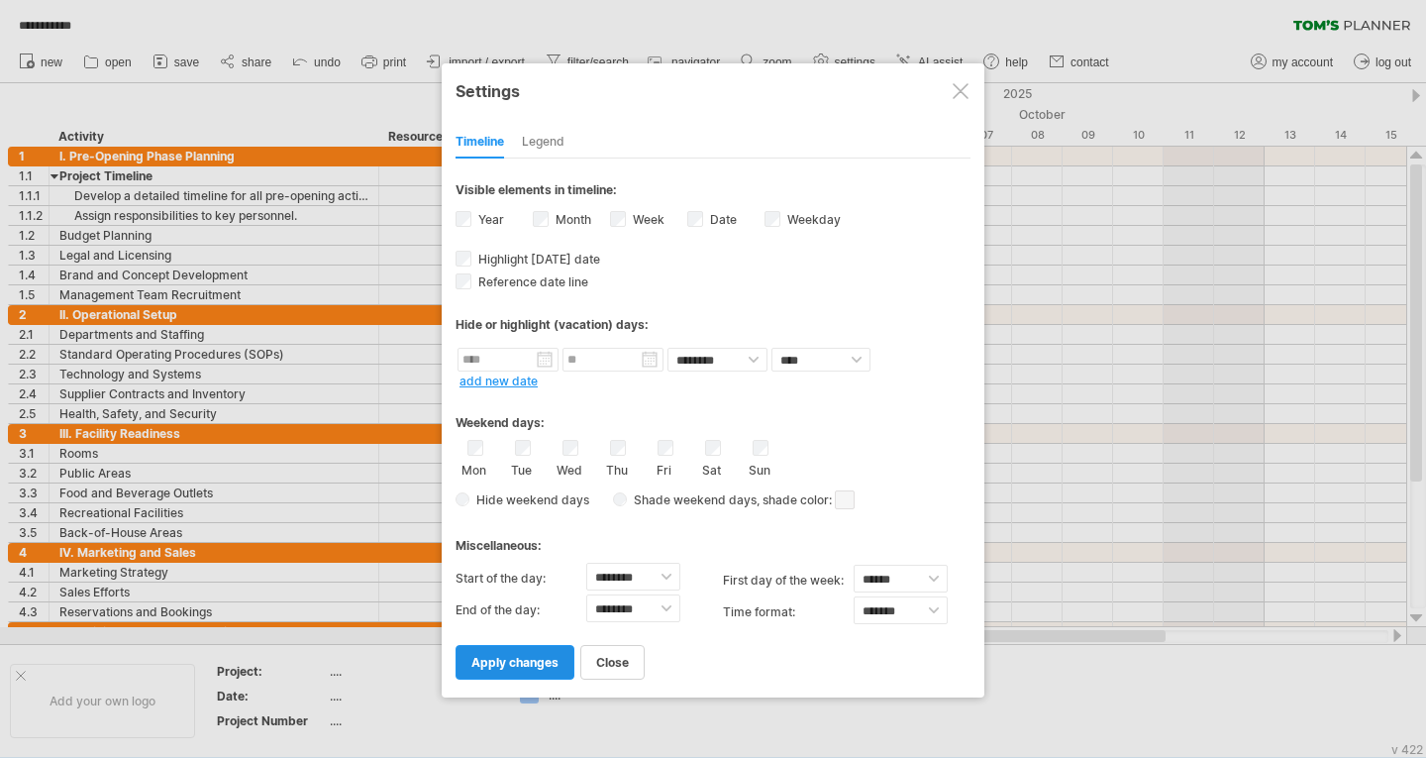
click at [511, 657] on span "apply changes" at bounding box center [514, 662] width 87 height 15
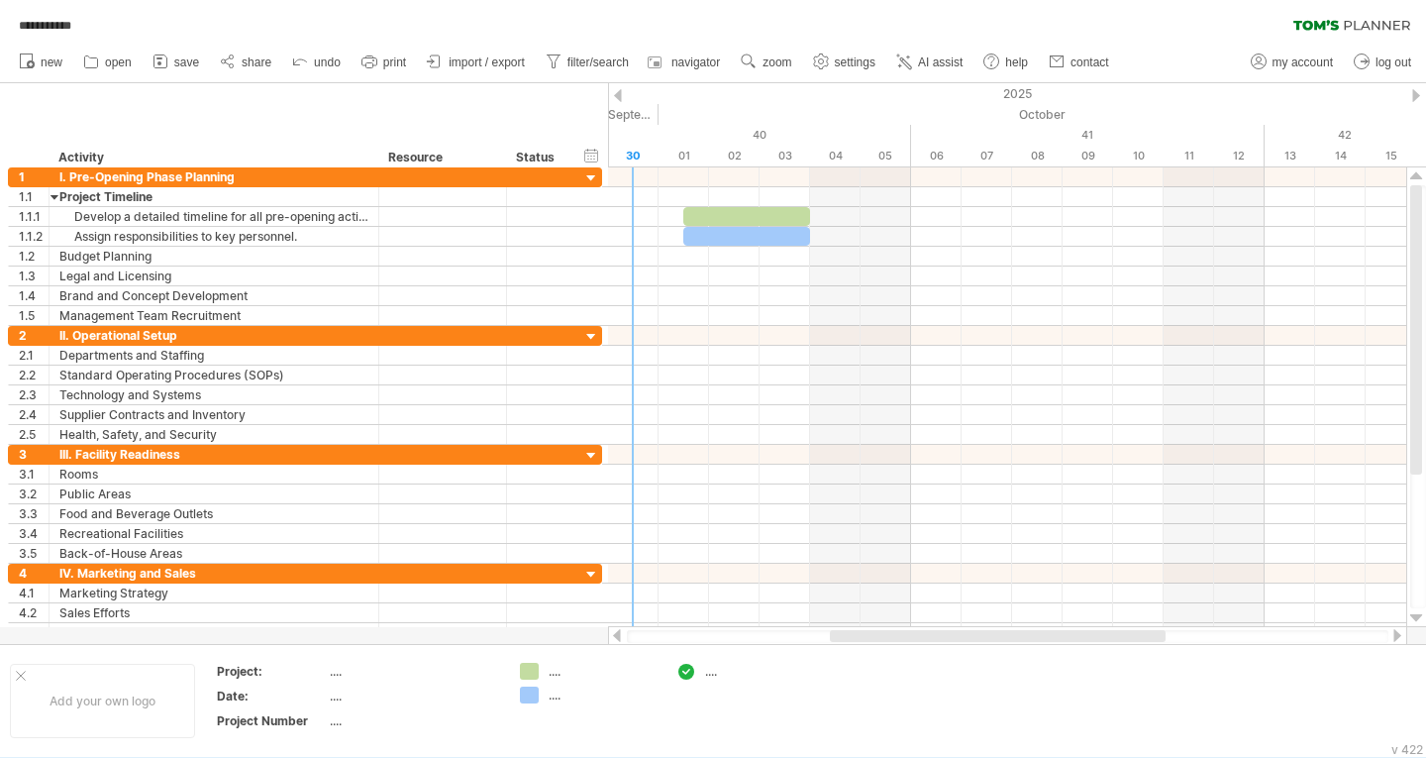
click at [620, 95] on div at bounding box center [618, 95] width 8 height 13
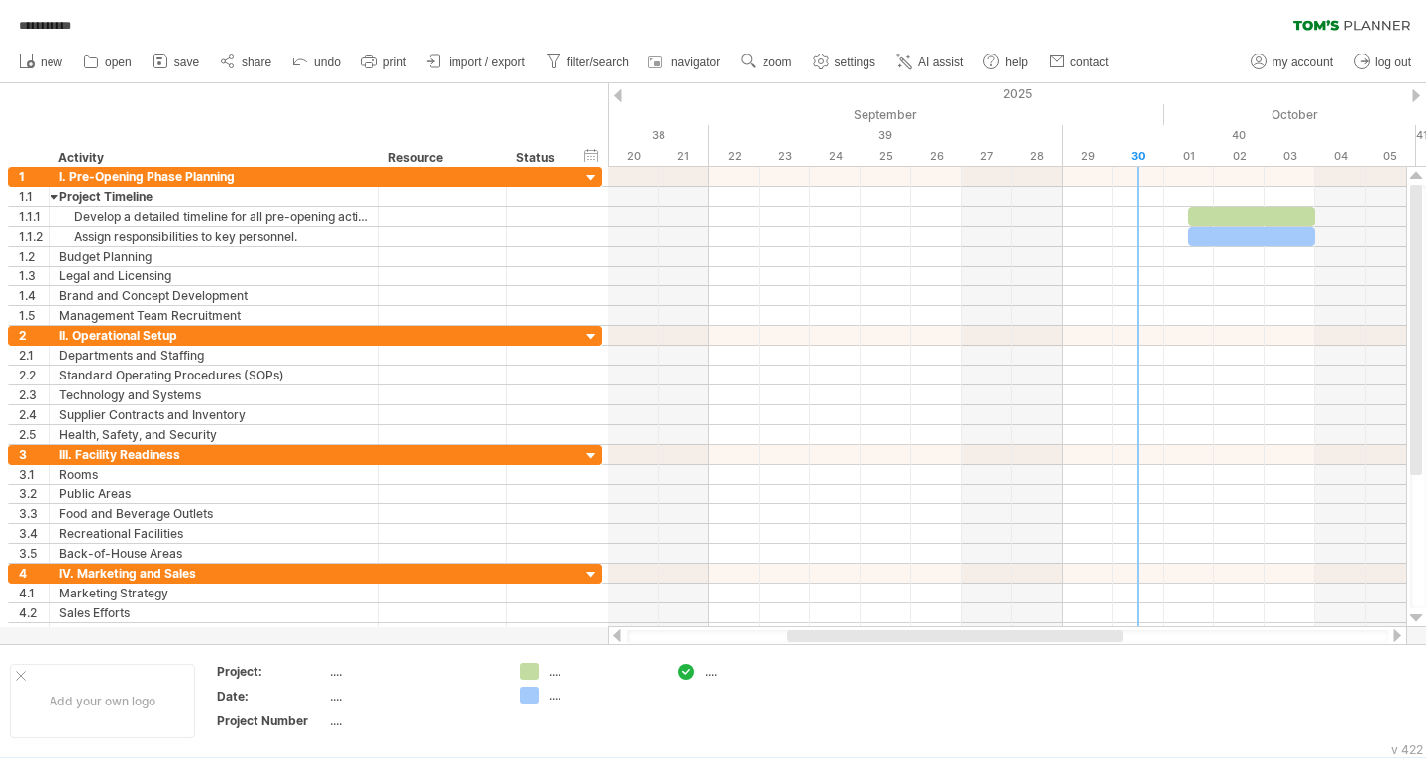
click at [1419, 96] on div at bounding box center [1416, 95] width 8 height 13
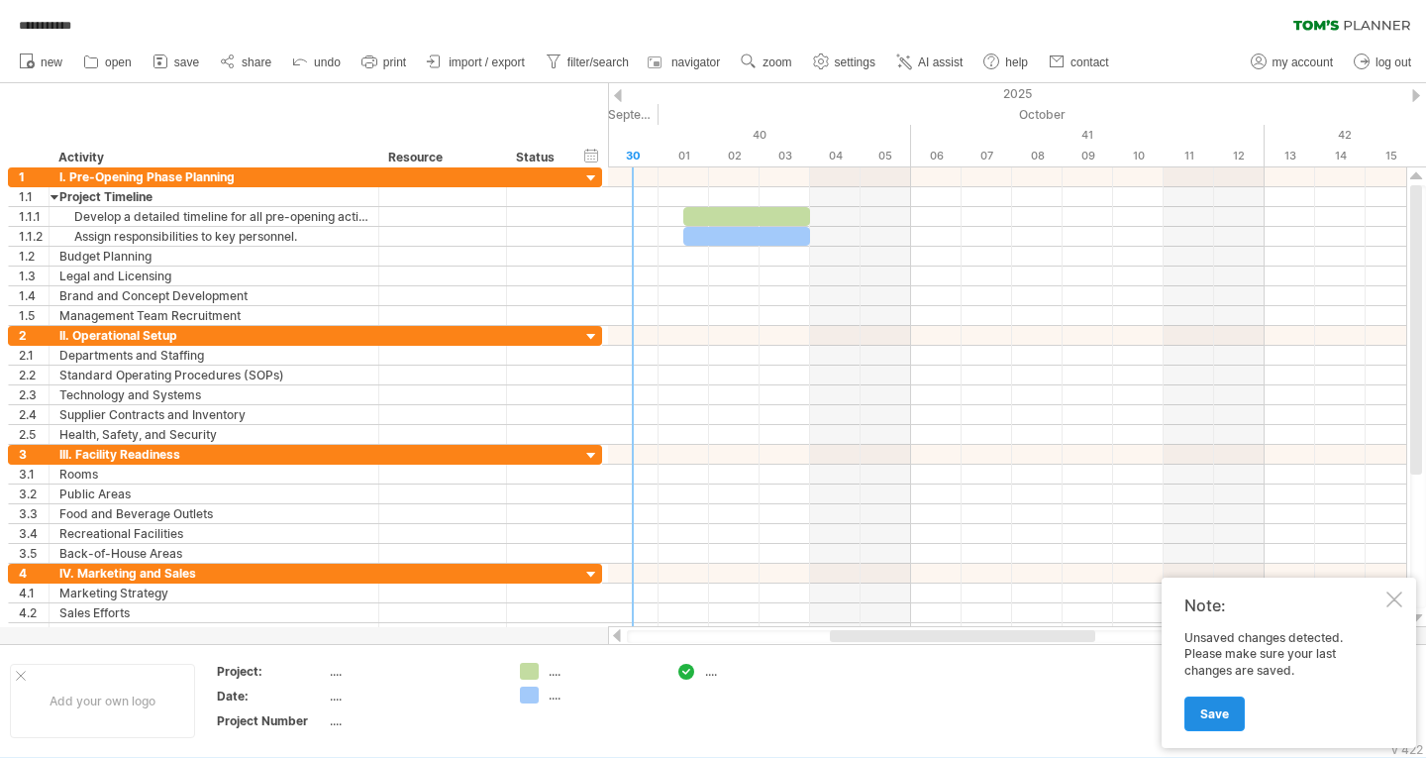
click at [1232, 711] on link "Save" at bounding box center [1215, 713] width 60 height 35
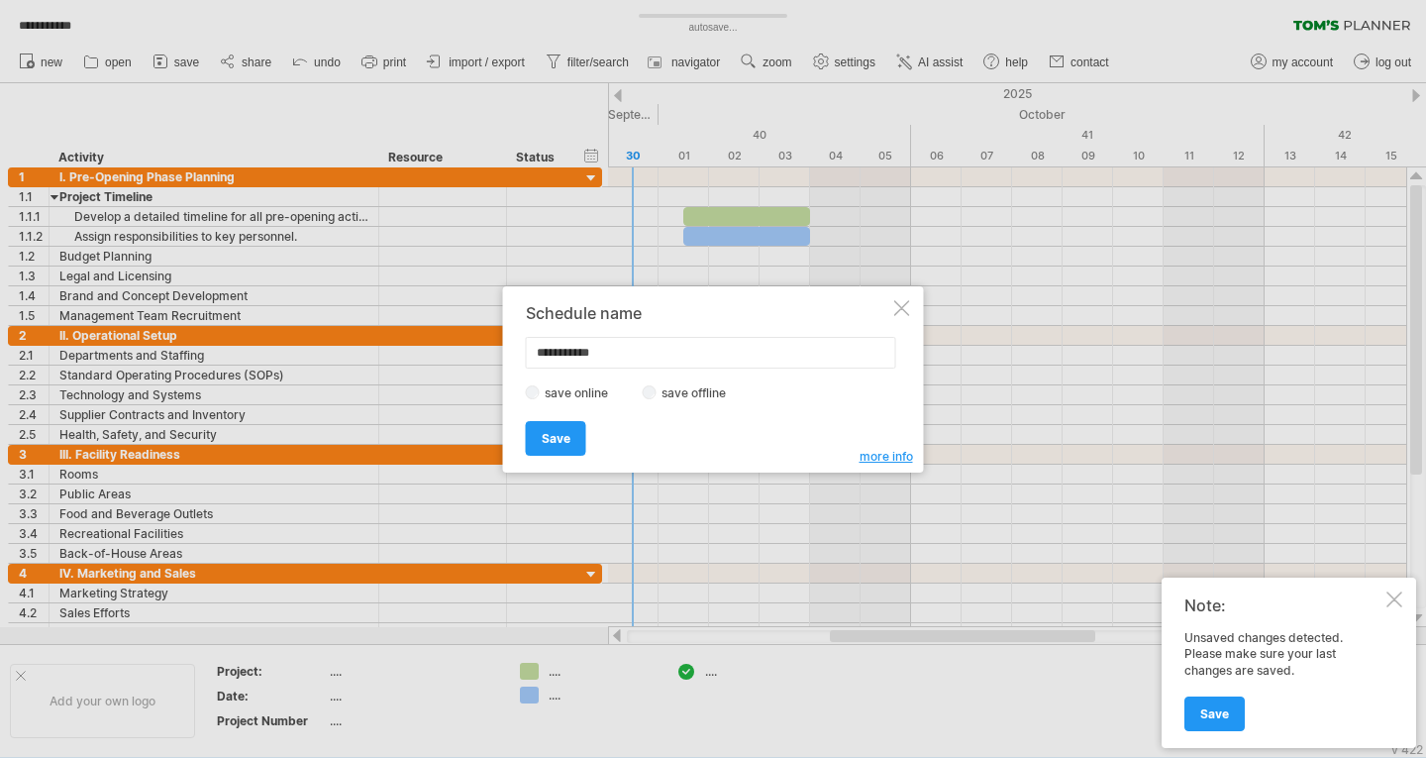
drag, startPoint x: 636, startPoint y: 351, endPoint x: 515, endPoint y: 349, distance: 120.8
click at [515, 349] on div "**********" at bounding box center [713, 379] width 421 height 186
type input "*"
type input "**********"
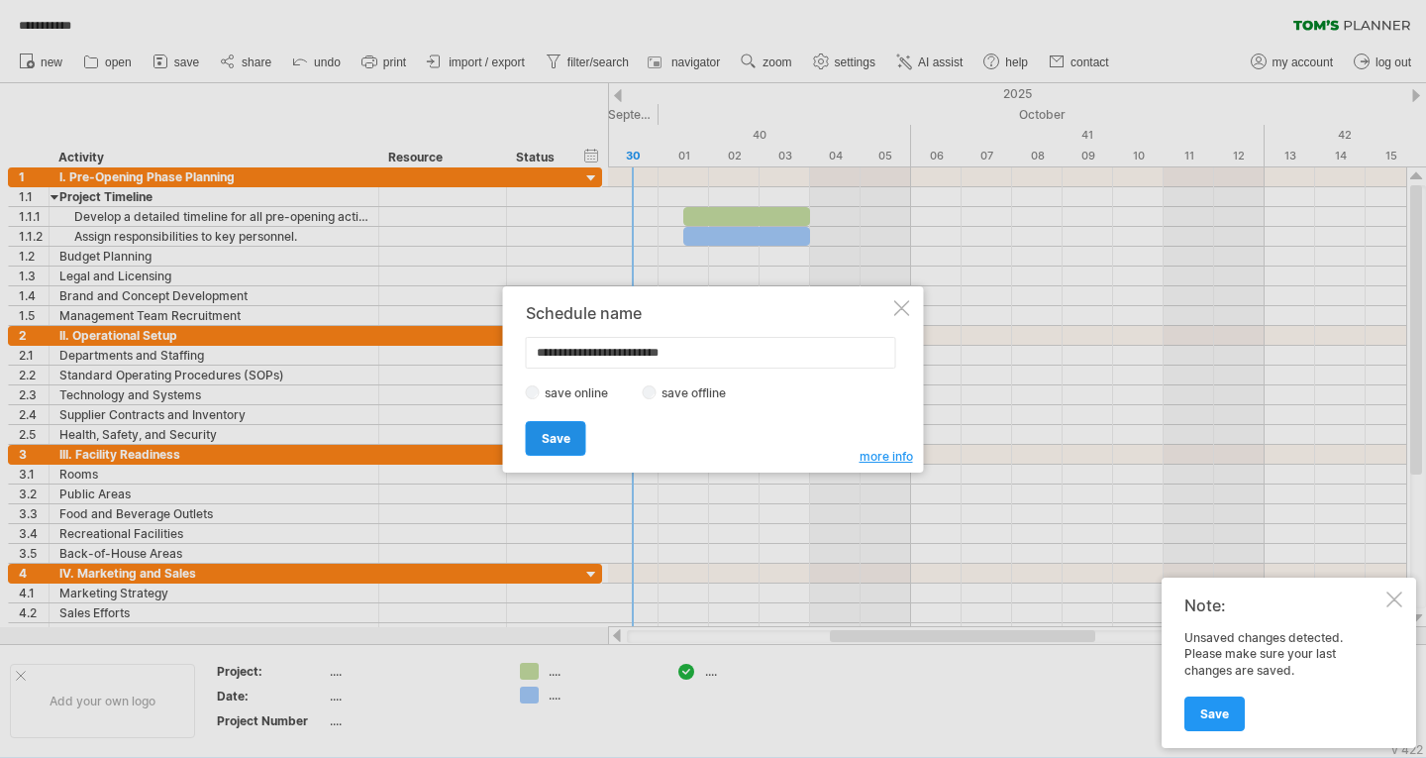
click at [552, 437] on span "Save" at bounding box center [556, 438] width 29 height 15
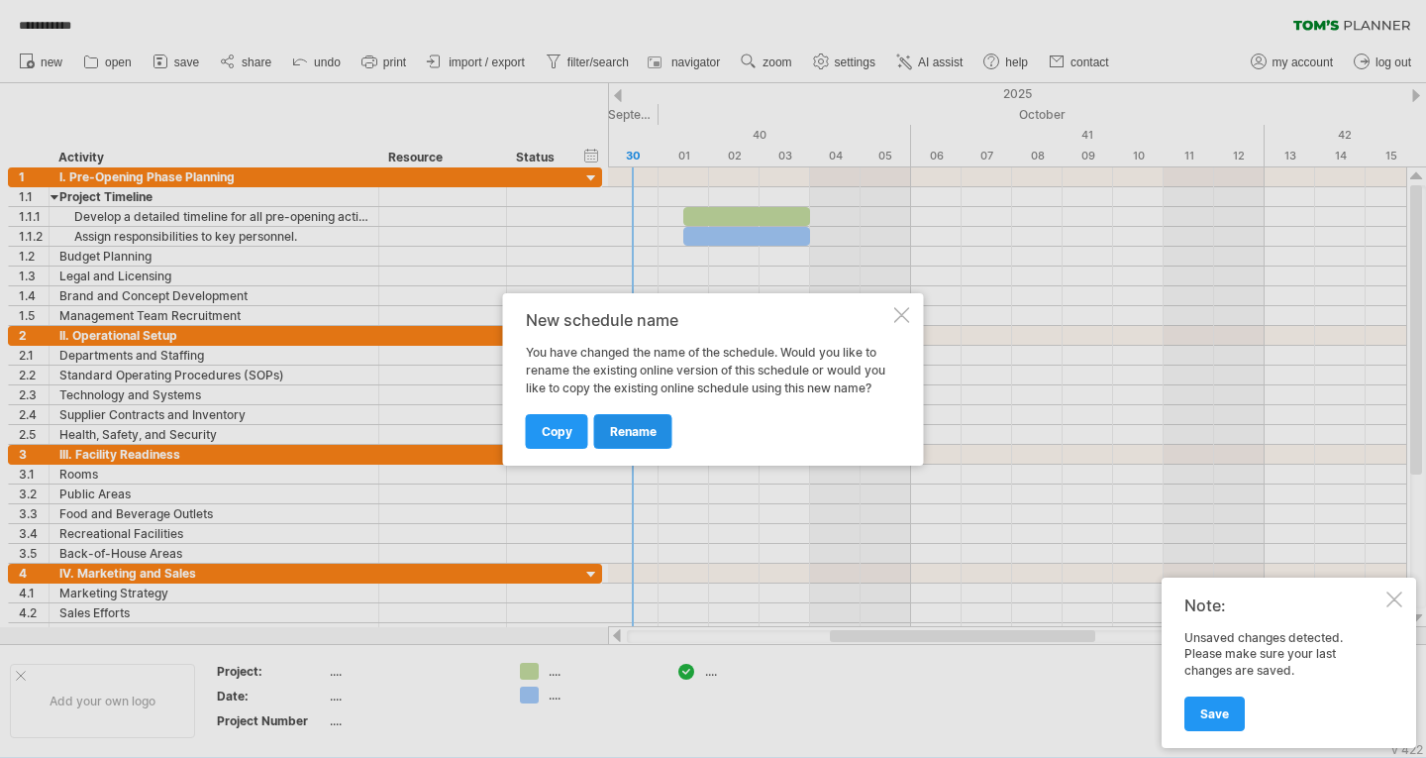
click at [643, 427] on span "rename" at bounding box center [633, 431] width 47 height 15
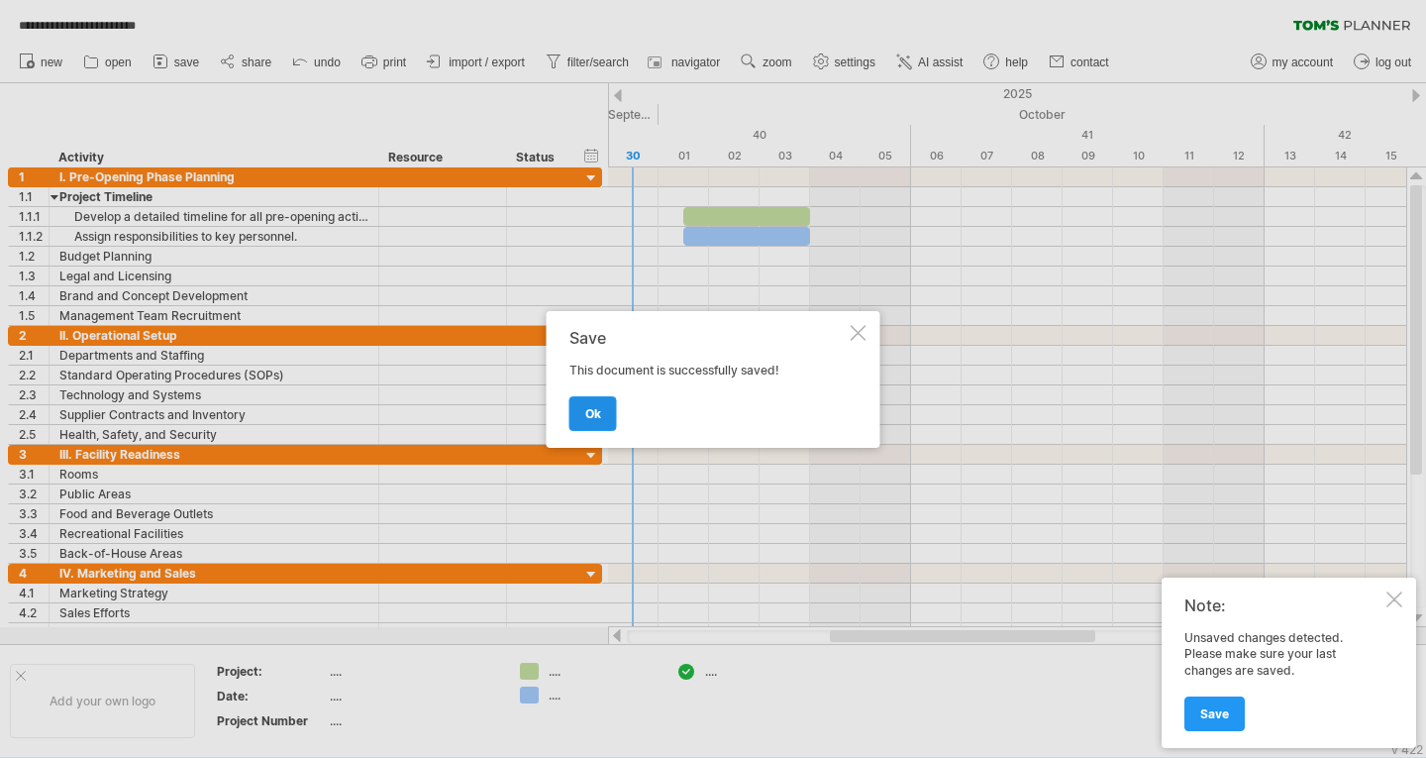
click at [601, 417] on link "ok" at bounding box center [593, 413] width 48 height 35
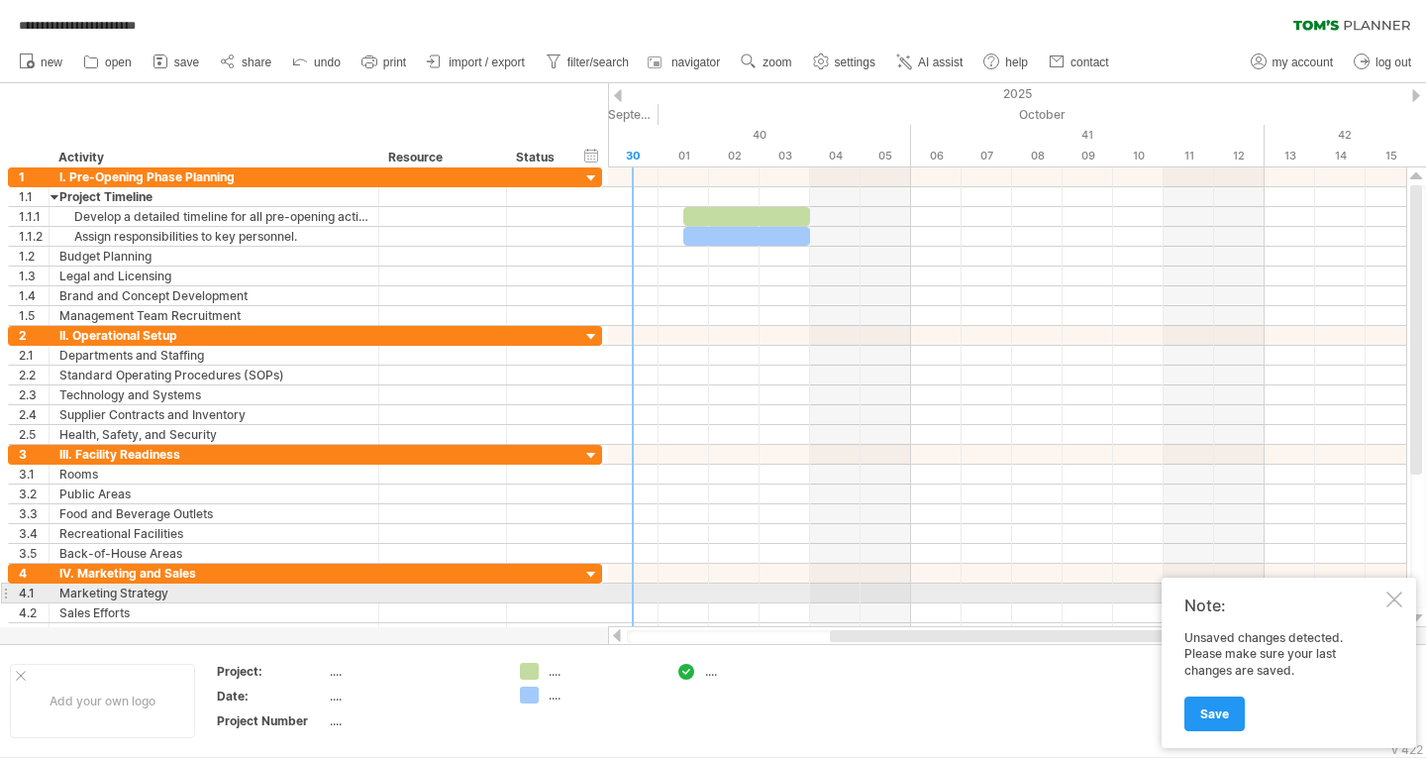
click at [1399, 598] on div at bounding box center [1395, 599] width 16 height 16
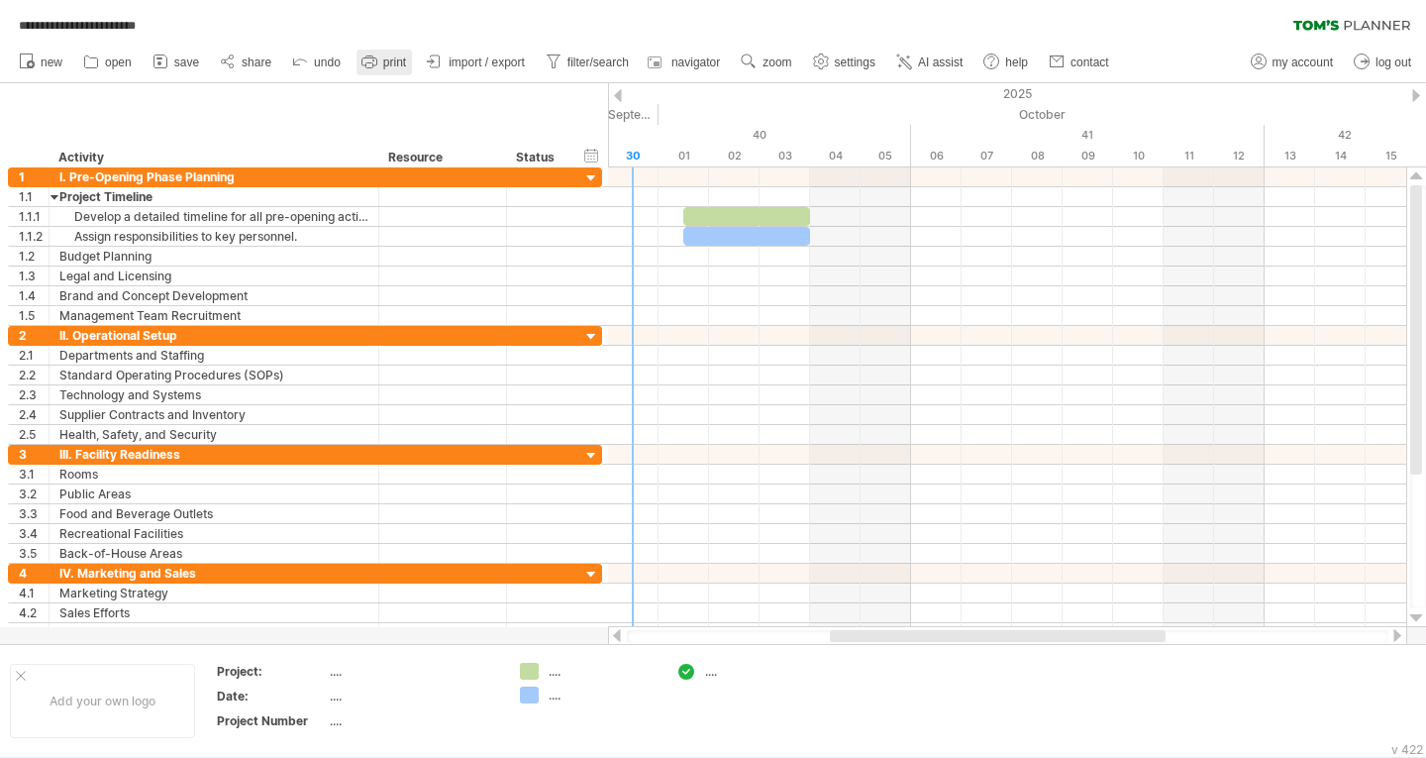
click at [400, 61] on span "print" at bounding box center [394, 62] width 23 height 14
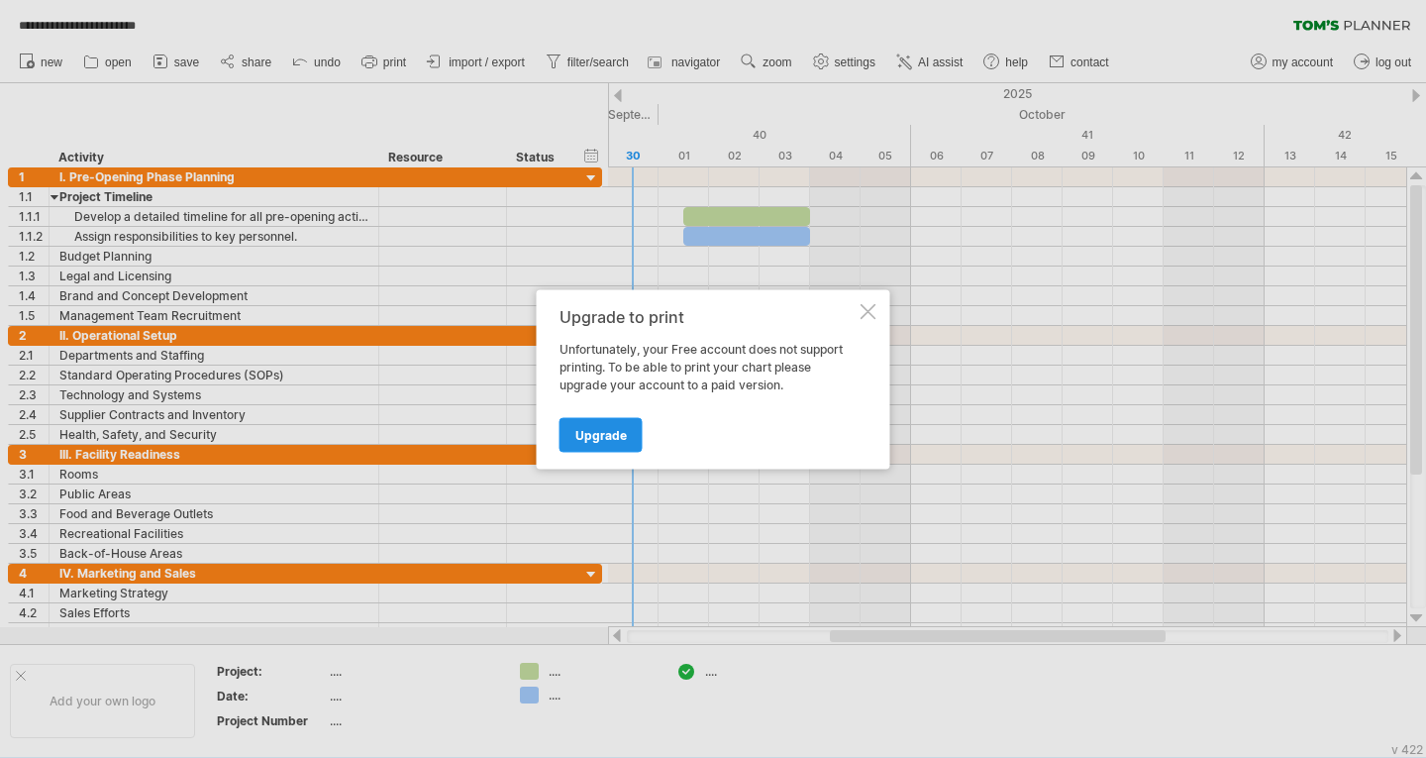
click at [610, 433] on span "Upgrade" at bounding box center [601, 434] width 52 height 15
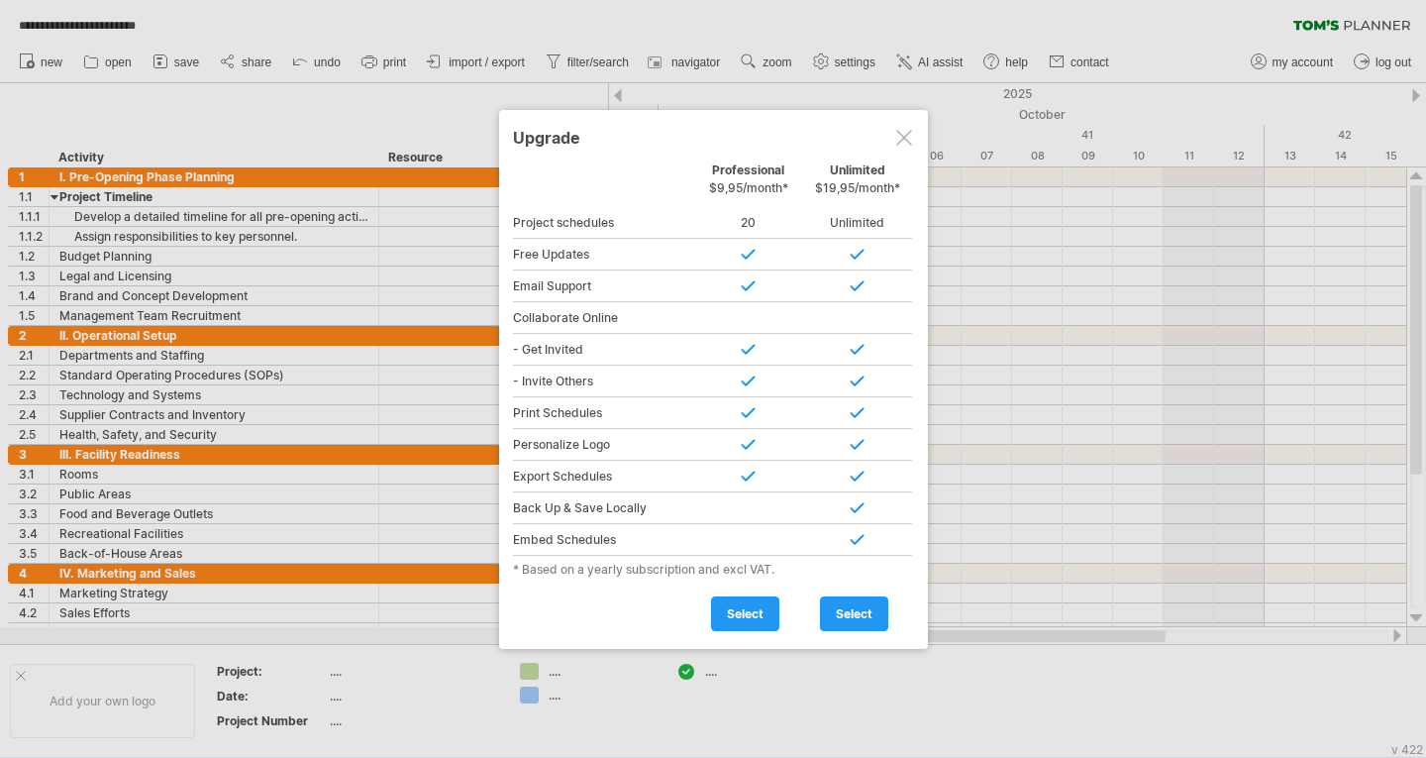
click at [905, 133] on div at bounding box center [904, 138] width 16 height 16
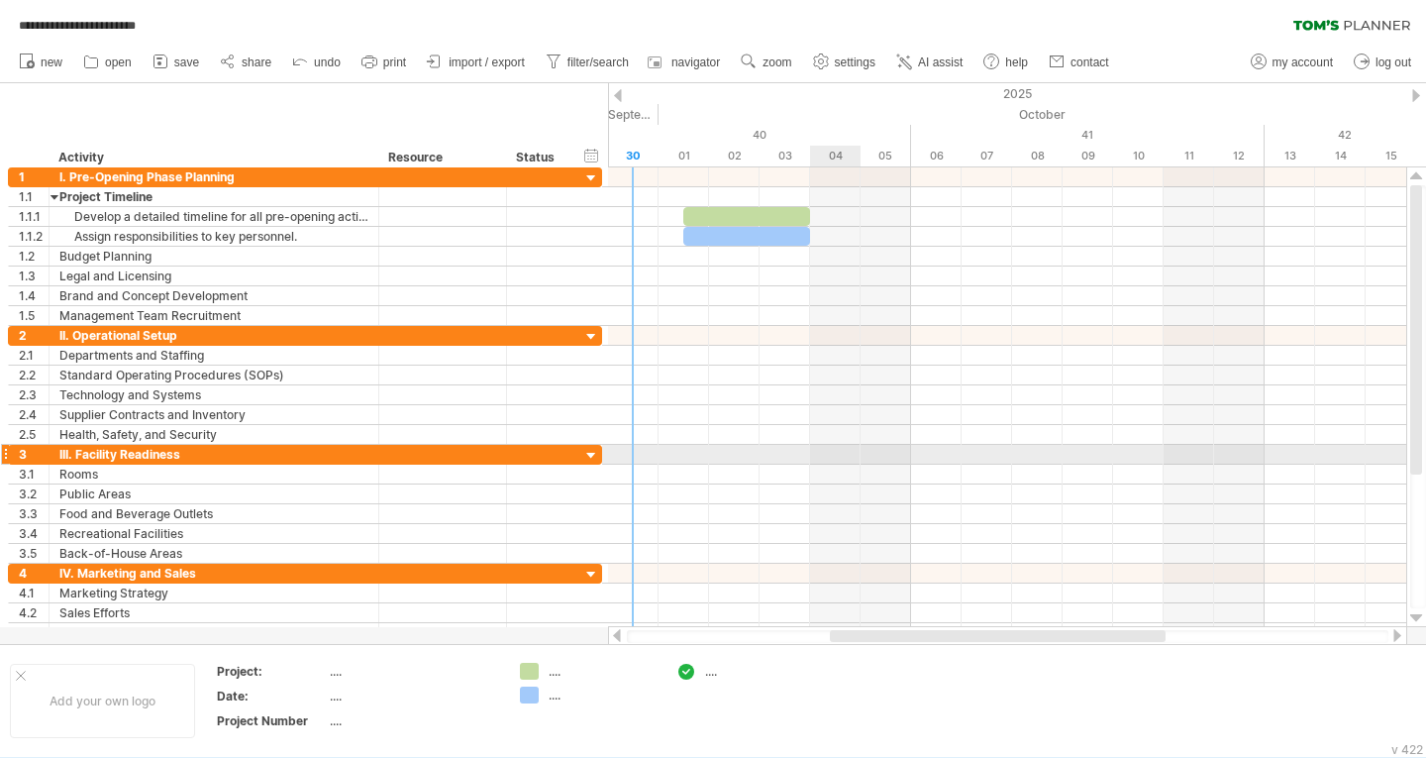
drag, startPoint x: 28, startPoint y: 150, endPoint x: 836, endPoint y: 480, distance: 873.3
click at [836, 480] on div "**********" at bounding box center [713, 379] width 1426 height 758
